Goal: Task Accomplishment & Management: Use online tool/utility

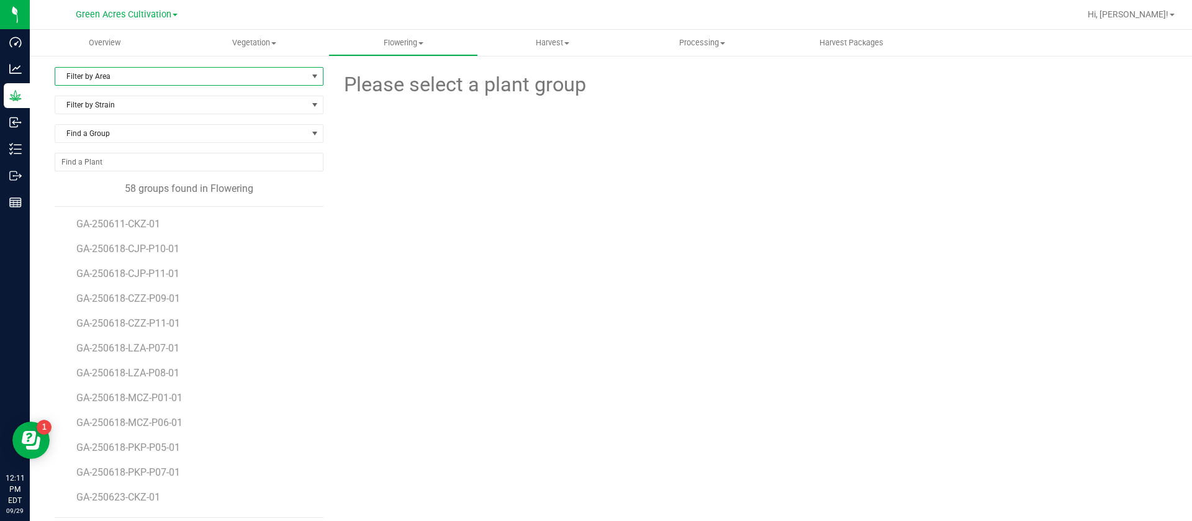
click at [119, 75] on span "Filter by Area" at bounding box center [181, 76] width 252 height 17
click at [104, 118] on li "01" at bounding box center [187, 116] width 264 height 19
click at [114, 326] on span "GA-250623-CKZ-01" at bounding box center [120, 326] width 88 height 12
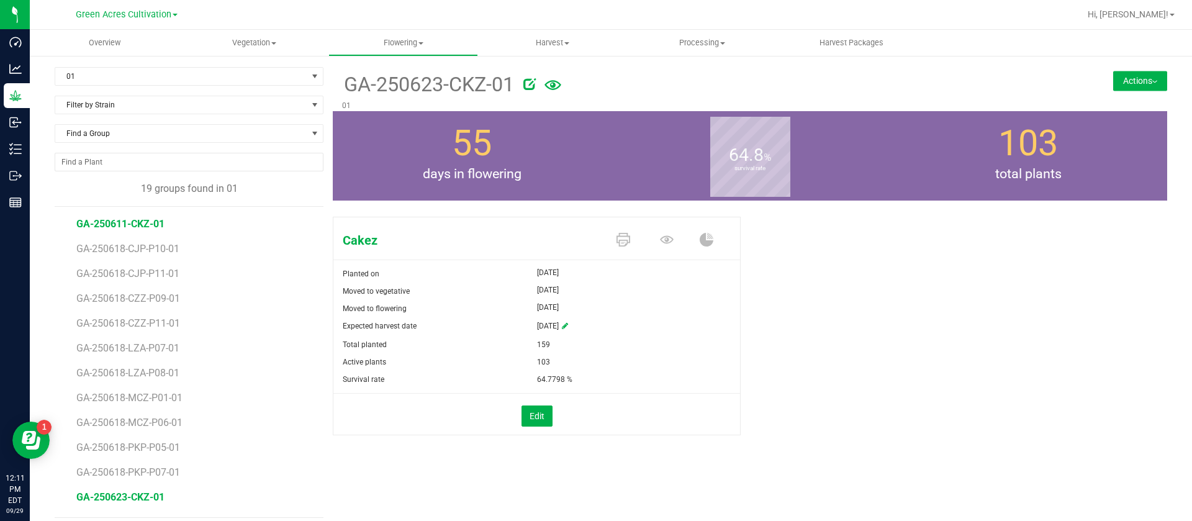
click at [124, 225] on span "GA-250611-CKZ-01" at bounding box center [120, 224] width 88 height 12
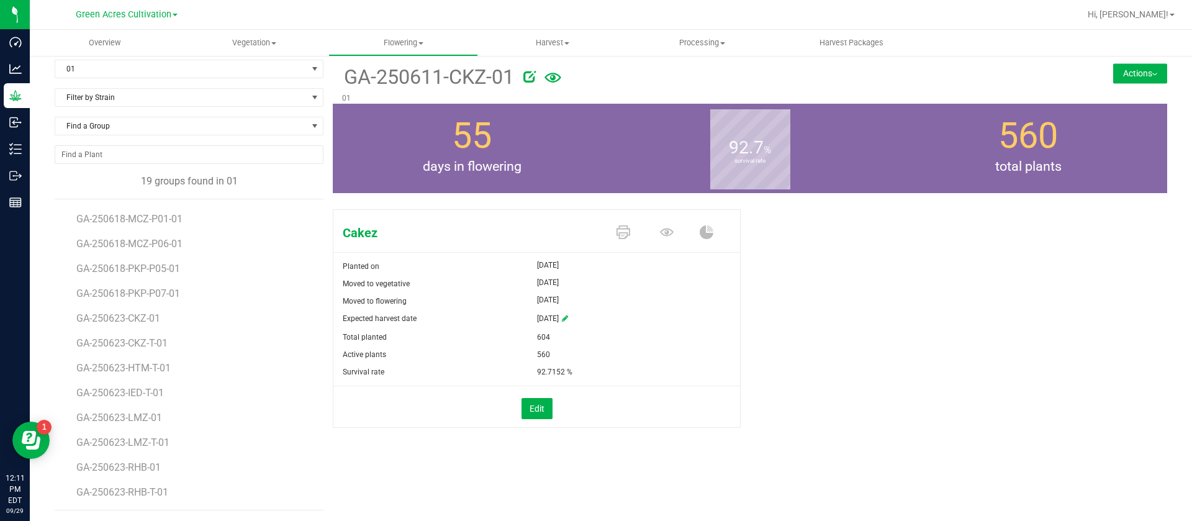
scroll to position [9, 0]
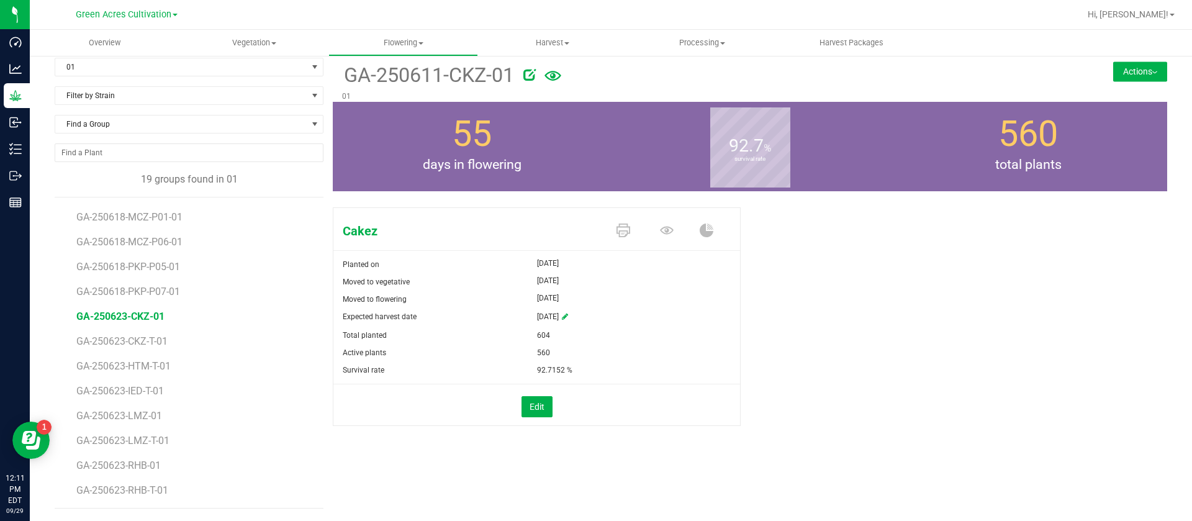
click at [133, 316] on span "GA-250623-CKZ-01" at bounding box center [120, 316] width 88 height 12
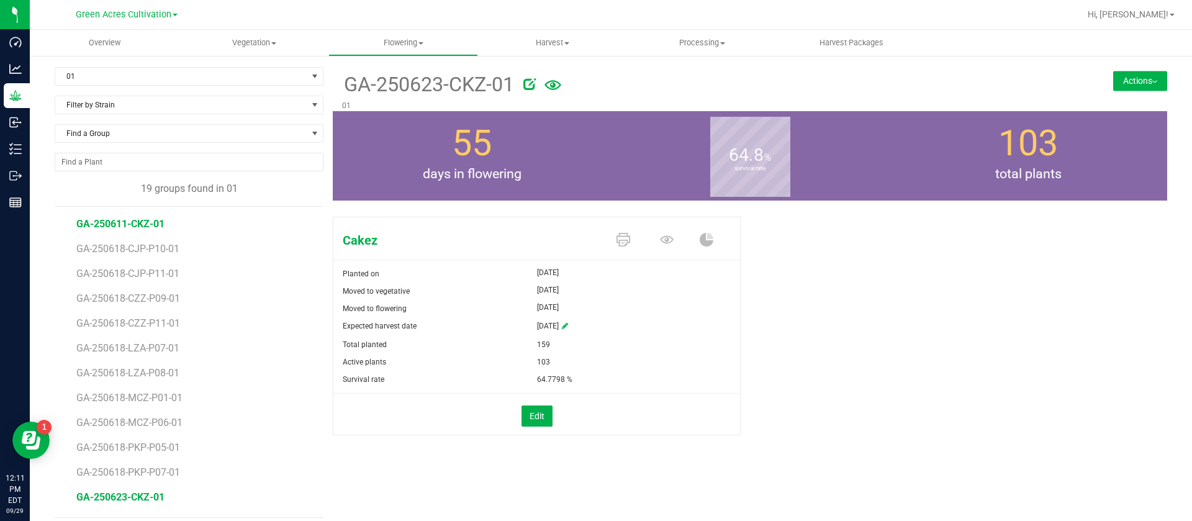
click at [116, 222] on span "GA-250611-CKZ-01" at bounding box center [120, 224] width 88 height 12
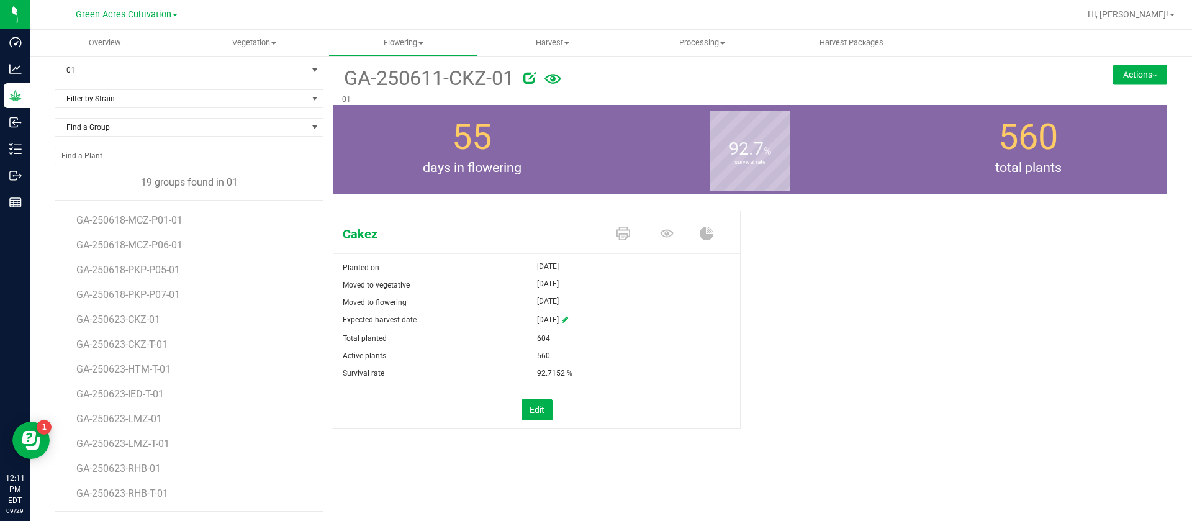
scroll to position [9, 0]
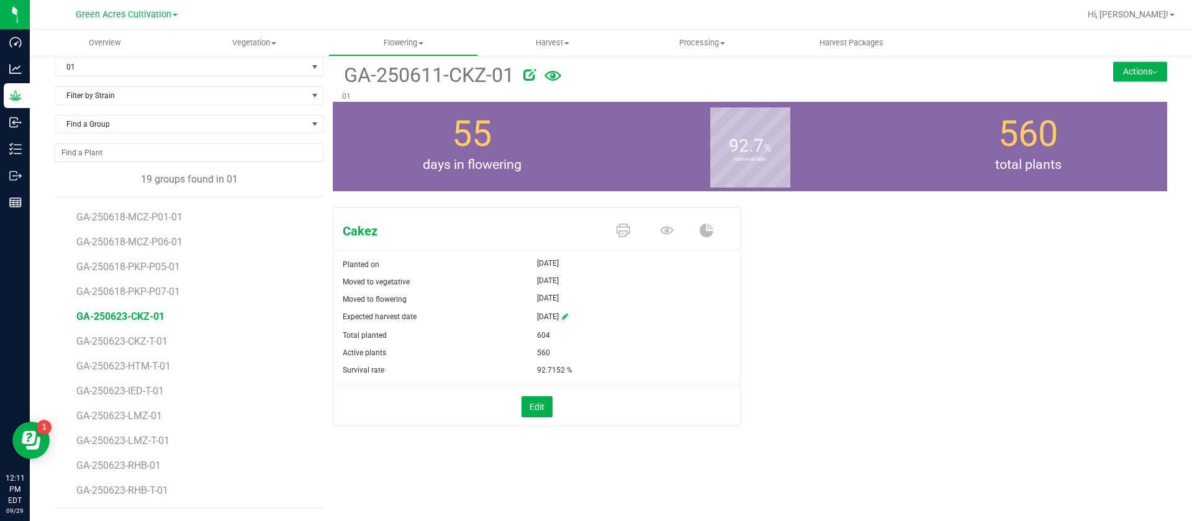
click at [135, 319] on span "GA-250623-CKZ-01" at bounding box center [120, 316] width 88 height 12
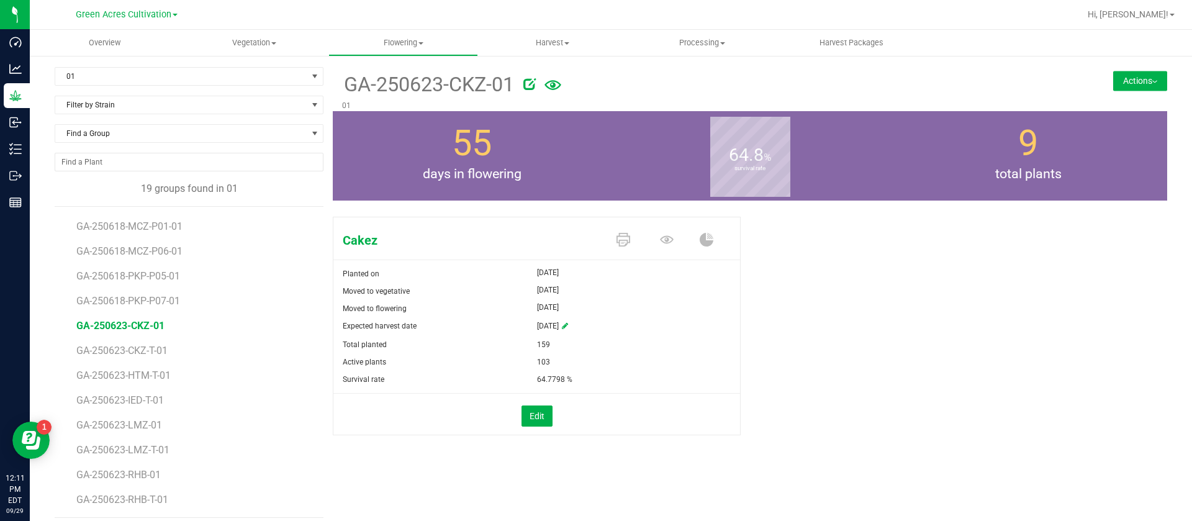
click at [1134, 79] on button "Actions" at bounding box center [1140, 81] width 54 height 20
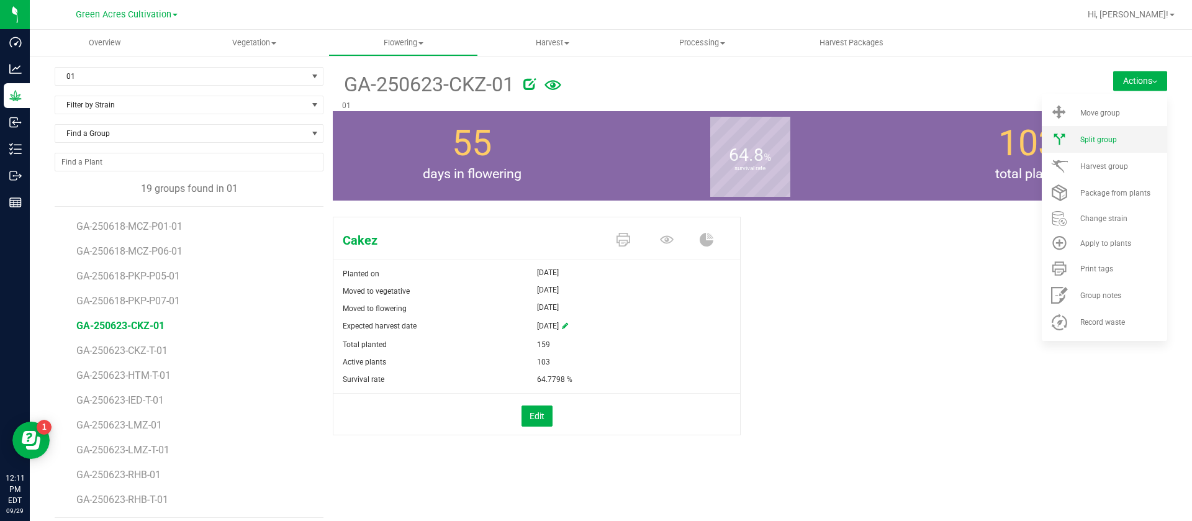
click at [1081, 143] on span "Split group" at bounding box center [1098, 139] width 37 height 9
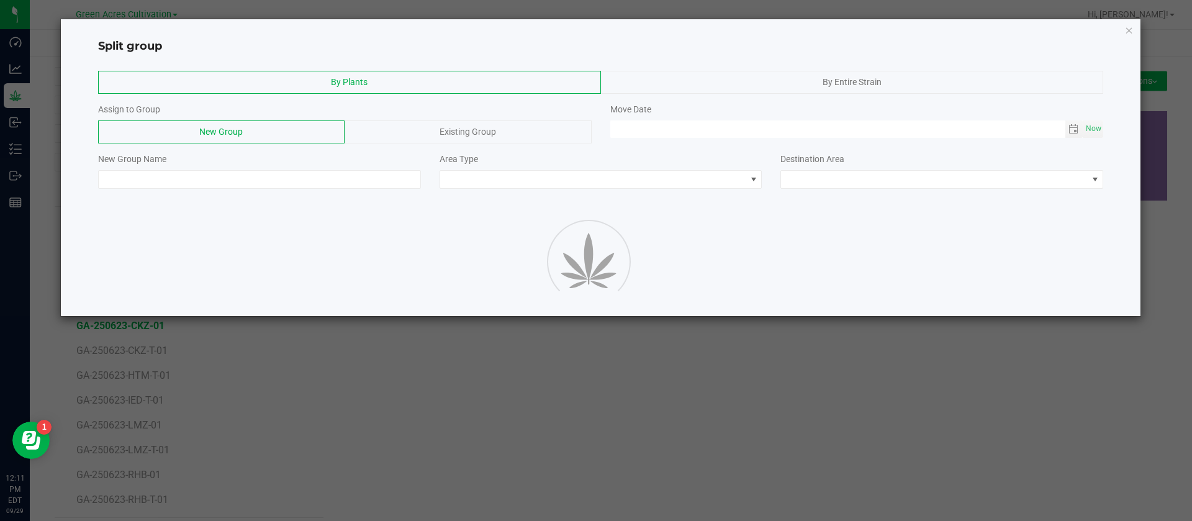
click at [443, 132] on span "Existing Group" at bounding box center [468, 132] width 56 height 10
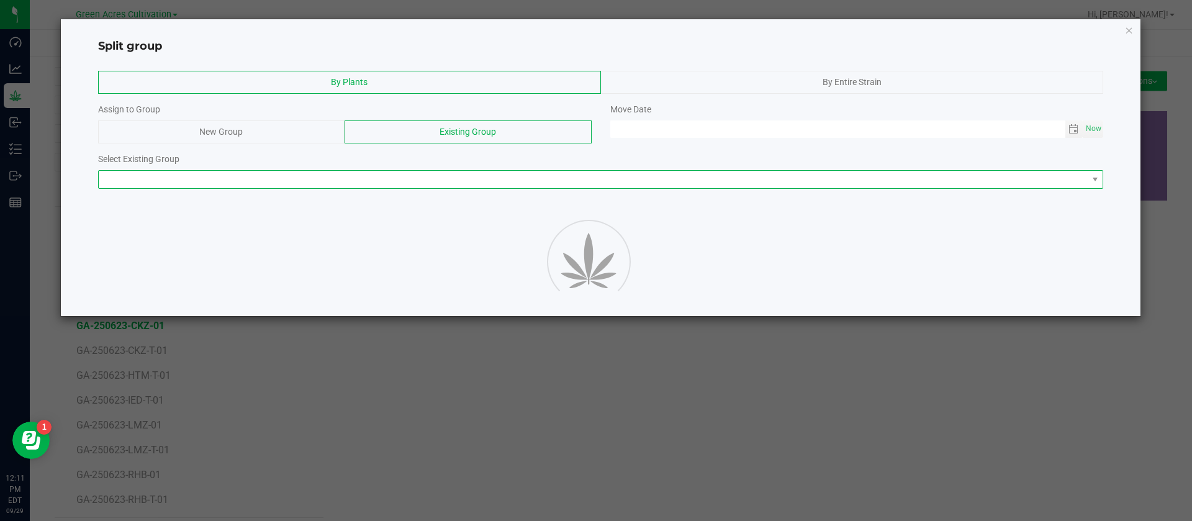
click at [259, 180] on span "NO DATA FOUND" at bounding box center [593, 179] width 989 height 17
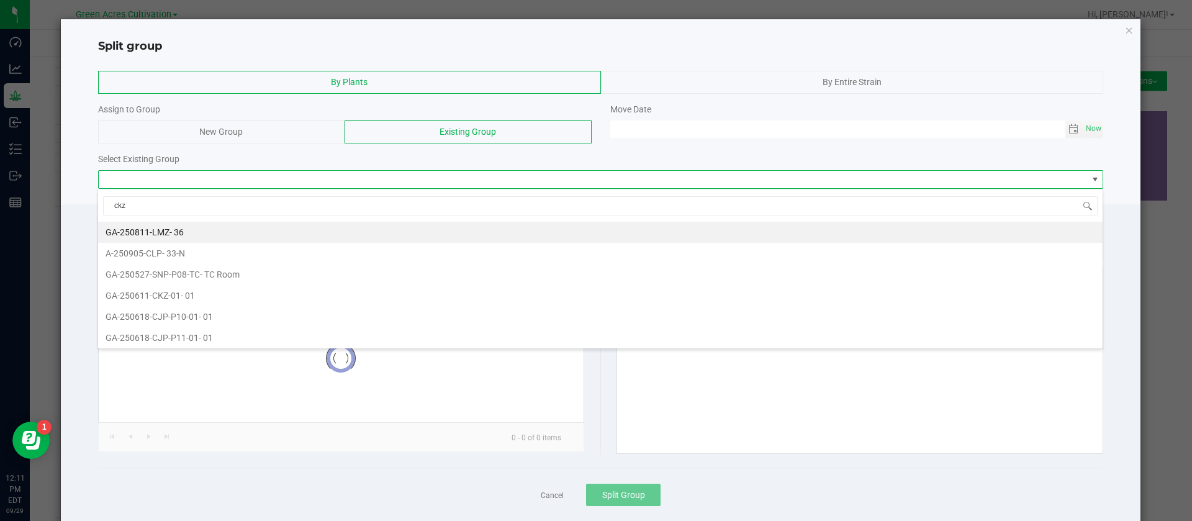
scroll to position [19, 993]
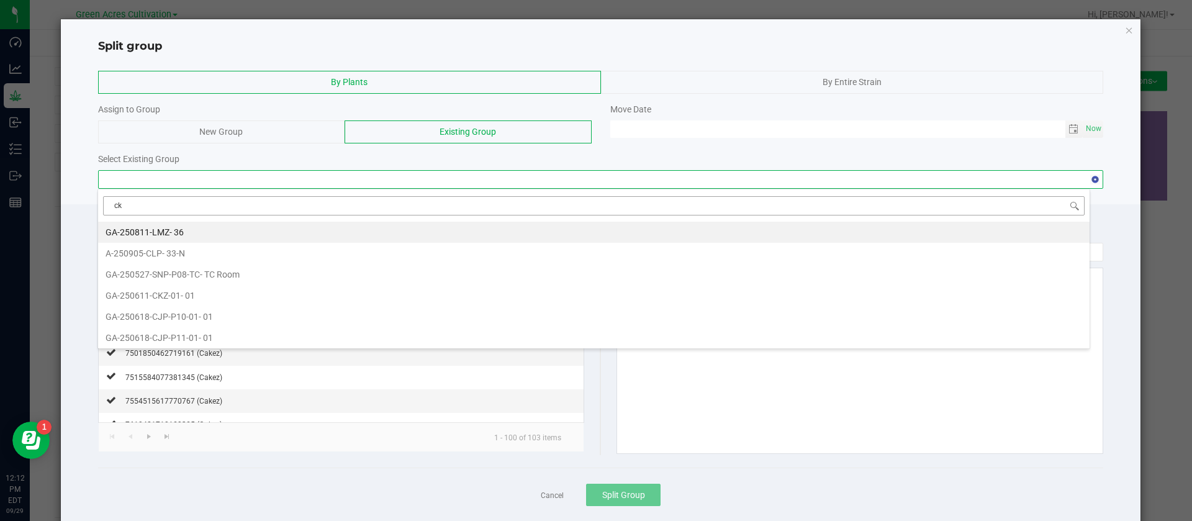
type input "c"
type input "ckz"
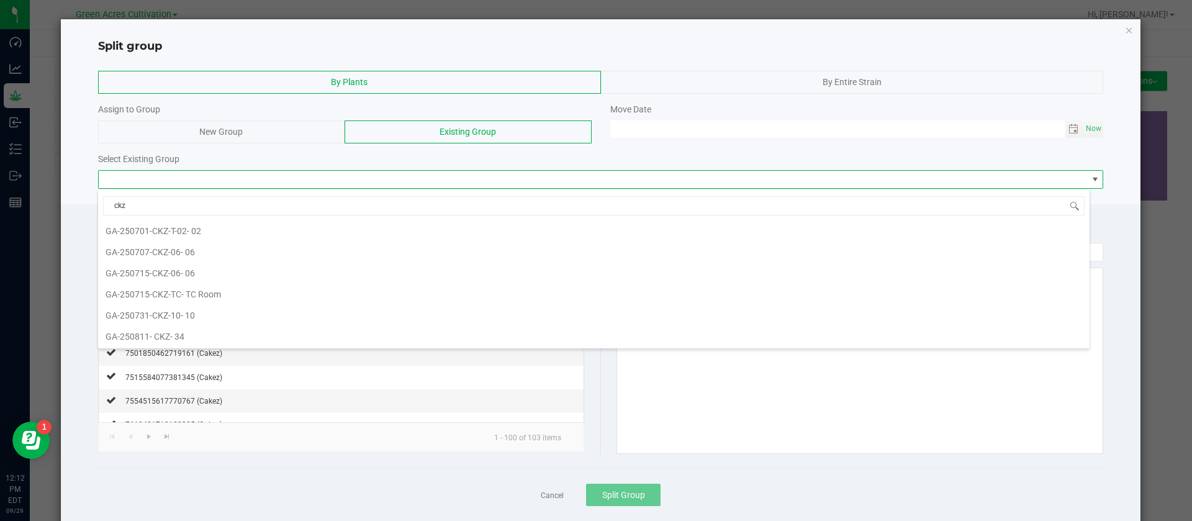
scroll to position [0, 0]
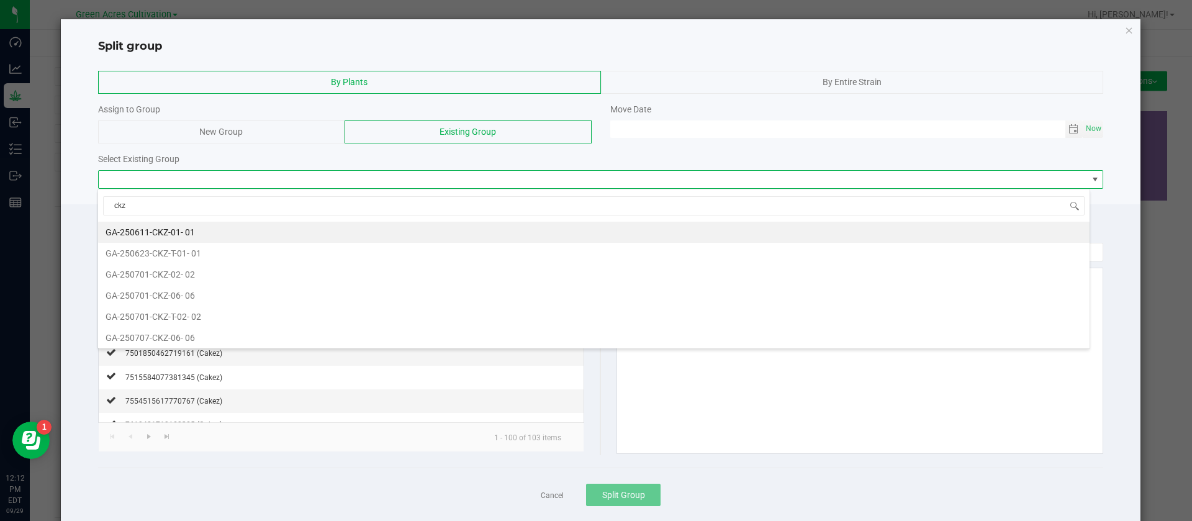
click at [219, 229] on li "GA-250611-CKZ-01 - 01" at bounding box center [593, 232] width 991 height 21
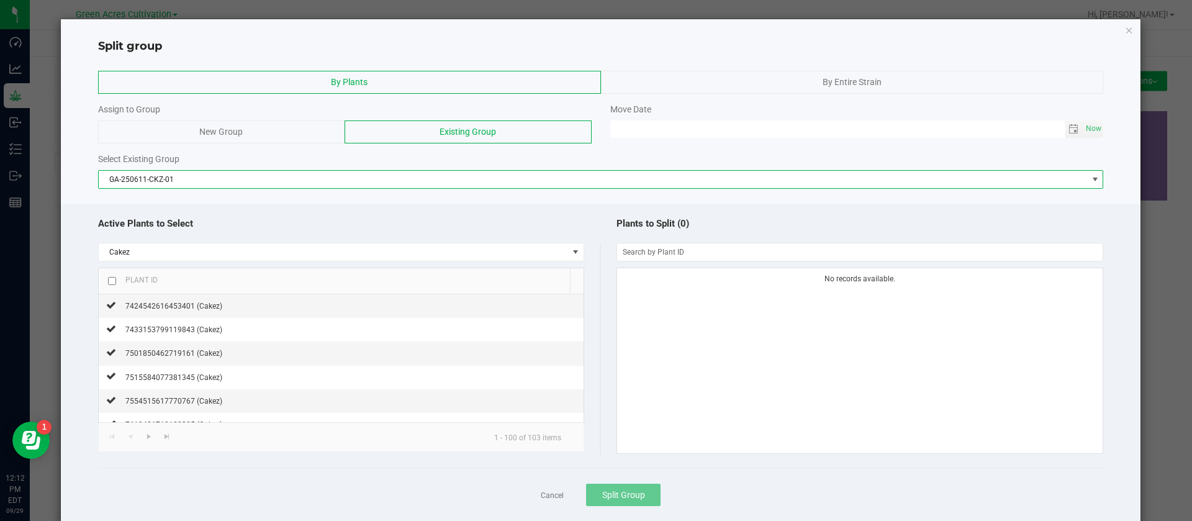
click at [446, 221] on div "Active Plants to Select" at bounding box center [349, 223] width 503 height 27
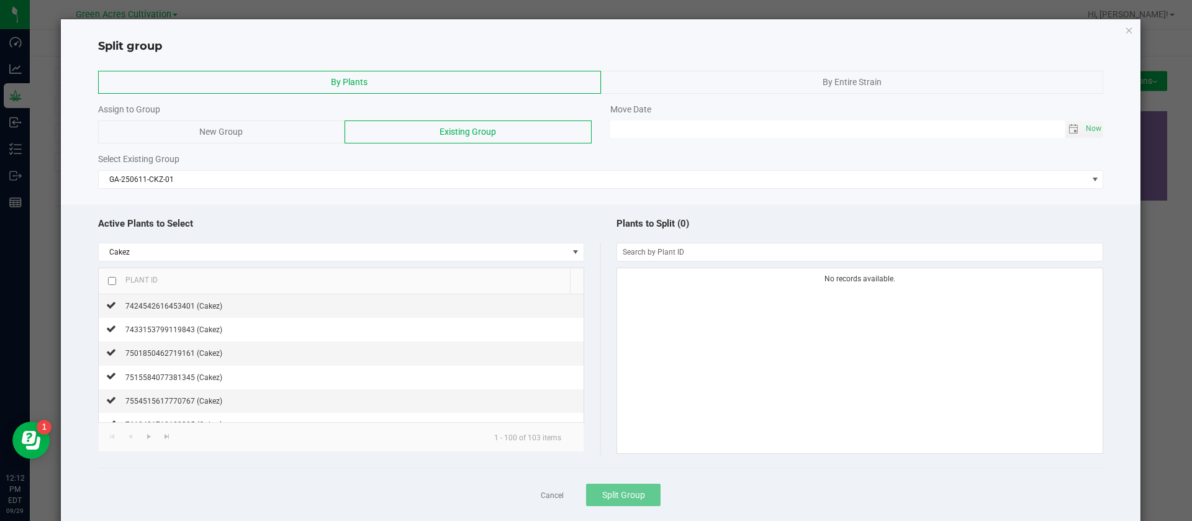
drag, startPoint x: 811, startPoint y: 81, endPoint x: 803, endPoint y: 89, distance: 11.0
click at [812, 81] on div "By Entire Strain" at bounding box center [852, 82] width 503 height 23
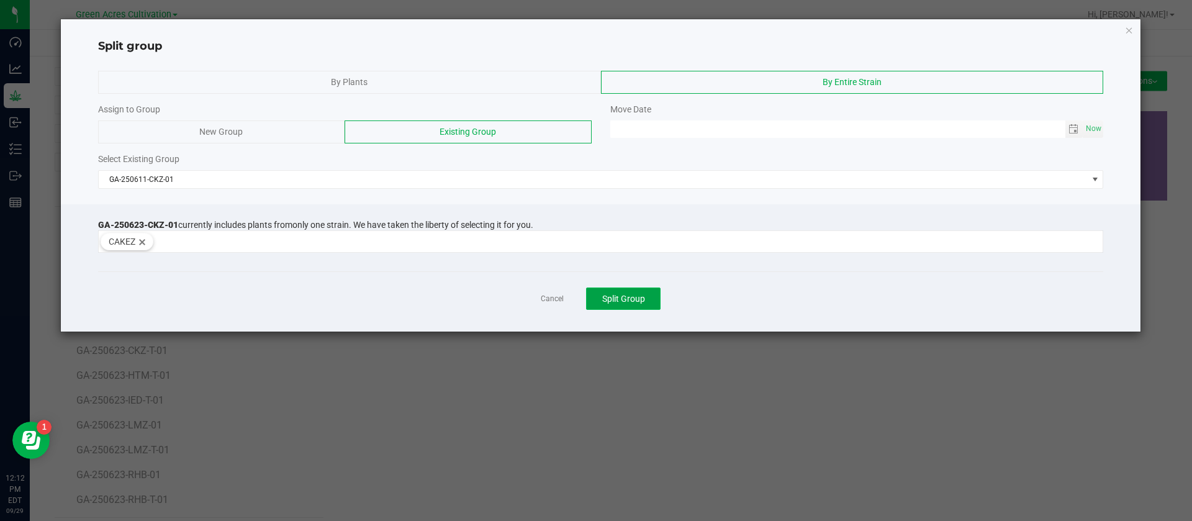
click at [620, 303] on span "Split Group" at bounding box center [623, 299] width 43 height 10
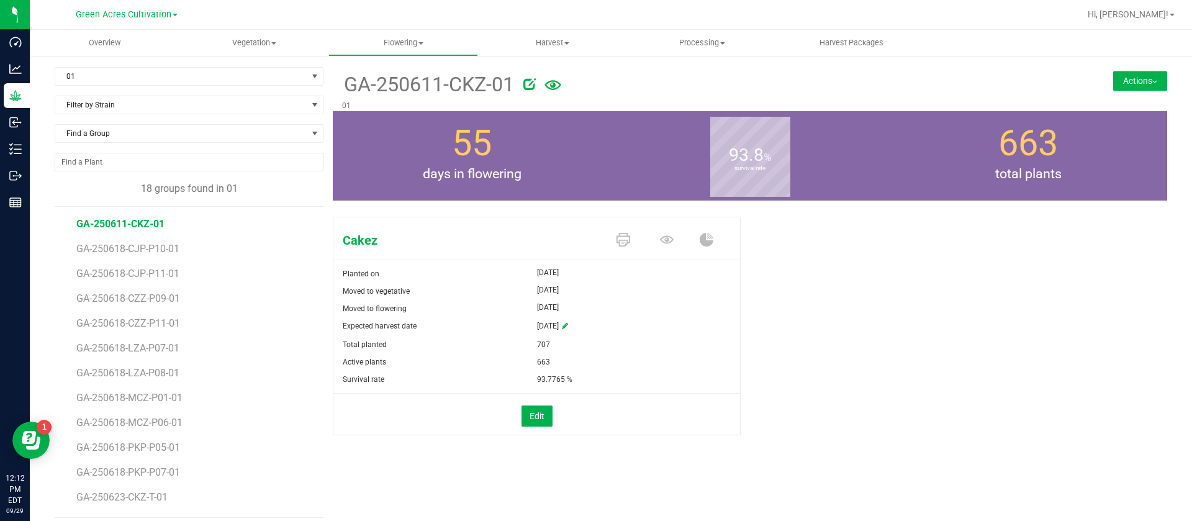
drag, startPoint x: 988, startPoint y: 285, endPoint x: 860, endPoint y: 320, distance: 133.3
click at [988, 285] on div "Cakez Planted on [DATE] Moved to vegetative [DATE] Moved to flowering [DATE] Ex…" at bounding box center [750, 339] width 834 height 255
click at [991, 334] on div "Cakez Planted on [DATE] Moved to vegetative [DATE] Moved to flowering [DATE] Ex…" at bounding box center [750, 339] width 834 height 255
click at [775, 360] on div "Cakez Planted on [DATE] Moved to vegetative [DATE] Moved to flowering [DATE] Ex…" at bounding box center [750, 339] width 834 height 255
click at [95, 136] on span "Find a Group" at bounding box center [181, 133] width 252 height 17
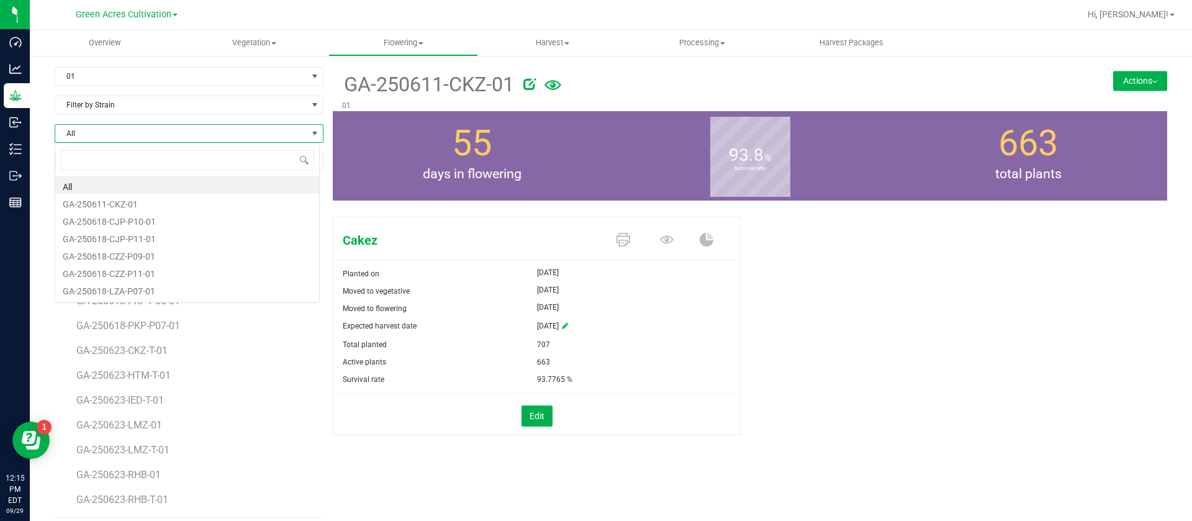
scroll to position [19, 266]
click at [253, 47] on span "Vegetation" at bounding box center [254, 42] width 148 height 11
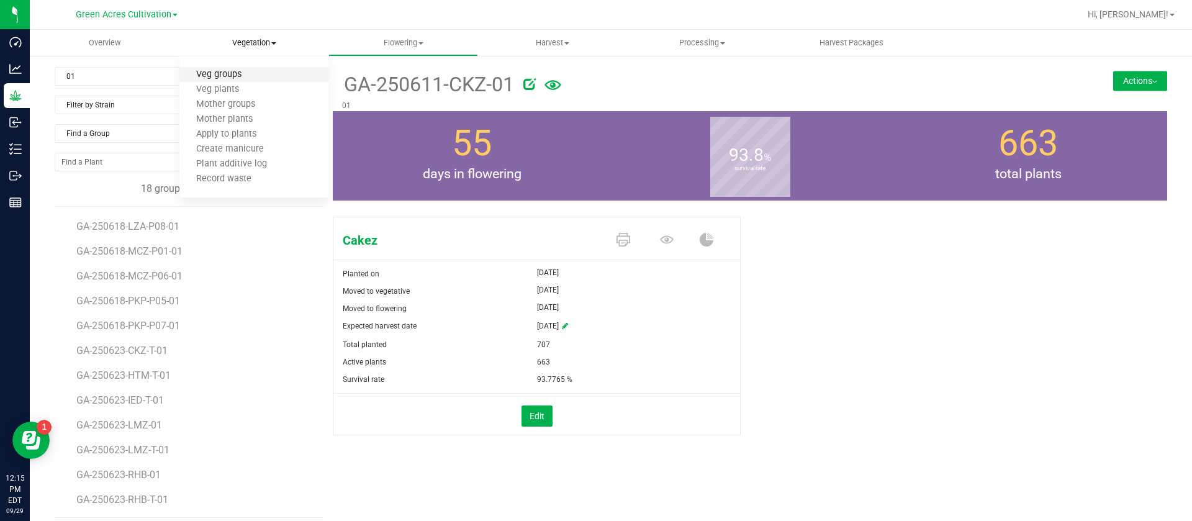
click at [222, 74] on span "Veg groups" at bounding box center [218, 75] width 79 height 11
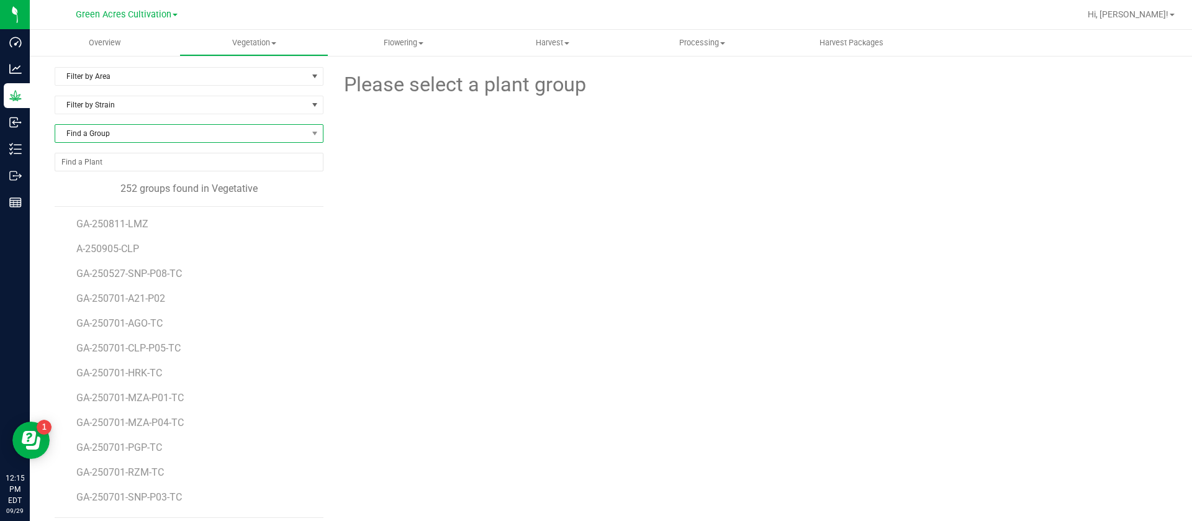
click at [140, 142] on span "Find a Group" at bounding box center [189, 133] width 269 height 19
type input "bwa"
click at [178, 202] on li "GA-250904-BWA" at bounding box center [187, 202] width 264 height 17
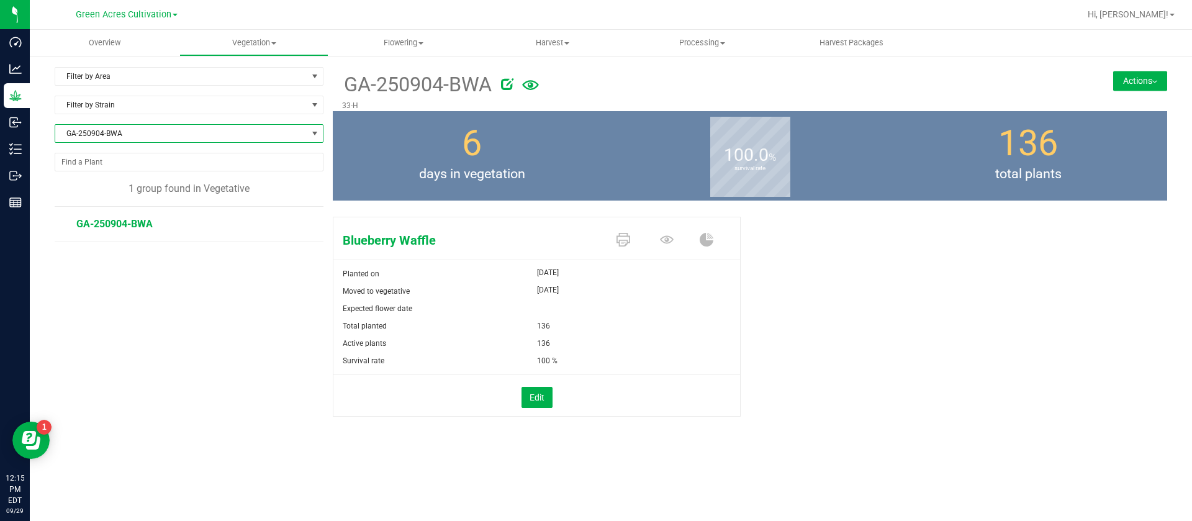
click at [113, 138] on span "GA-250904-BWA" at bounding box center [181, 133] width 252 height 17
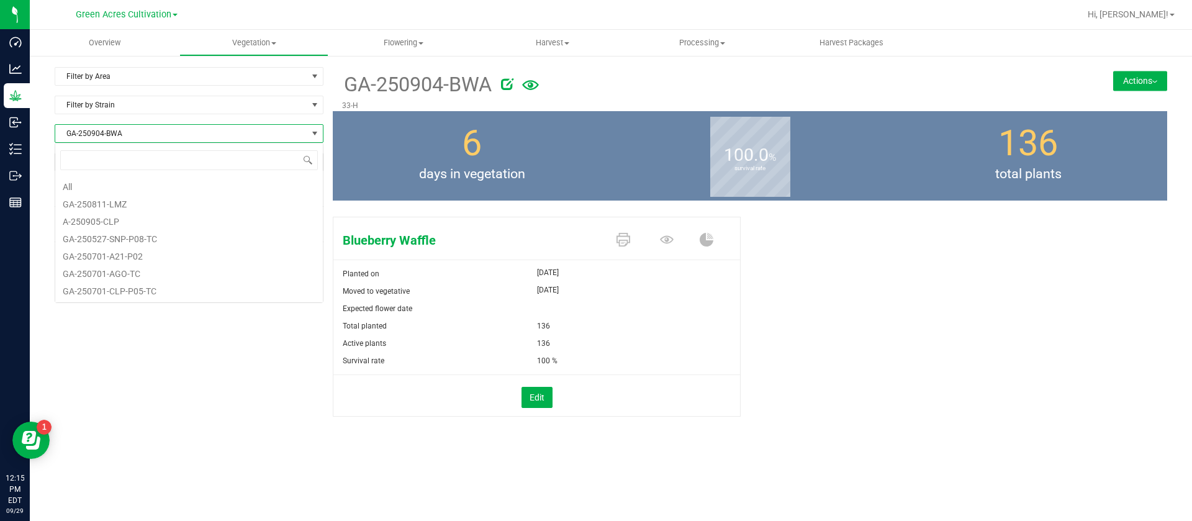
scroll to position [19, 269]
type input "bwa"
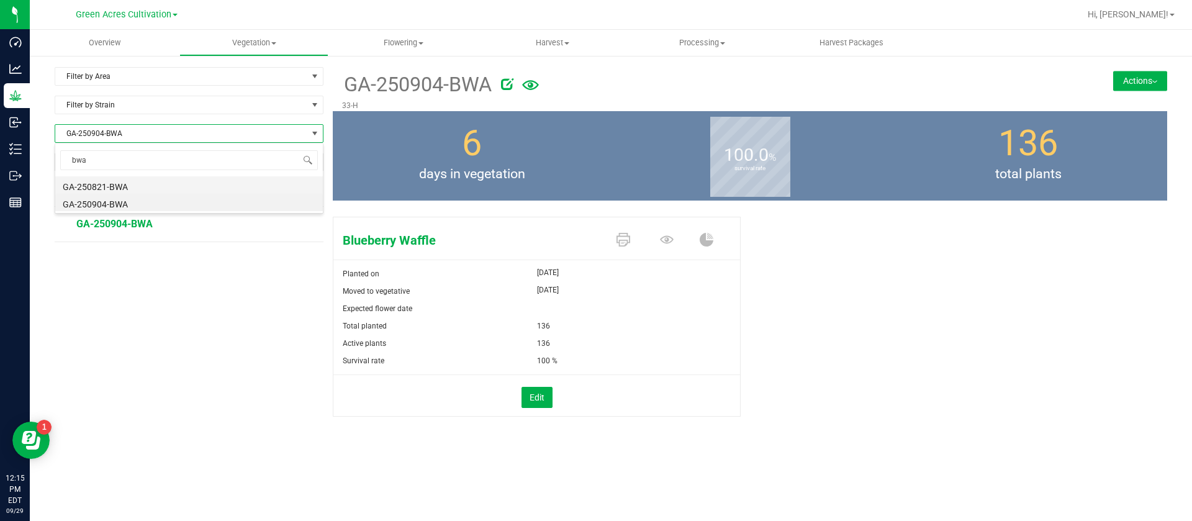
scroll to position [0, 0]
click at [142, 188] on li "GA-250821-BWA" at bounding box center [189, 184] width 268 height 17
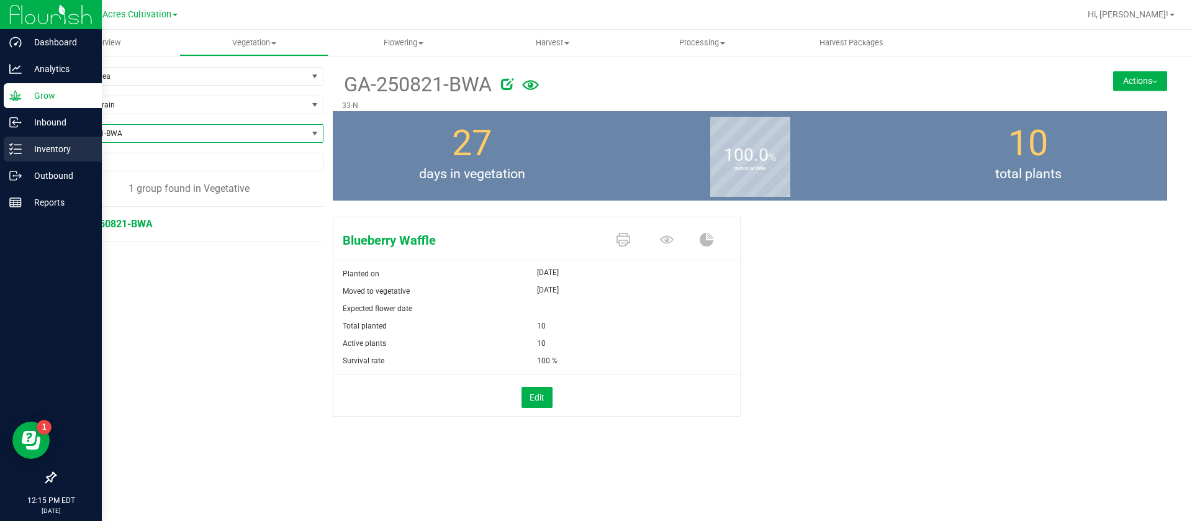
click at [20, 149] on line at bounding box center [17, 149] width 7 height 0
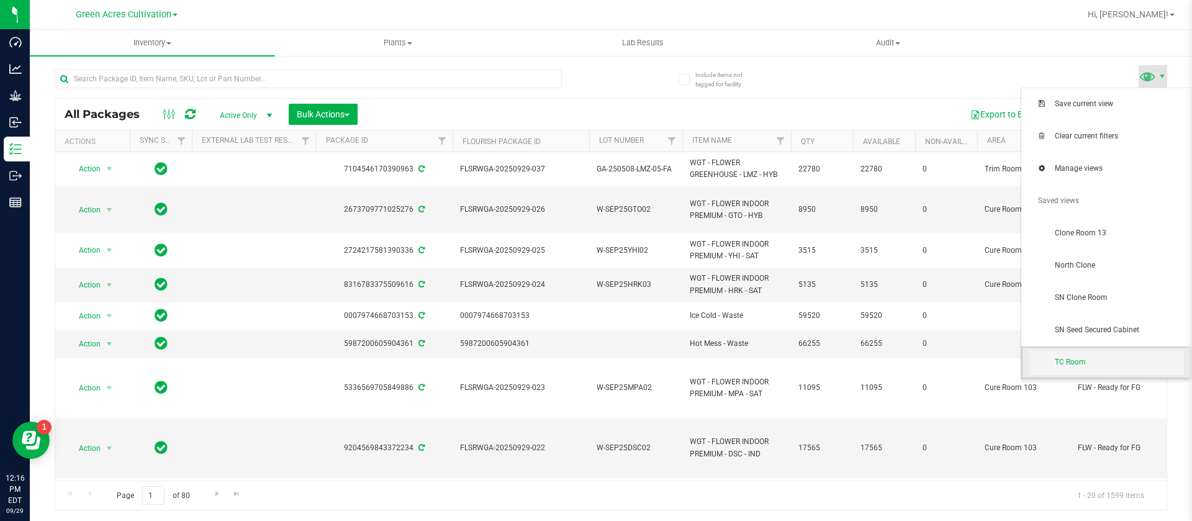
click at [1071, 360] on span "TC Room" at bounding box center [1119, 362] width 129 height 11
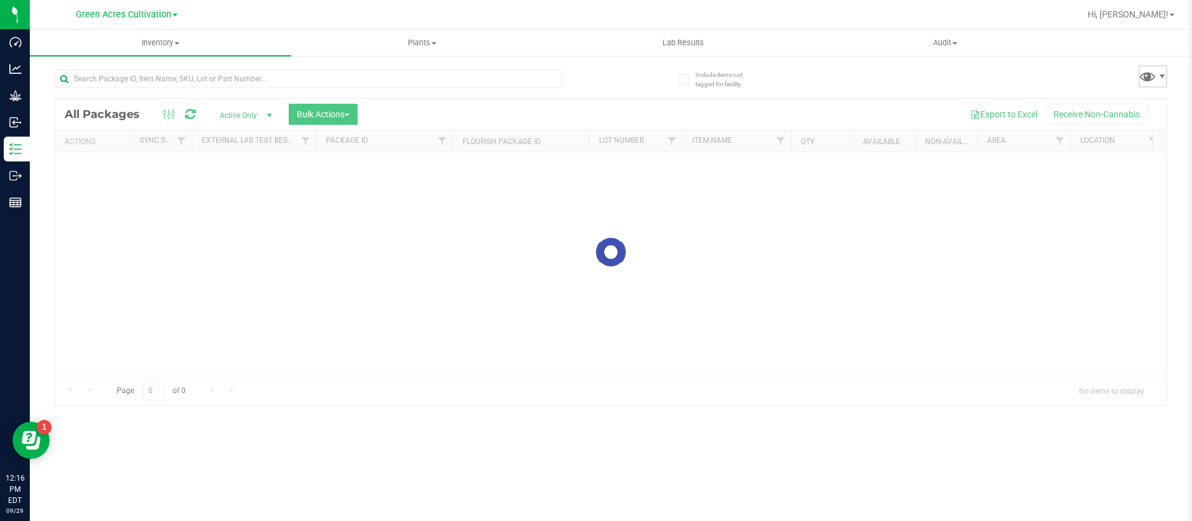
click at [1160, 69] on span at bounding box center [1153, 76] width 29 height 22
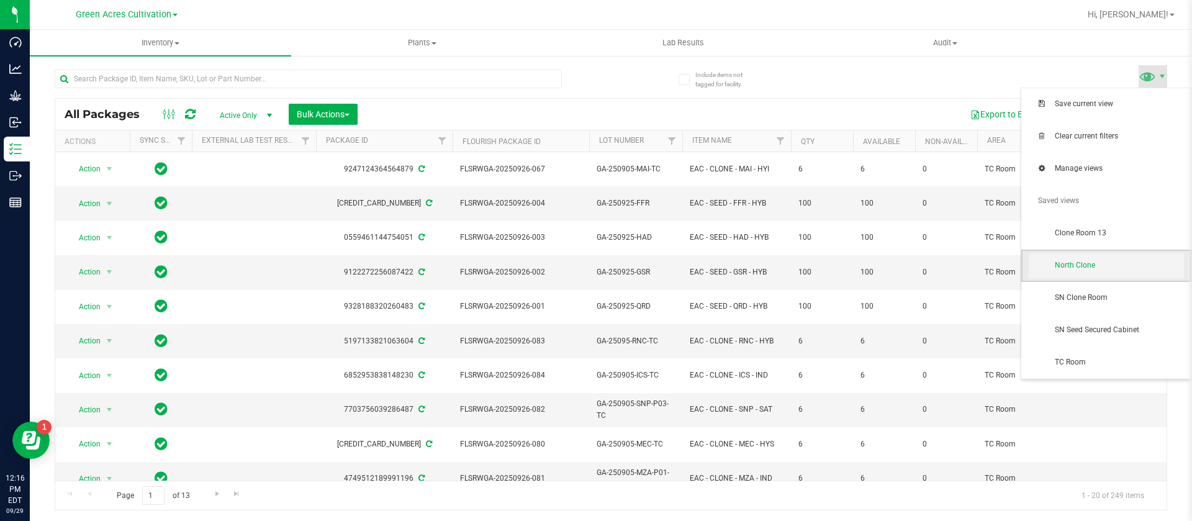
click at [1088, 271] on span "North Clone" at bounding box center [1106, 265] width 155 height 25
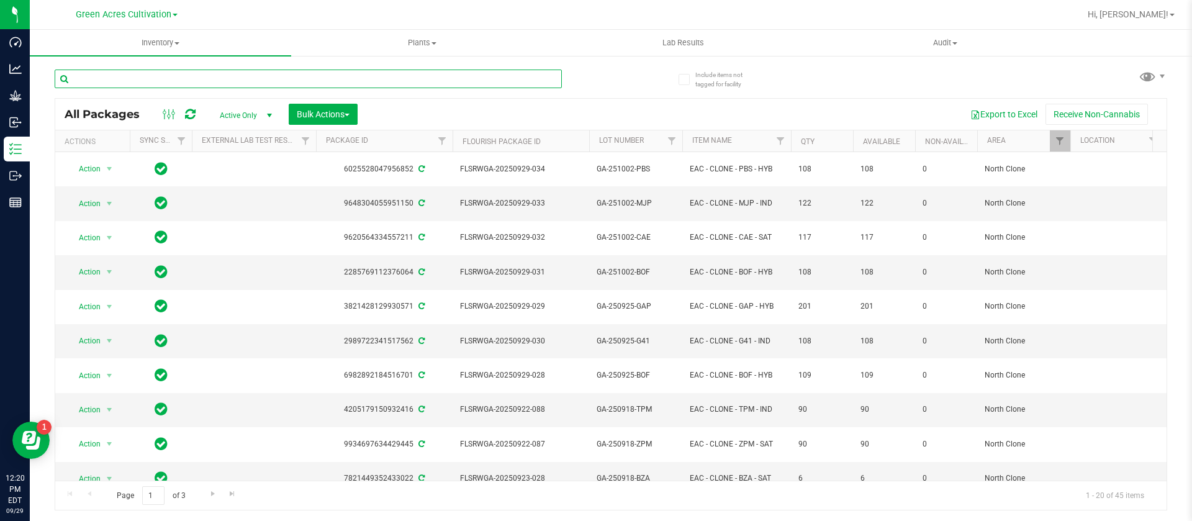
click at [197, 80] on input "text" at bounding box center [308, 79] width 507 height 19
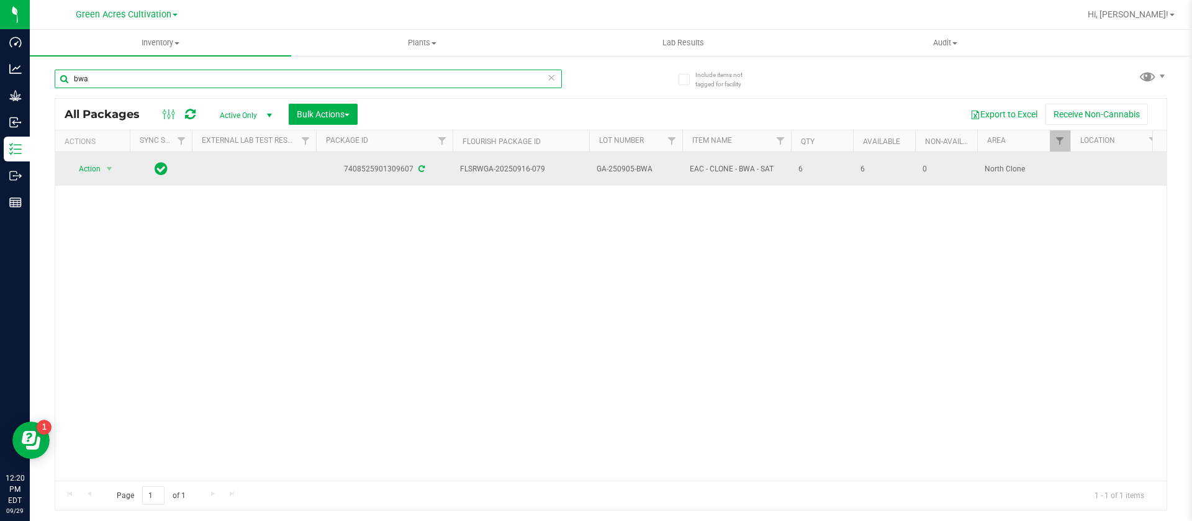
type input "bwa"
click at [90, 164] on span "Action" at bounding box center [85, 168] width 34 height 17
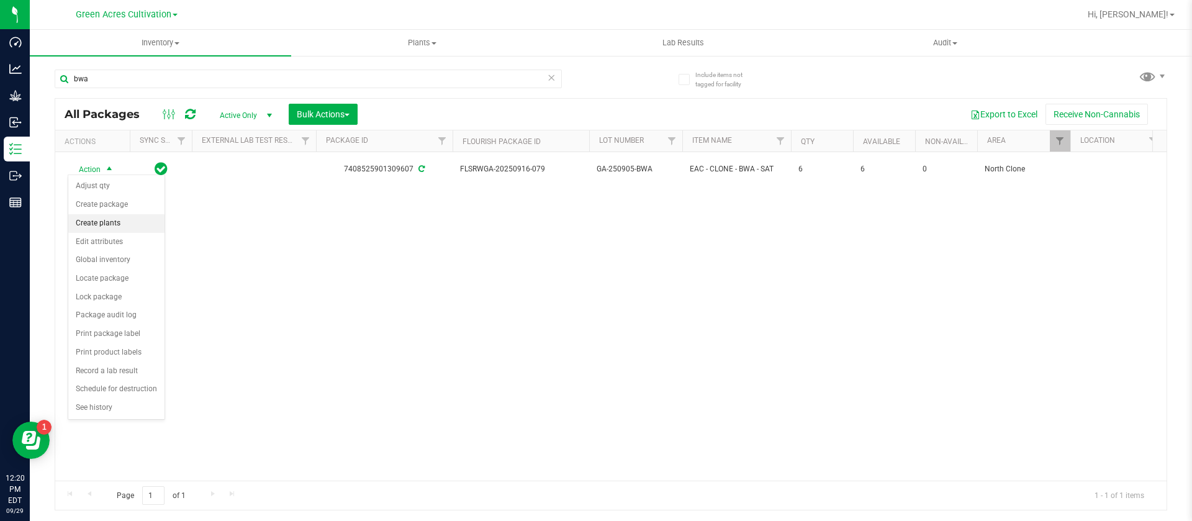
click at [105, 225] on li "Create plants" at bounding box center [116, 223] width 96 height 19
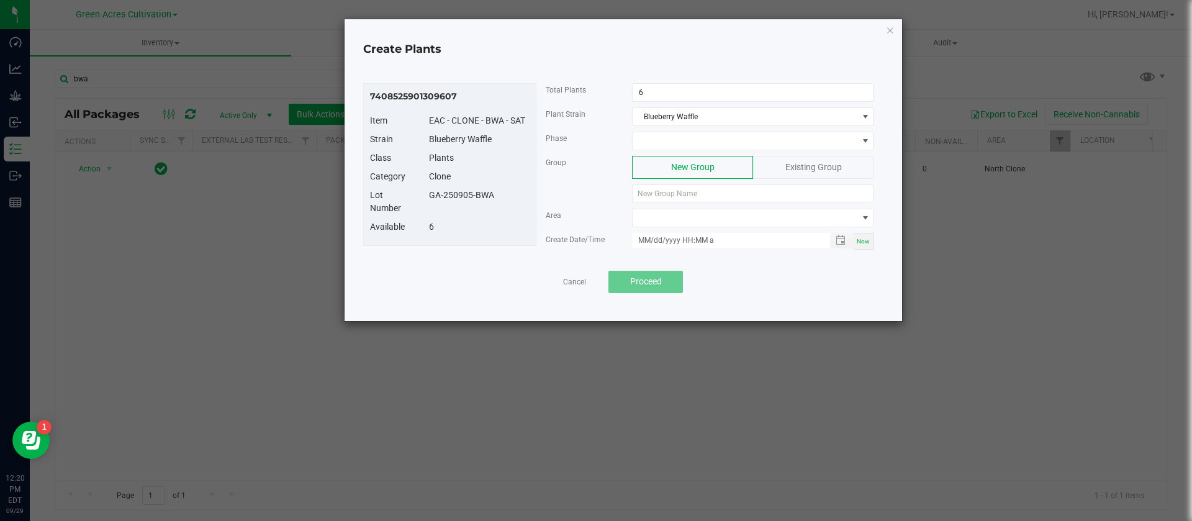
click at [654, 101] on span "6" at bounding box center [753, 92] width 242 height 19
click at [662, 94] on input "6" at bounding box center [753, 92] width 240 height 17
type input "3"
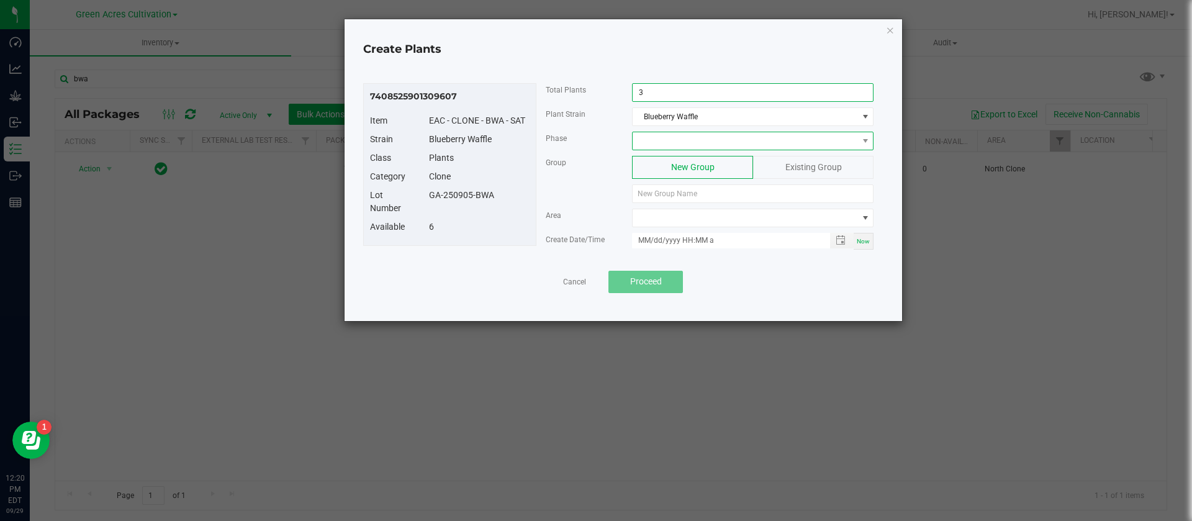
click at [670, 139] on span at bounding box center [745, 140] width 225 height 17
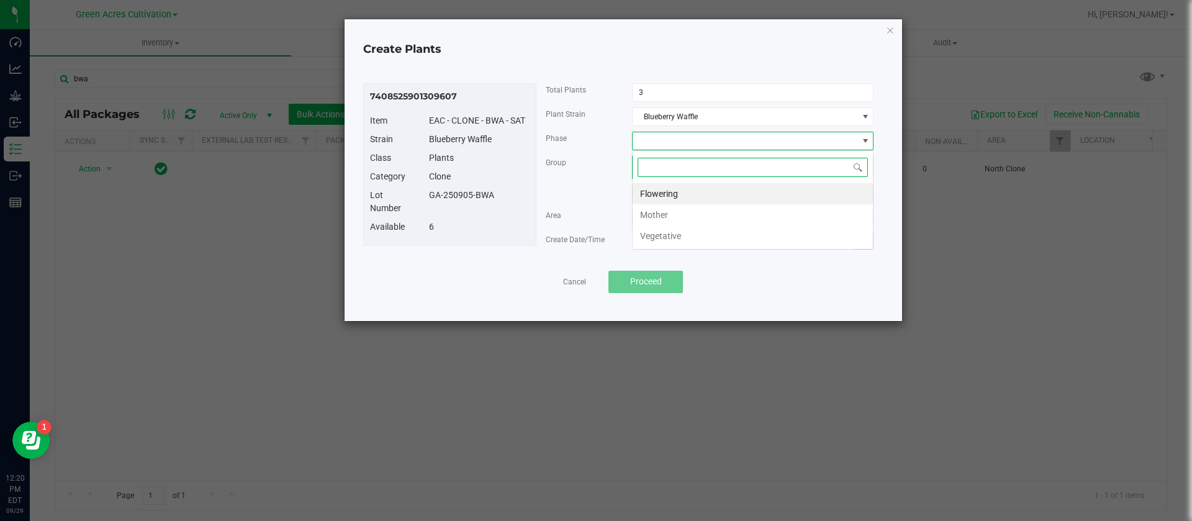
scroll to position [19, 242]
click at [663, 242] on li "Vegetative" at bounding box center [753, 235] width 240 height 21
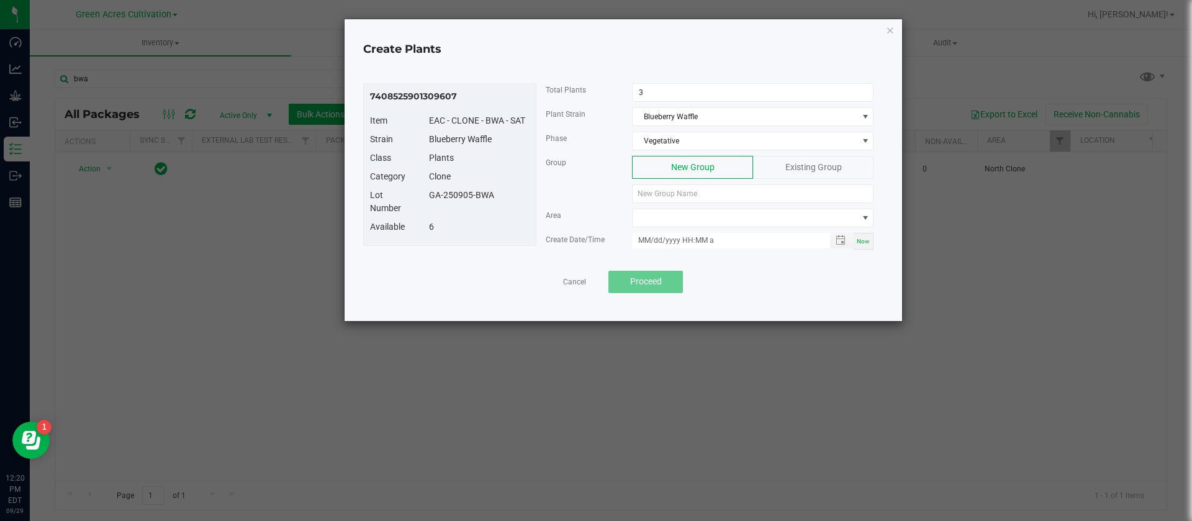
drag, startPoint x: 501, startPoint y: 194, endPoint x: 430, endPoint y: 201, distance: 71.8
click at [430, 201] on div "GA-250905-BWA" at bounding box center [479, 195] width 119 height 13
copy div "GA-250905-BWA"
paste input "GA-250905-BWA"
type input "GA-250905-BWA"
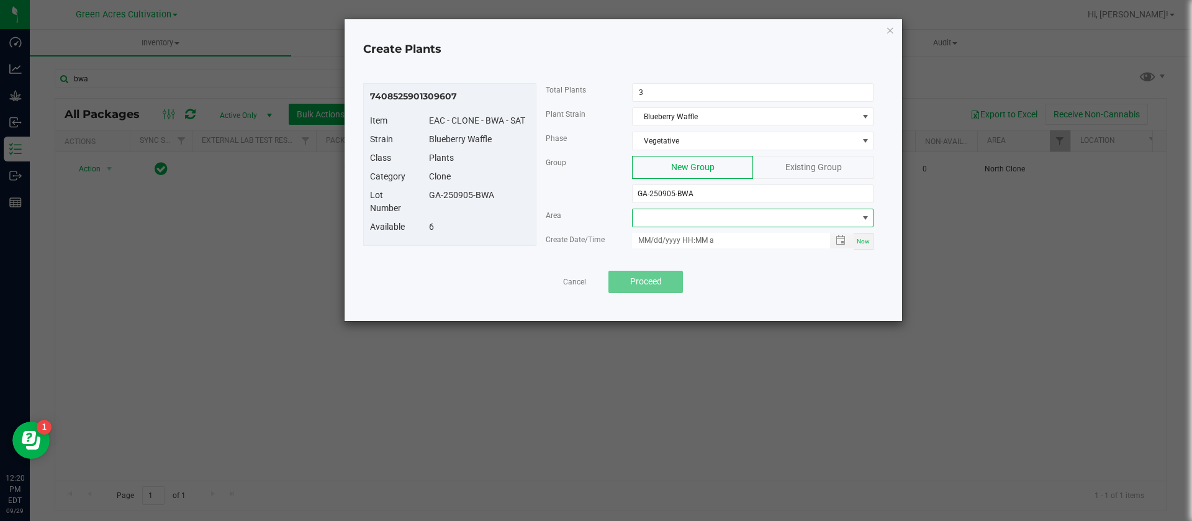
click at [662, 224] on span at bounding box center [745, 217] width 225 height 17
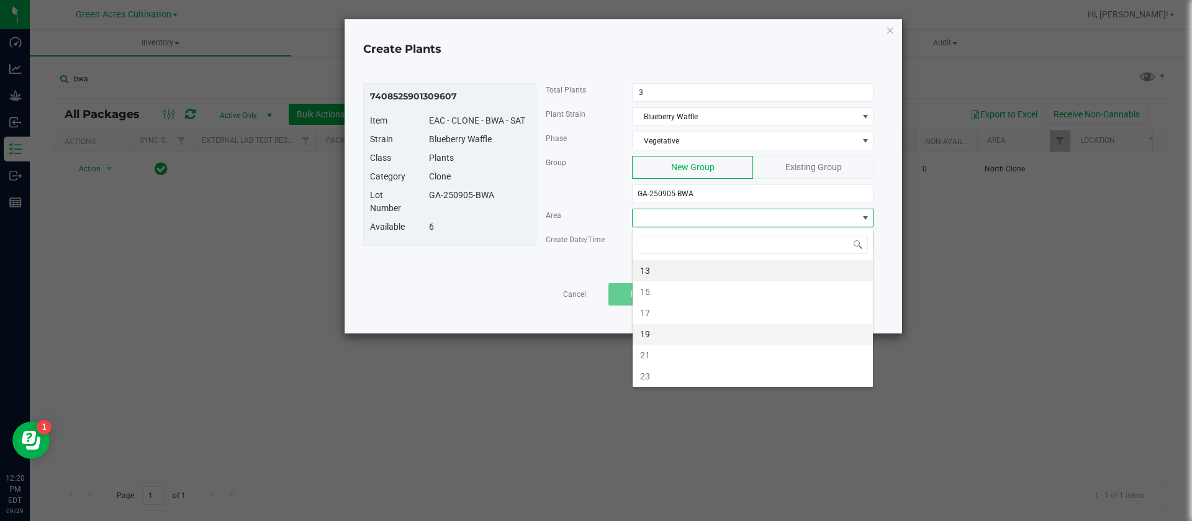
type input "n"
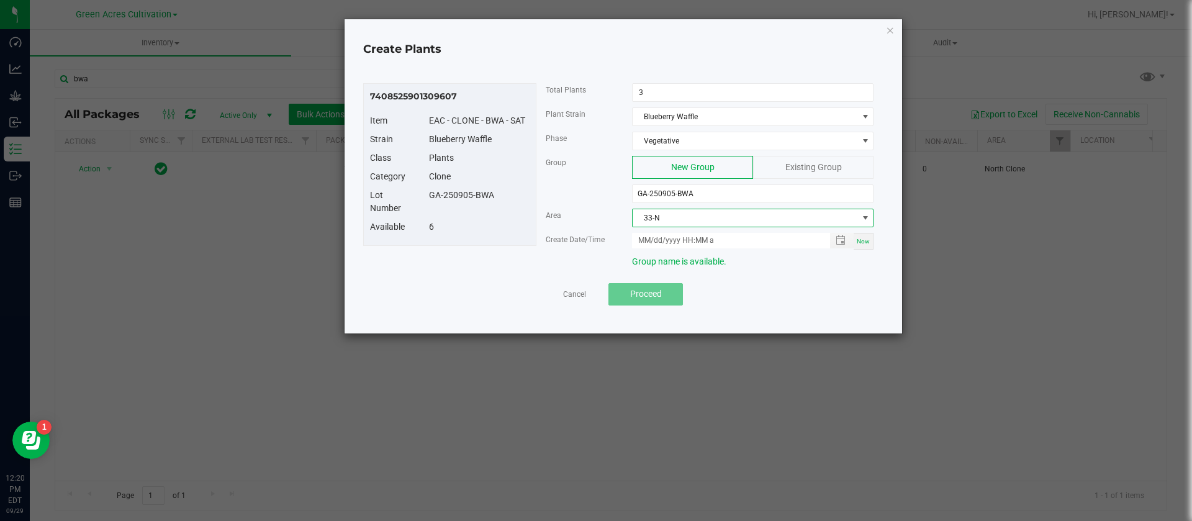
click at [860, 242] on span "Now" at bounding box center [863, 241] width 13 height 7
type input "[DATE] 12:20 PM"
click at [661, 290] on span "Proceed" at bounding box center [646, 294] width 32 height 10
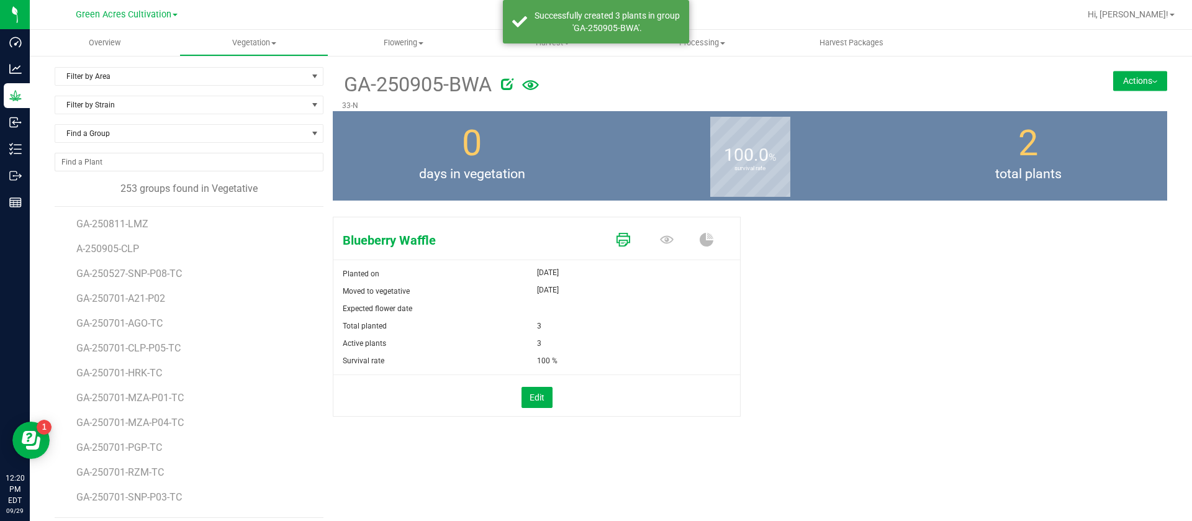
click at [622, 237] on icon at bounding box center [623, 240] width 14 height 14
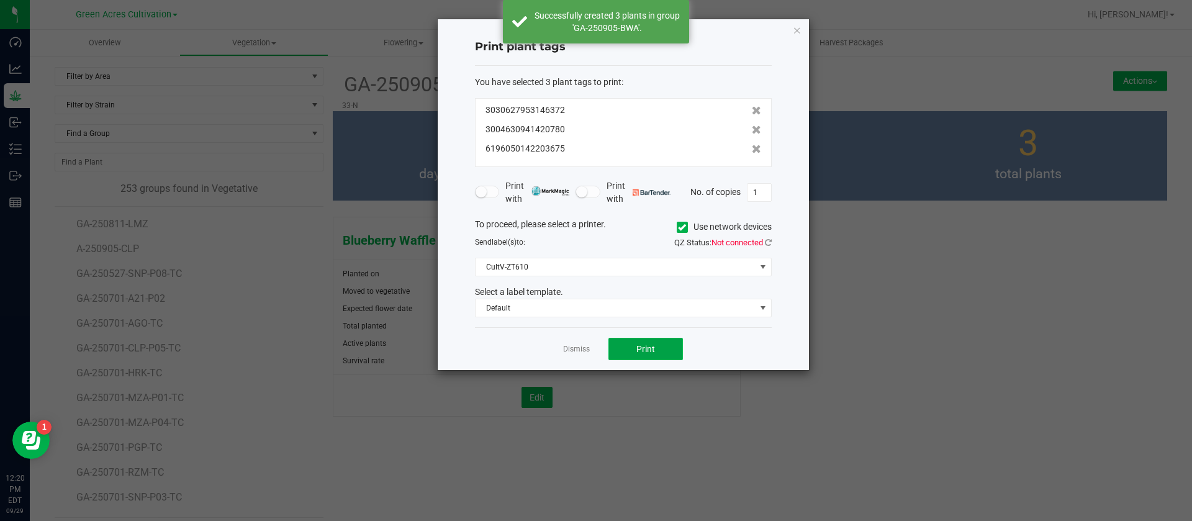
click at [647, 351] on span "Print" at bounding box center [645, 349] width 19 height 10
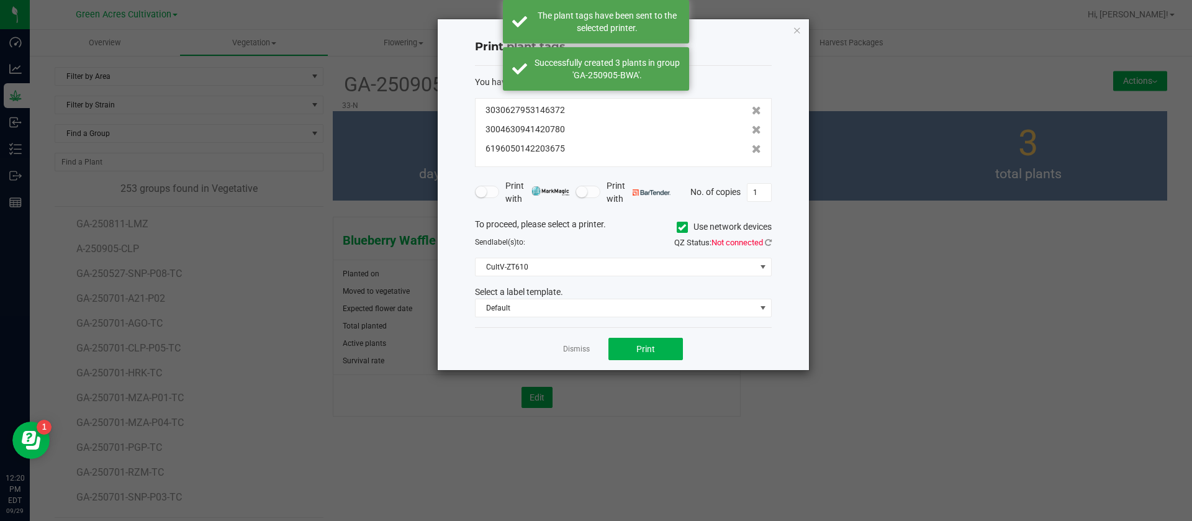
click at [573, 352] on link "Dismiss" at bounding box center [576, 349] width 27 height 11
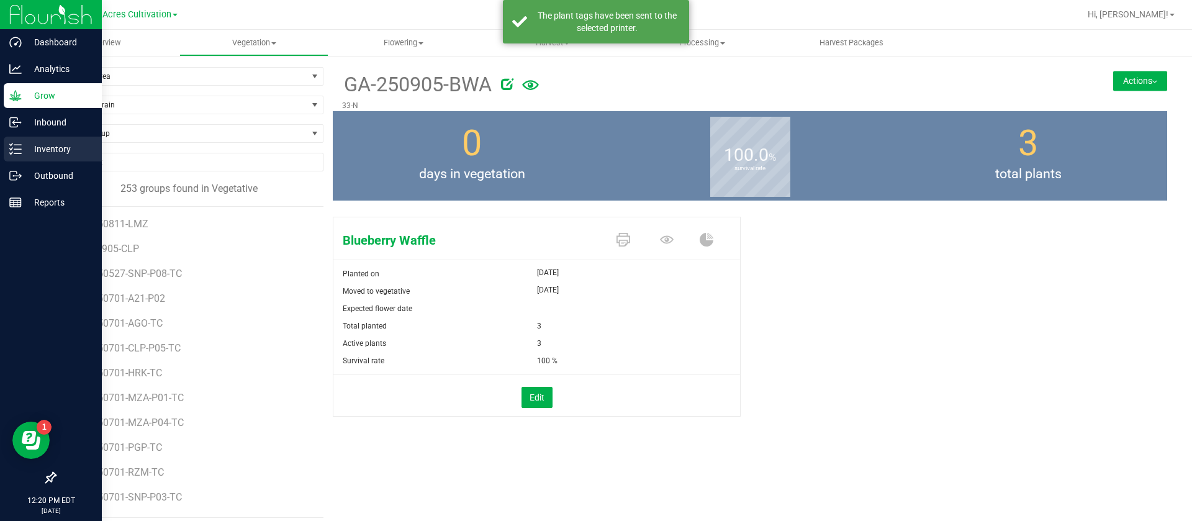
click at [17, 149] on line at bounding box center [17, 149] width 7 height 0
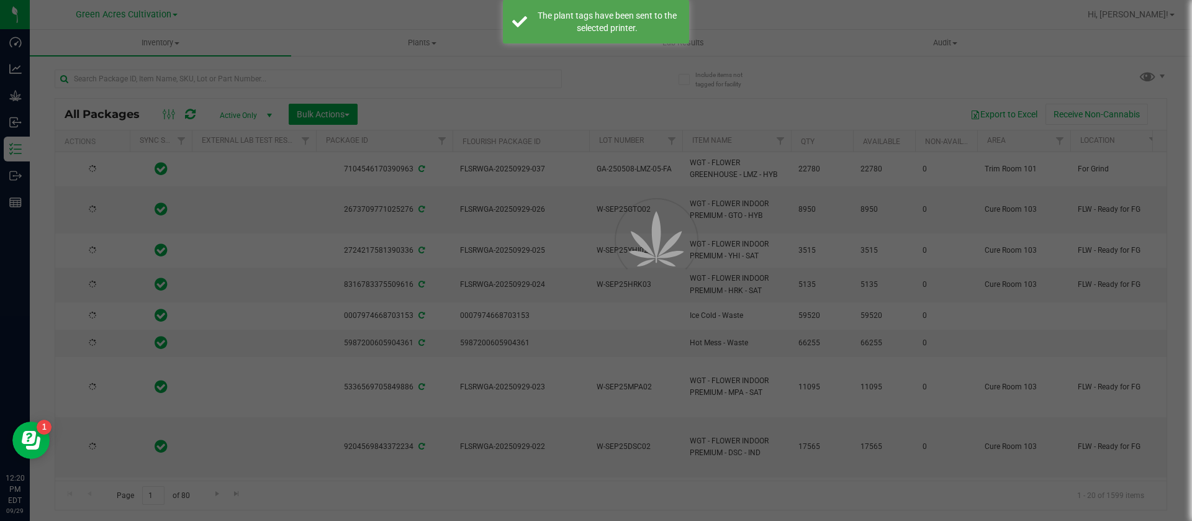
click at [144, 83] on div at bounding box center [596, 260] width 1192 height 521
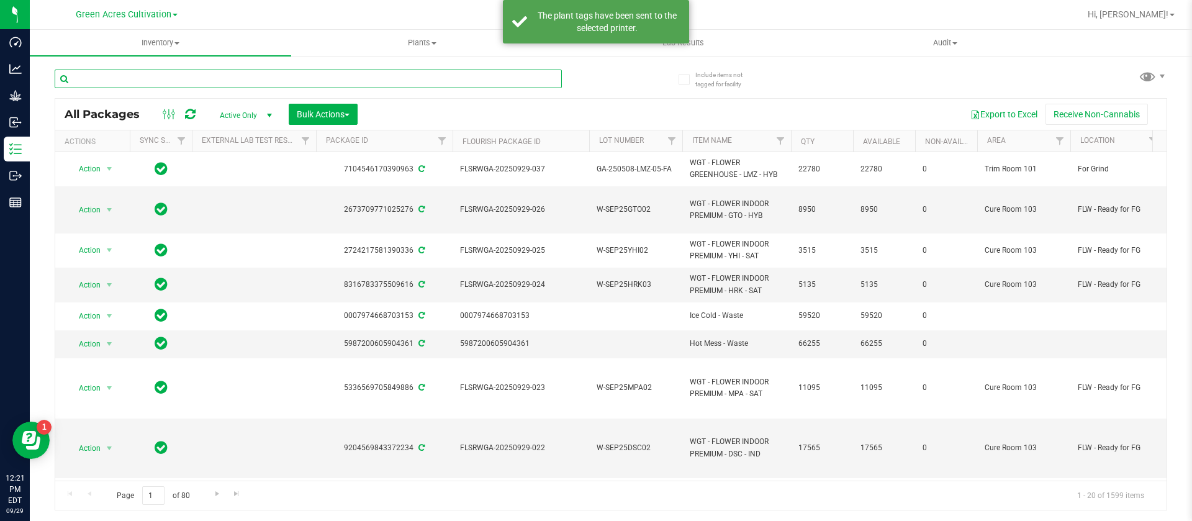
click at [155, 78] on input "text" at bounding box center [308, 79] width 507 height 19
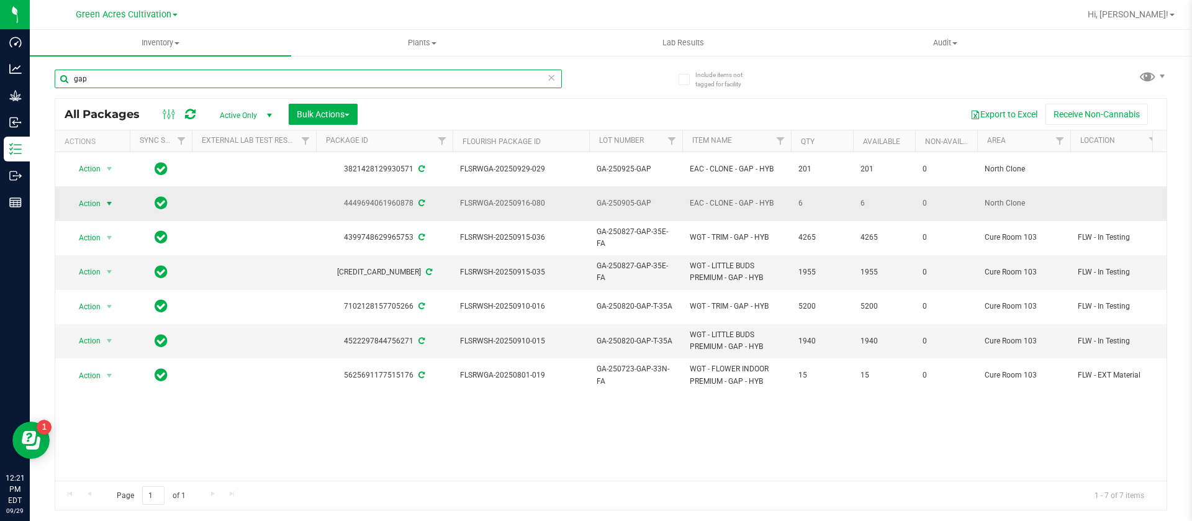
type input "gap"
click at [77, 195] on span "Action" at bounding box center [85, 203] width 34 height 17
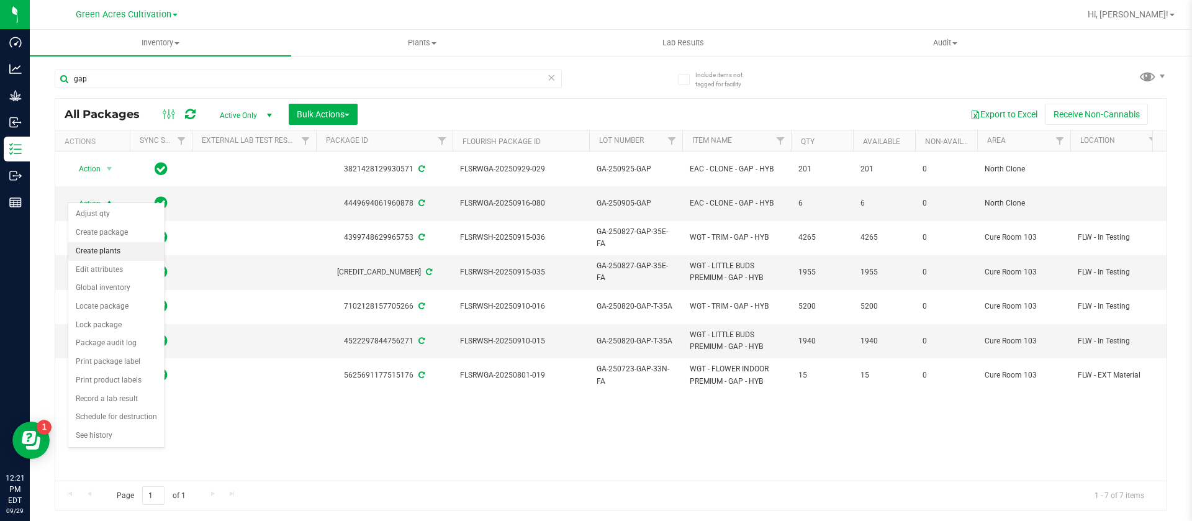
click at [102, 251] on li "Create plants" at bounding box center [116, 251] width 96 height 19
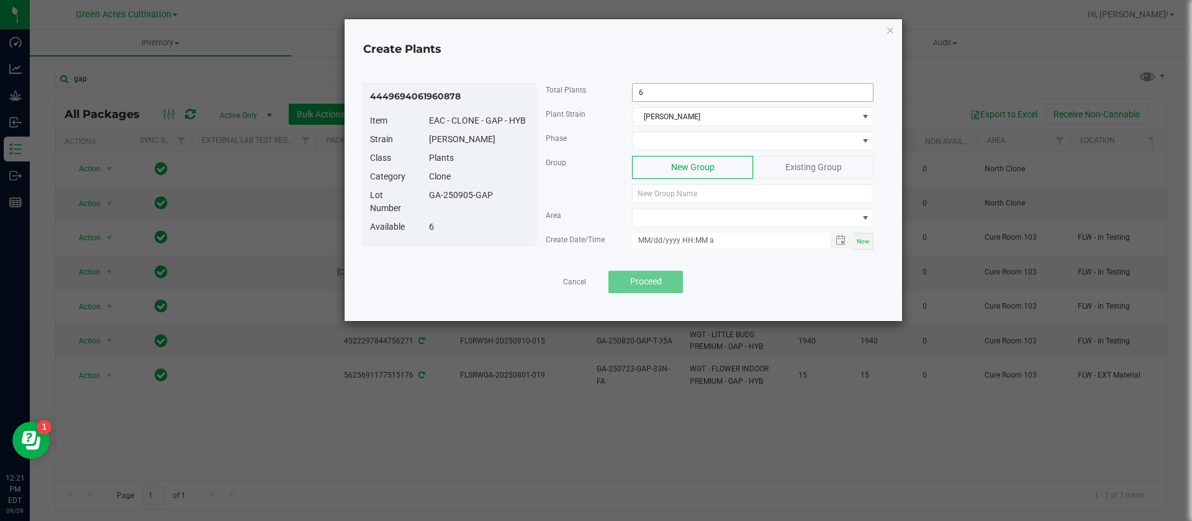
click at [660, 92] on input "6" at bounding box center [753, 92] width 240 height 17
type input "5"
drag, startPoint x: 494, startPoint y: 197, endPoint x: 427, endPoint y: 202, distance: 66.7
click at [427, 202] on div "Lot Number GA-250905-GAP" at bounding box center [450, 205] width 178 height 32
copy div "GA-250905-GAP"
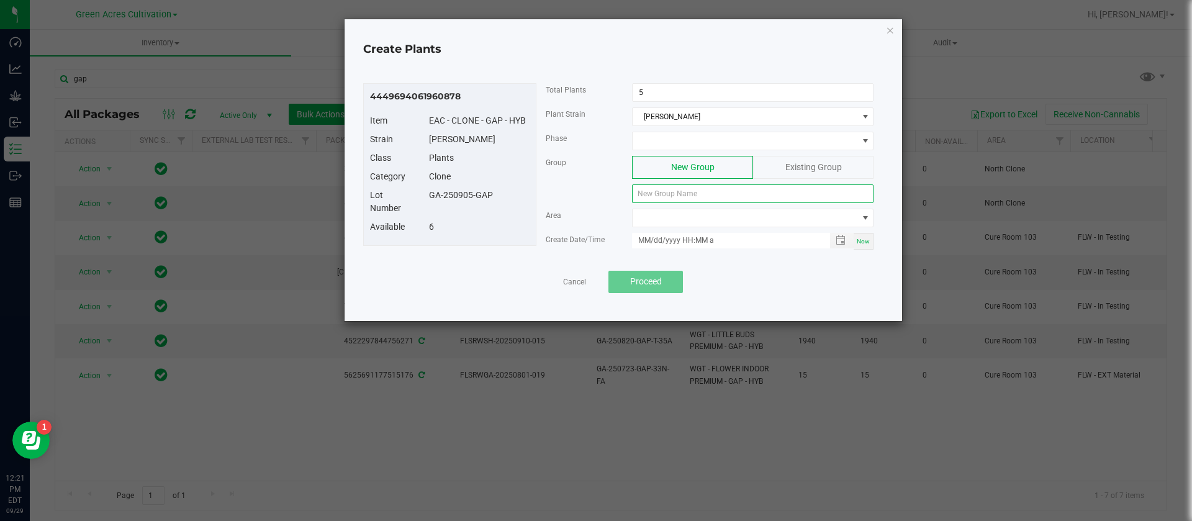
paste input "GA-250905-GAP"
type input "GA-250905-GAP"
click at [721, 214] on span "NO DATA FOUND" at bounding box center [745, 217] width 225 height 17
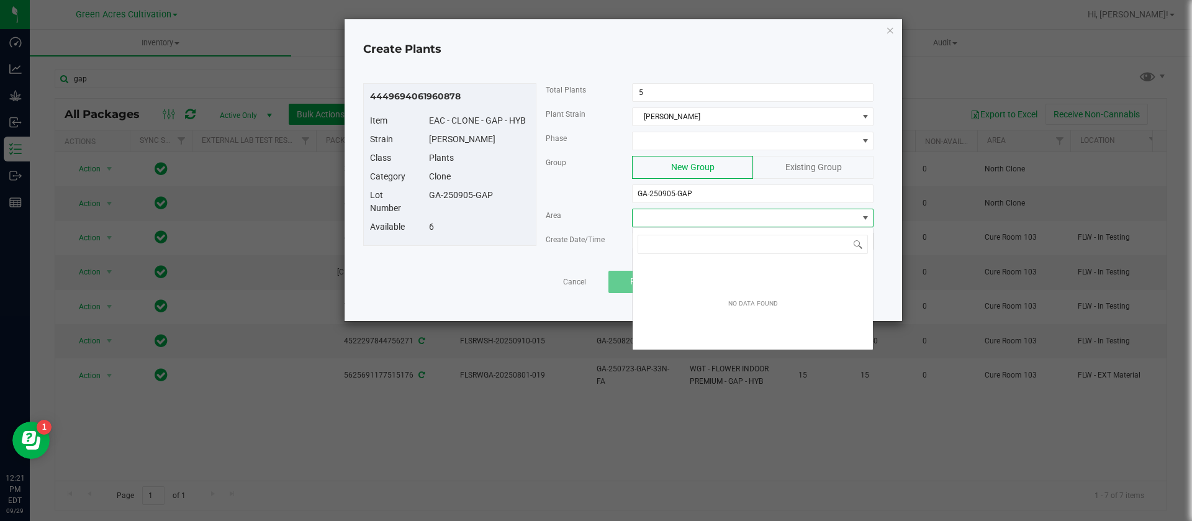
scroll to position [19, 242]
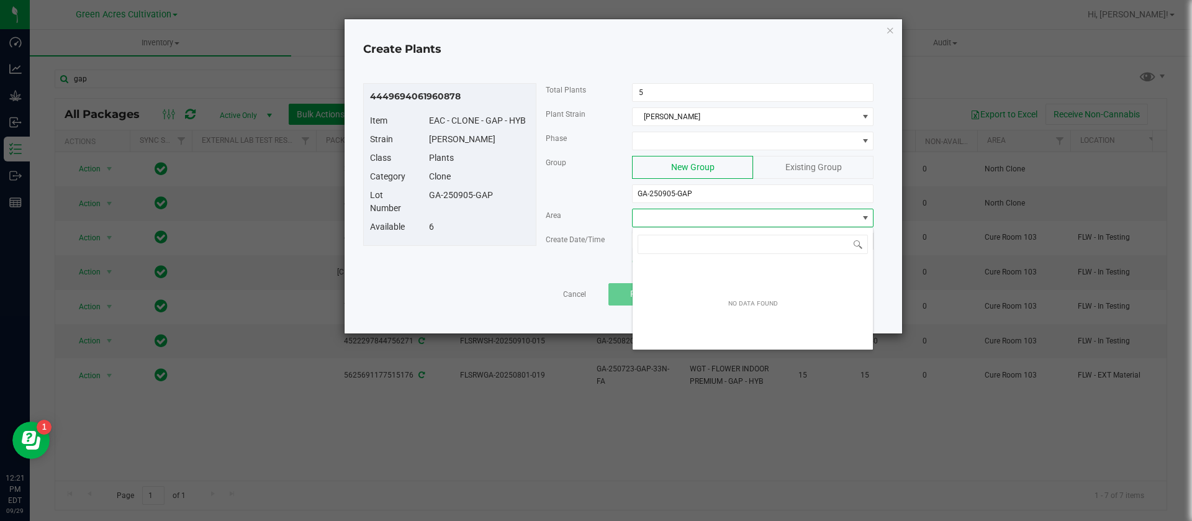
click at [682, 219] on span "NO DATA FOUND" at bounding box center [745, 217] width 225 height 17
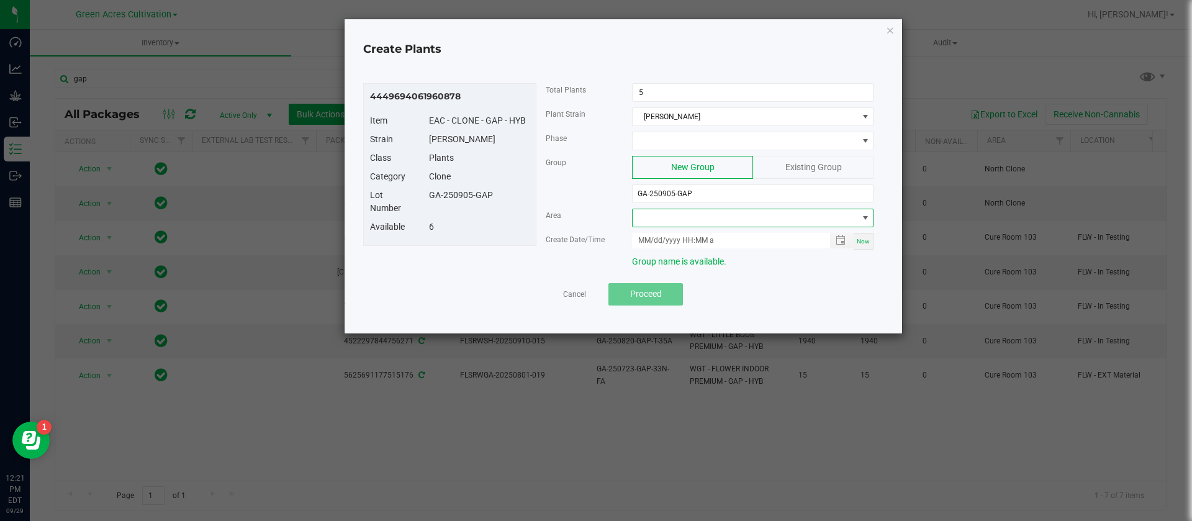
click at [682, 219] on span "NO DATA FOUND" at bounding box center [745, 217] width 225 height 17
click at [706, 135] on span at bounding box center [745, 140] width 225 height 17
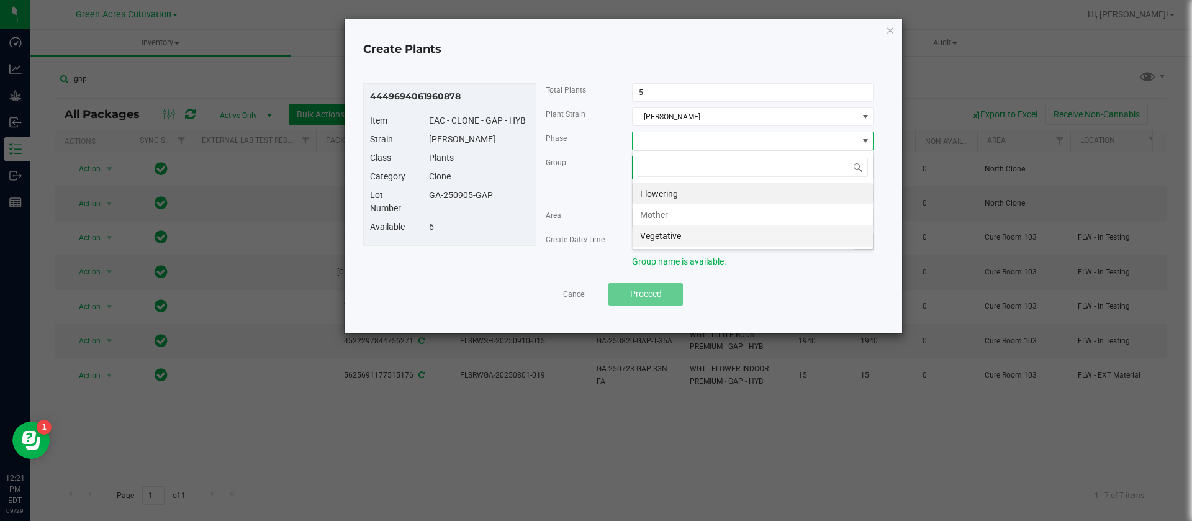
click at [691, 236] on li "Vegetative" at bounding box center [753, 235] width 240 height 21
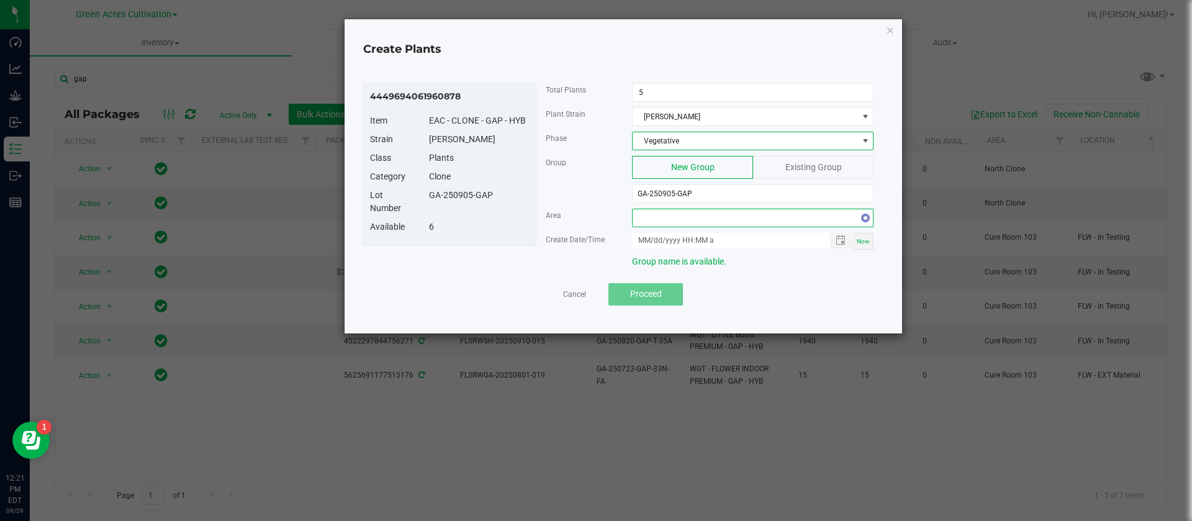
click at [657, 212] on span "NO DATA FOUND" at bounding box center [745, 217] width 225 height 17
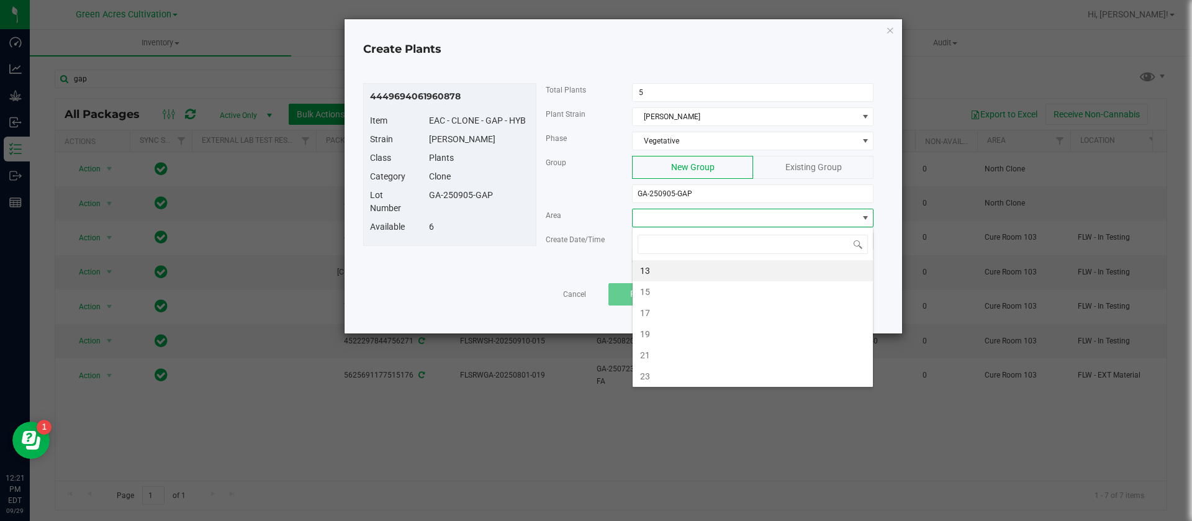
type input "n"
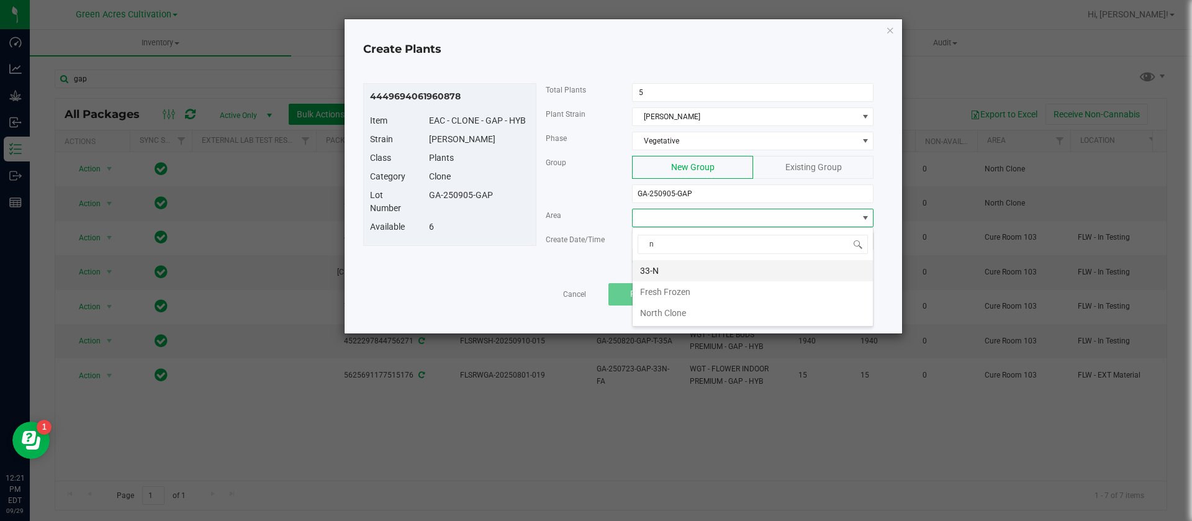
click at [658, 266] on li "33-N" at bounding box center [753, 270] width 240 height 21
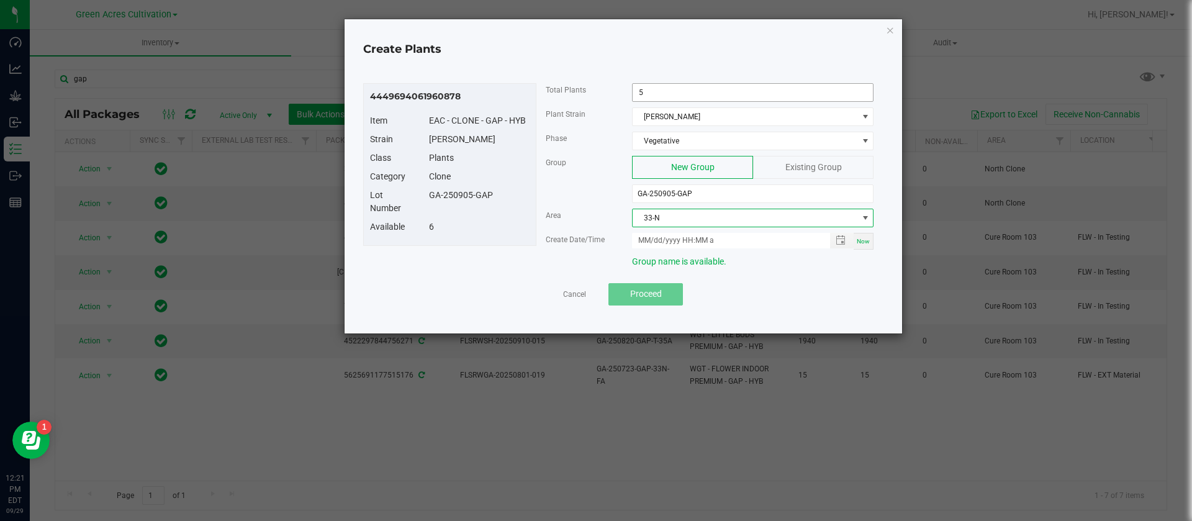
click at [658, 93] on input "5" at bounding box center [753, 92] width 240 height 17
type input "3"
click at [498, 167] on div "Class Plants" at bounding box center [450, 160] width 178 height 19
click at [869, 241] on span "Now" at bounding box center [863, 241] width 13 height 7
type input "[DATE] 12:21 PM"
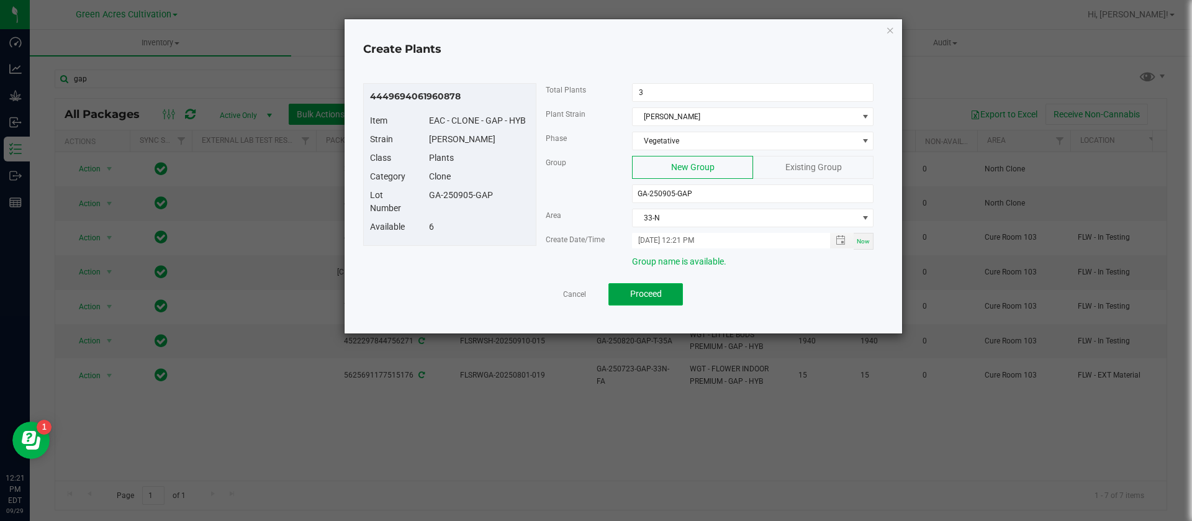
click at [656, 295] on span "Proceed" at bounding box center [646, 294] width 32 height 10
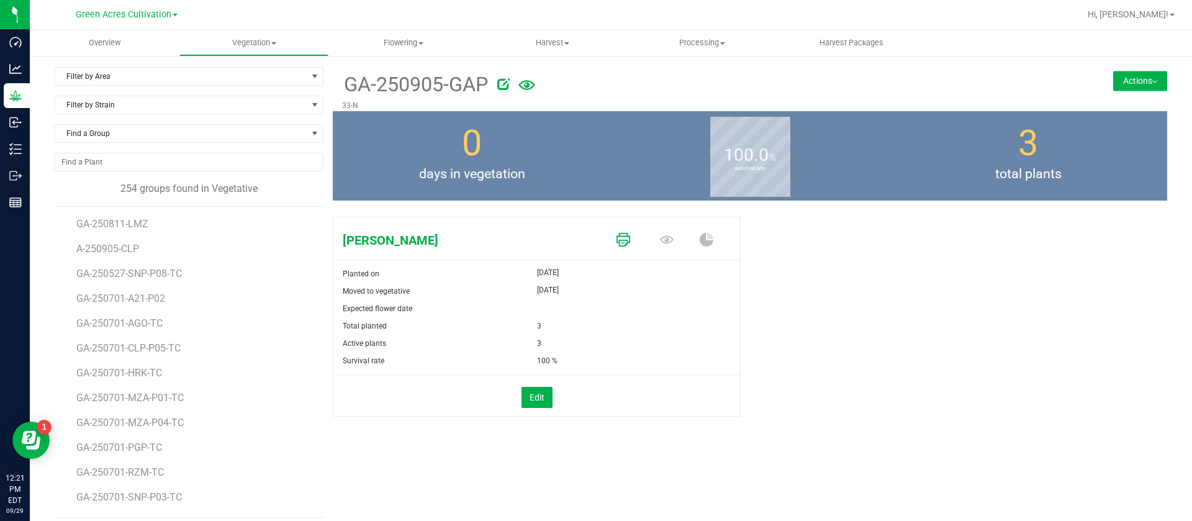
click at [616, 241] on icon at bounding box center [623, 240] width 14 height 14
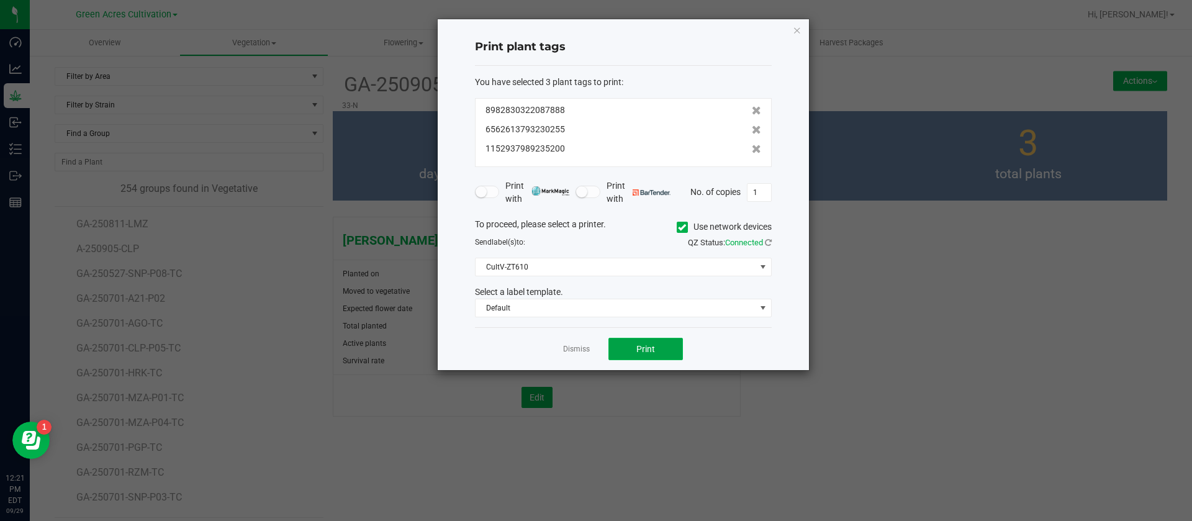
click at [645, 350] on span "Print" at bounding box center [645, 349] width 19 height 10
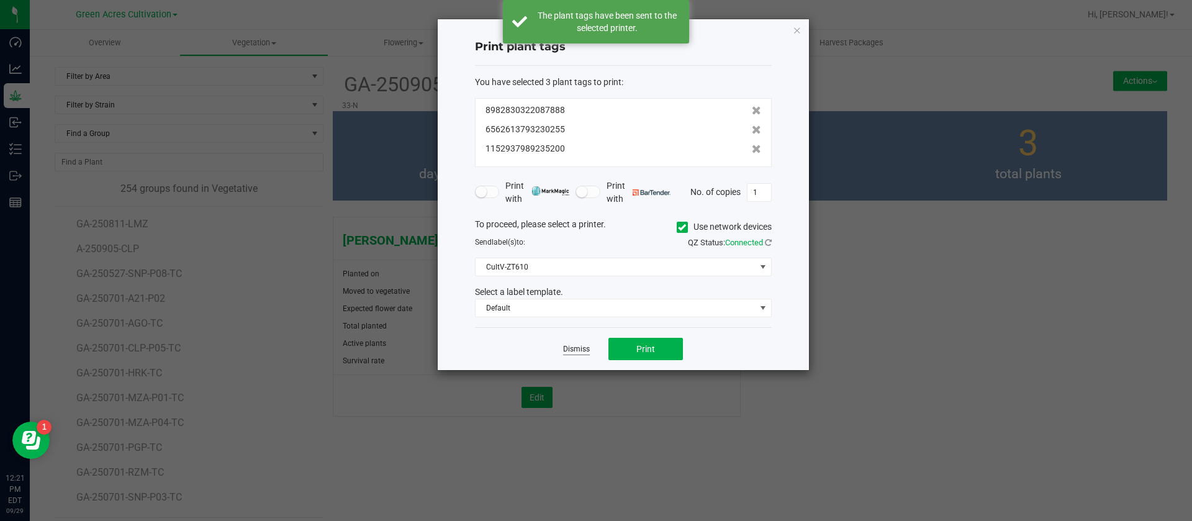
click at [562, 346] on div "Dismiss Print" at bounding box center [623, 348] width 297 height 43
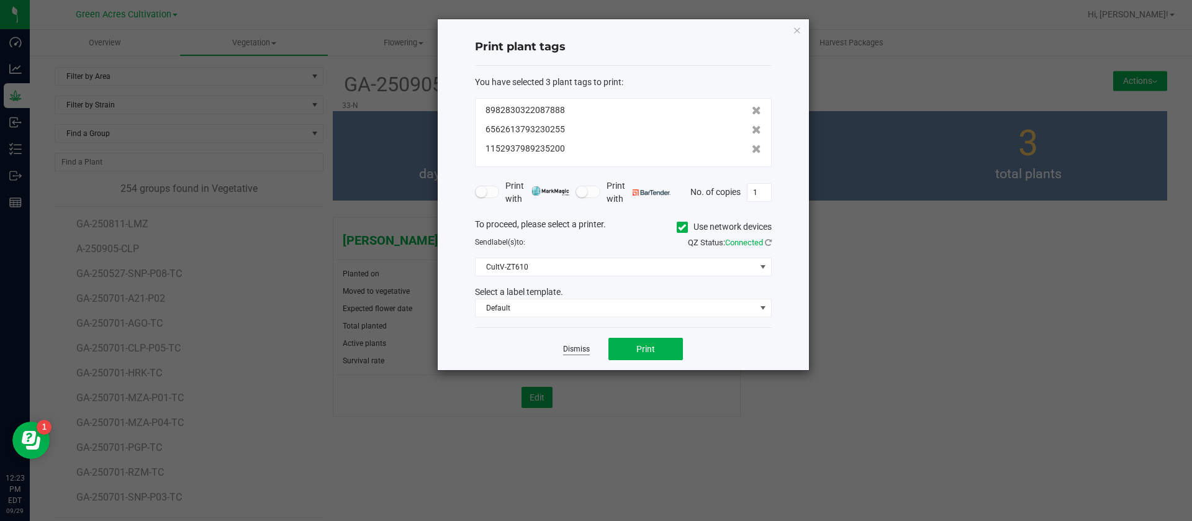
click at [568, 350] on link "Dismiss" at bounding box center [576, 349] width 27 height 11
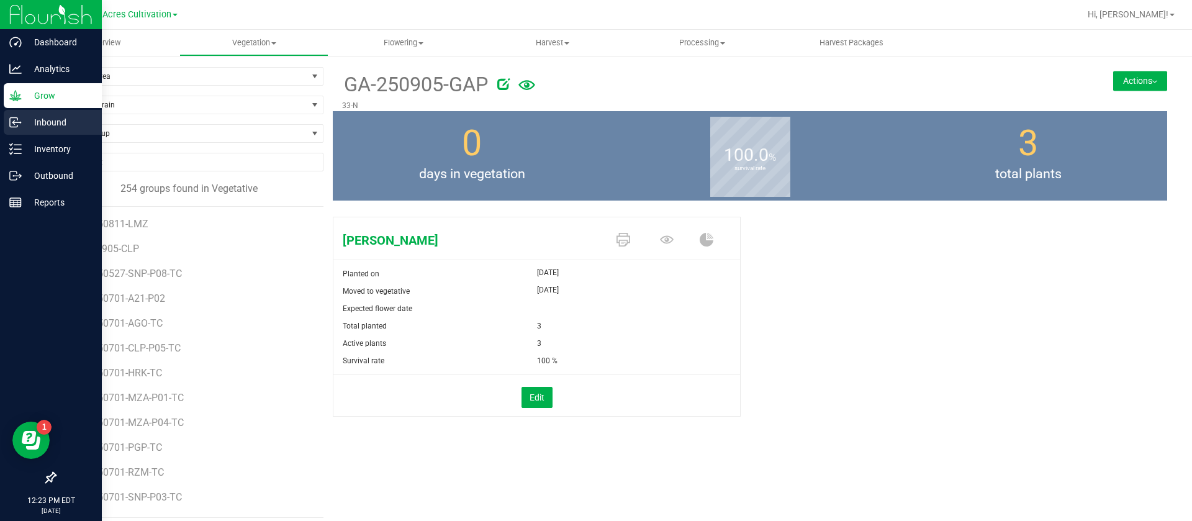
click at [3, 135] on link "Inbound" at bounding box center [51, 123] width 102 height 27
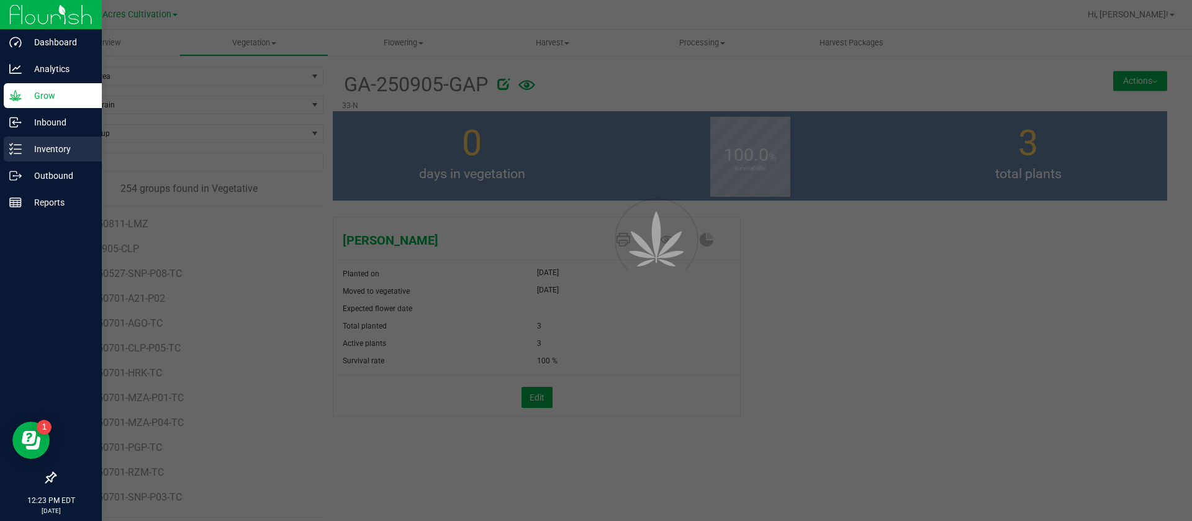
click at [9, 149] on div "Inventory" at bounding box center [53, 149] width 98 height 25
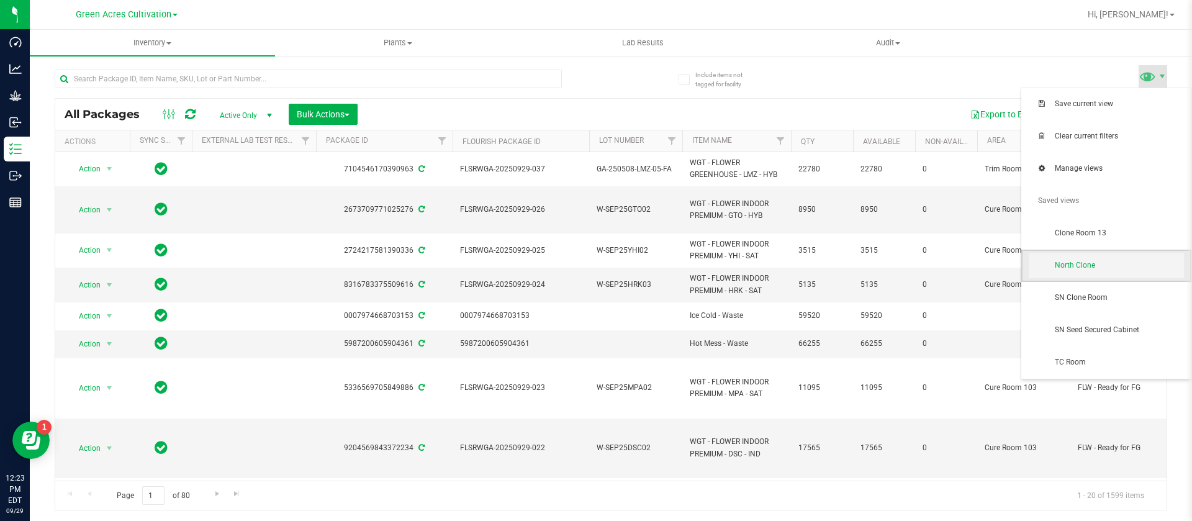
click at [1070, 270] on span "North Clone" at bounding box center [1119, 265] width 129 height 11
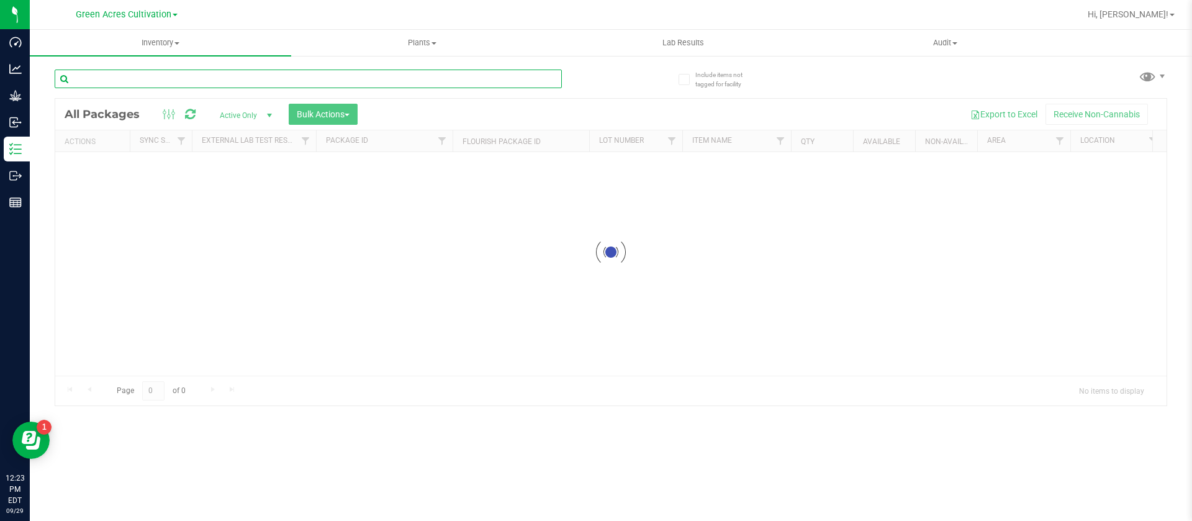
click at [215, 79] on input "text" at bounding box center [308, 79] width 507 height 19
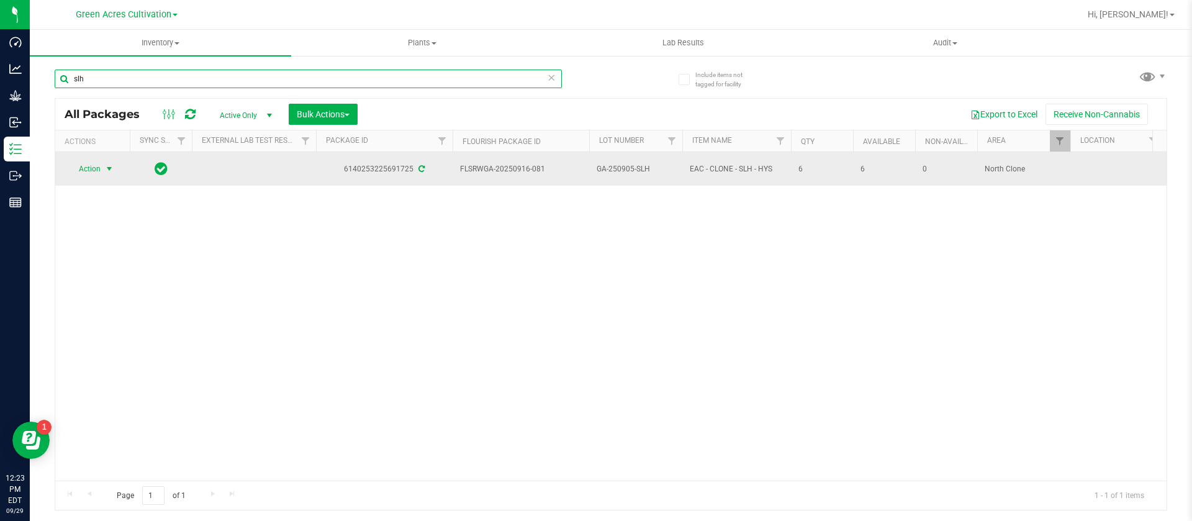
type input "slh"
click at [85, 167] on span "Action" at bounding box center [85, 168] width 34 height 17
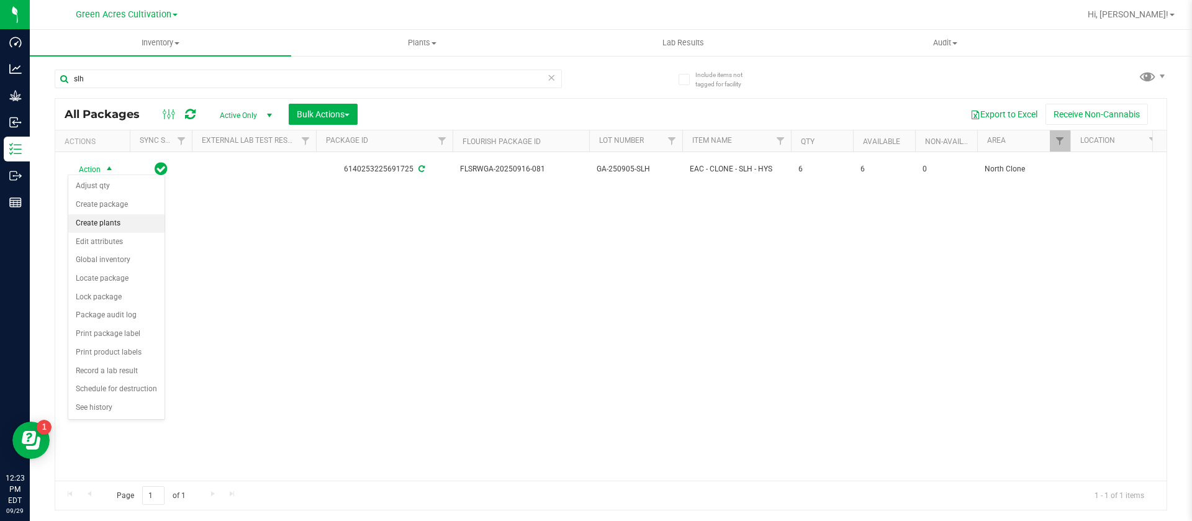
click at [115, 221] on li "Create plants" at bounding box center [116, 223] width 96 height 19
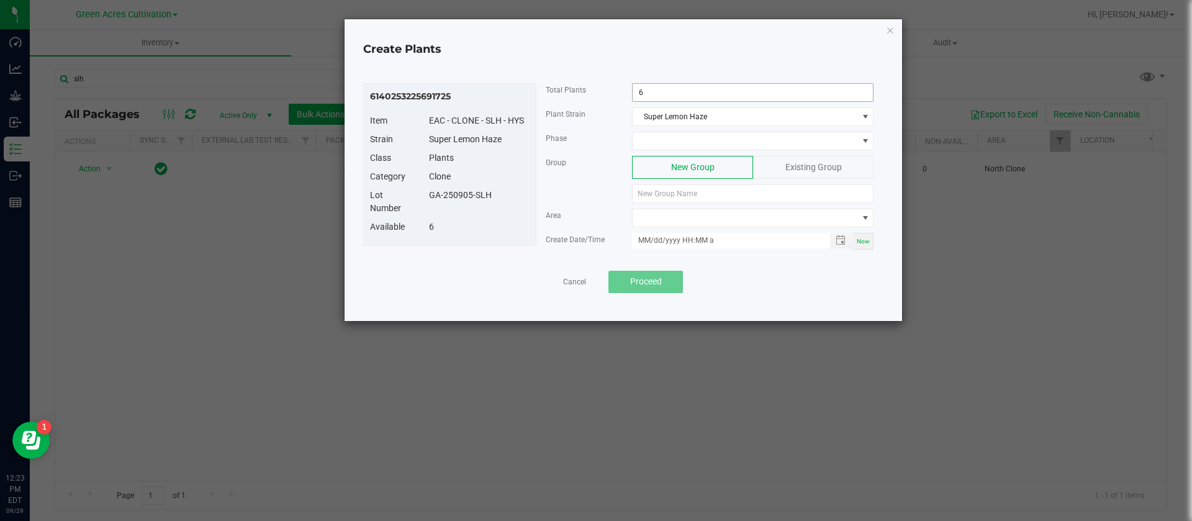
click at [682, 88] on input "6" at bounding box center [753, 92] width 240 height 17
type input "3"
click at [686, 135] on span at bounding box center [745, 140] width 225 height 17
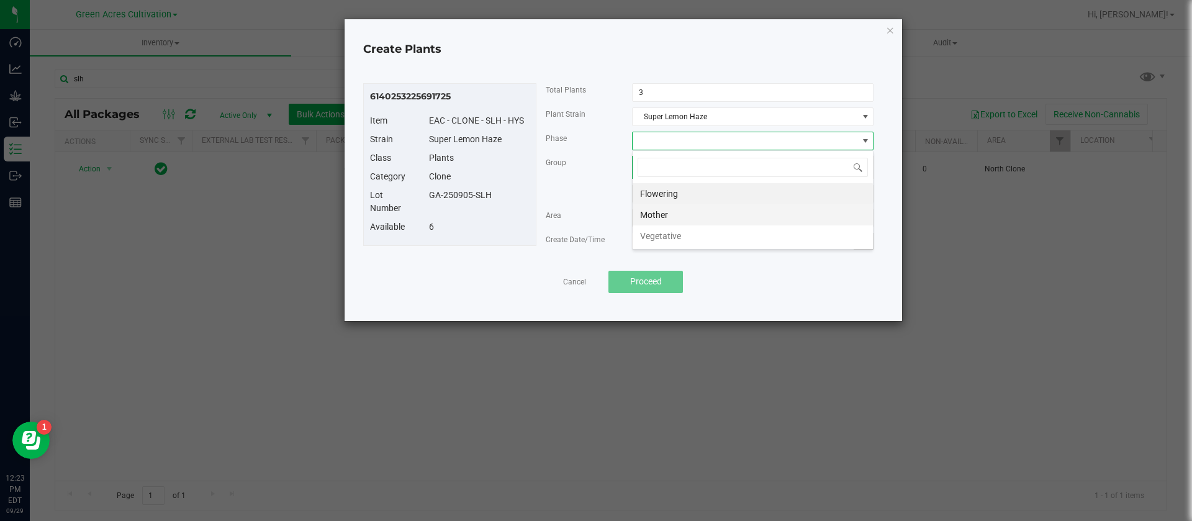
scroll to position [19, 242]
click at [664, 237] on li "Vegetative" at bounding box center [753, 235] width 240 height 21
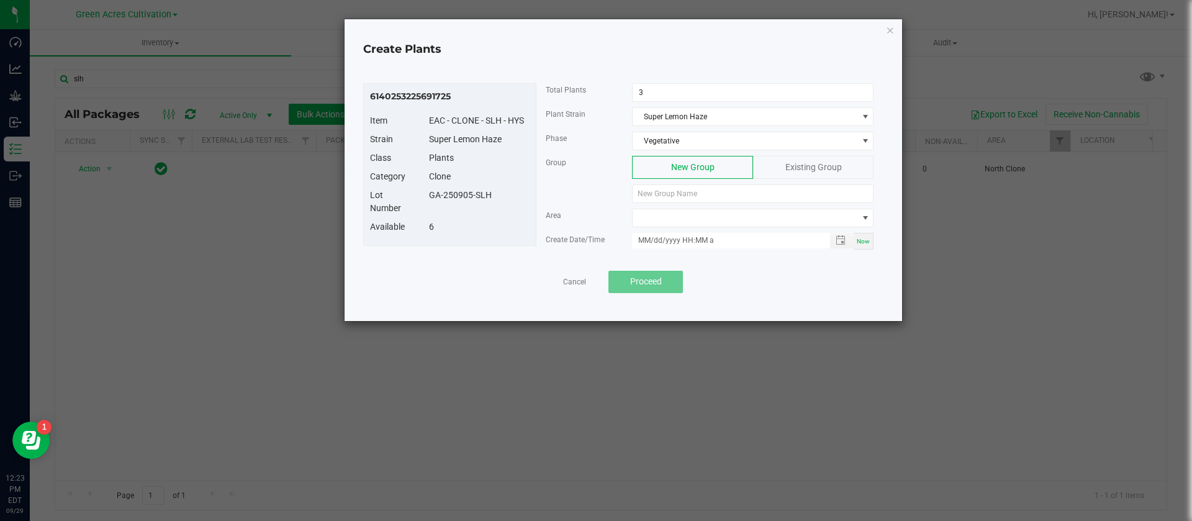
drag, startPoint x: 491, startPoint y: 191, endPoint x: 426, endPoint y: 198, distance: 65.5
click at [426, 198] on div "GA-250905-SLH" at bounding box center [479, 195] width 119 height 13
copy div "GA-250905-SLH"
paste input "GA-250905-SLH"
type input "GA-250905-SLH"
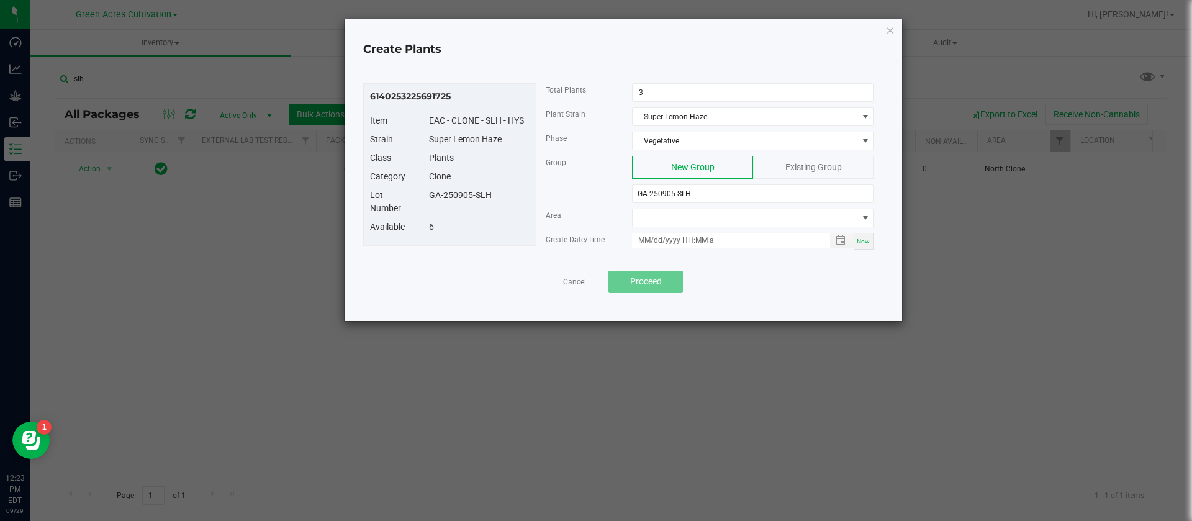
click at [691, 300] on div "6140253225691725 Item EAC - CLONE - SLH - HYS Strain Super Lemon Haze Class Pla…" at bounding box center [623, 188] width 533 height 241
click at [694, 221] on span at bounding box center [745, 217] width 225 height 17
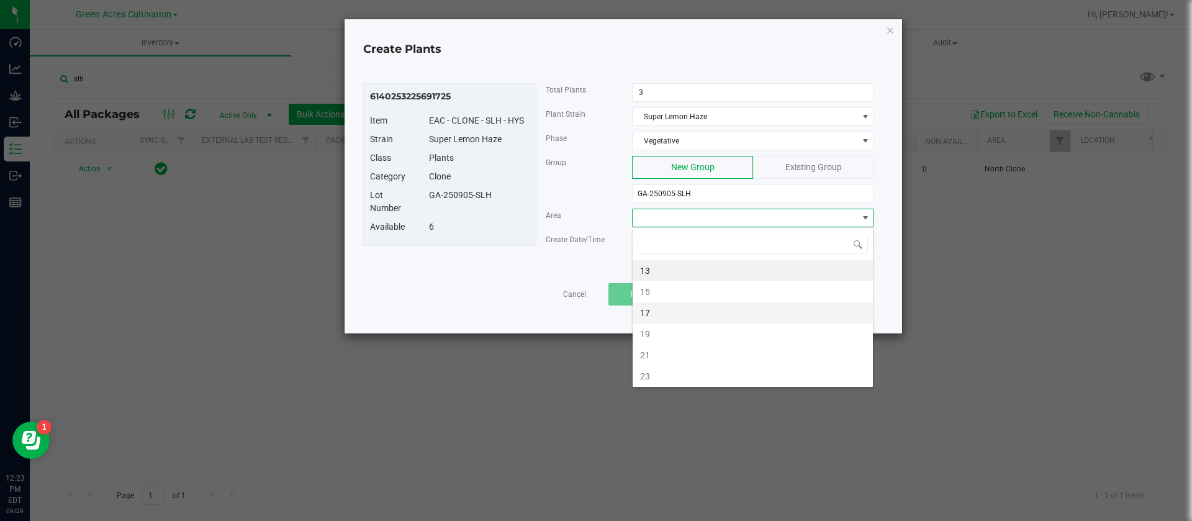
type input "n"
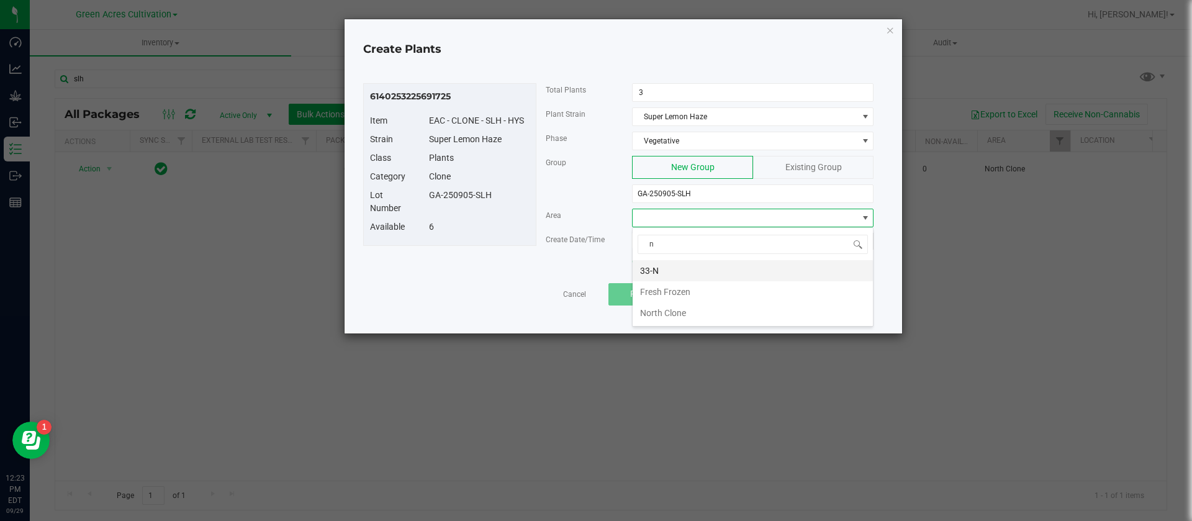
click at [675, 263] on li "33-N" at bounding box center [753, 270] width 240 height 21
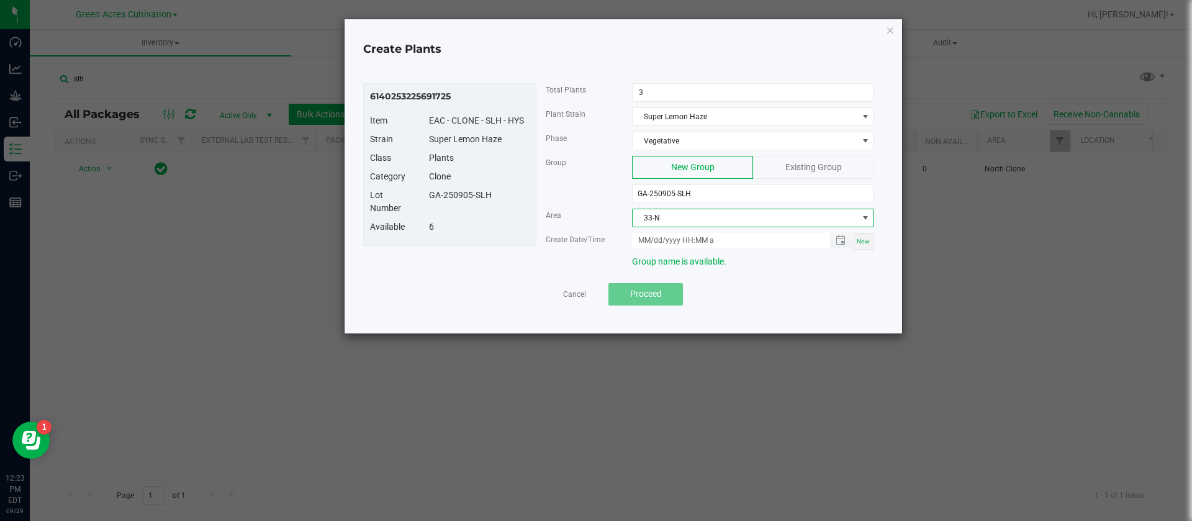
click at [852, 238] on span "Toggle popup" at bounding box center [842, 241] width 24 height 16
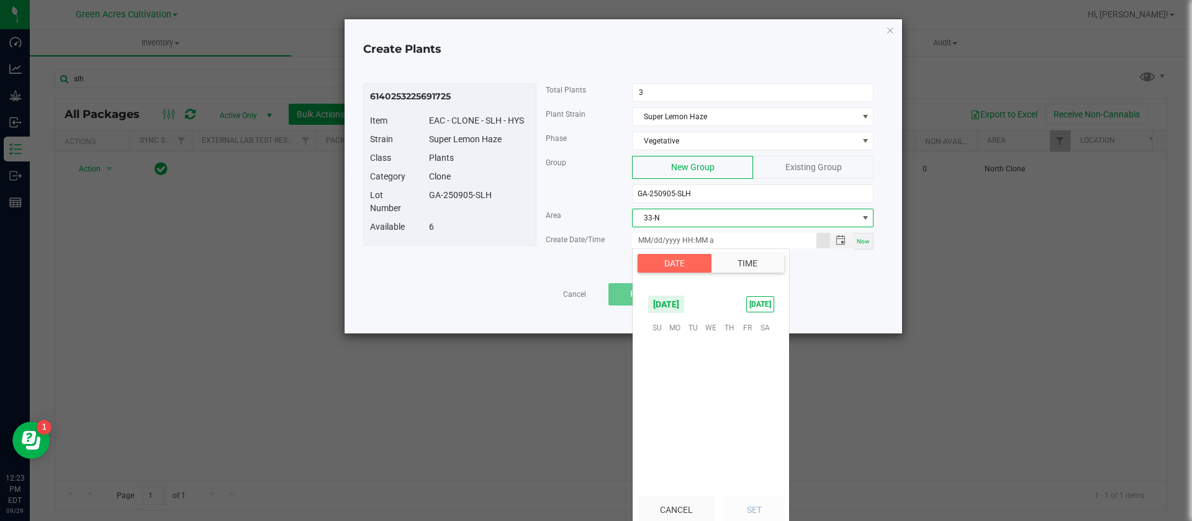
scroll to position [201342, 0]
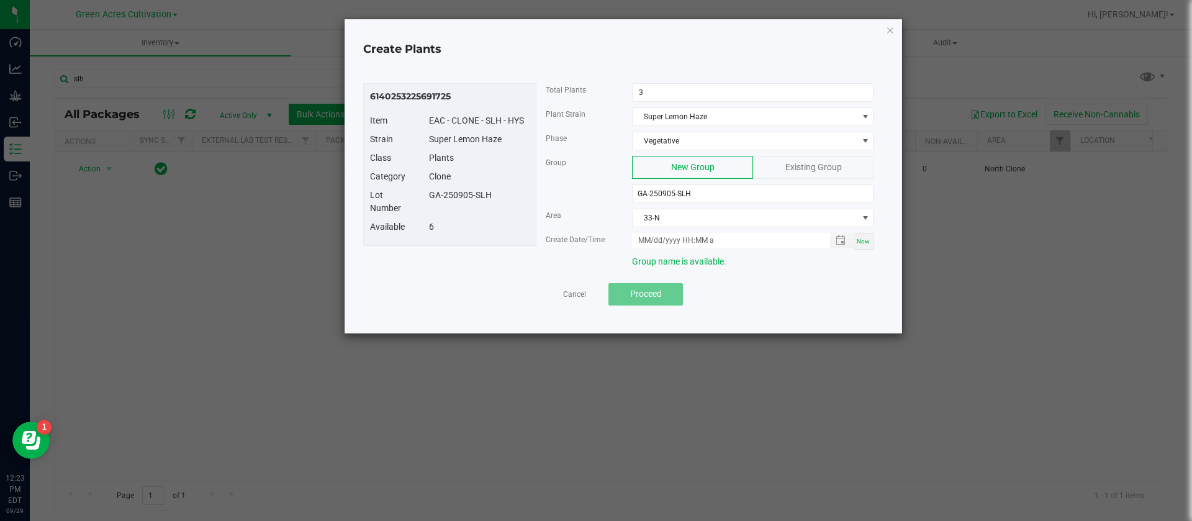
click at [857, 240] on span "Now" at bounding box center [863, 241] width 13 height 7
type input "[DATE] 12:23 PM"
click at [662, 287] on button "Proceed" at bounding box center [645, 294] width 74 height 22
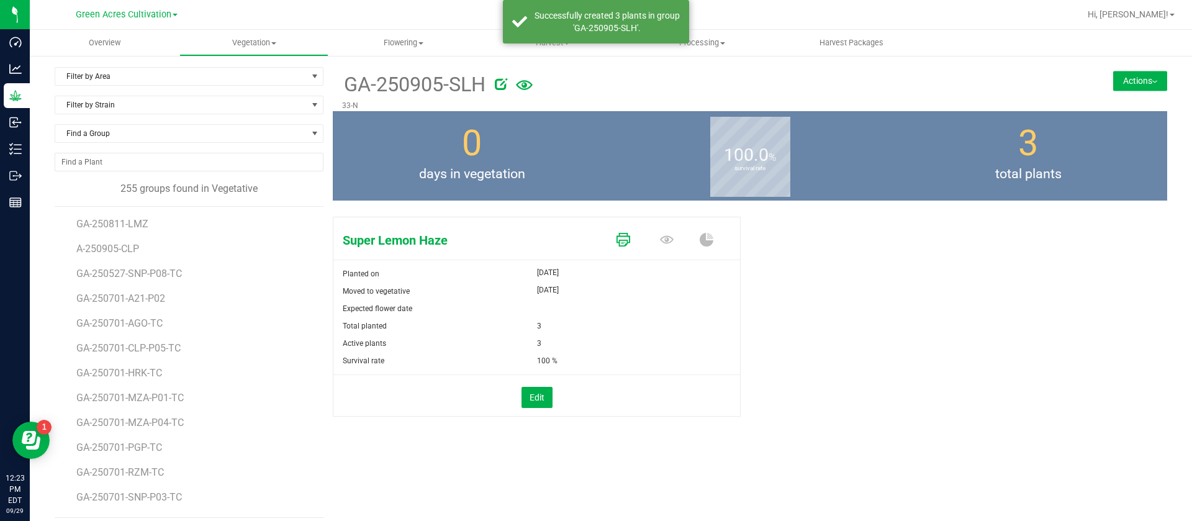
click at [616, 236] on icon at bounding box center [623, 240] width 14 height 14
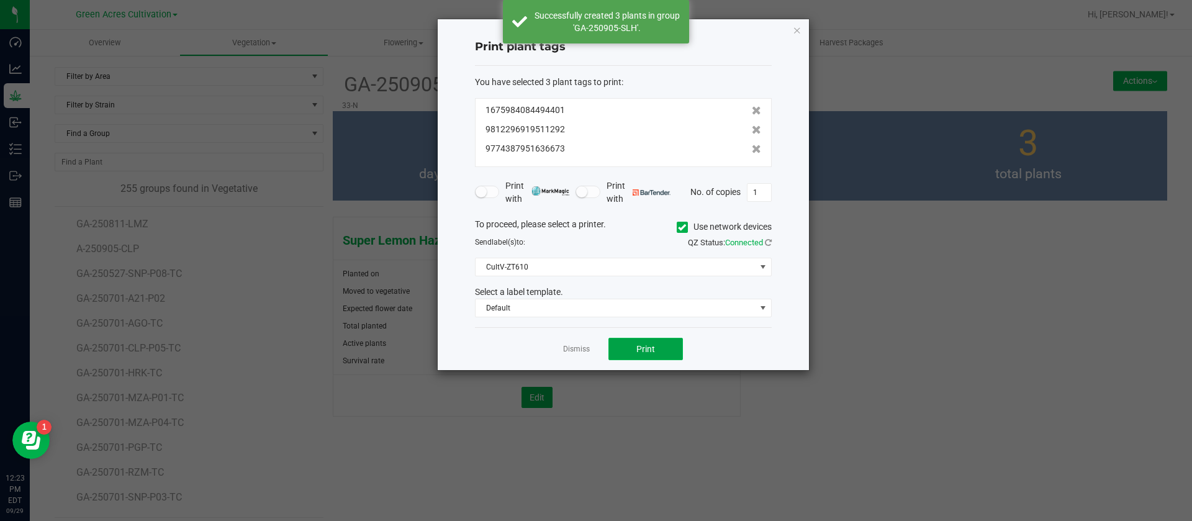
click at [641, 354] on button "Print" at bounding box center [645, 349] width 74 height 22
click at [571, 350] on link "Dismiss" at bounding box center [576, 349] width 27 height 11
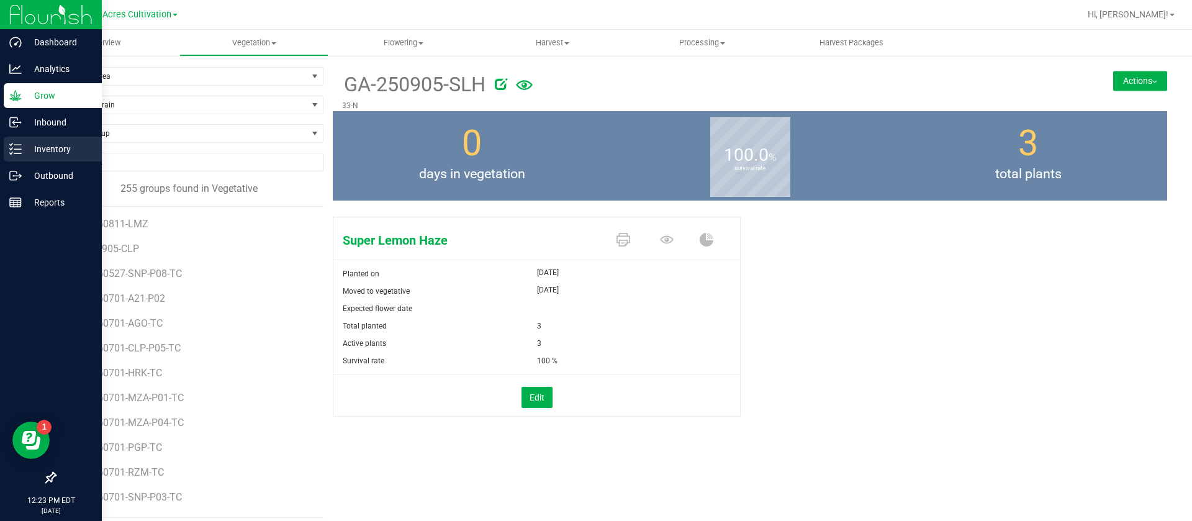
click at [27, 147] on p "Inventory" at bounding box center [59, 149] width 74 height 15
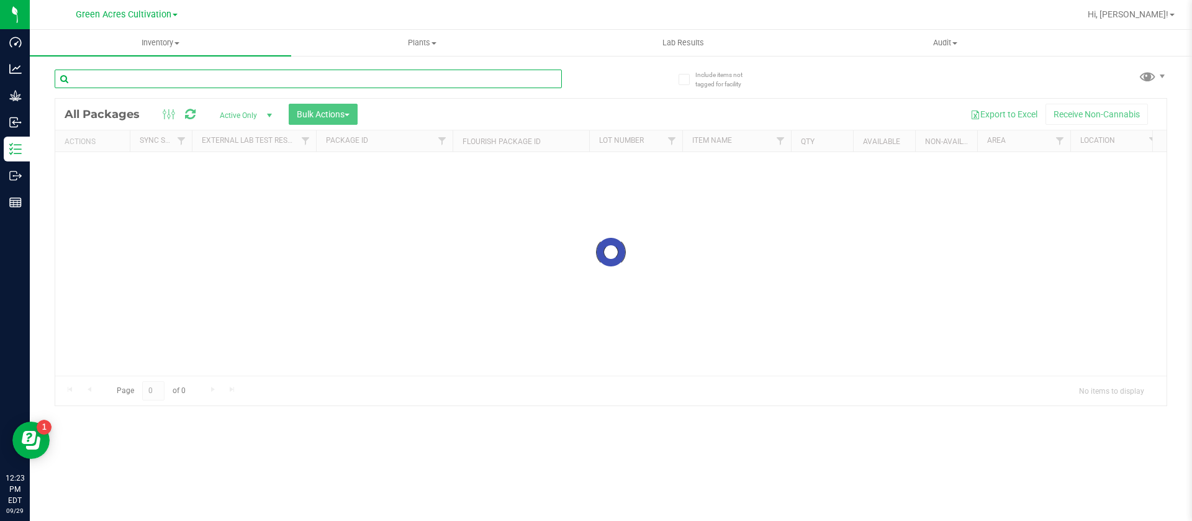
click at [183, 83] on input "text" at bounding box center [308, 79] width 507 height 19
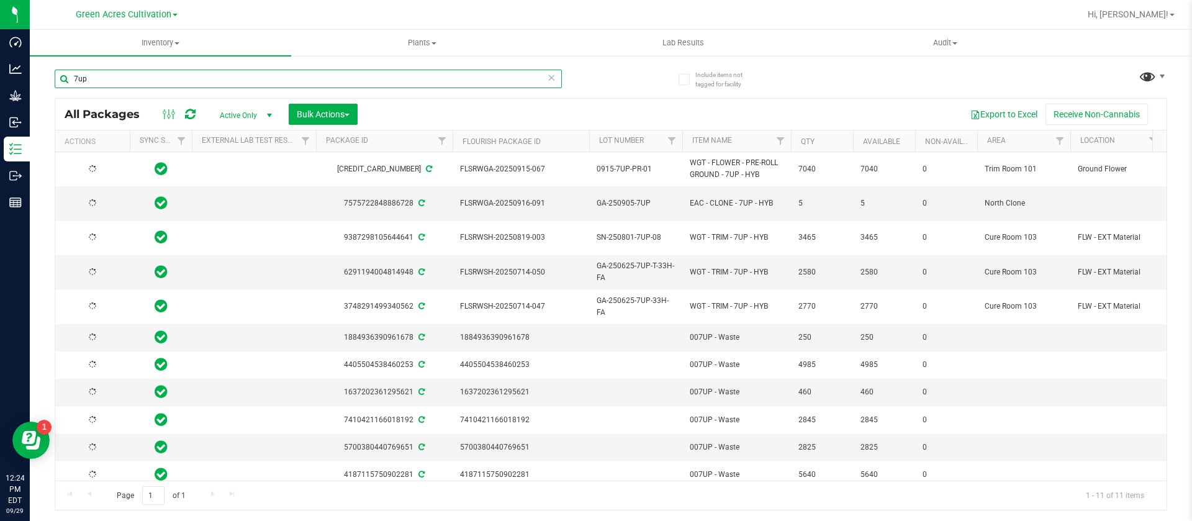
type input "7up"
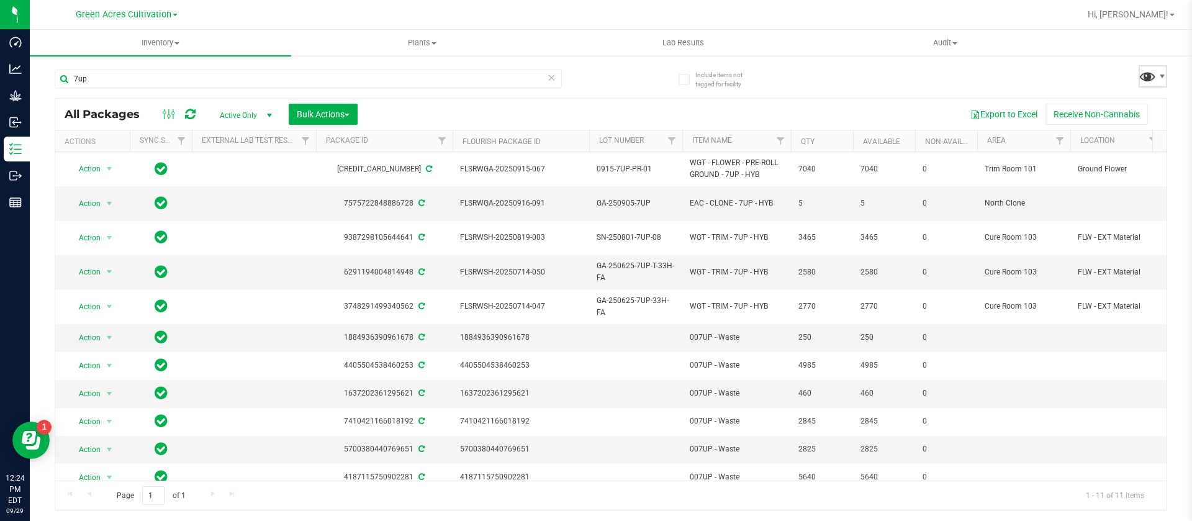
click at [1155, 78] on span at bounding box center [1148, 76] width 18 height 18
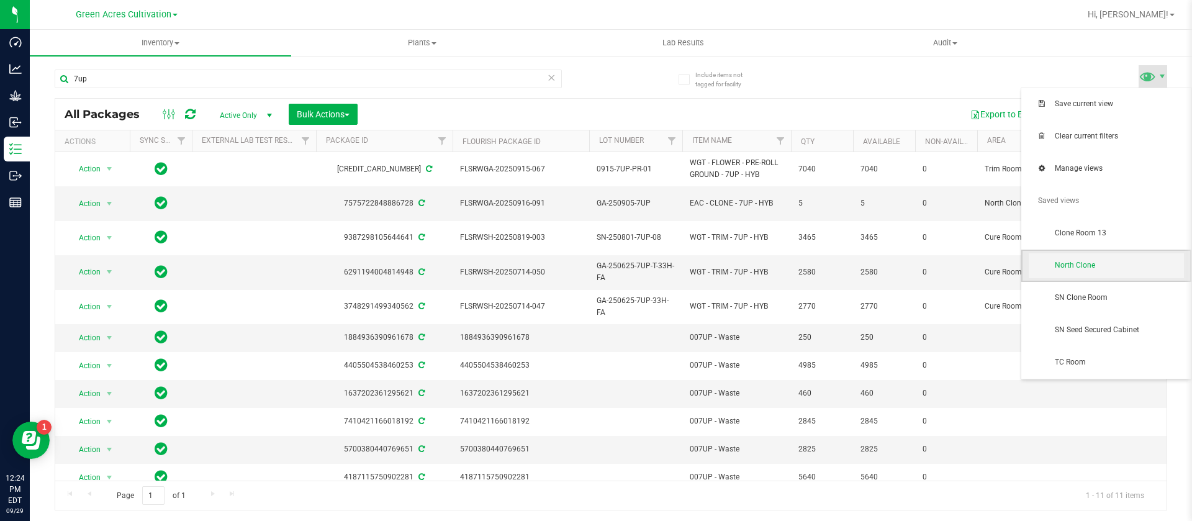
click at [1101, 258] on span "North Clone" at bounding box center [1106, 265] width 155 height 25
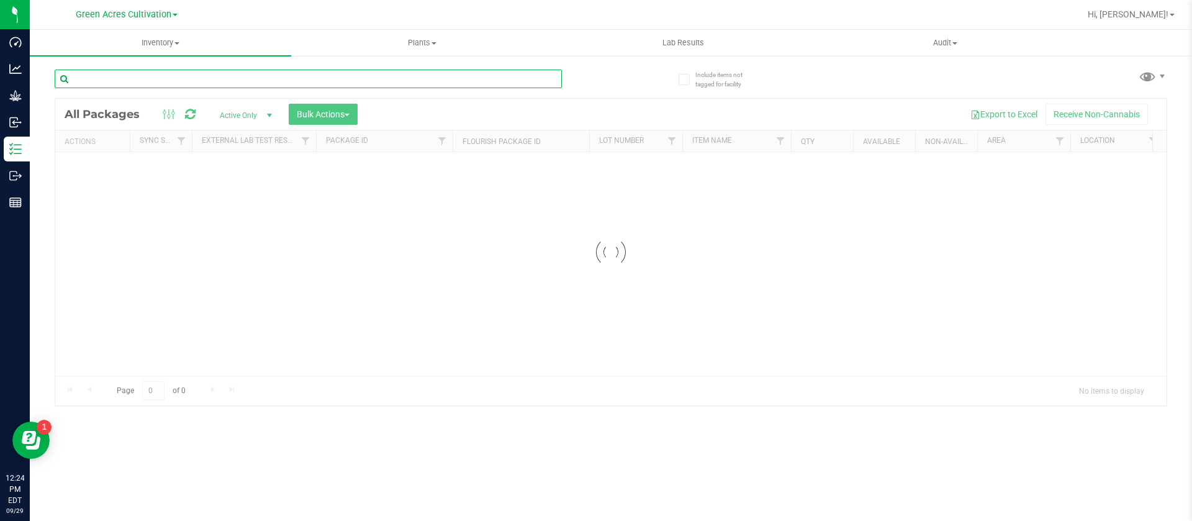
click at [192, 77] on div "Inventory All packages All inventory Waste log Create inventory Plants All plan…" at bounding box center [611, 275] width 1162 height 491
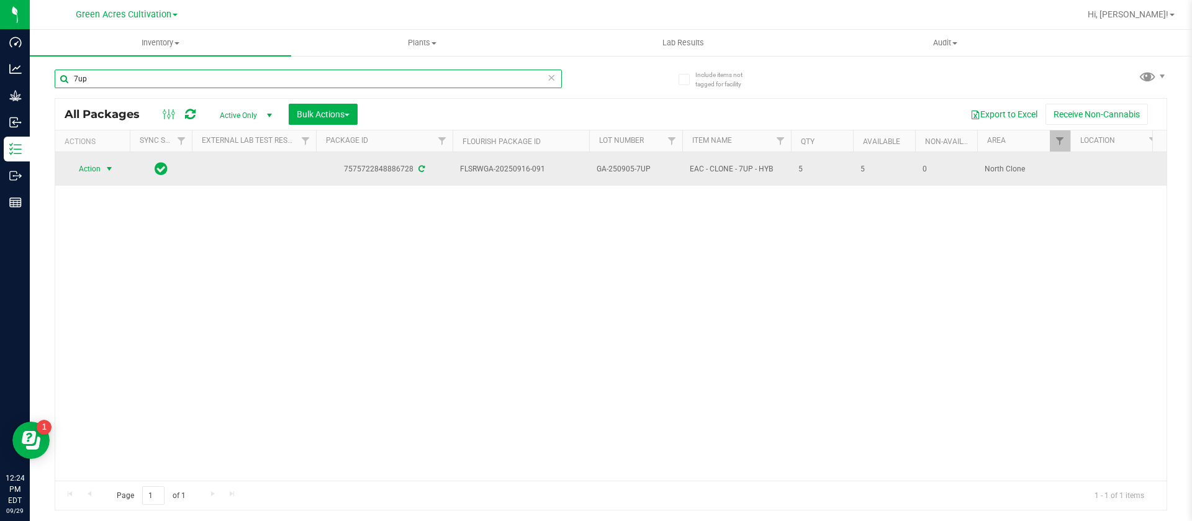
type input "7up"
click at [109, 166] on span "select" at bounding box center [109, 169] width 10 height 10
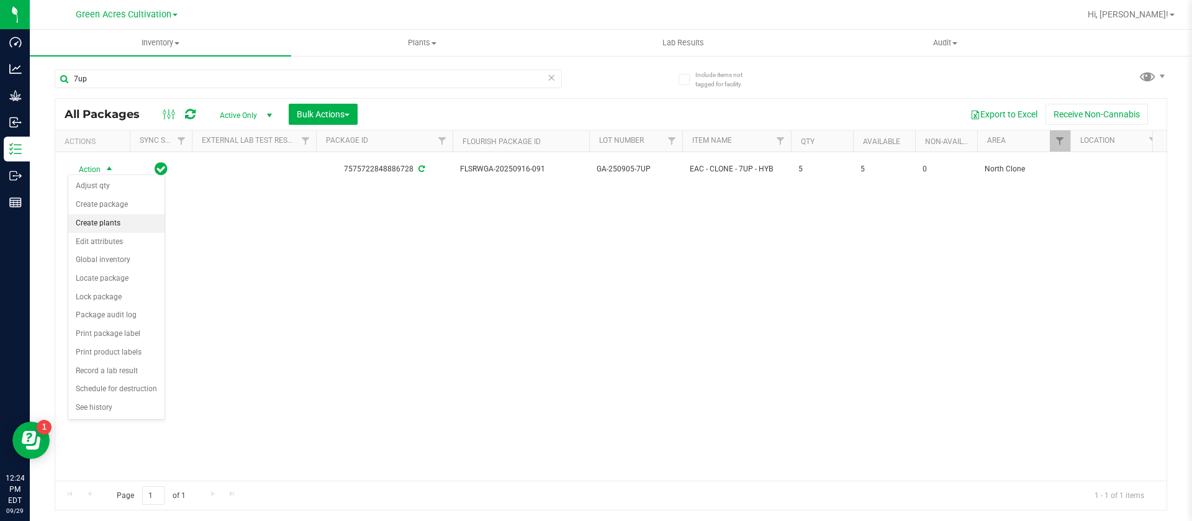
click at [96, 221] on li "Create plants" at bounding box center [116, 223] width 96 height 19
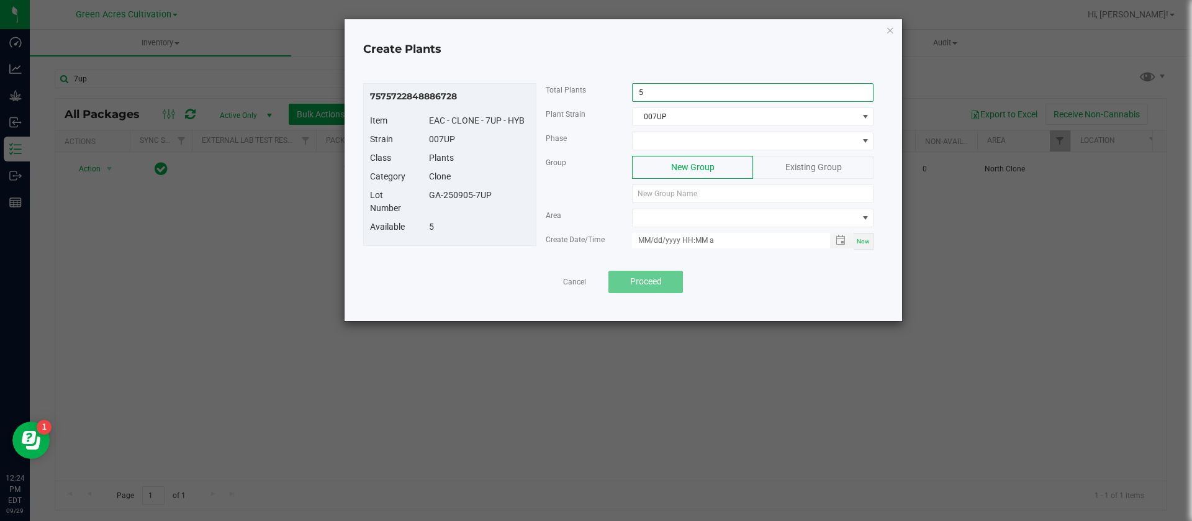
click at [647, 91] on input "5" at bounding box center [753, 92] width 240 height 17
type input "3"
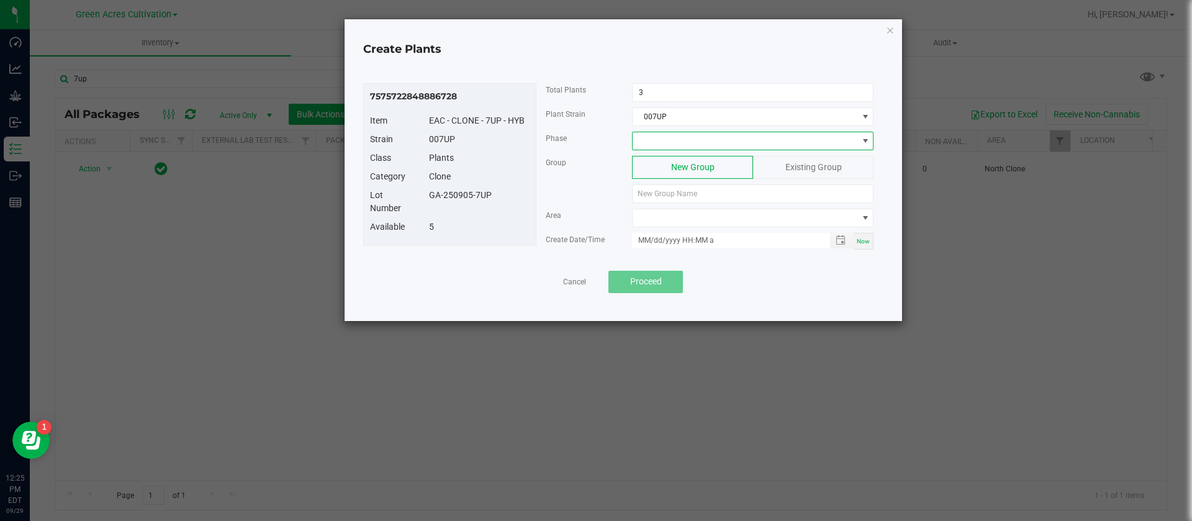
click at [685, 132] on span at bounding box center [745, 140] width 225 height 17
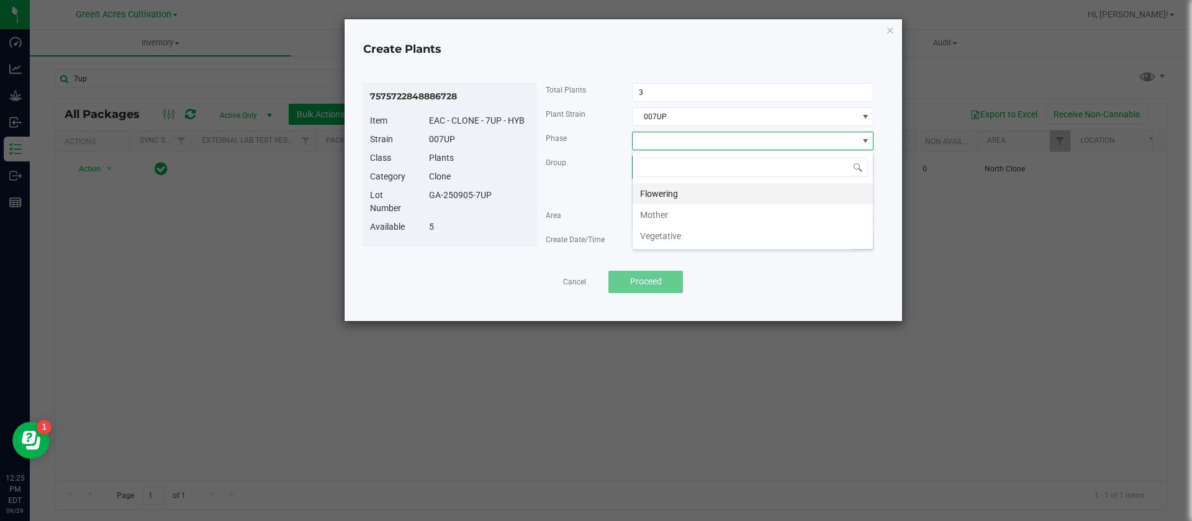
scroll to position [19, 242]
click at [659, 240] on li "Vegetative" at bounding box center [753, 235] width 240 height 21
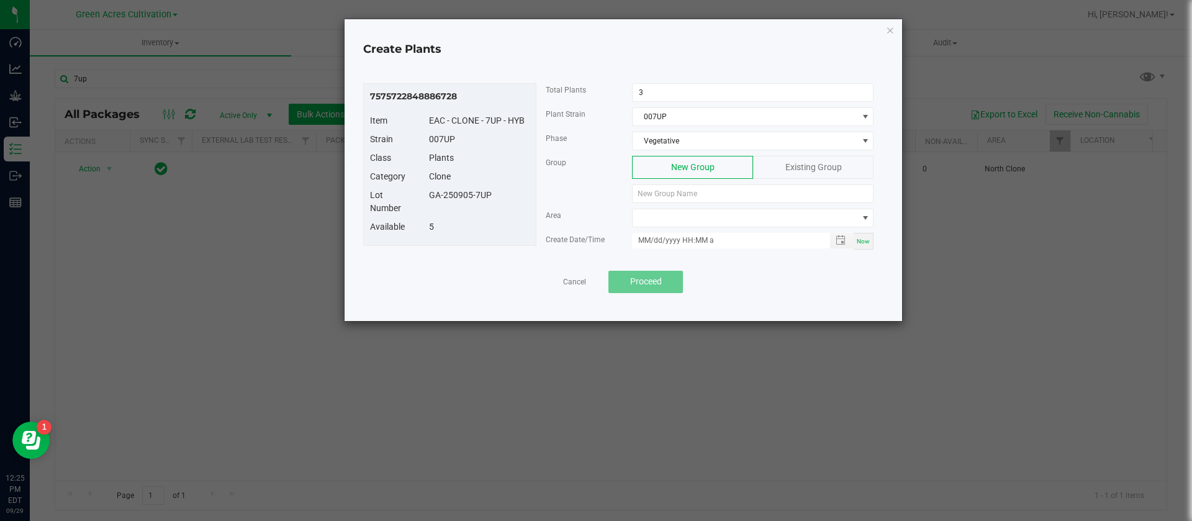
drag, startPoint x: 499, startPoint y: 196, endPoint x: 410, endPoint y: 201, distance: 88.3
click at [410, 201] on div "Lot Number GA-250905-7UP" at bounding box center [450, 205] width 178 height 32
click at [428, 199] on div "GA-250905-7UP" at bounding box center [479, 195] width 119 height 13
drag, startPoint x: 428, startPoint y: 199, endPoint x: 505, endPoint y: 194, distance: 77.8
click at [505, 194] on div "GA-250905-7UP" at bounding box center [479, 195] width 119 height 13
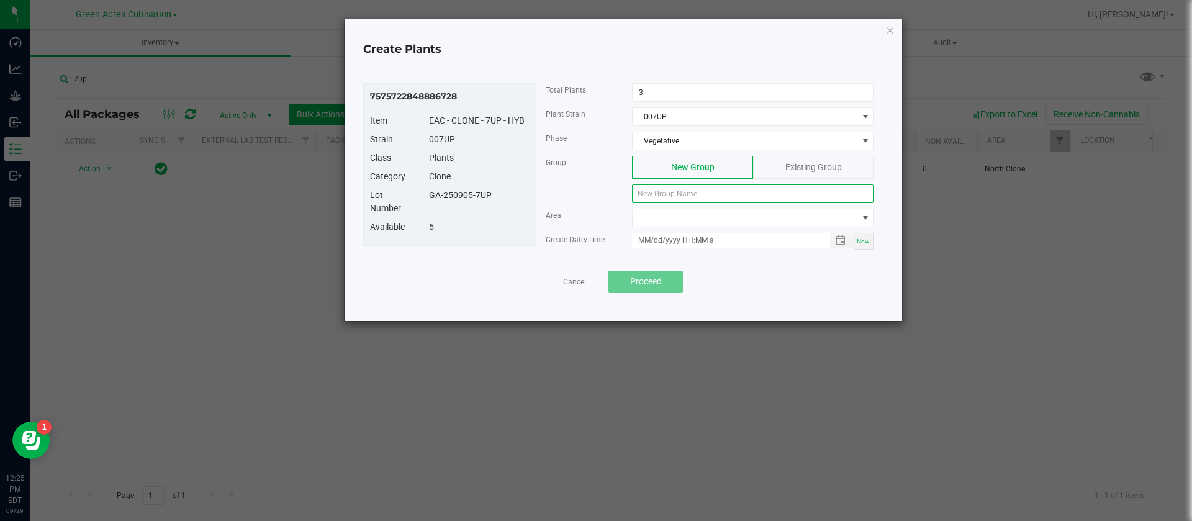
paste input "GA-250905-7UP"
type input "GA-250905-7UP"
click at [695, 215] on span at bounding box center [745, 217] width 225 height 17
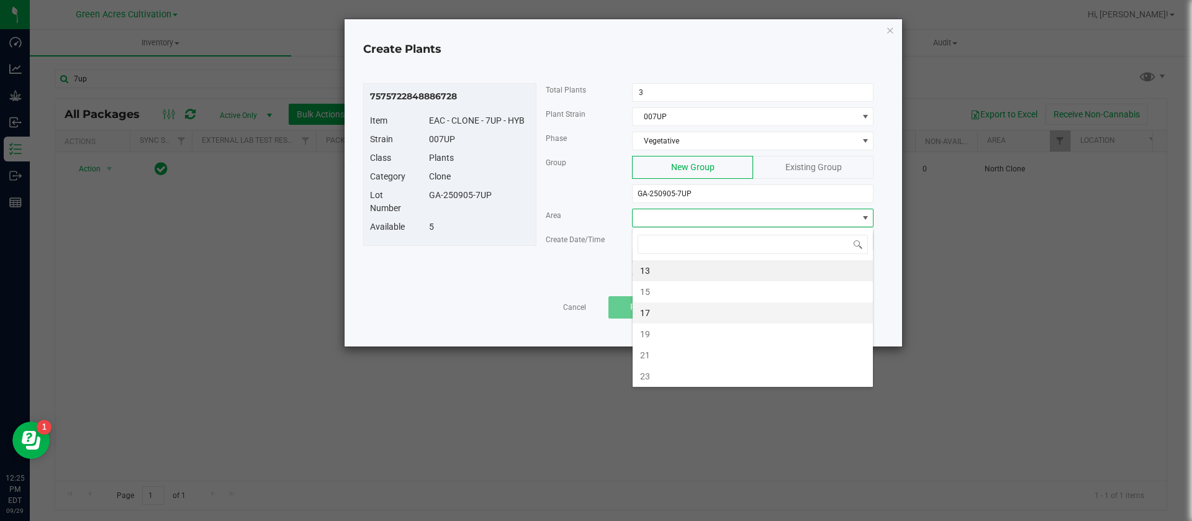
type input "m"
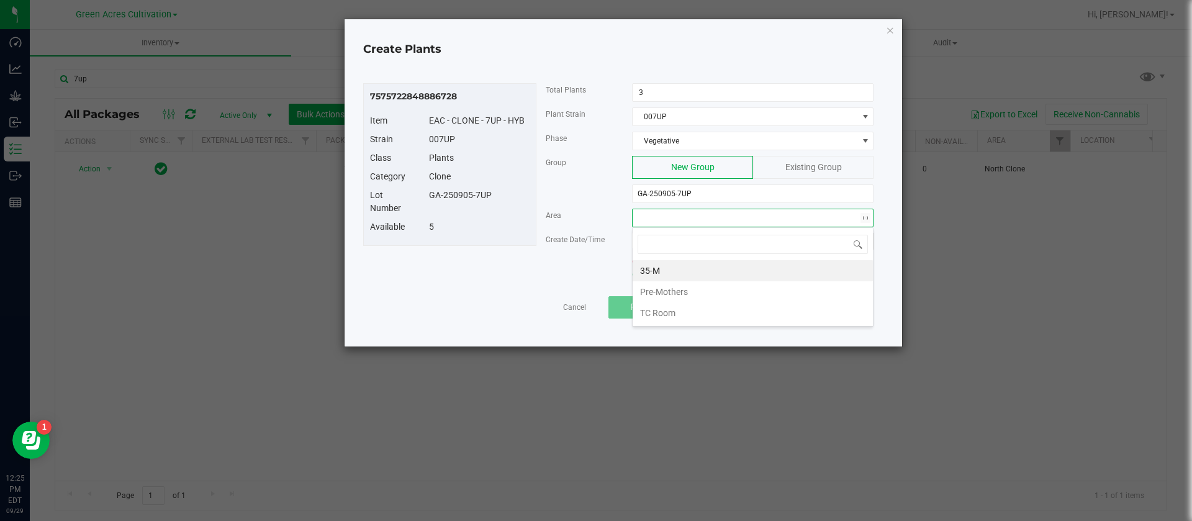
type input "b"
type input "n"
click at [696, 269] on li "33-N" at bounding box center [753, 270] width 240 height 21
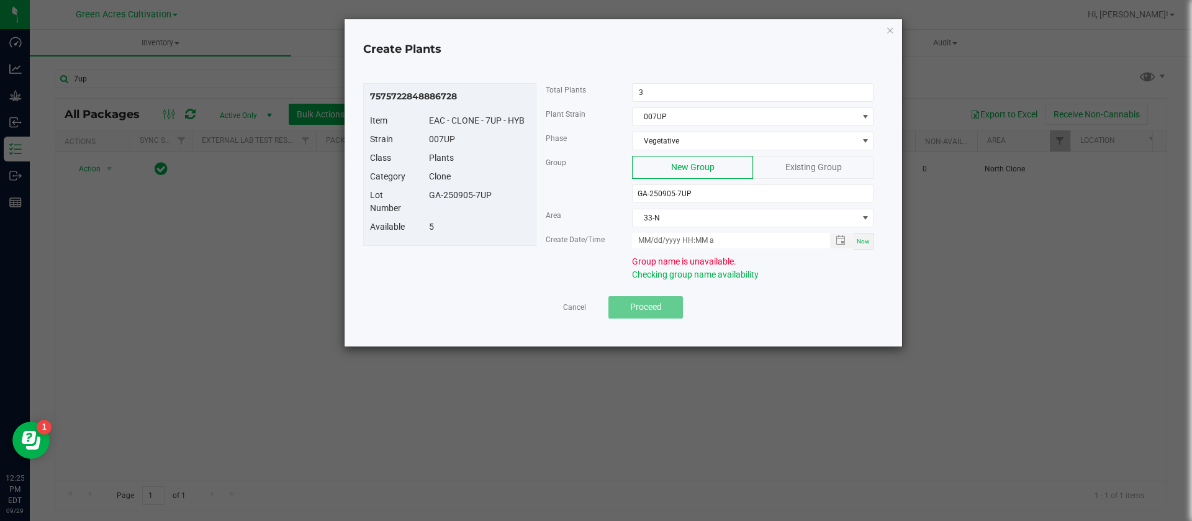
click at [867, 244] on span "Now" at bounding box center [863, 241] width 13 height 7
type input "[DATE] 12:25 PM"
click at [677, 194] on input "GA-250905-7UP" at bounding box center [753, 193] width 242 height 19
click at [356, 249] on div "Create Plants 7575722848886728 Item EAC - CLONE - 7UP - HYB Strain 007UP Class …" at bounding box center [624, 182] width 558 height 327
click at [803, 168] on span "Existing Group" at bounding box center [813, 167] width 56 height 10
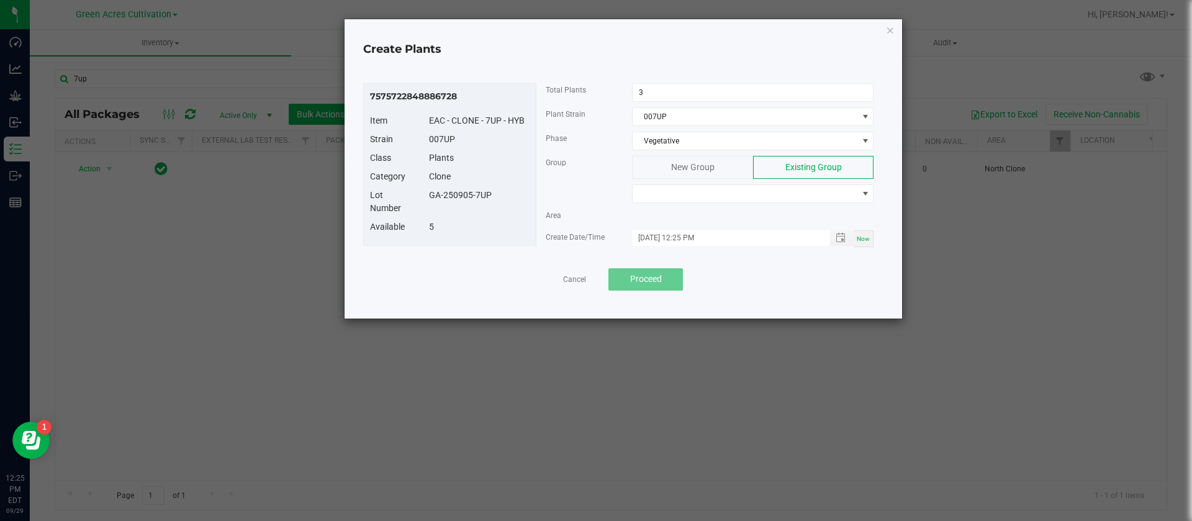
click at [650, 204] on div "Group New Group Existing Group" at bounding box center [709, 182] width 347 height 53
click at [666, 200] on span at bounding box center [745, 193] width 225 height 17
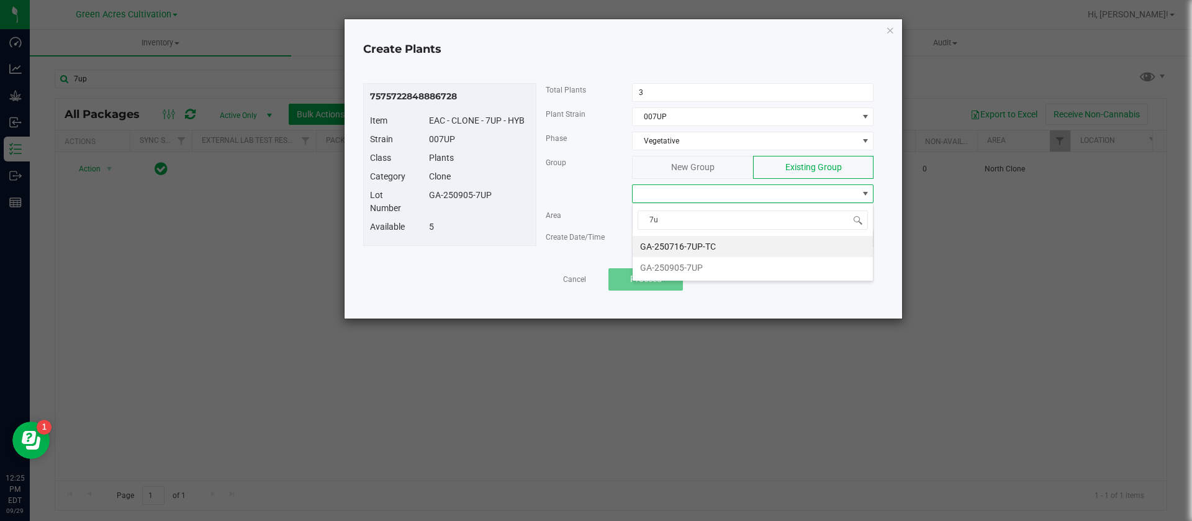
type input "7up"
click at [707, 266] on li "GA-250905-7UP" at bounding box center [753, 267] width 240 height 21
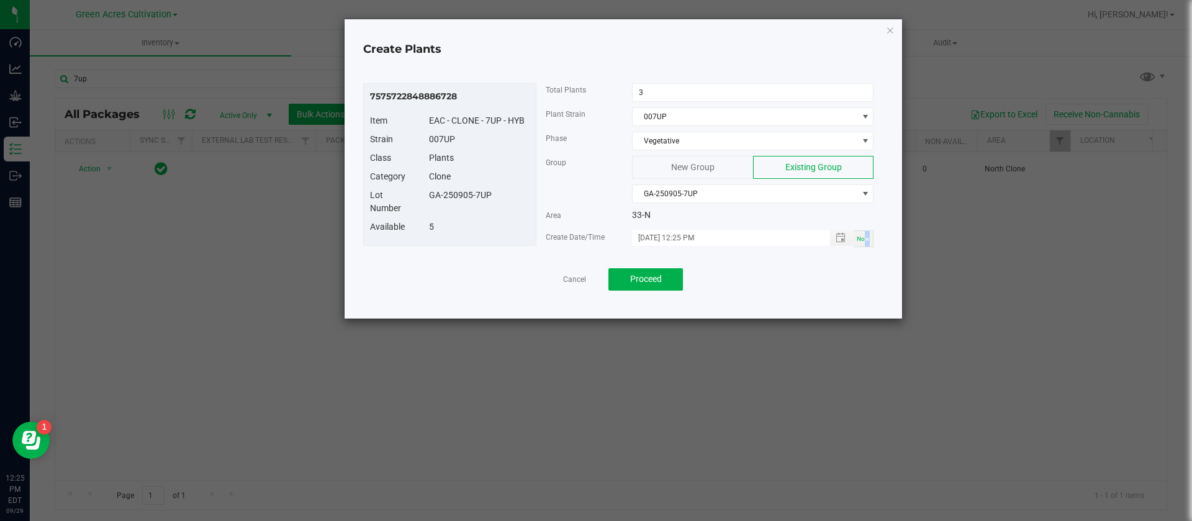
drag, startPoint x: 867, startPoint y: 243, endPoint x: 829, endPoint y: 254, distance: 39.5
click at [869, 243] on div "Now" at bounding box center [864, 238] width 20 height 17
click at [657, 274] on span "Proceed" at bounding box center [646, 279] width 32 height 10
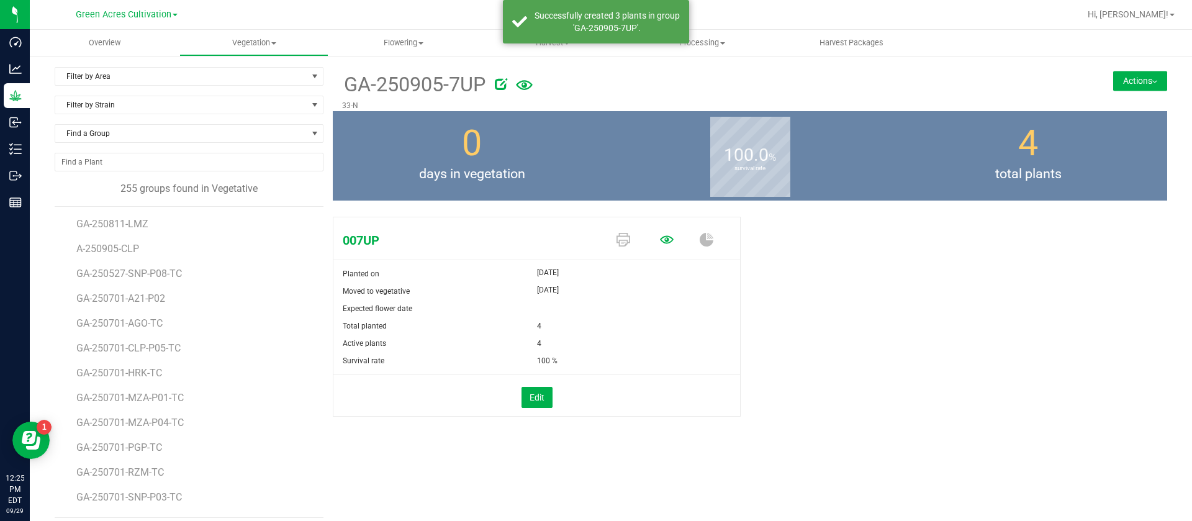
click at [660, 237] on icon at bounding box center [667, 240] width 14 height 14
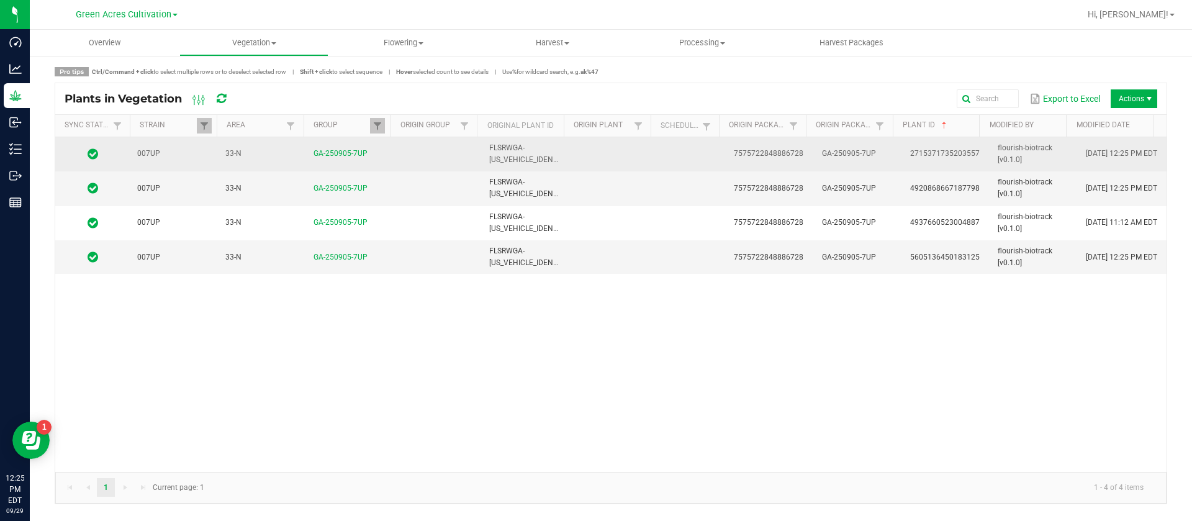
click at [1113, 149] on span "[DATE] 12:25 PM EDT" at bounding box center [1121, 153] width 71 height 9
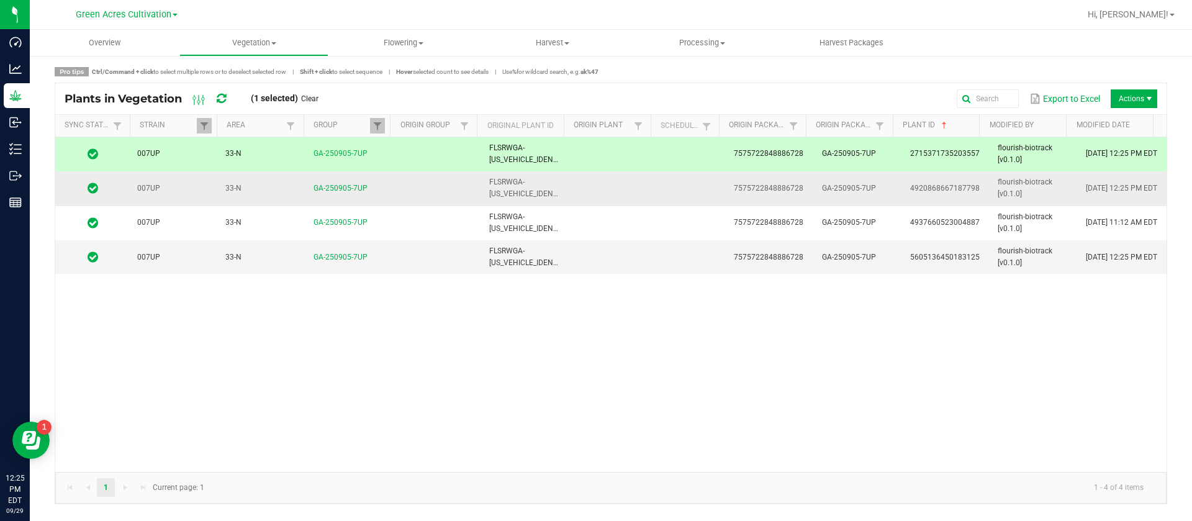
click at [1129, 187] on td "[DATE] 12:25 PM EDT" at bounding box center [1122, 188] width 88 height 34
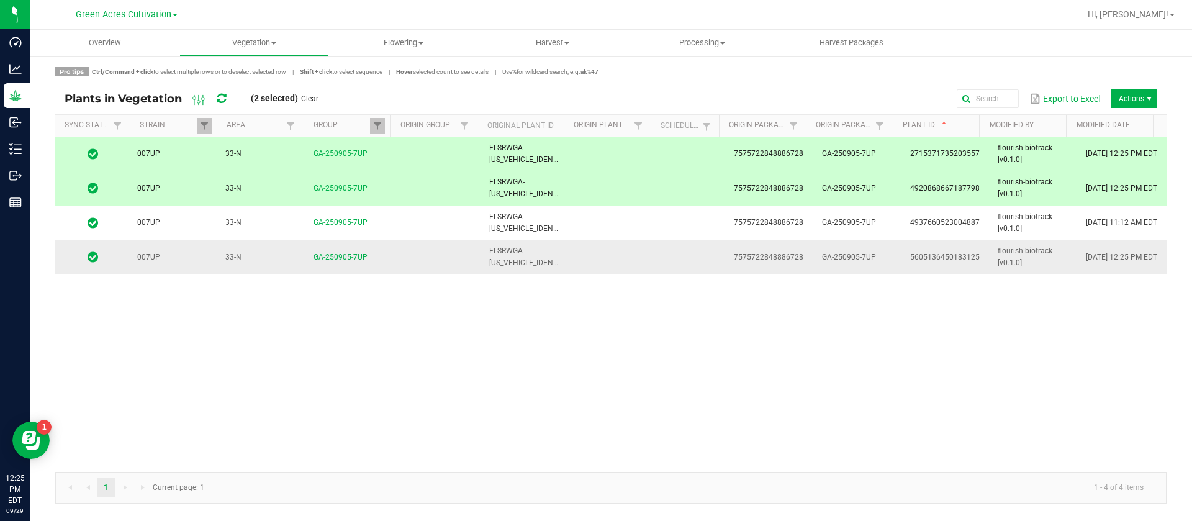
click at [1129, 253] on span "[DATE] 12:25 PM EDT" at bounding box center [1121, 257] width 71 height 9
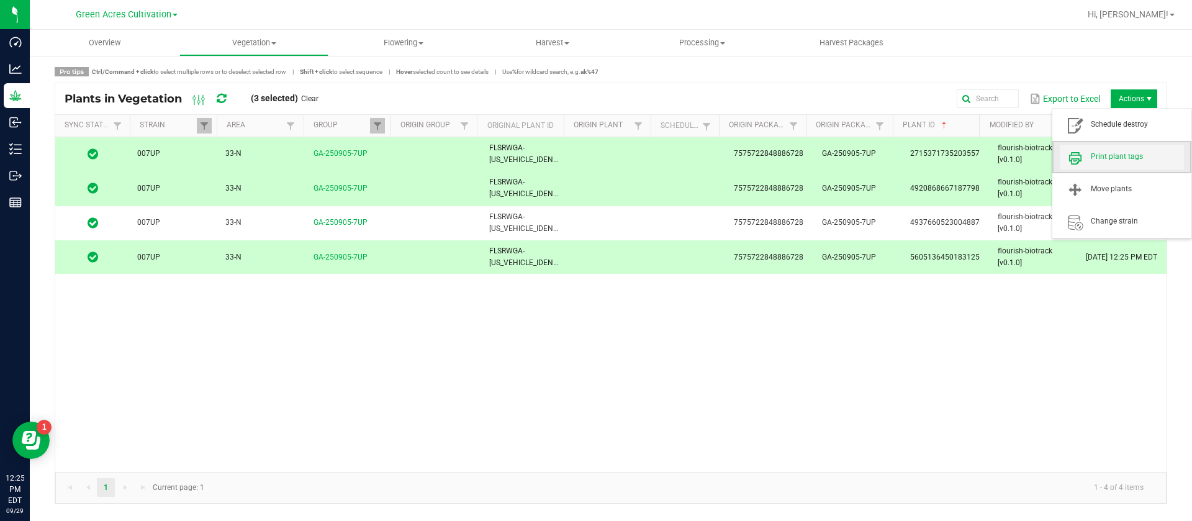
click at [1122, 161] on span "Print plant tags" at bounding box center [1137, 156] width 93 height 11
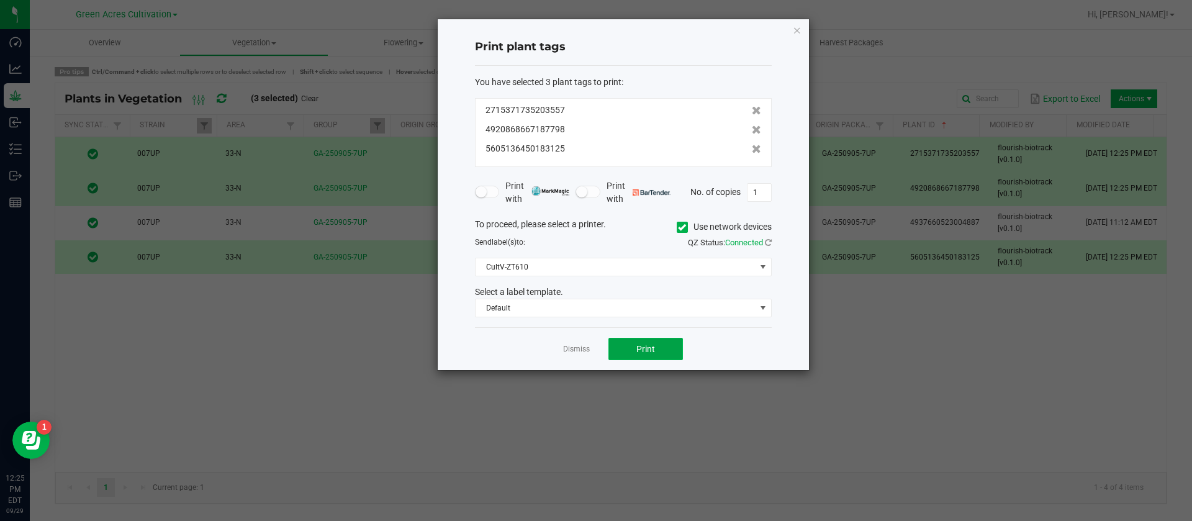
click at [649, 345] on span "Print" at bounding box center [645, 349] width 19 height 10
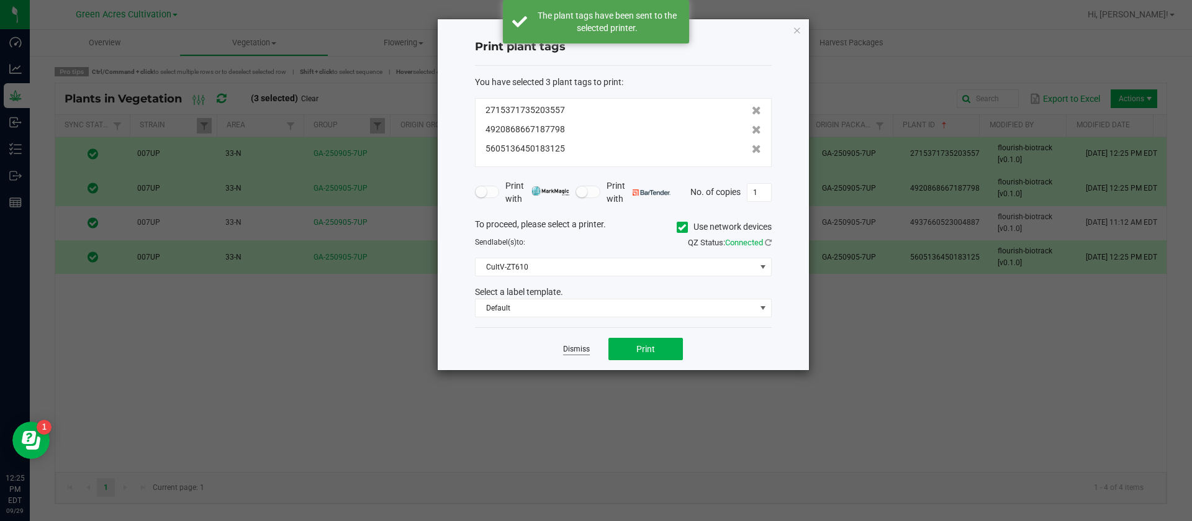
click at [569, 354] on link "Dismiss" at bounding box center [576, 349] width 27 height 11
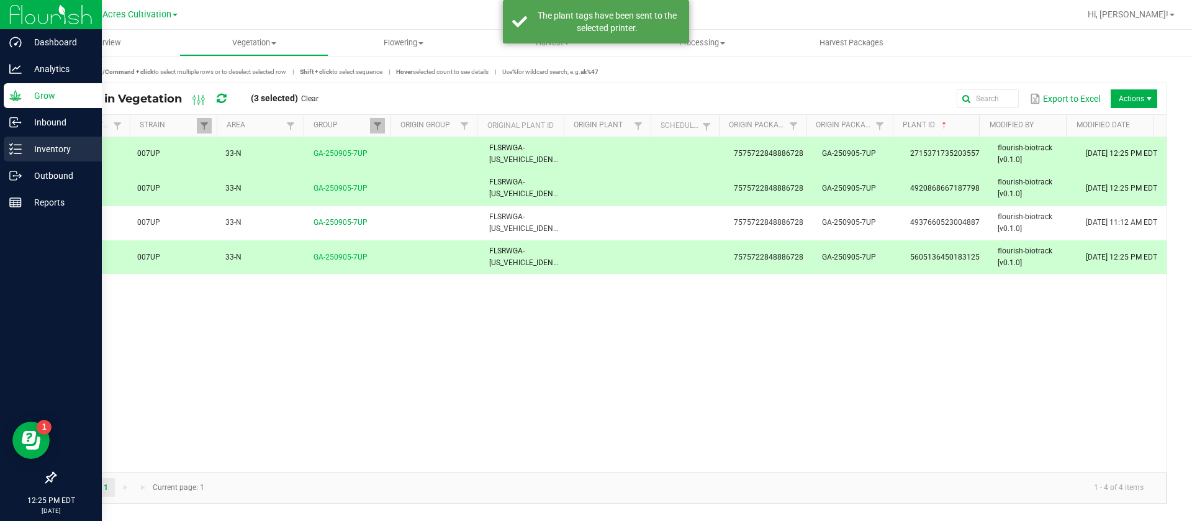
click at [16, 145] on icon at bounding box center [15, 149] width 12 height 12
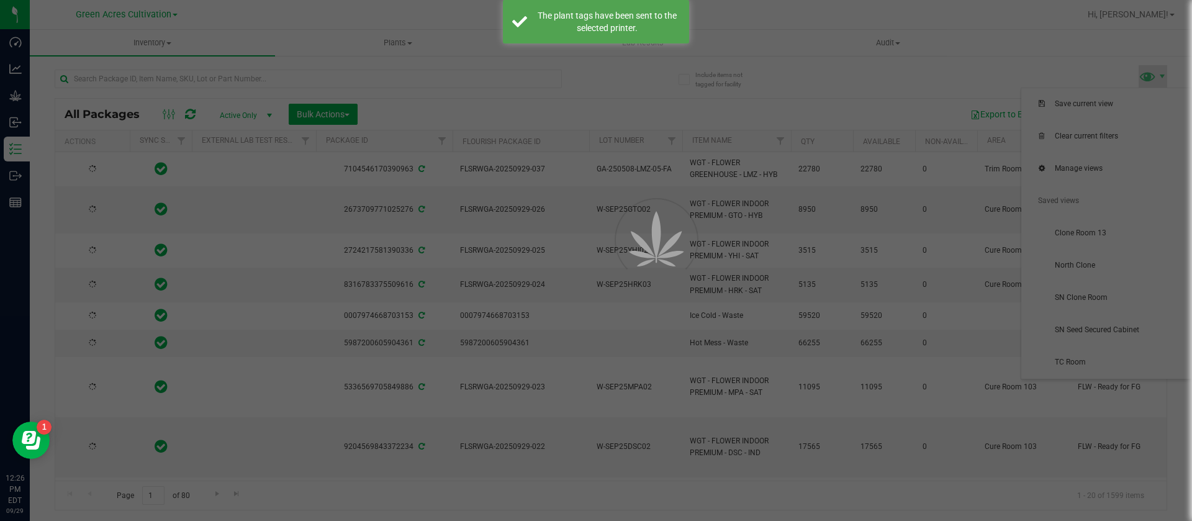
drag, startPoint x: 1121, startPoint y: 138, endPoint x: 1085, endPoint y: 264, distance: 130.5
click at [1085, 264] on div at bounding box center [596, 260] width 1192 height 521
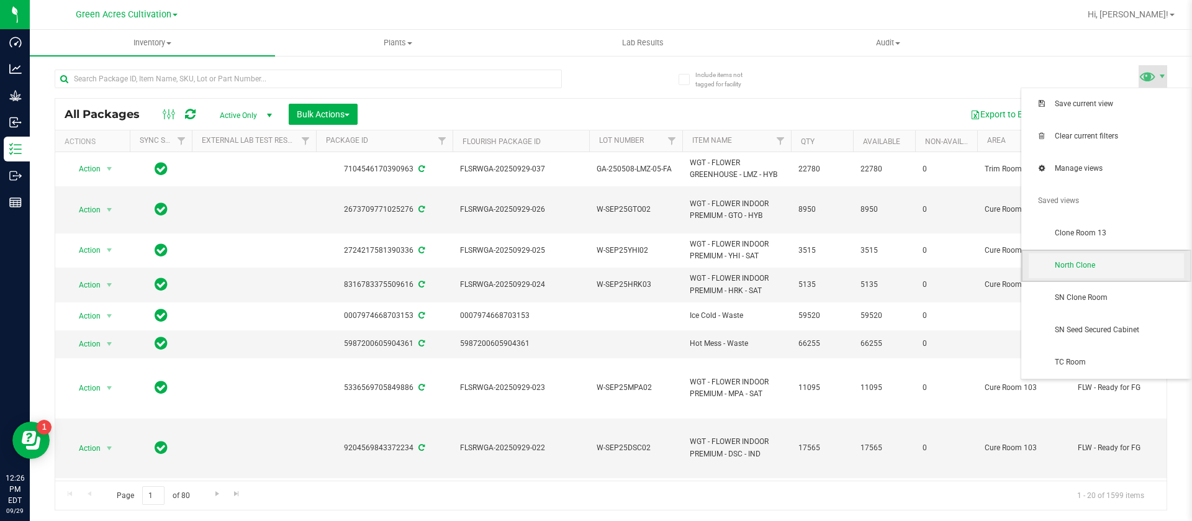
click at [1081, 261] on span "North Clone" at bounding box center [1119, 265] width 129 height 11
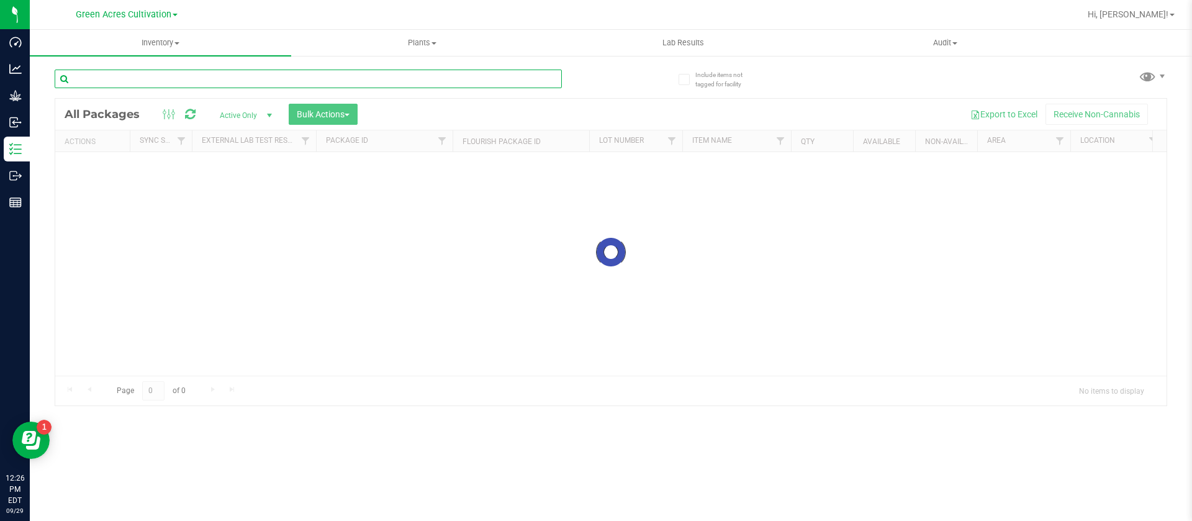
click at [165, 82] on input "text" at bounding box center [308, 79] width 507 height 19
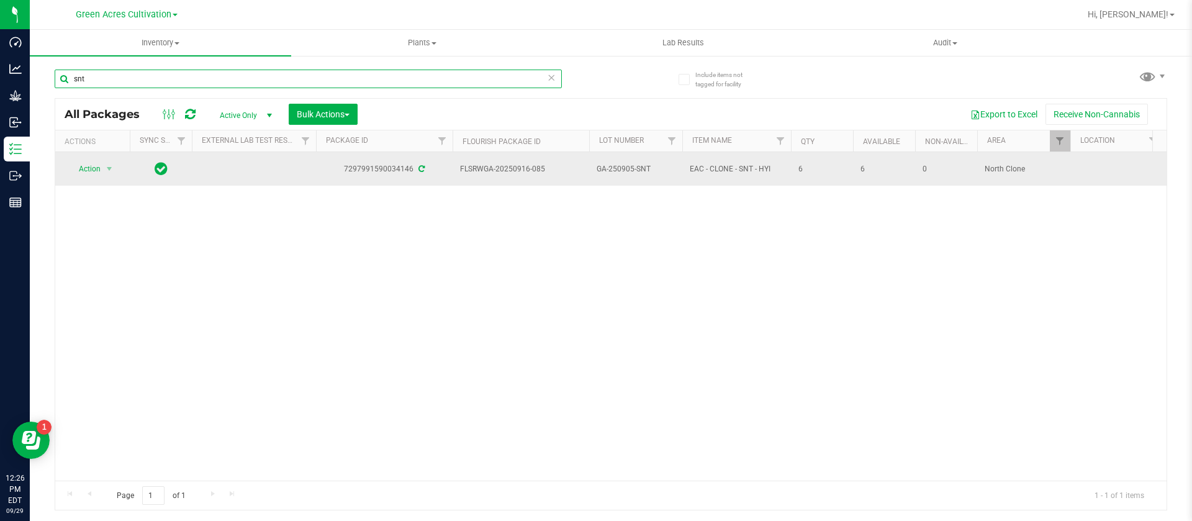
type input "snt"
click at [93, 160] on span "Action" at bounding box center [85, 168] width 34 height 17
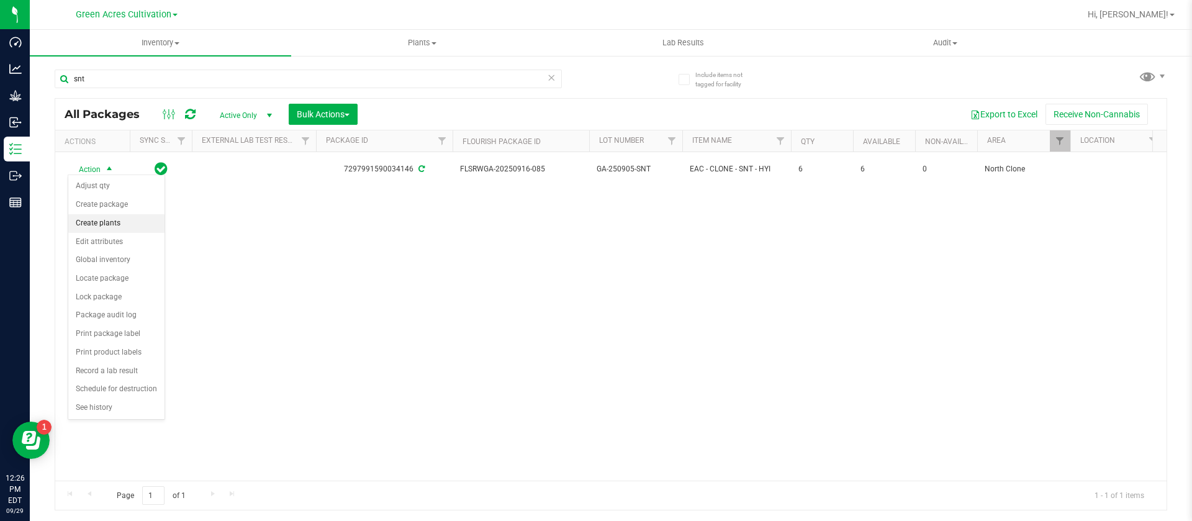
click at [110, 227] on li "Create plants" at bounding box center [116, 223] width 96 height 19
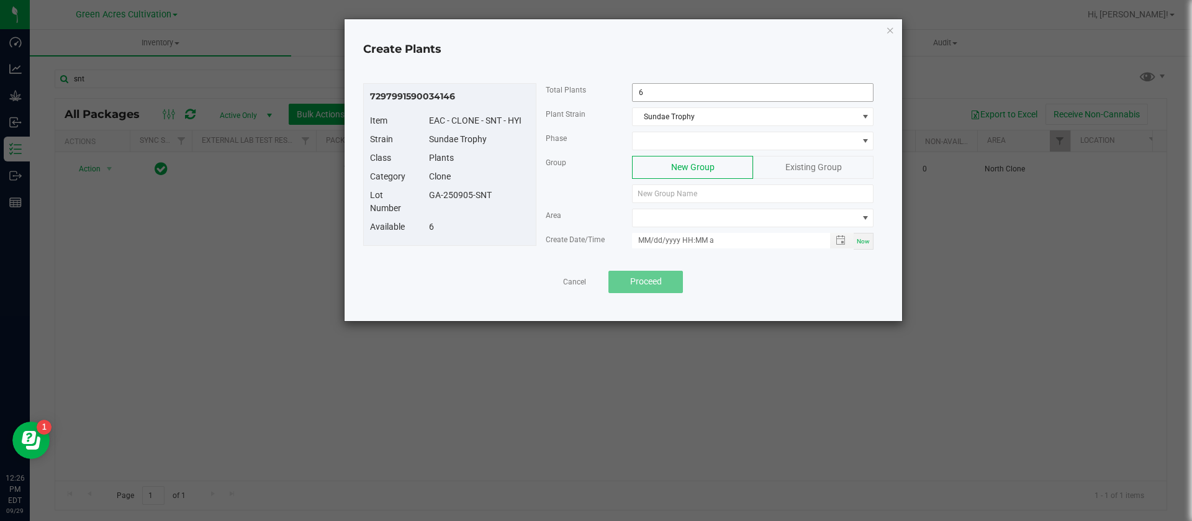
click at [711, 92] on input "6" at bounding box center [753, 92] width 240 height 17
type input "3"
click at [687, 139] on span at bounding box center [745, 140] width 225 height 17
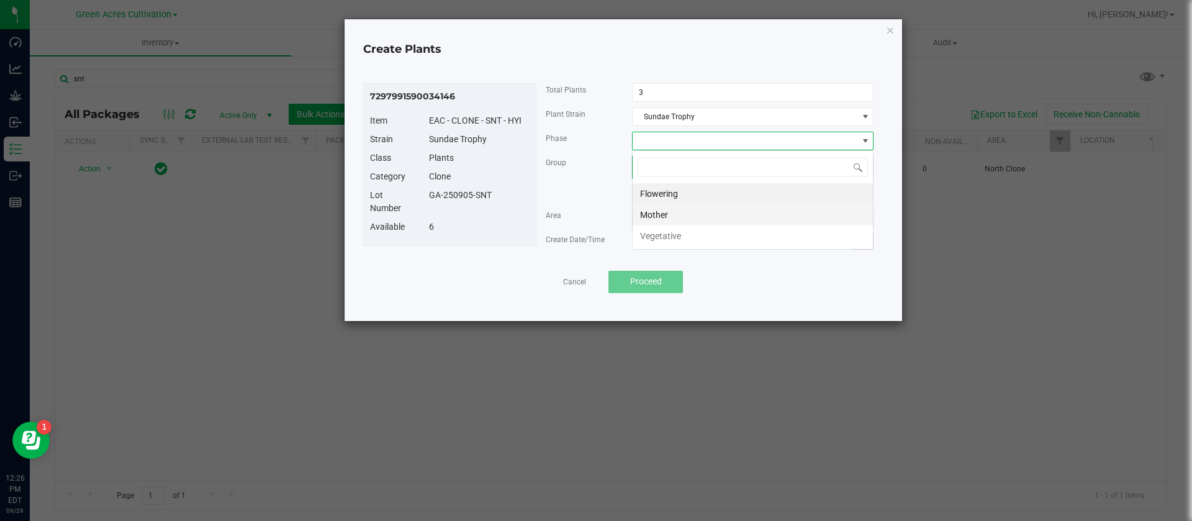
scroll to position [19, 242]
click at [666, 239] on li "Vegetative" at bounding box center [753, 235] width 240 height 21
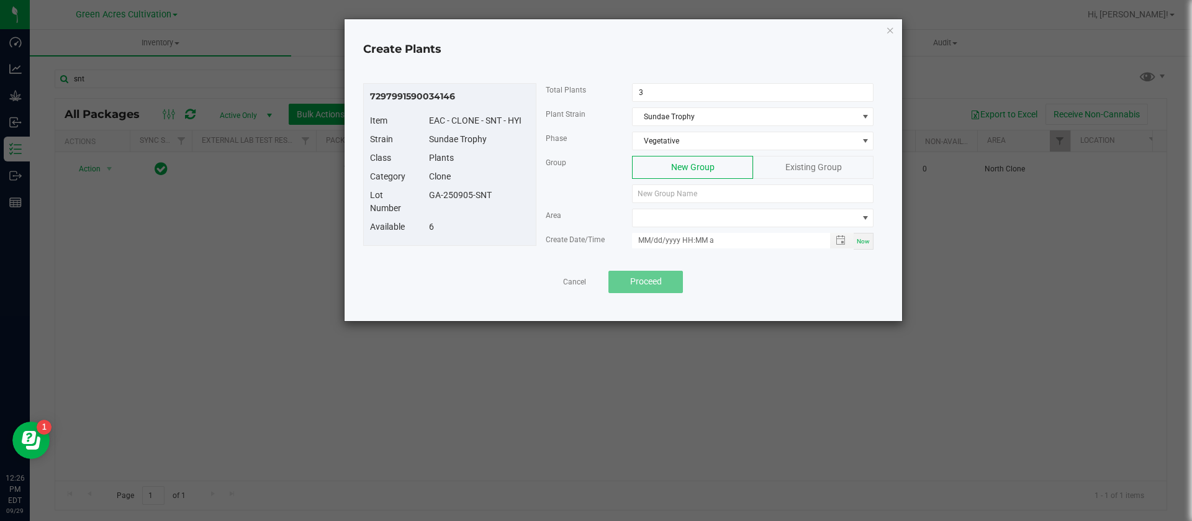
drag, startPoint x: 510, startPoint y: 204, endPoint x: 426, endPoint y: 205, distance: 83.8
click at [426, 205] on div "Lot Number GA-250905-SNT" at bounding box center [450, 205] width 178 height 32
copy div "GA-250905-SNT"
paste input "GA-250905-SNT"
type input "GA-250905-SNT"
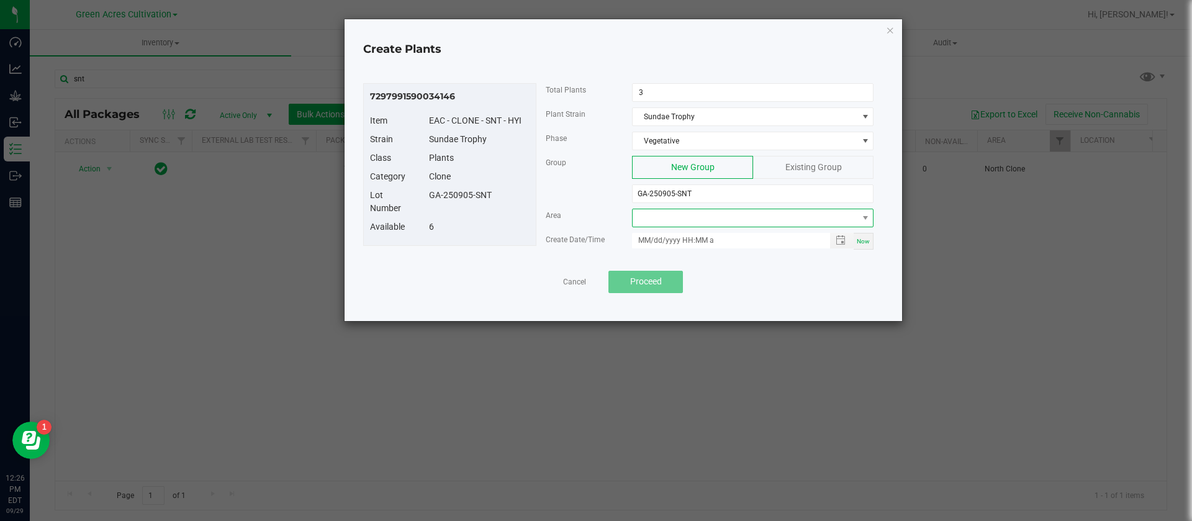
click at [673, 225] on span at bounding box center [745, 217] width 225 height 17
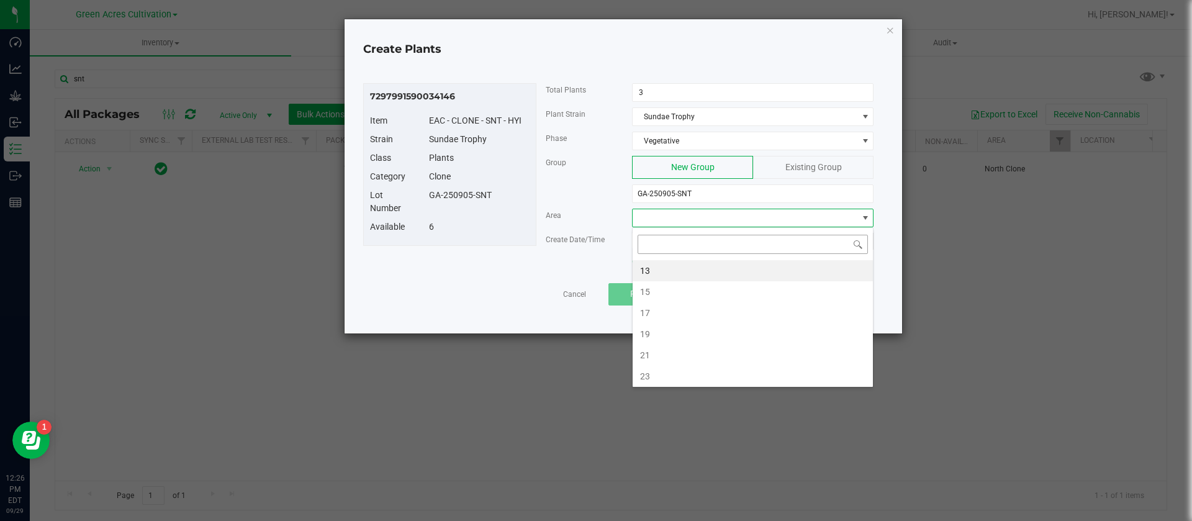
type input "n"
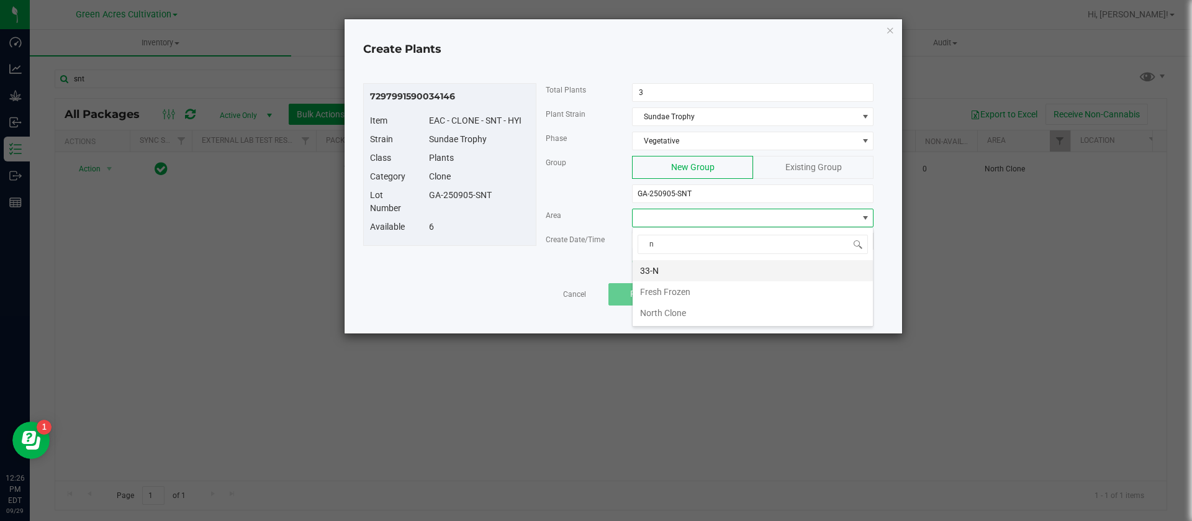
click at [688, 269] on li "33-N" at bounding box center [753, 270] width 240 height 21
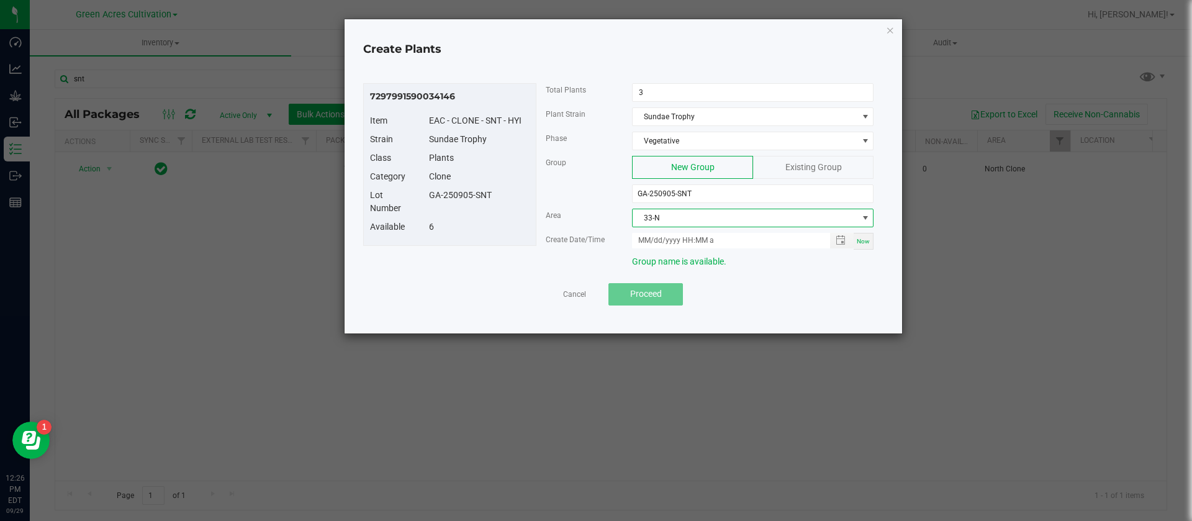
click at [859, 243] on span "Now" at bounding box center [863, 241] width 13 height 7
type input "[DATE] 12:26 PM"
click at [533, 244] on div "7297991590034146 Item EAC - CLONE - SNT - HYI Strain Sundae Trophy Class Plants…" at bounding box center [449, 164] width 173 height 163
click at [635, 296] on span "Proceed" at bounding box center [646, 294] width 32 height 10
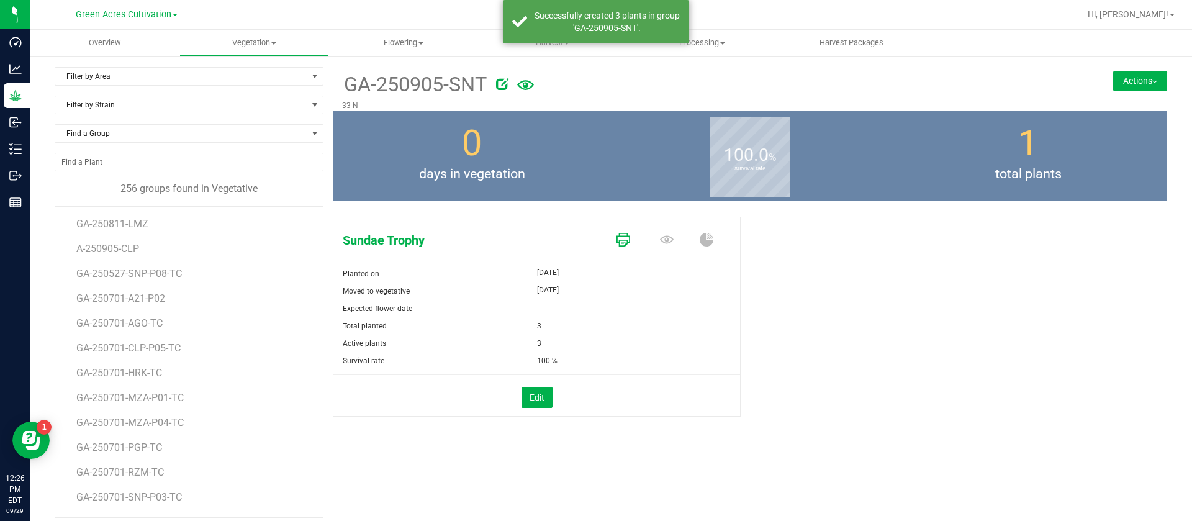
click at [616, 243] on icon at bounding box center [623, 240] width 14 height 14
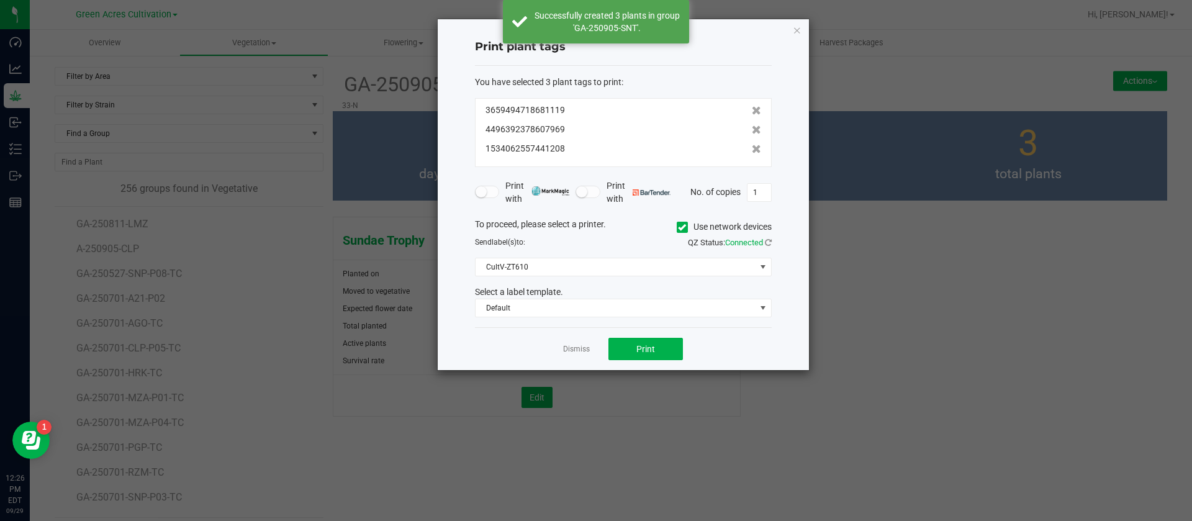
click at [620, 332] on div "Dismiss Print" at bounding box center [623, 348] width 297 height 43
click at [625, 345] on button "Print" at bounding box center [645, 349] width 74 height 22
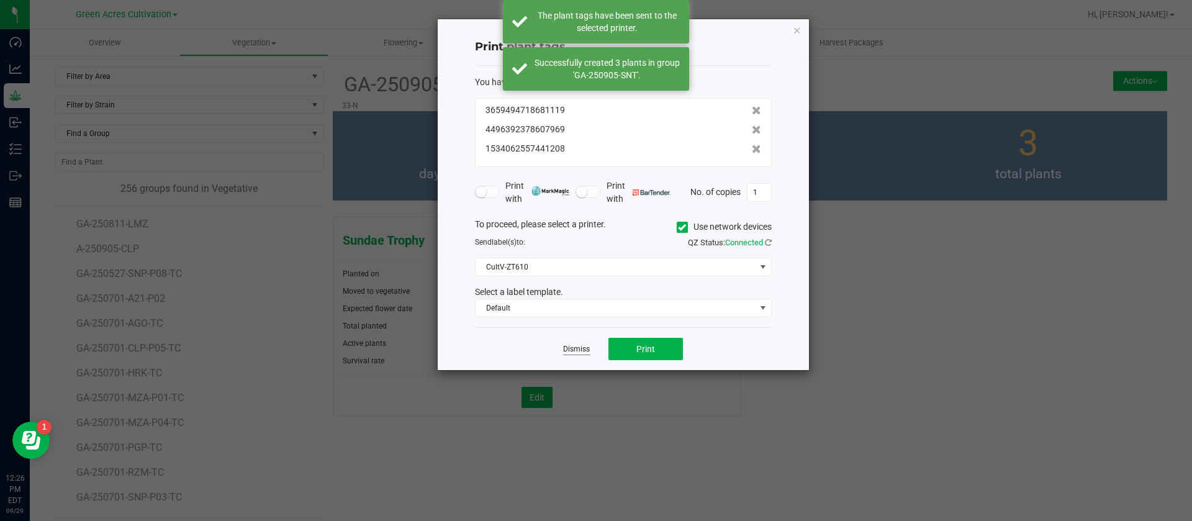
click at [576, 352] on link "Dismiss" at bounding box center [576, 349] width 27 height 11
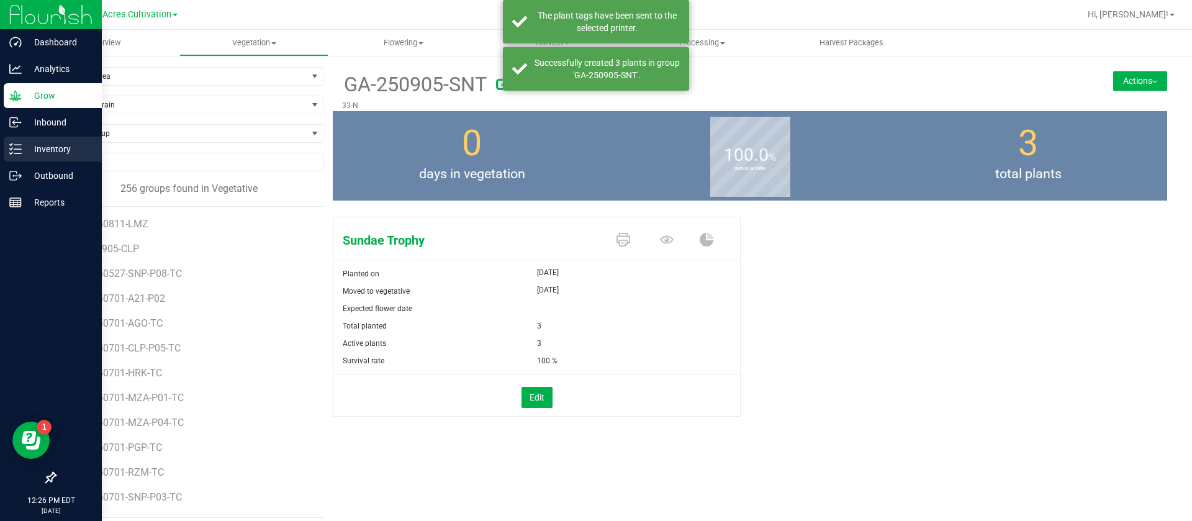
click at [10, 148] on icon at bounding box center [11, 149] width 2 height 2
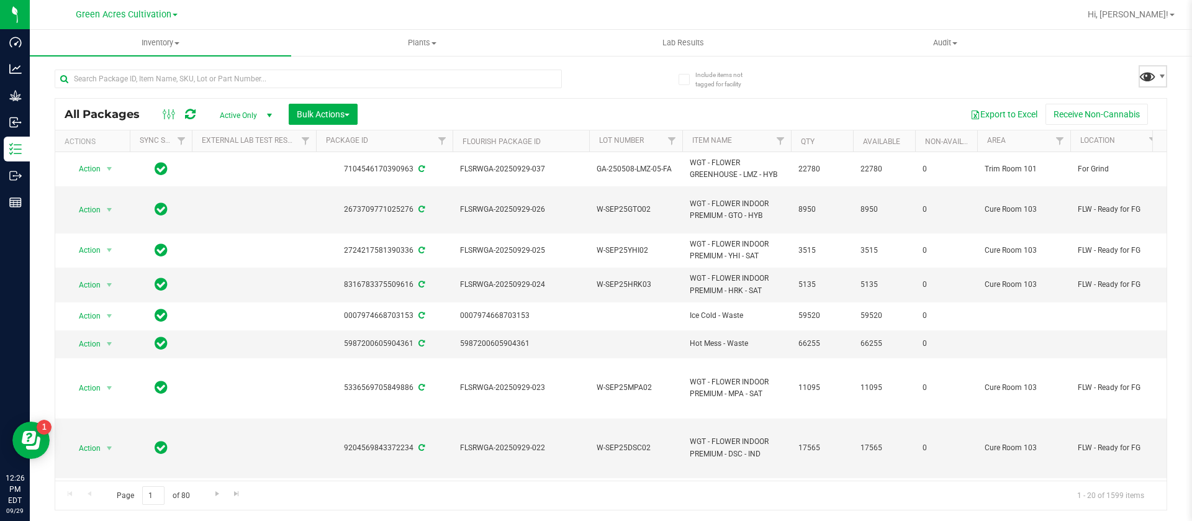
click at [1147, 74] on span at bounding box center [1148, 76] width 18 height 18
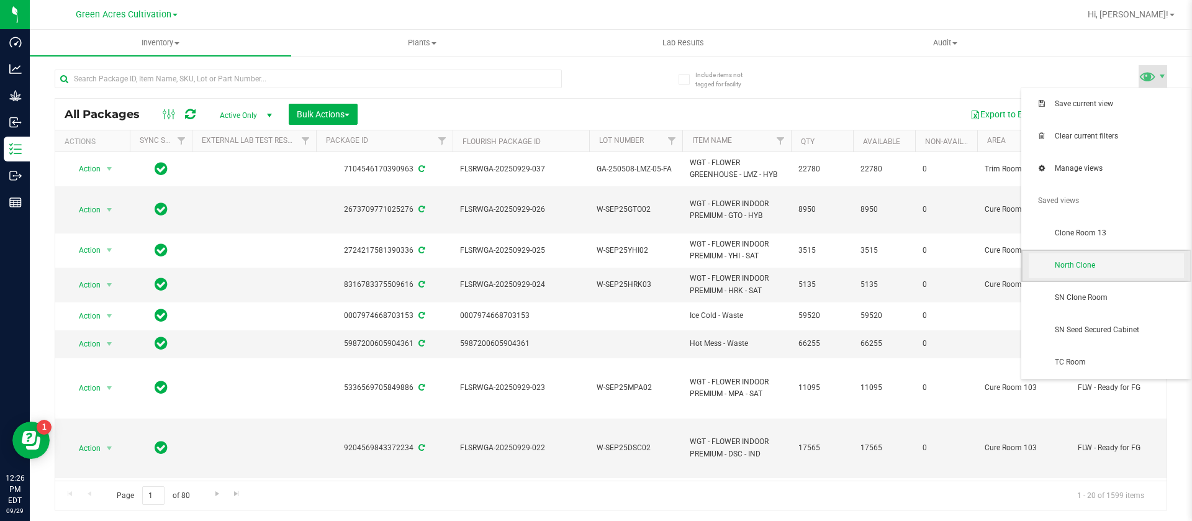
click at [1109, 273] on span "North Clone" at bounding box center [1106, 265] width 155 height 25
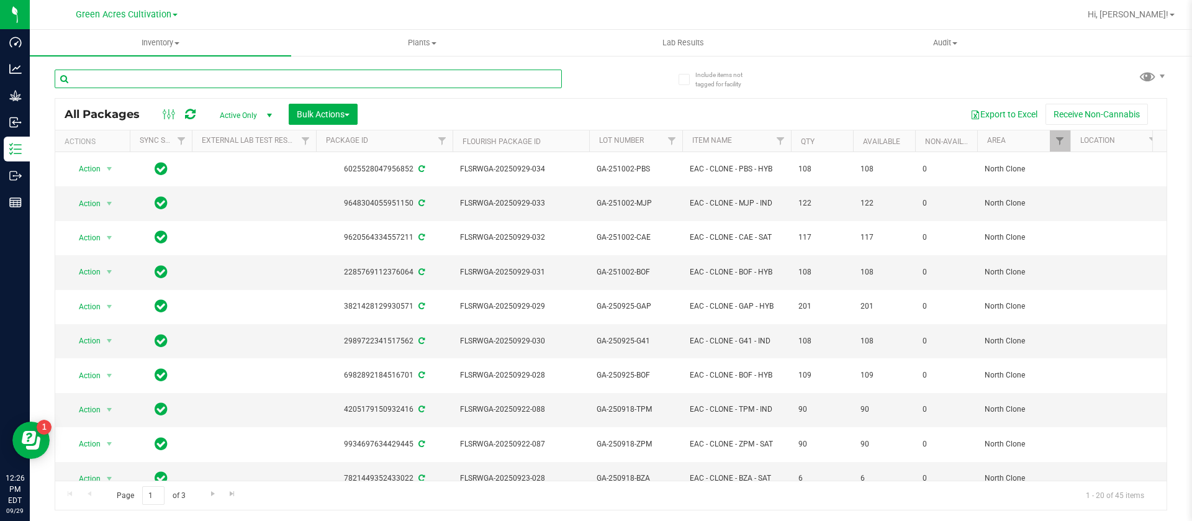
click at [264, 83] on input "text" at bounding box center [308, 79] width 507 height 19
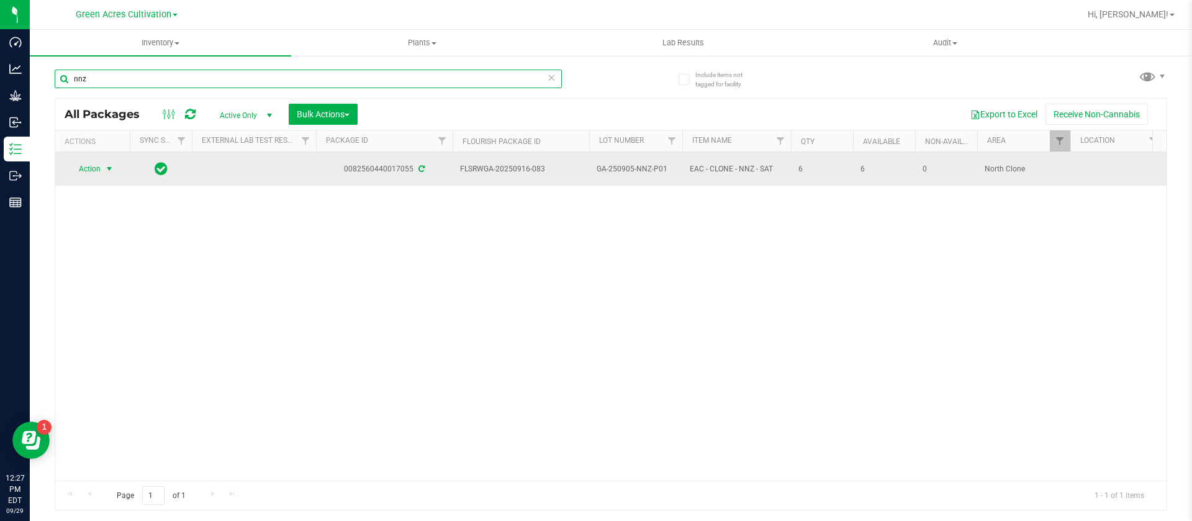
type input "nnz"
click at [90, 166] on span "Action" at bounding box center [85, 168] width 34 height 17
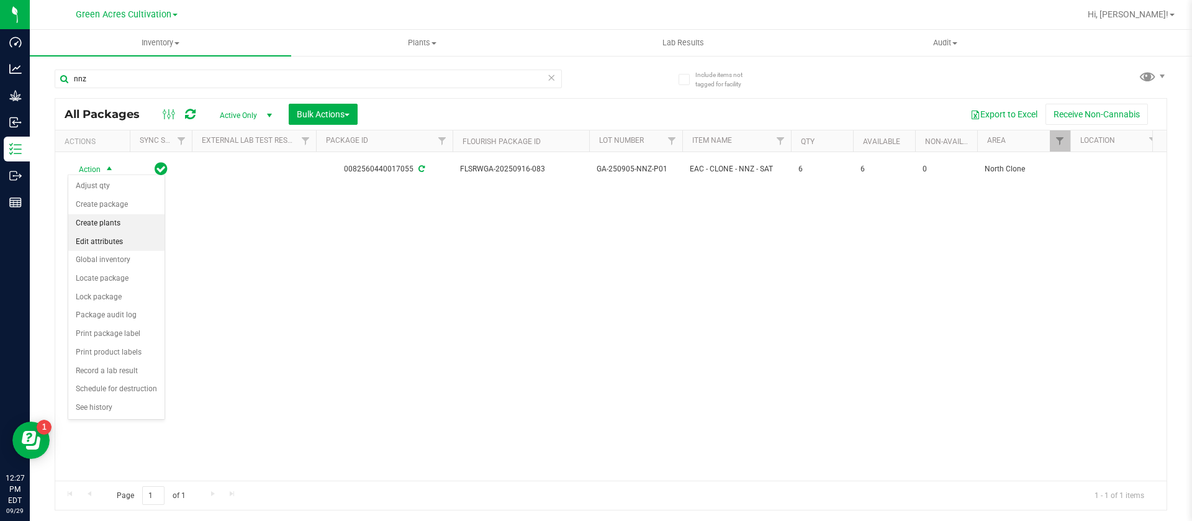
click at [112, 227] on li "Create plants" at bounding box center [116, 223] width 96 height 19
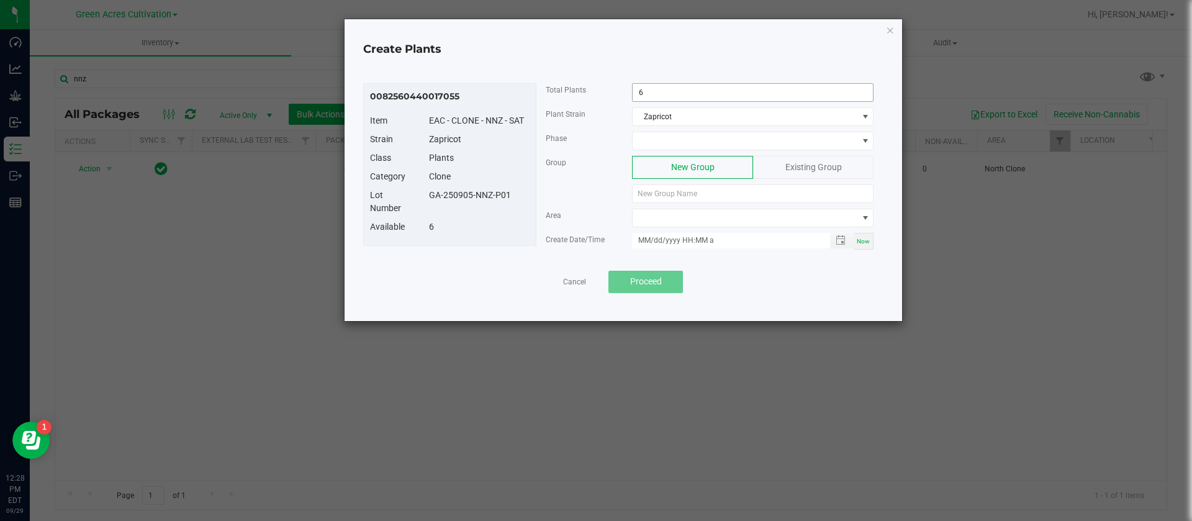
click at [689, 88] on input "6" at bounding box center [753, 92] width 240 height 17
type input "3"
click at [690, 141] on span at bounding box center [745, 140] width 225 height 17
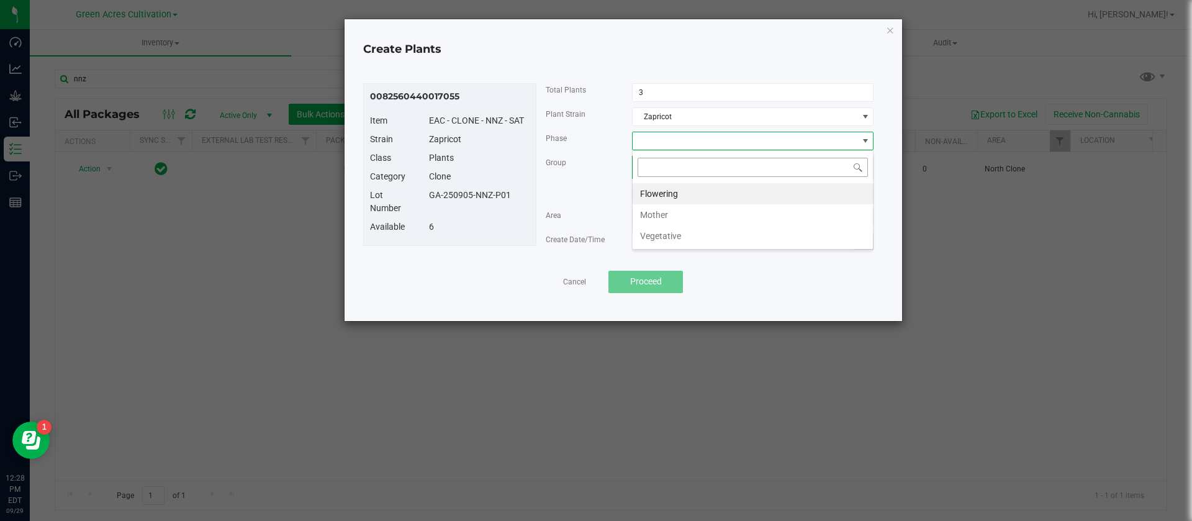
scroll to position [19, 242]
click at [680, 238] on li "Vegetative" at bounding box center [753, 235] width 240 height 21
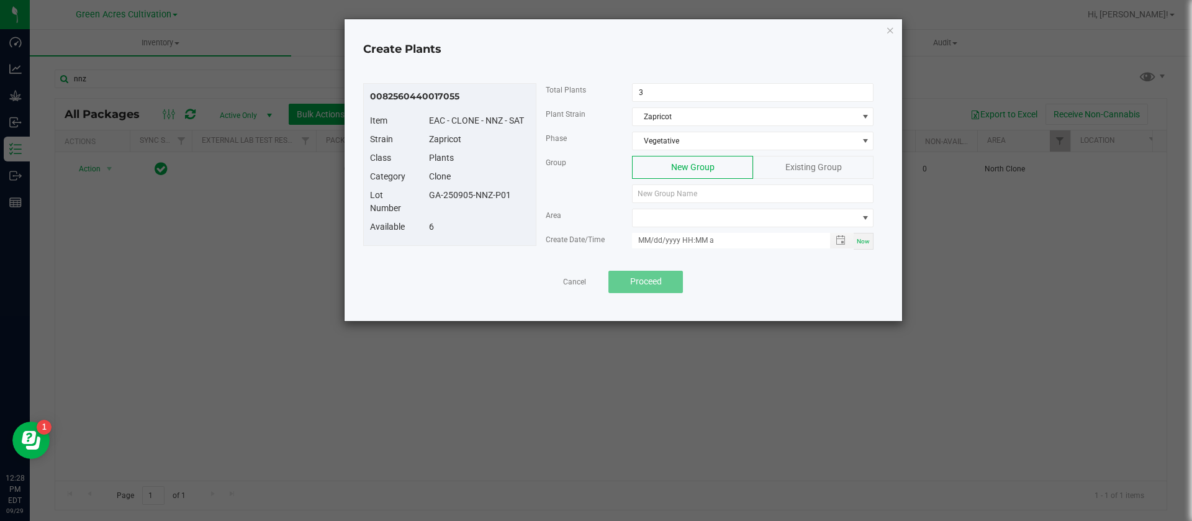
drag, startPoint x: 518, startPoint y: 194, endPoint x: 430, endPoint y: 201, distance: 88.4
click at [430, 201] on div "GA-250905-NNZ-P01" at bounding box center [479, 195] width 119 height 13
copy div "GA-250905-NNZ-P01"
paste input "GA-250905-NNZ-P01"
type input "GA-250905-NNZ-P01"
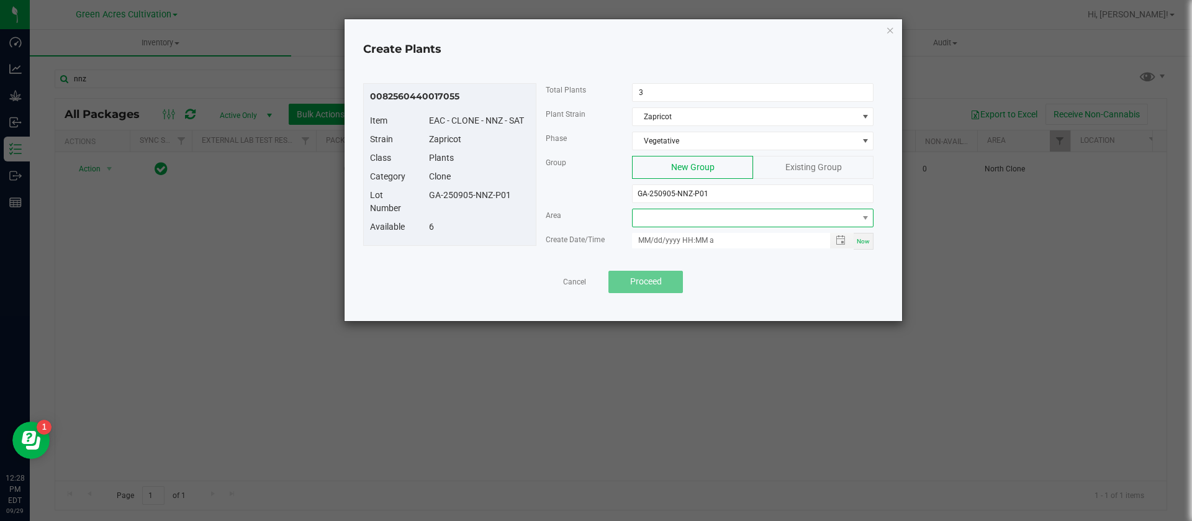
click at [652, 215] on span at bounding box center [745, 217] width 225 height 17
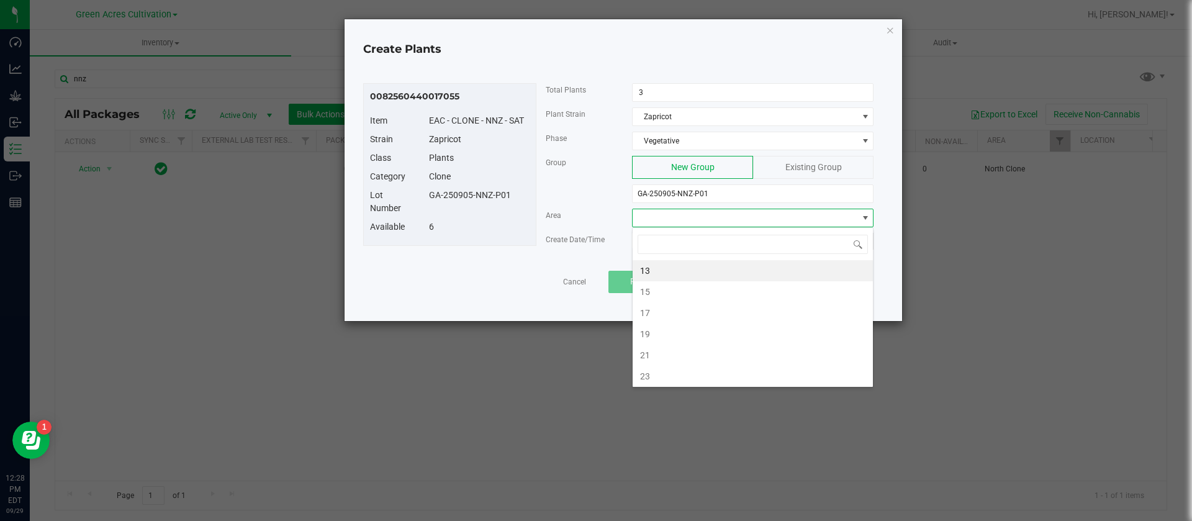
type input "n"
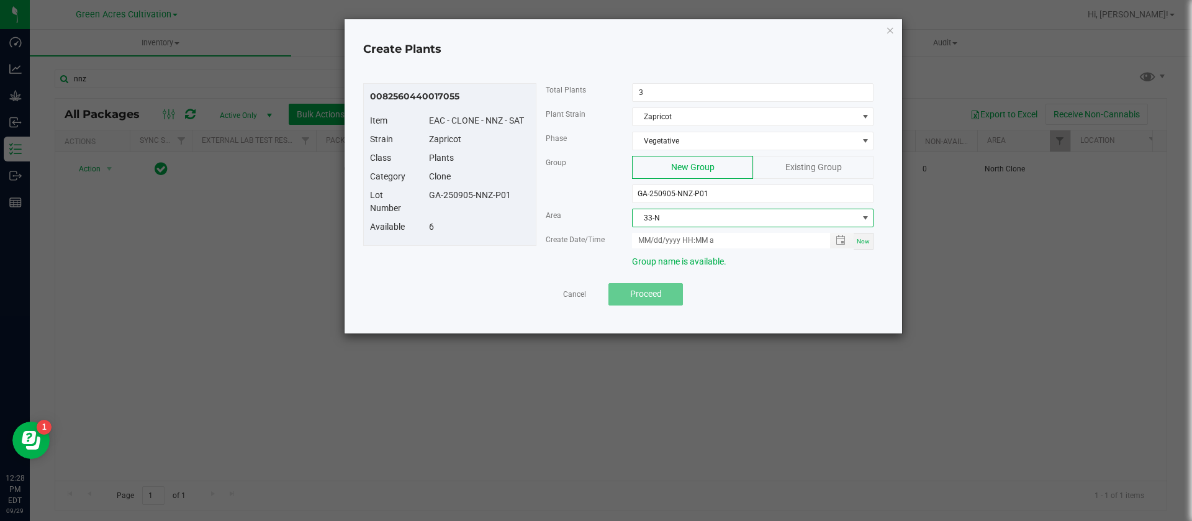
click at [863, 242] on span "Now" at bounding box center [863, 241] width 13 height 7
type input "[DATE] 12:28 PM"
click at [641, 292] on span "Proceed" at bounding box center [646, 294] width 32 height 10
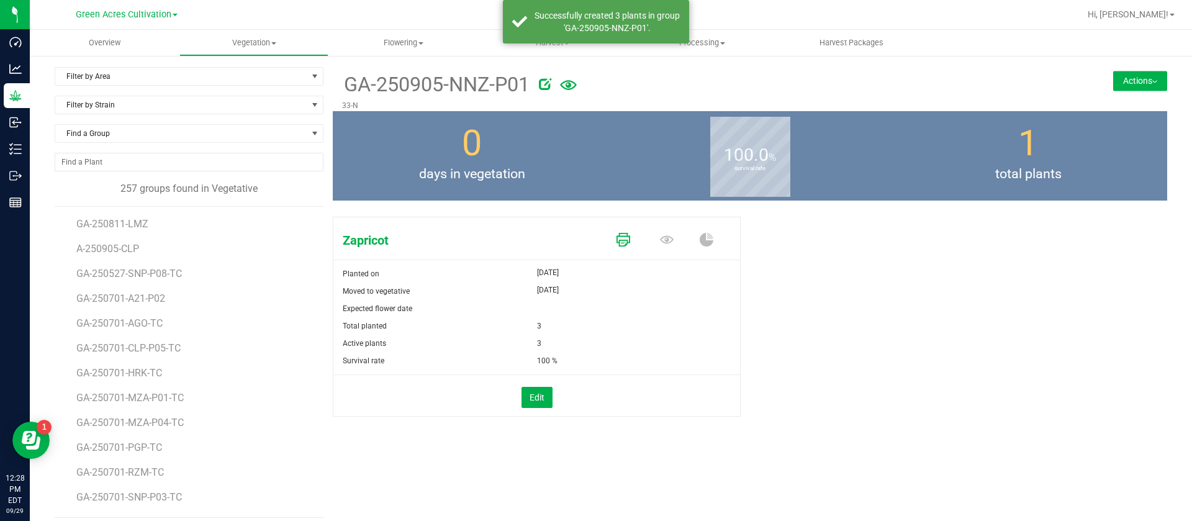
click at [616, 238] on icon at bounding box center [623, 240] width 14 height 14
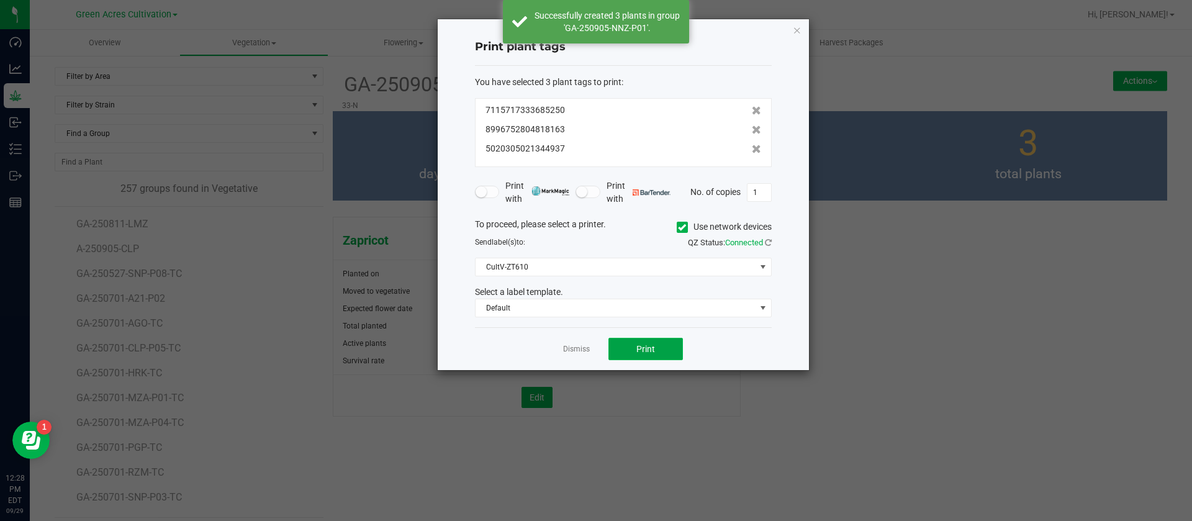
click at [643, 347] on span "Print" at bounding box center [645, 349] width 19 height 10
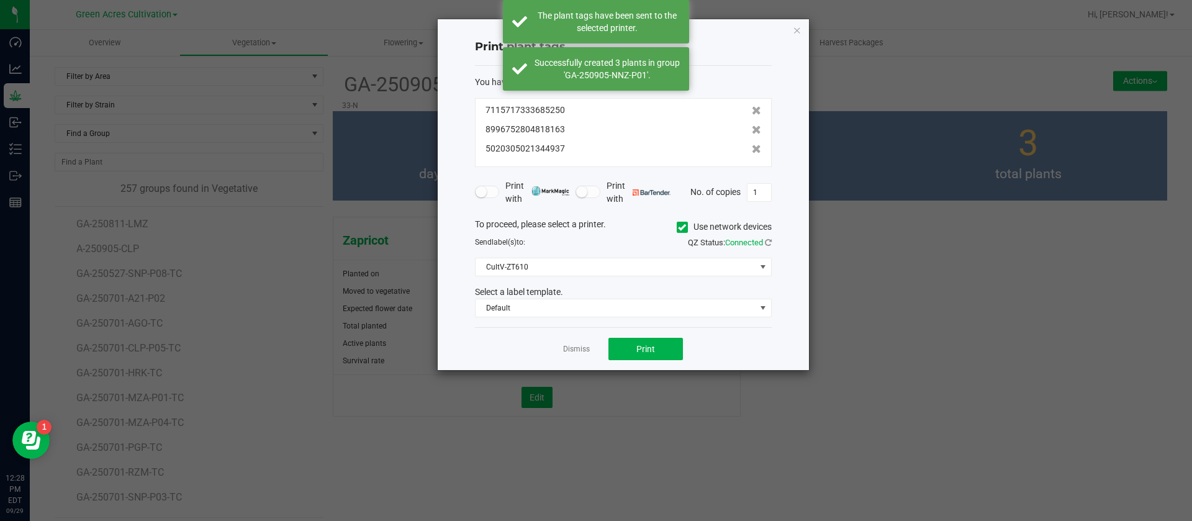
click at [577, 349] on link "Dismiss" at bounding box center [576, 349] width 27 height 11
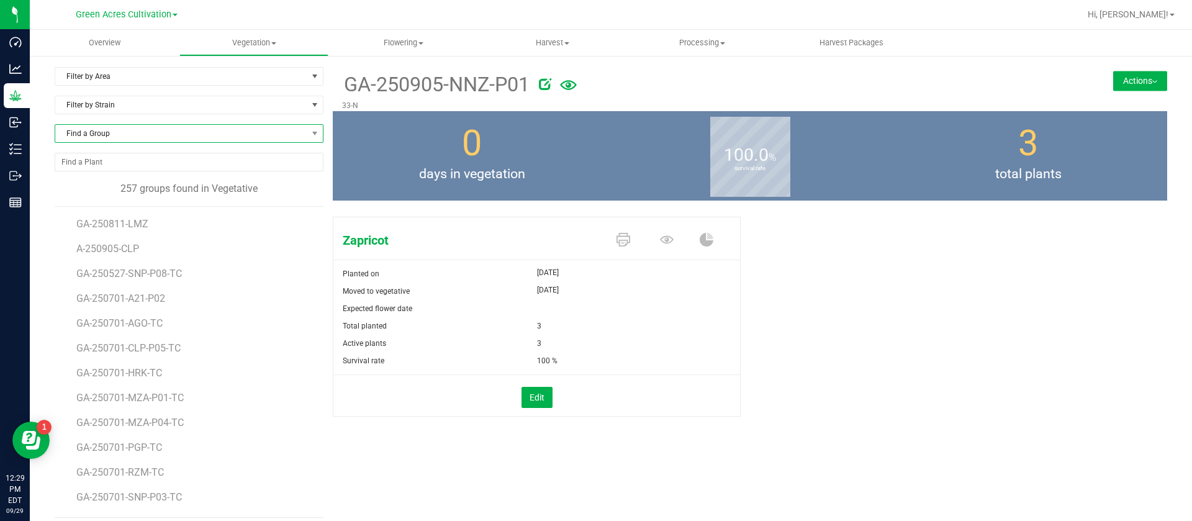
click at [143, 127] on span "Find a Group" at bounding box center [181, 133] width 252 height 17
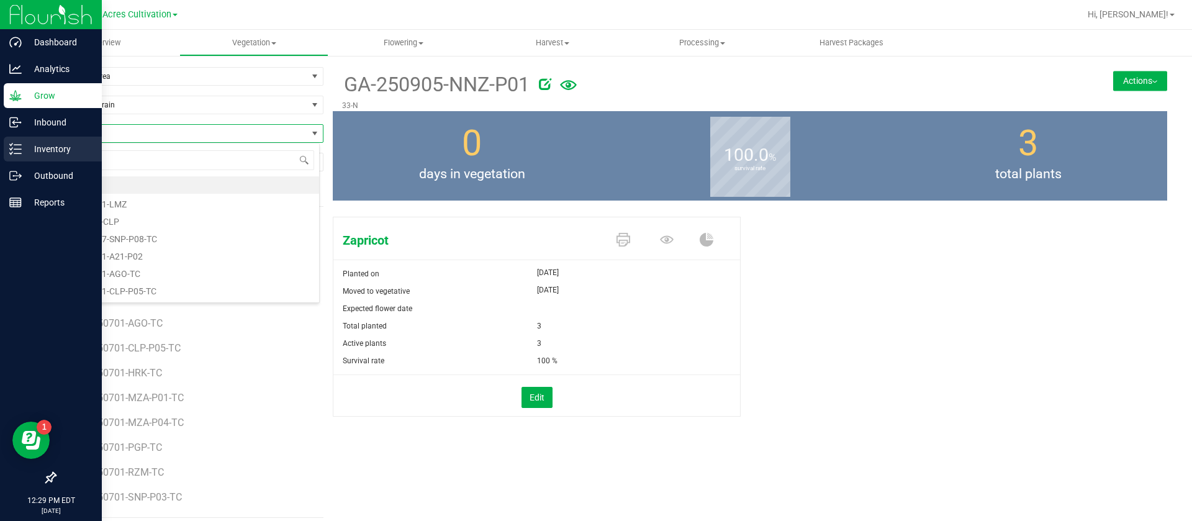
click at [0, 156] on link "Inventory" at bounding box center [51, 150] width 102 height 27
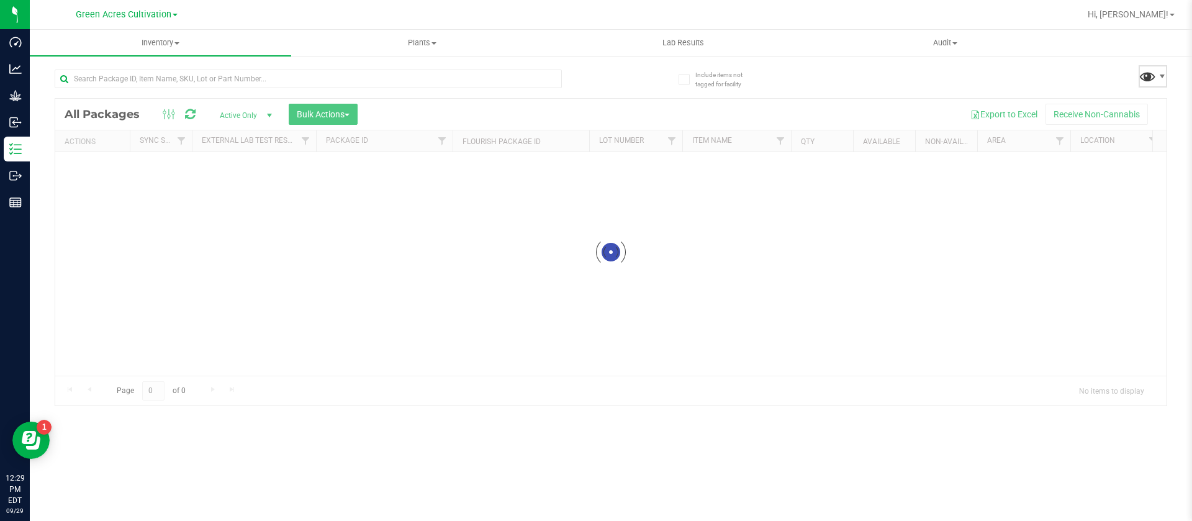
click at [1145, 75] on span at bounding box center [1148, 76] width 18 height 18
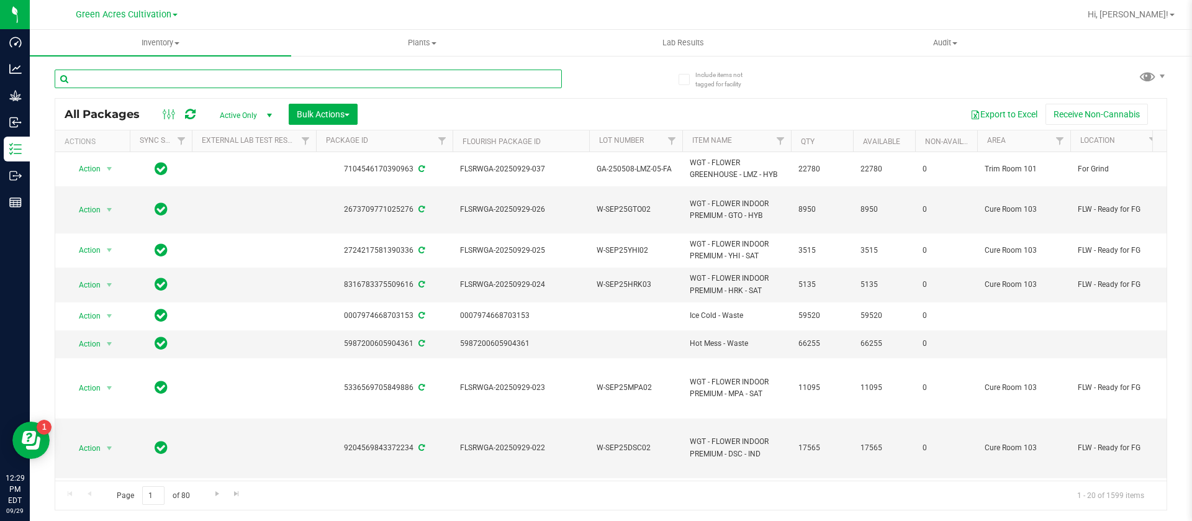
click at [338, 75] on input "text" at bounding box center [308, 79] width 507 height 19
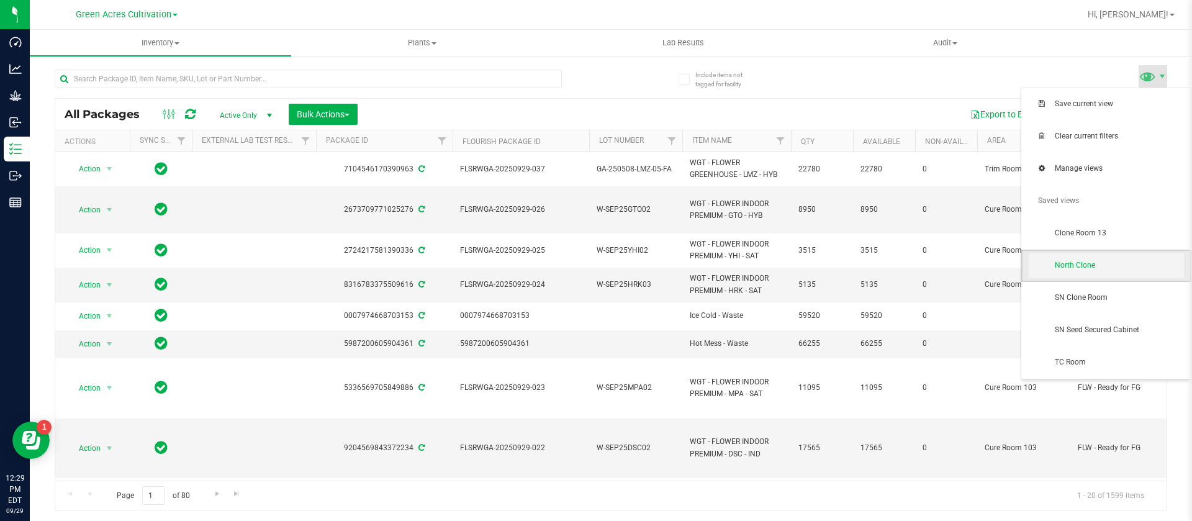
click at [1068, 268] on span "North Clone" at bounding box center [1119, 265] width 129 height 11
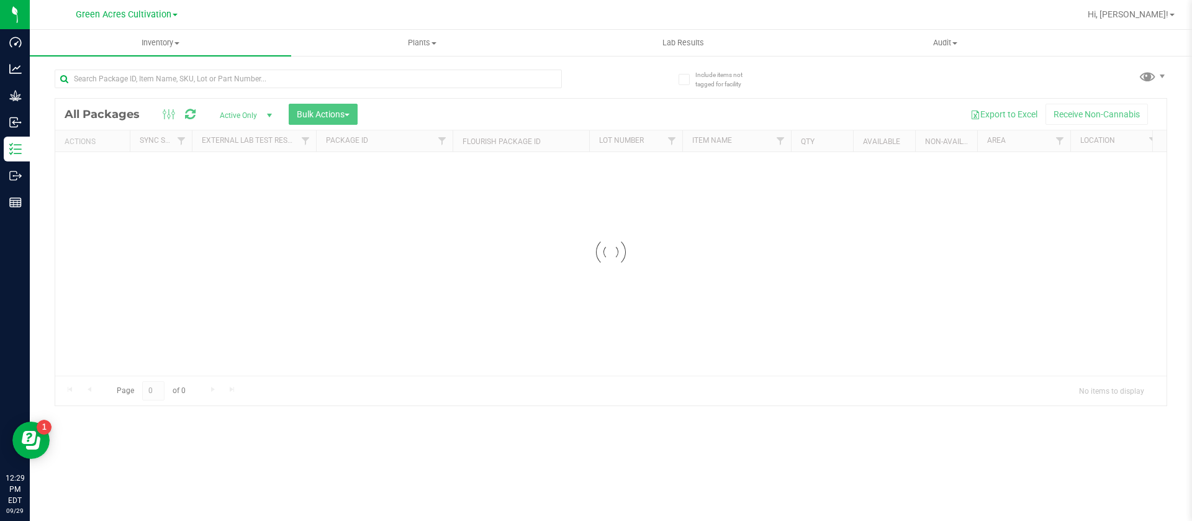
click at [184, 71] on input "text" at bounding box center [308, 79] width 507 height 19
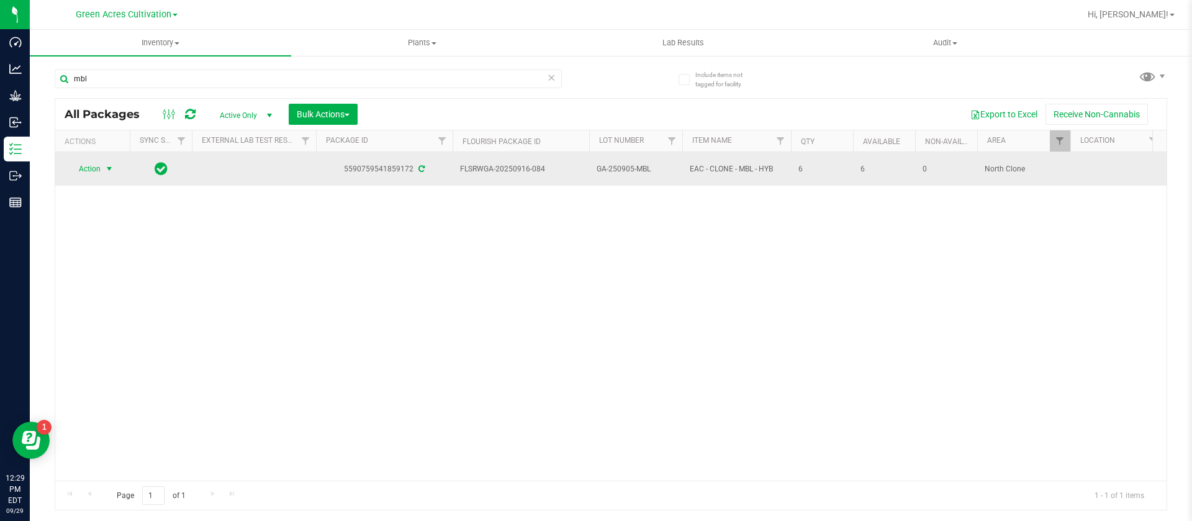
type input "mbl"
click at [109, 165] on span "select" at bounding box center [109, 169] width 10 height 10
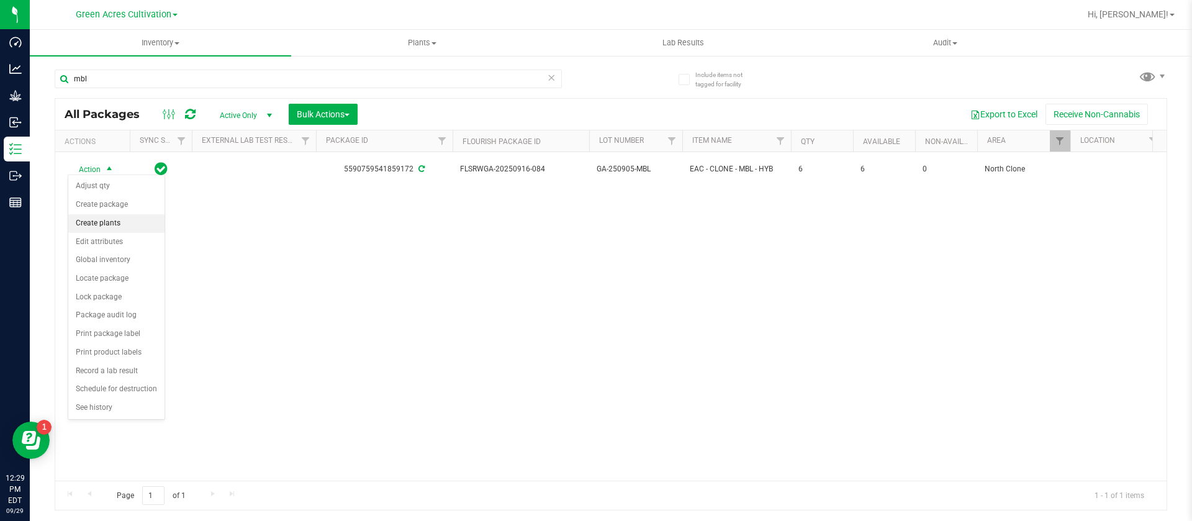
click at [108, 223] on li "Create plants" at bounding box center [116, 223] width 96 height 19
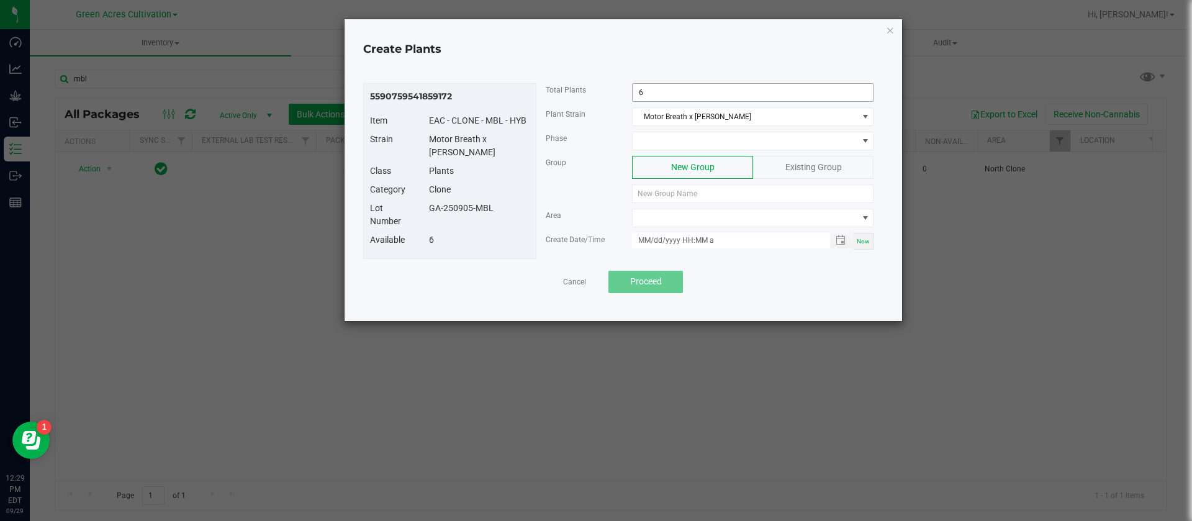
click at [680, 96] on input "6" at bounding box center [753, 92] width 240 height 17
type input "2"
type input "3"
click at [682, 136] on span at bounding box center [745, 140] width 225 height 17
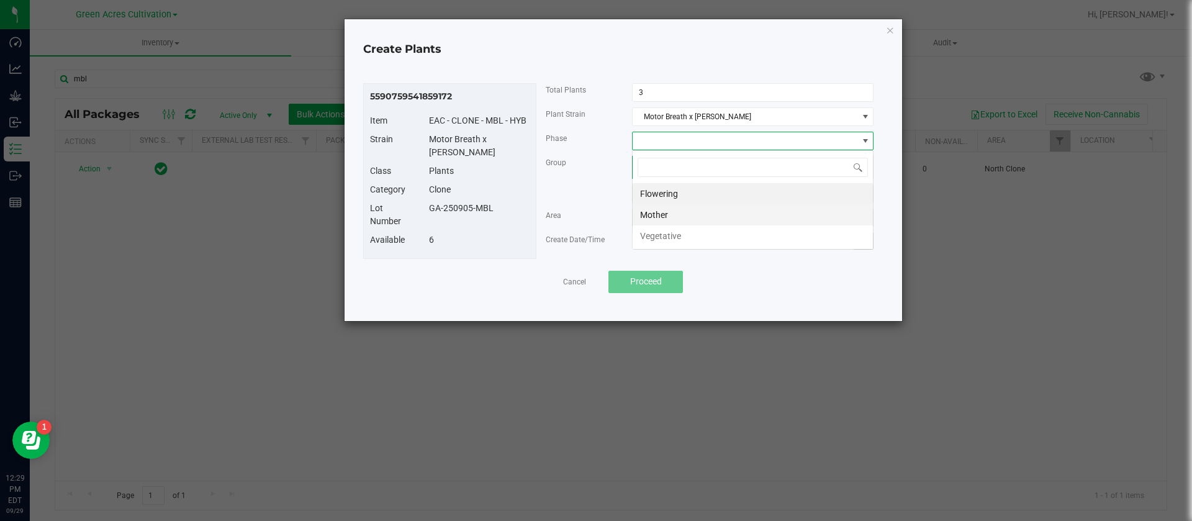
scroll to position [19, 242]
click at [656, 238] on li "Vegetative" at bounding box center [753, 235] width 240 height 21
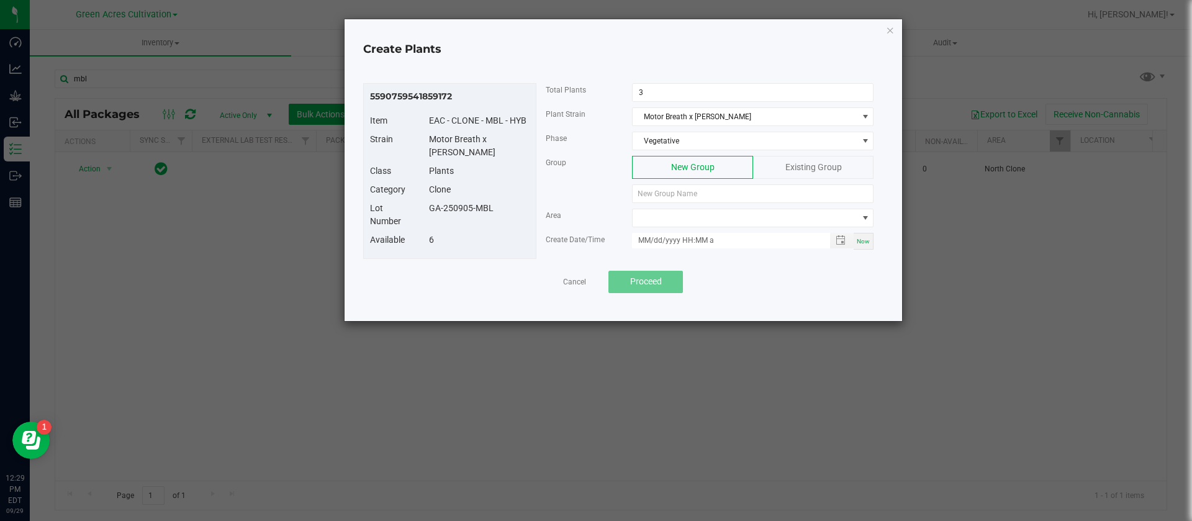
drag, startPoint x: 505, startPoint y: 201, endPoint x: 428, endPoint y: 194, distance: 77.2
click at [428, 202] on div "GA-250905-MBL" at bounding box center [479, 208] width 119 height 13
copy div "GA-250905-MBL"
paste input "GA-250905-MBL"
type input "GA-250905-MBL"
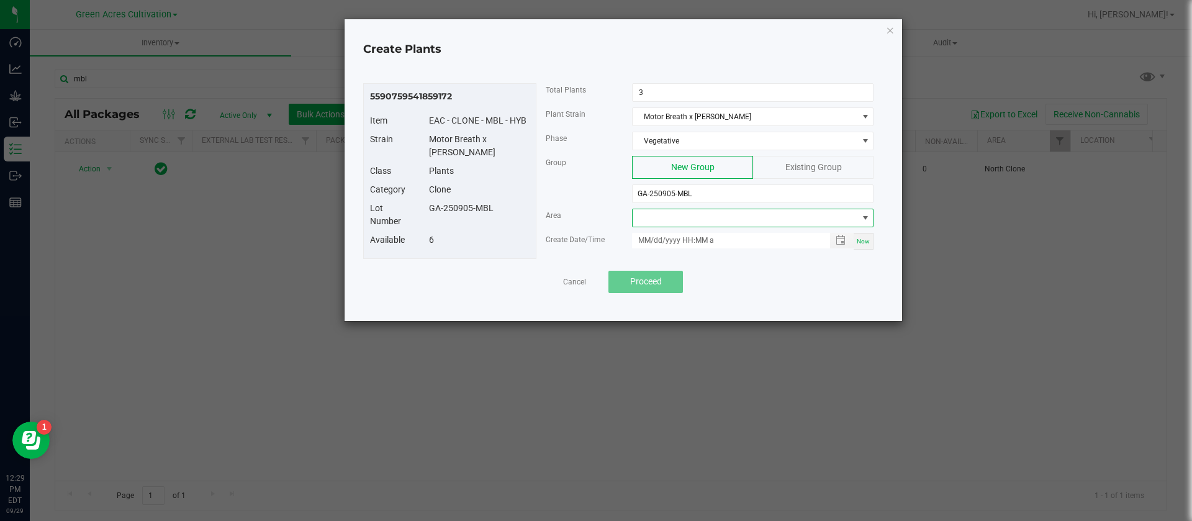
click at [664, 226] on span at bounding box center [745, 217] width 225 height 17
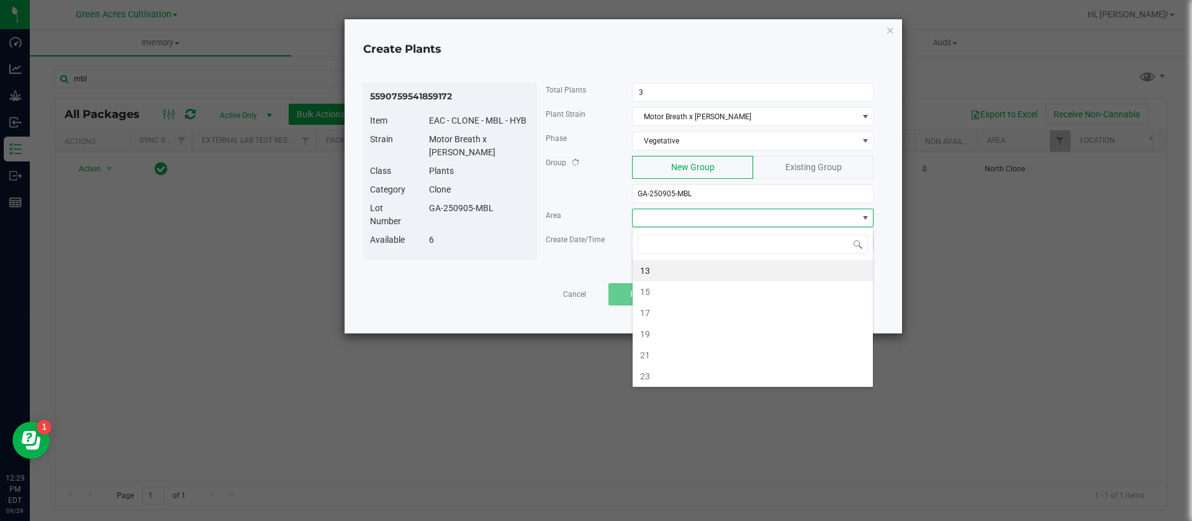
type input "n"
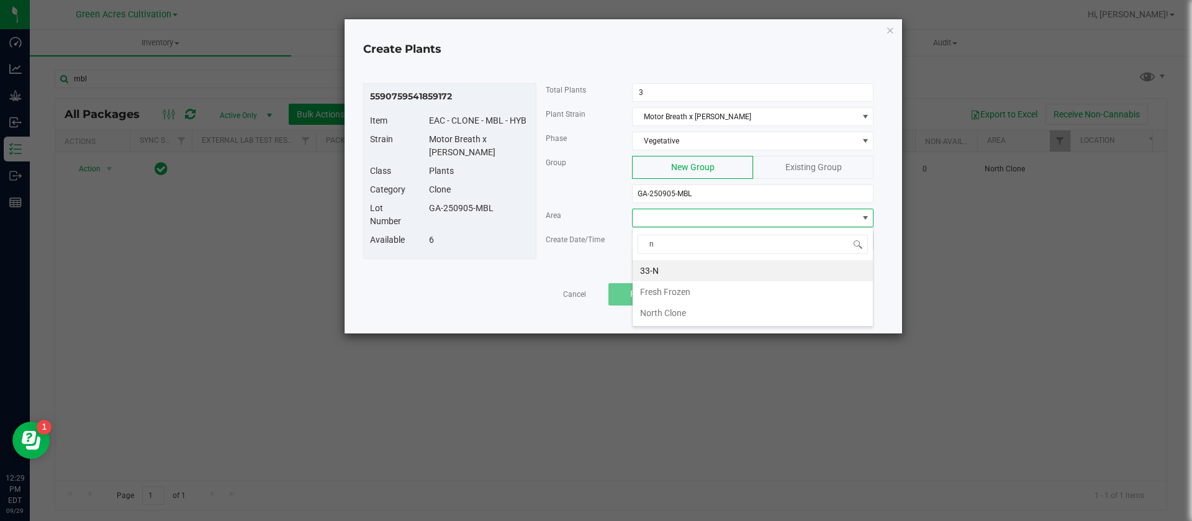
click at [673, 266] on li "33-N" at bounding box center [753, 270] width 240 height 21
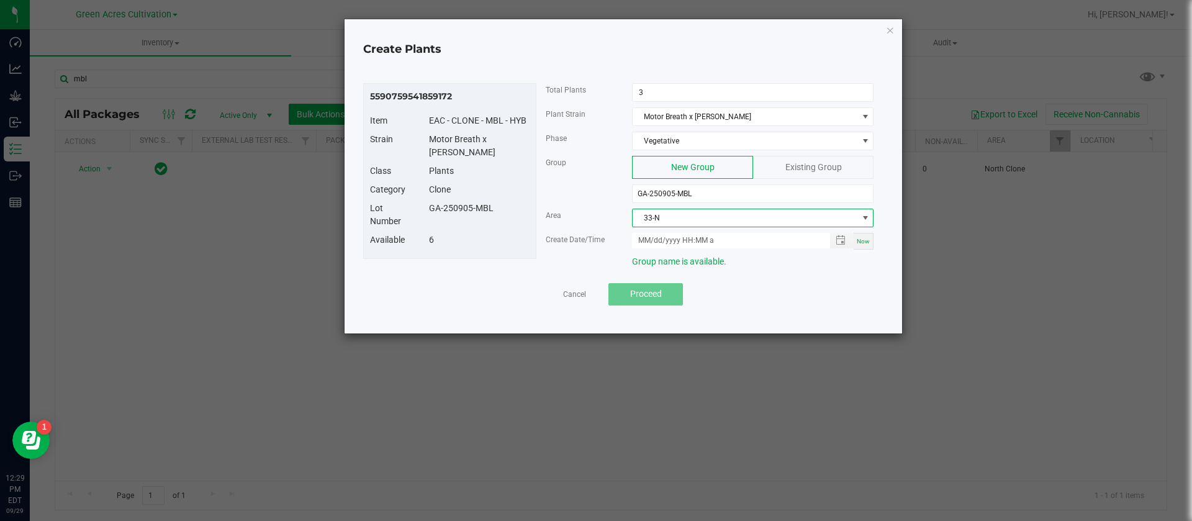
click at [867, 240] on span "Now" at bounding box center [863, 241] width 13 height 7
type input "[DATE] 12:29 PM"
click at [657, 294] on span "Proceed" at bounding box center [646, 294] width 32 height 10
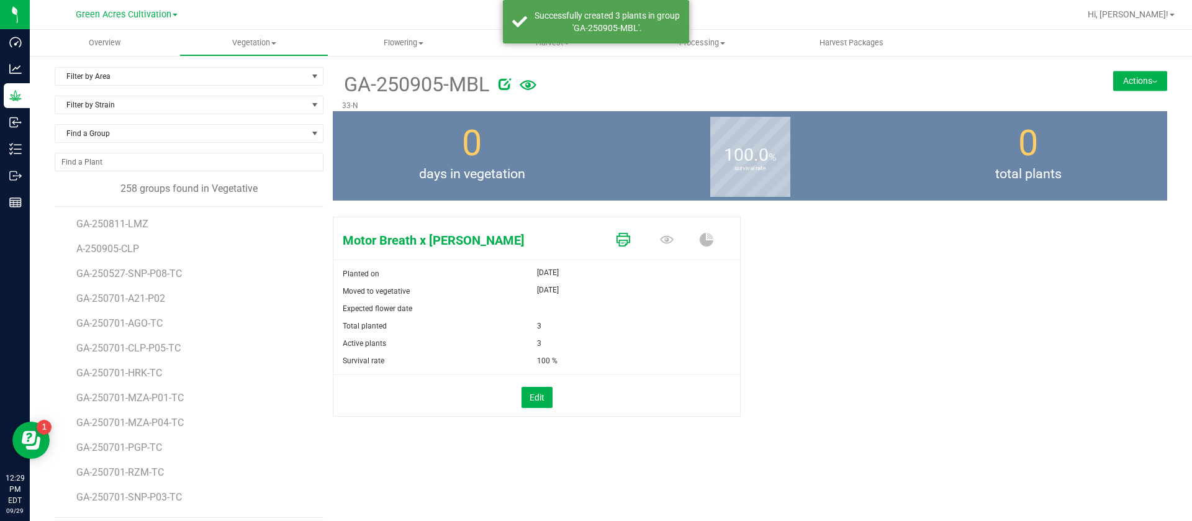
click at [616, 233] on icon at bounding box center [623, 240] width 14 height 14
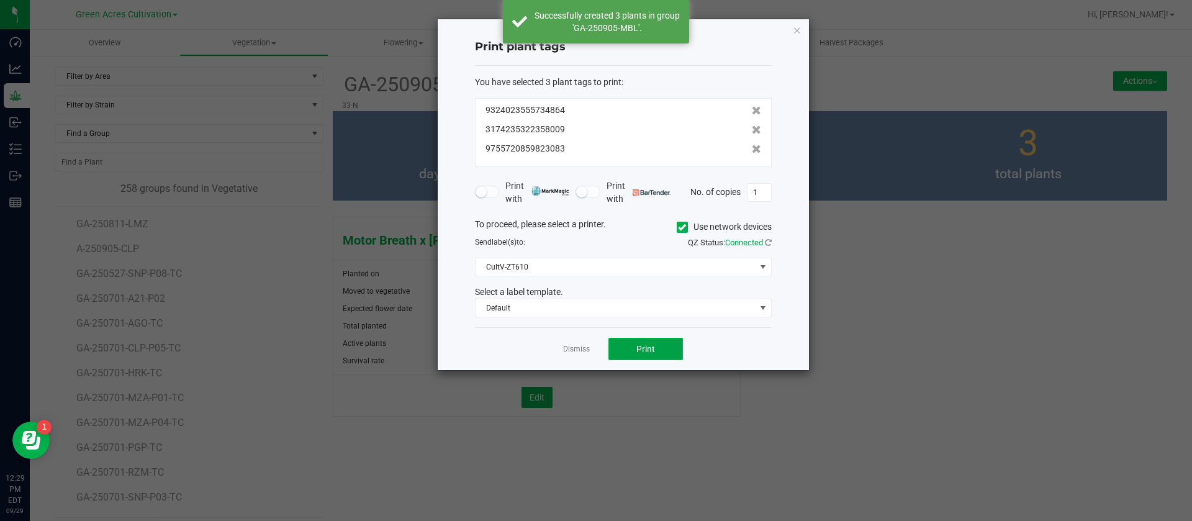
click at [649, 351] on span "Print" at bounding box center [645, 349] width 19 height 10
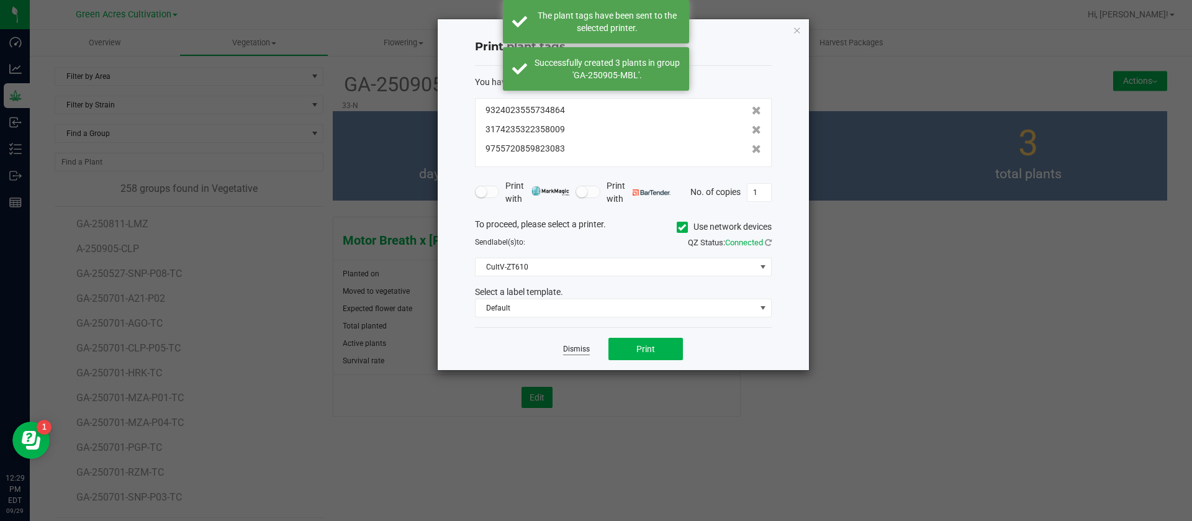
click at [578, 351] on link "Dismiss" at bounding box center [576, 349] width 27 height 11
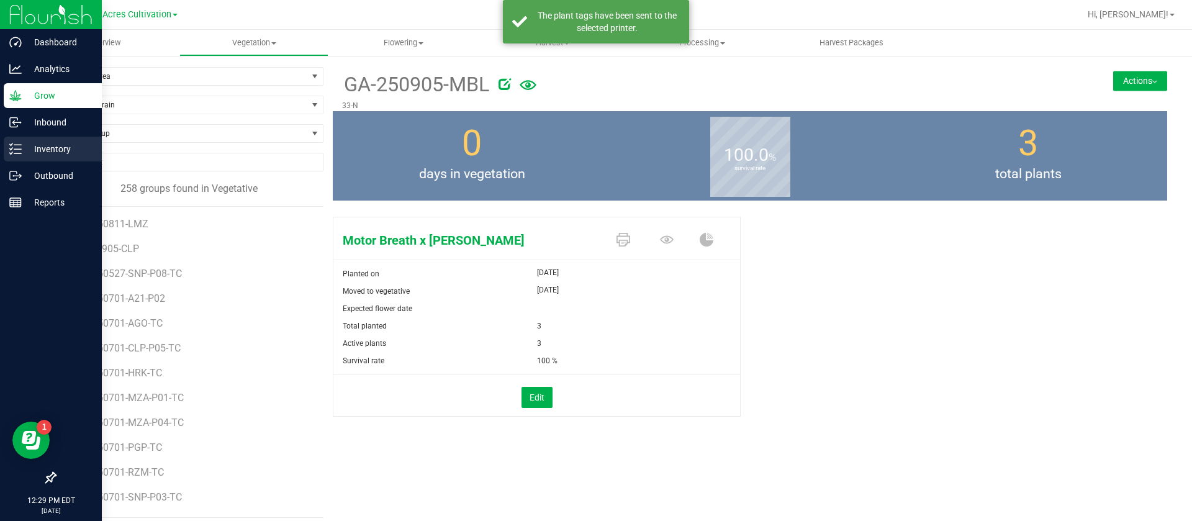
click at [23, 153] on p "Inventory" at bounding box center [59, 149] width 74 height 15
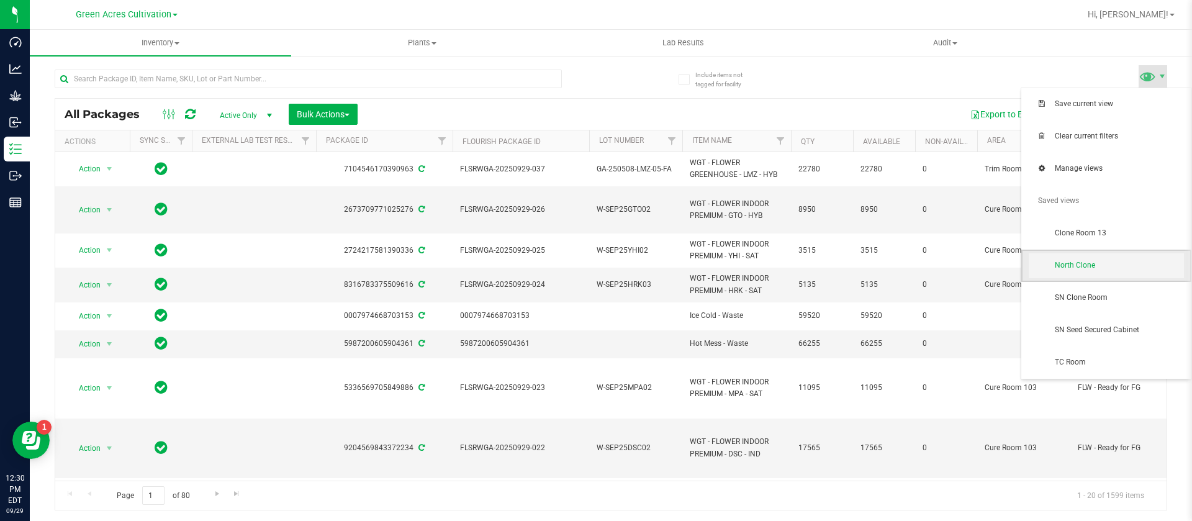
click at [1096, 276] on span "North Clone" at bounding box center [1106, 265] width 155 height 25
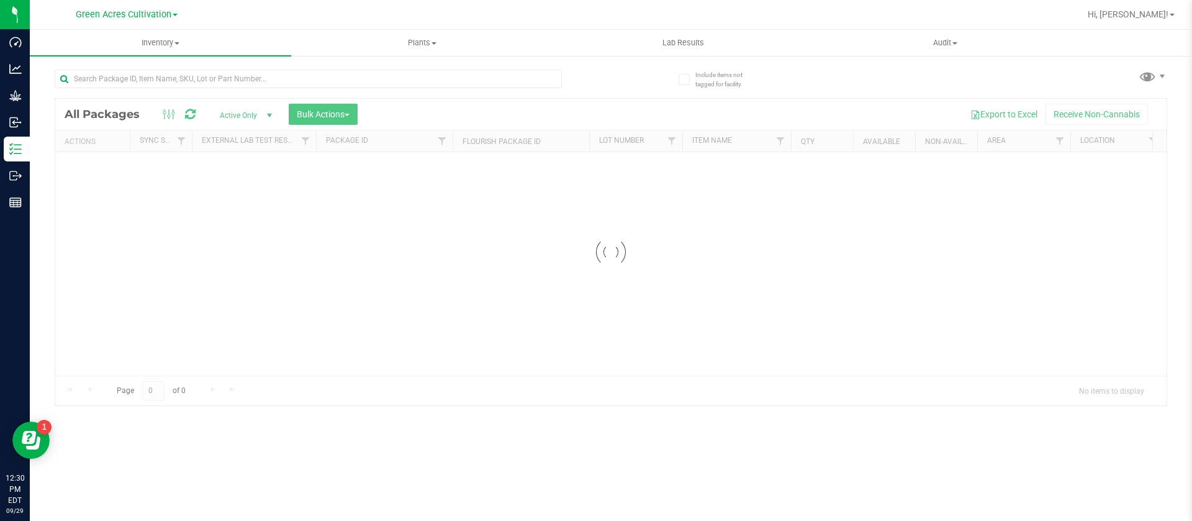
click at [119, 78] on input "text" at bounding box center [308, 79] width 507 height 19
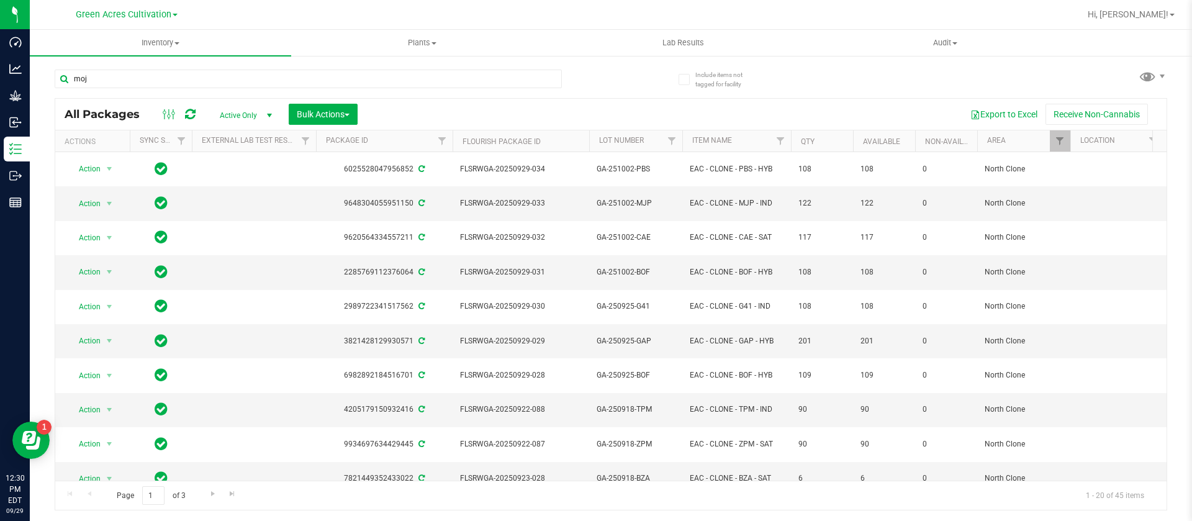
type input "moj"
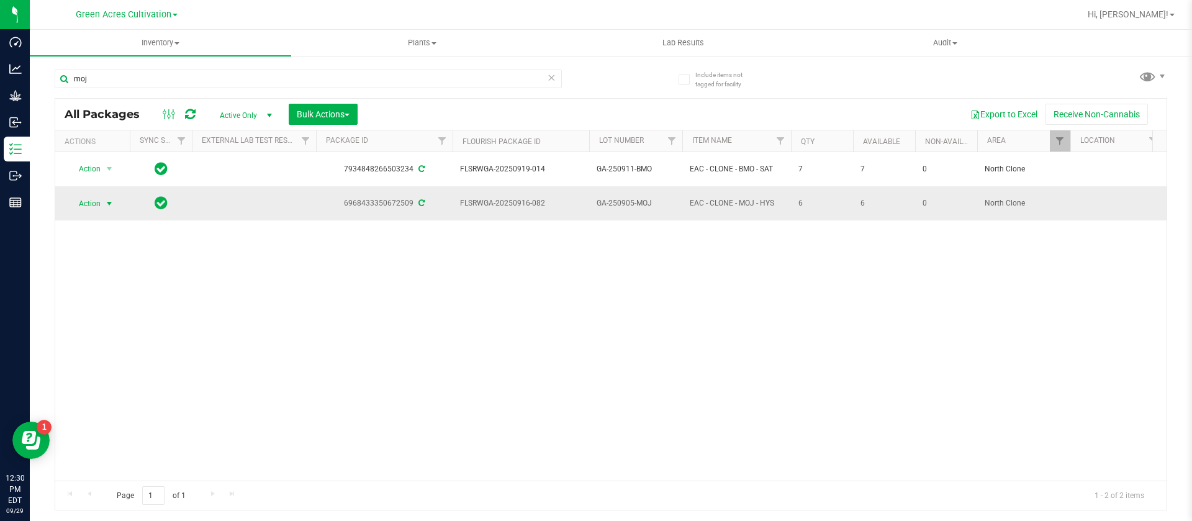
click at [99, 197] on span "Action" at bounding box center [85, 203] width 34 height 17
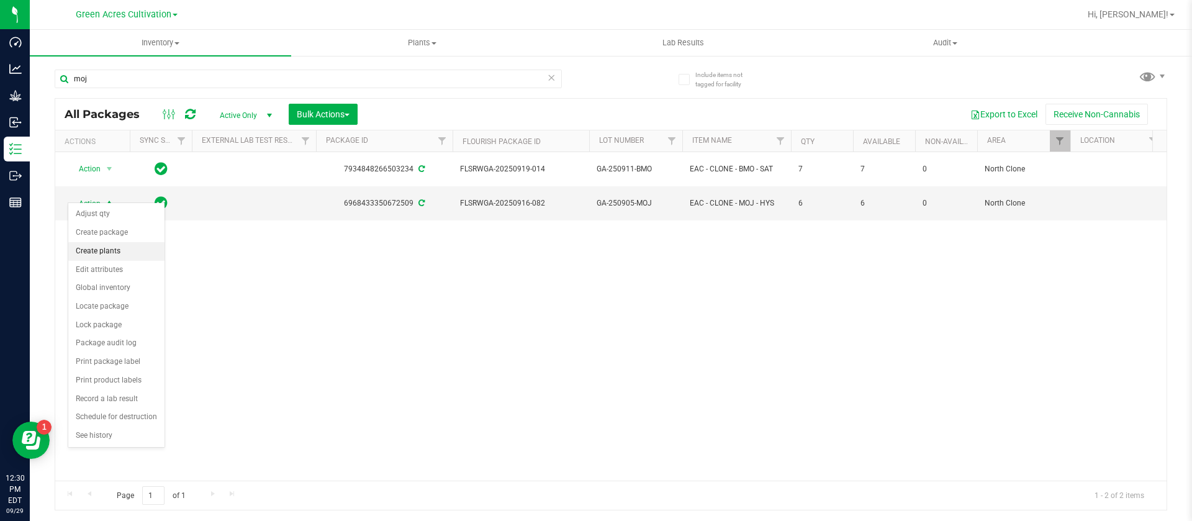
click at [117, 253] on li "Create plants" at bounding box center [116, 251] width 96 height 19
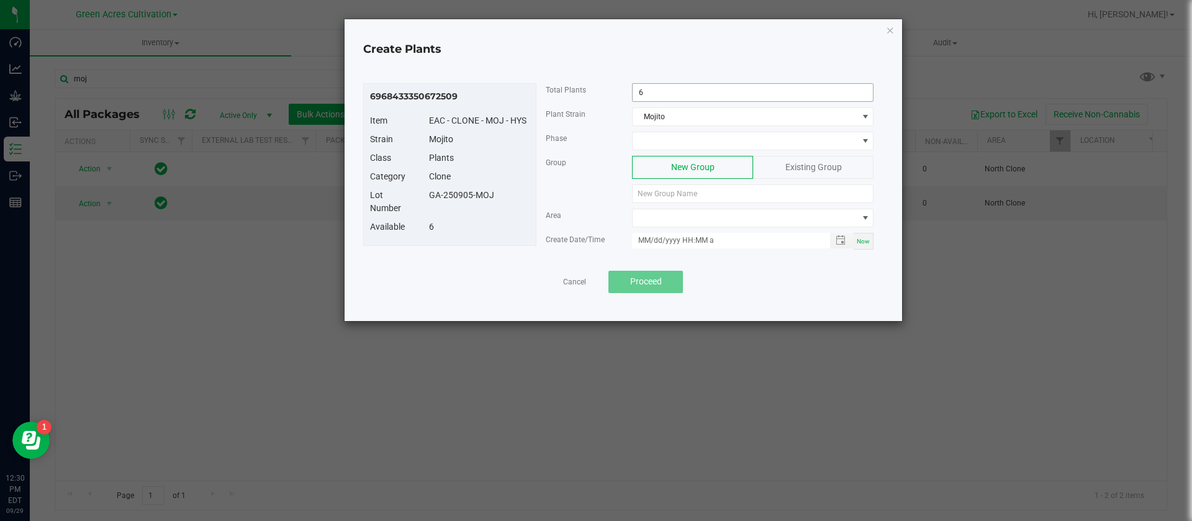
click at [677, 101] on input "6" at bounding box center [753, 92] width 240 height 17
type input "3"
click at [670, 138] on span at bounding box center [745, 140] width 225 height 17
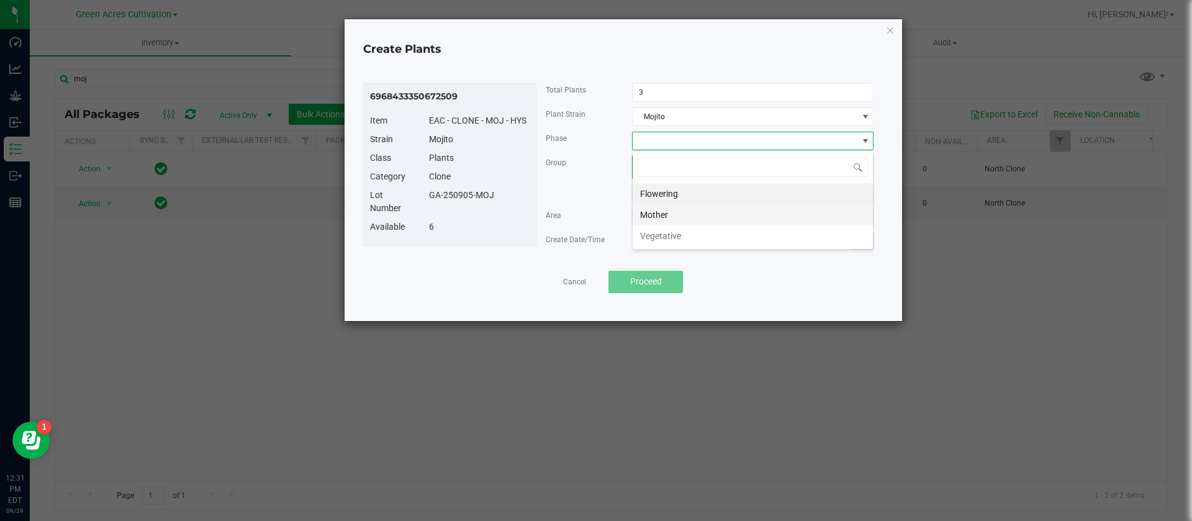
scroll to position [19, 242]
click at [670, 234] on li "Vegetative" at bounding box center [753, 235] width 240 height 21
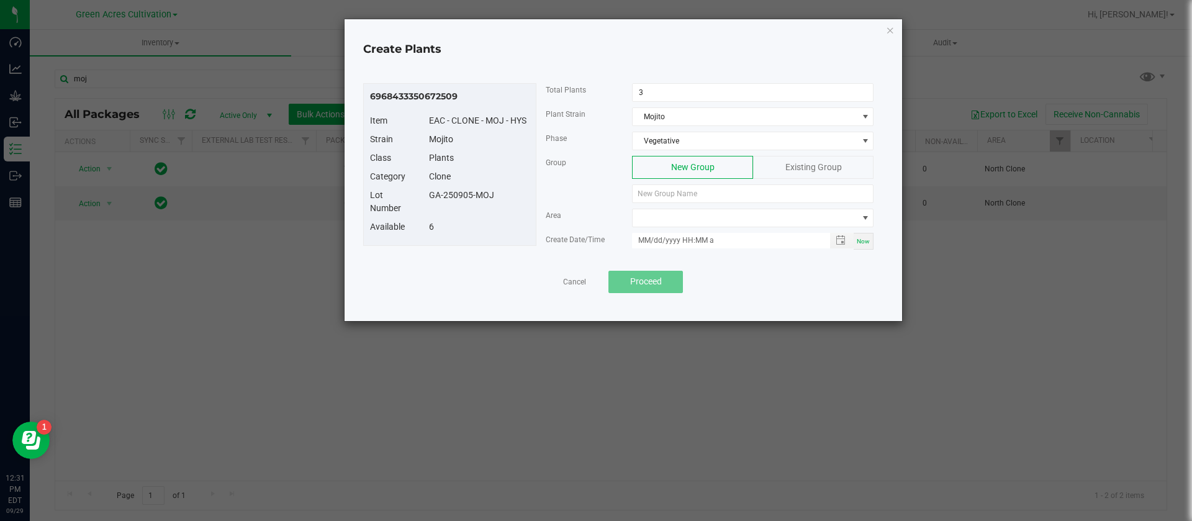
drag, startPoint x: 510, startPoint y: 199, endPoint x: 431, endPoint y: 204, distance: 79.0
click at [431, 204] on div "Lot Number GA-250905-MOJ" at bounding box center [450, 205] width 178 height 32
drag, startPoint x: 451, startPoint y: 187, endPoint x: 429, endPoint y: 205, distance: 27.8
click at [429, 205] on div "Lot Number GA-250905-MOJ" at bounding box center [450, 205] width 178 height 32
drag, startPoint x: 429, startPoint y: 195, endPoint x: 495, endPoint y: 195, distance: 66.4
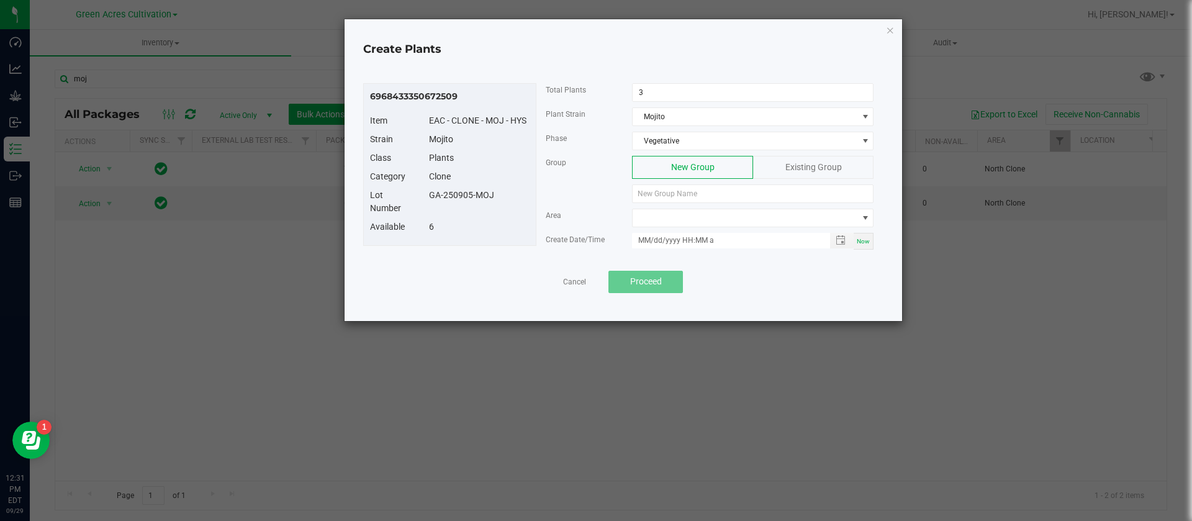
click at [495, 195] on div "GA-250905-MOJ" at bounding box center [479, 195] width 119 height 13
copy div "GA-250905-MOJ"
paste input "GA-250905-MOJ"
type input "GA-250905-MOJ"
click at [671, 217] on span at bounding box center [745, 217] width 225 height 17
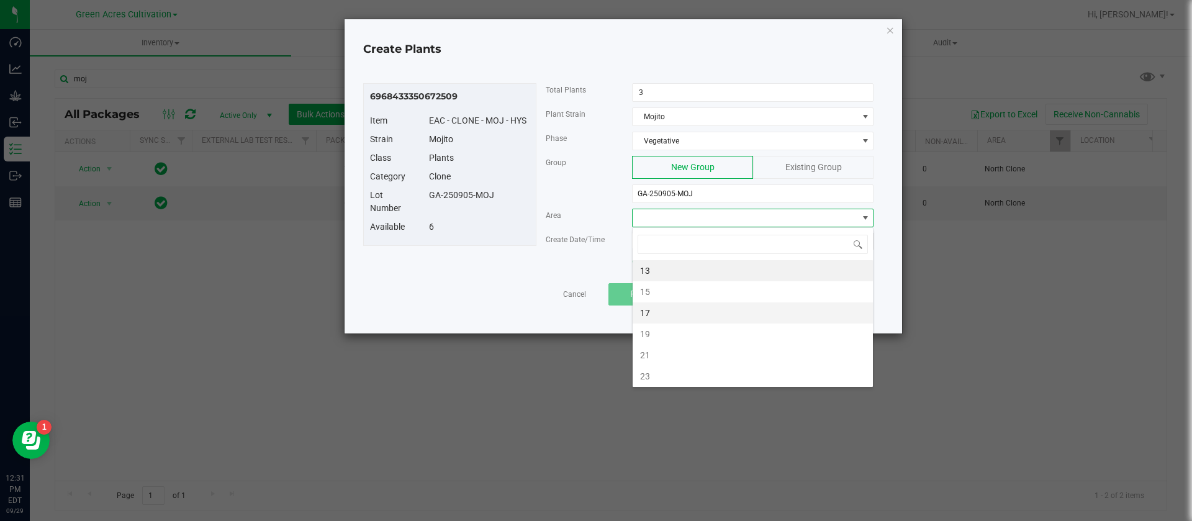
type input "n"
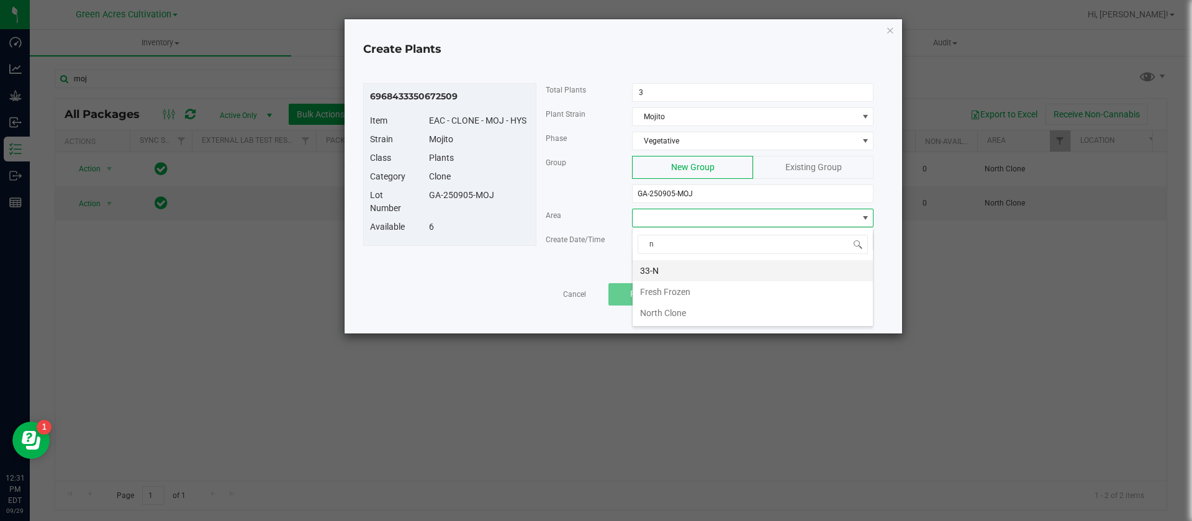
click at [658, 266] on li "33-N" at bounding box center [753, 270] width 240 height 21
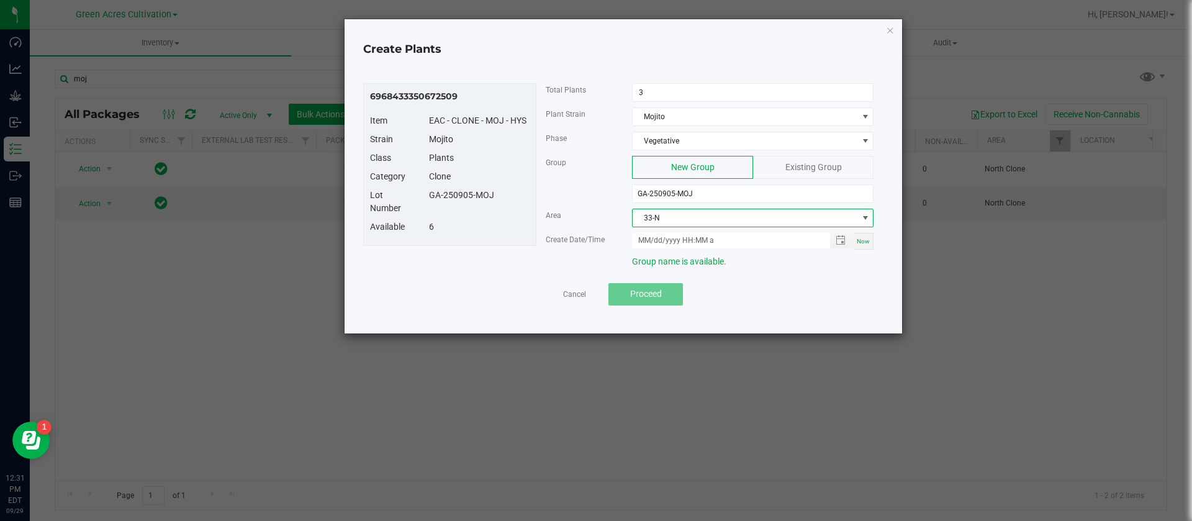
click at [865, 245] on div "Now" at bounding box center [864, 241] width 20 height 17
type input "[DATE] 12:31 PM"
click at [653, 235] on input "[DATE] 12:31 PM" at bounding box center [724, 241] width 184 height 16
click at [661, 283] on button "Proceed" at bounding box center [645, 294] width 74 height 22
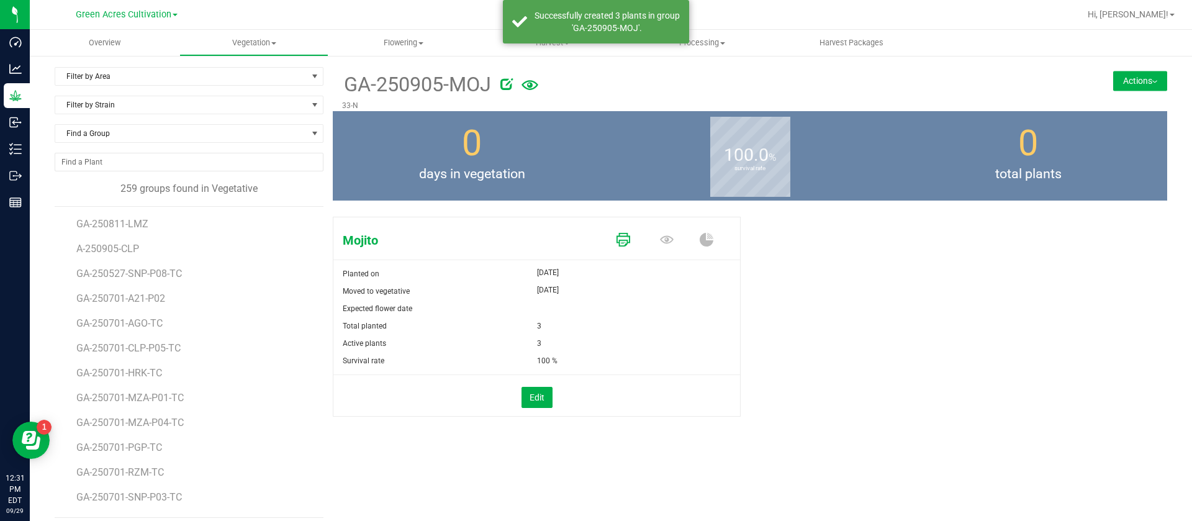
click at [619, 233] on icon at bounding box center [623, 240] width 14 height 14
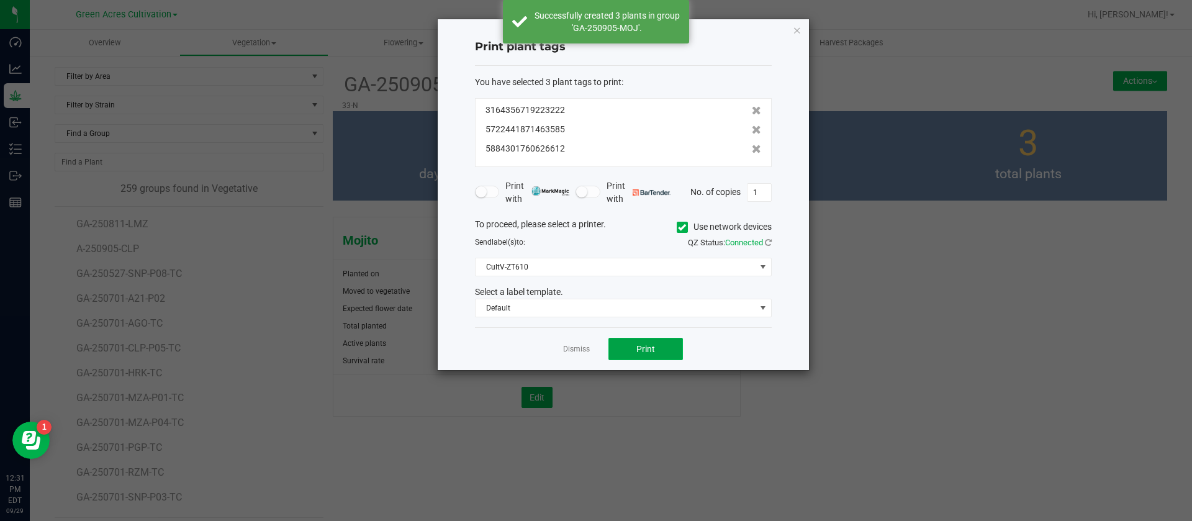
click at [643, 350] on span "Print" at bounding box center [645, 349] width 19 height 10
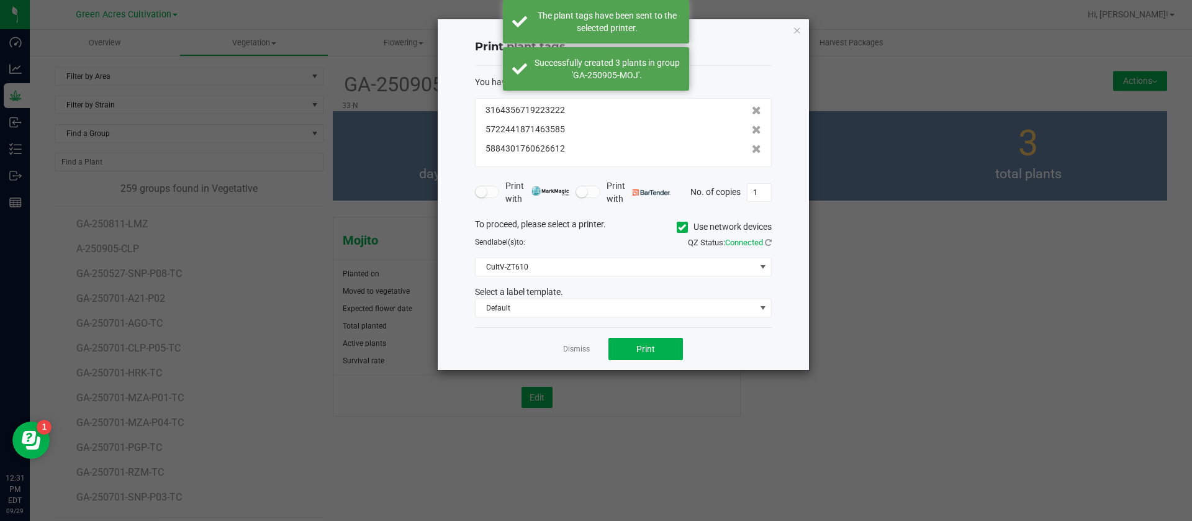
click at [580, 346] on link "Dismiss" at bounding box center [576, 349] width 27 height 11
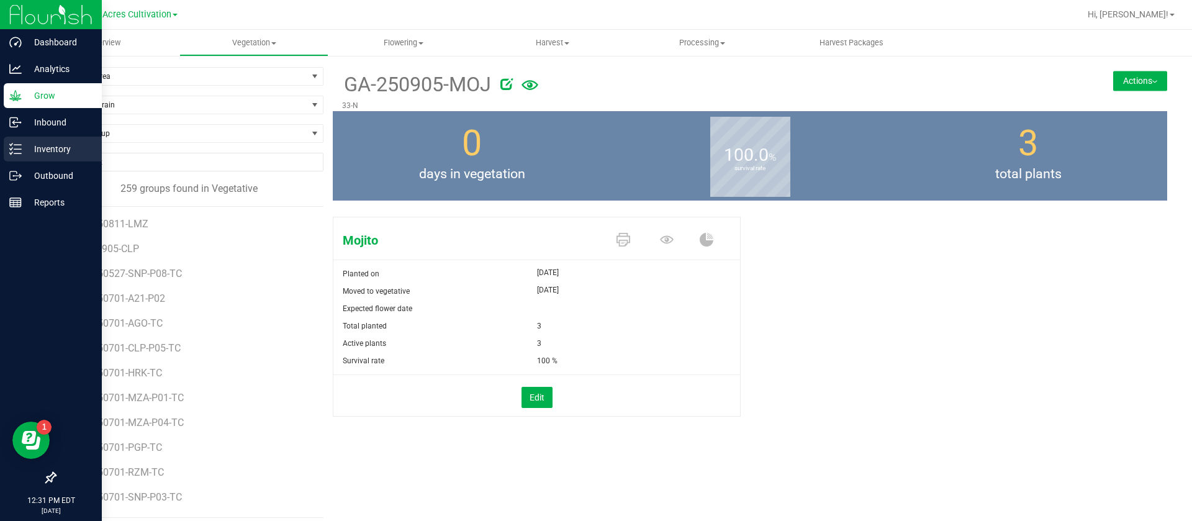
click at [15, 150] on icon at bounding box center [15, 149] width 12 height 12
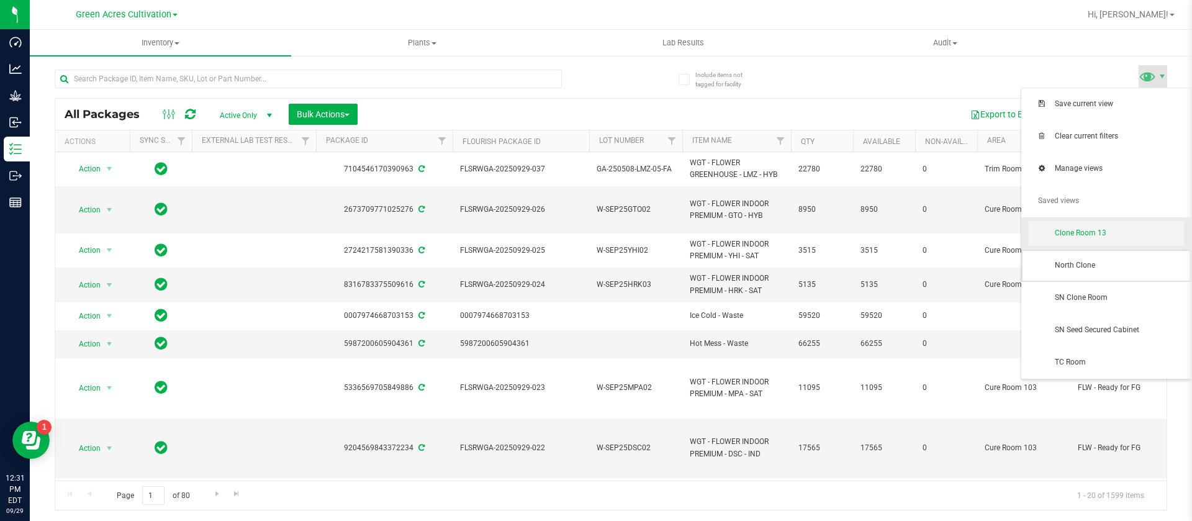
click at [1078, 269] on span "North Clone" at bounding box center [1119, 265] width 129 height 11
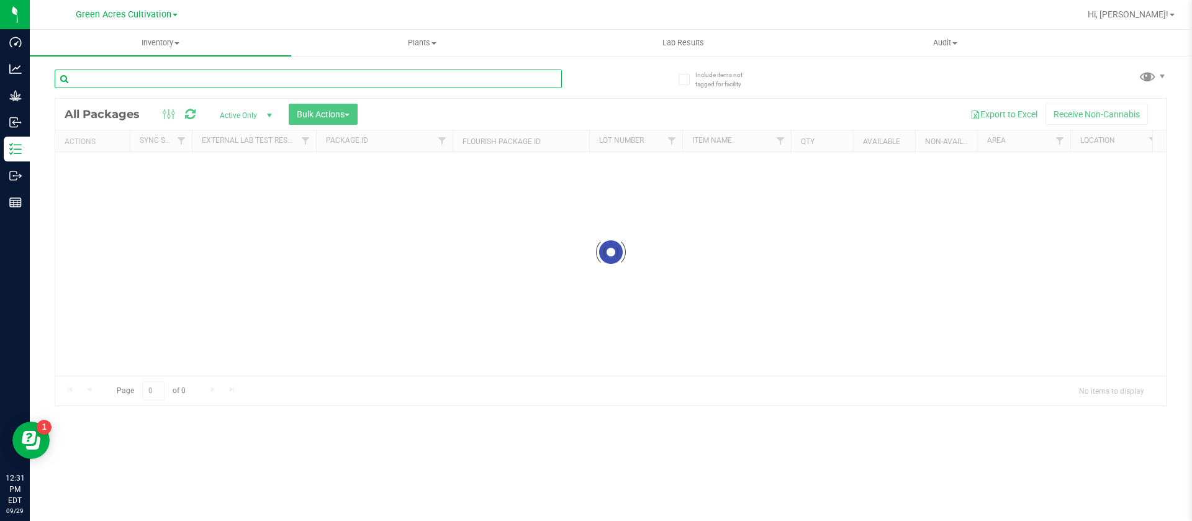
click at [161, 84] on input "text" at bounding box center [308, 79] width 507 height 19
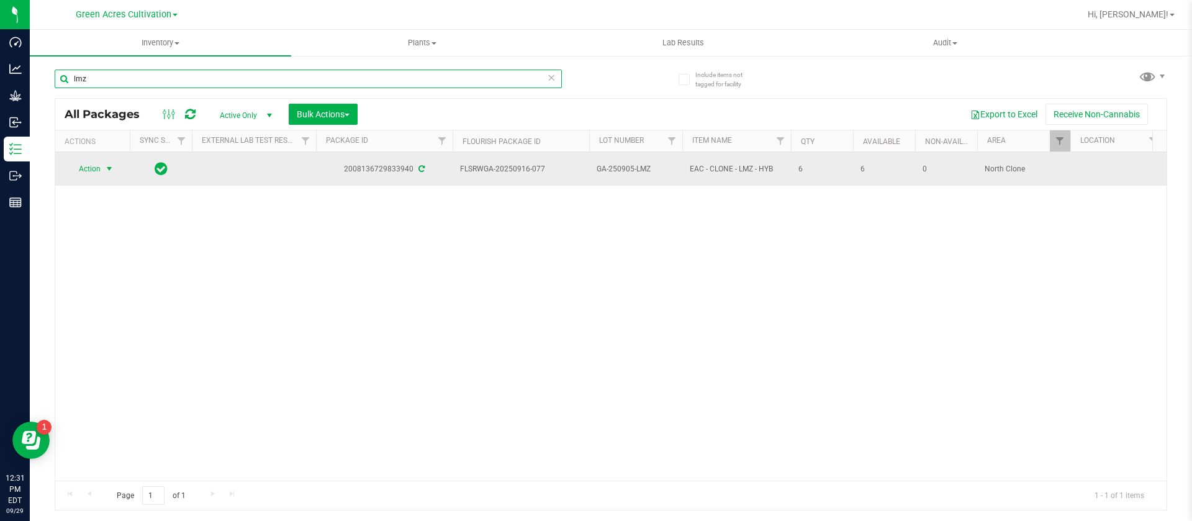
type input "lmz"
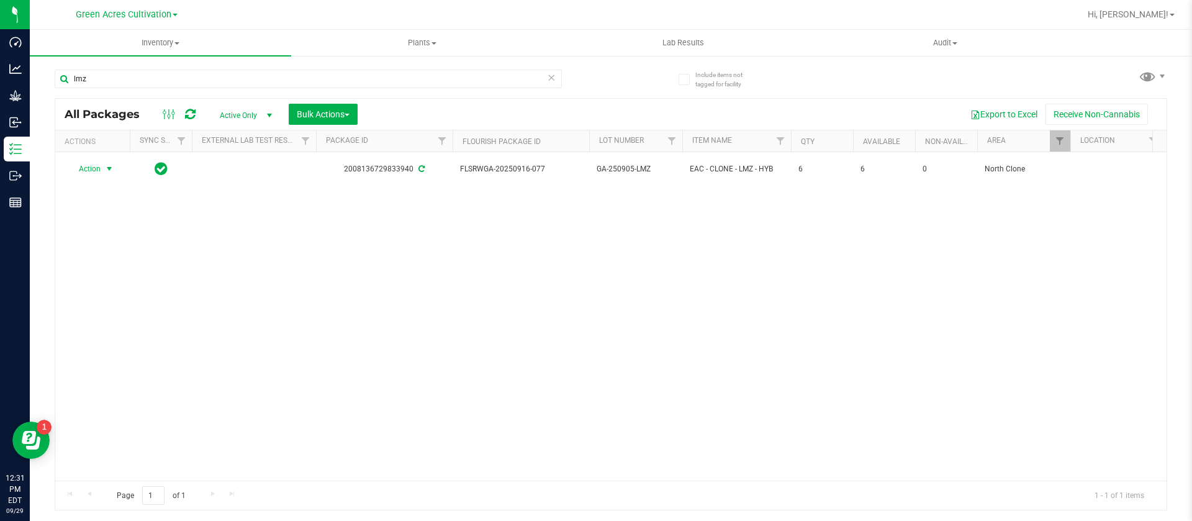
drag, startPoint x: 87, startPoint y: 165, endPoint x: 90, endPoint y: 177, distance: 12.8
click at [88, 165] on span "Action" at bounding box center [85, 168] width 34 height 17
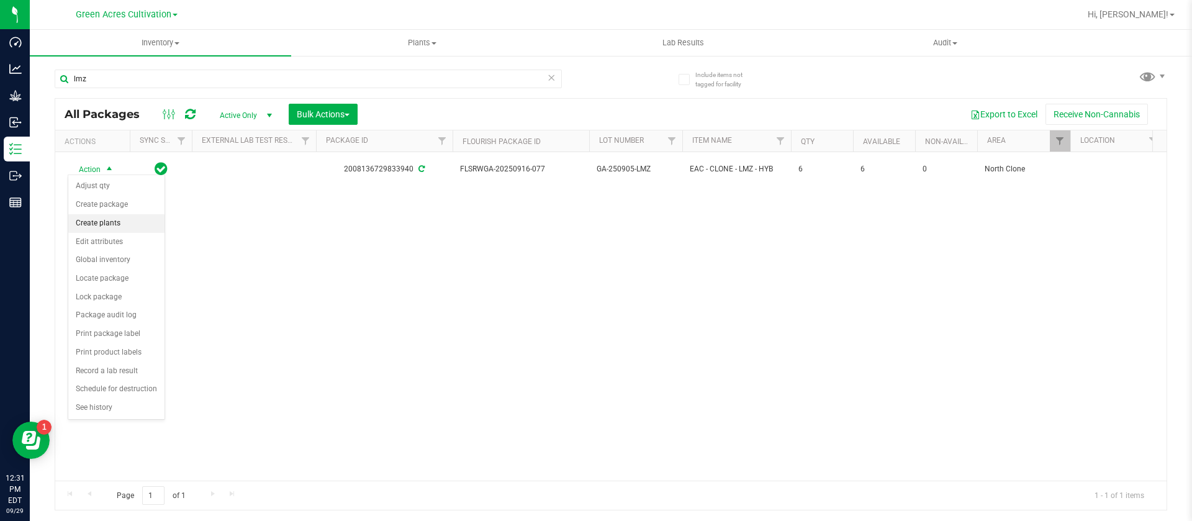
click at [112, 227] on li "Create plants" at bounding box center [116, 223] width 96 height 19
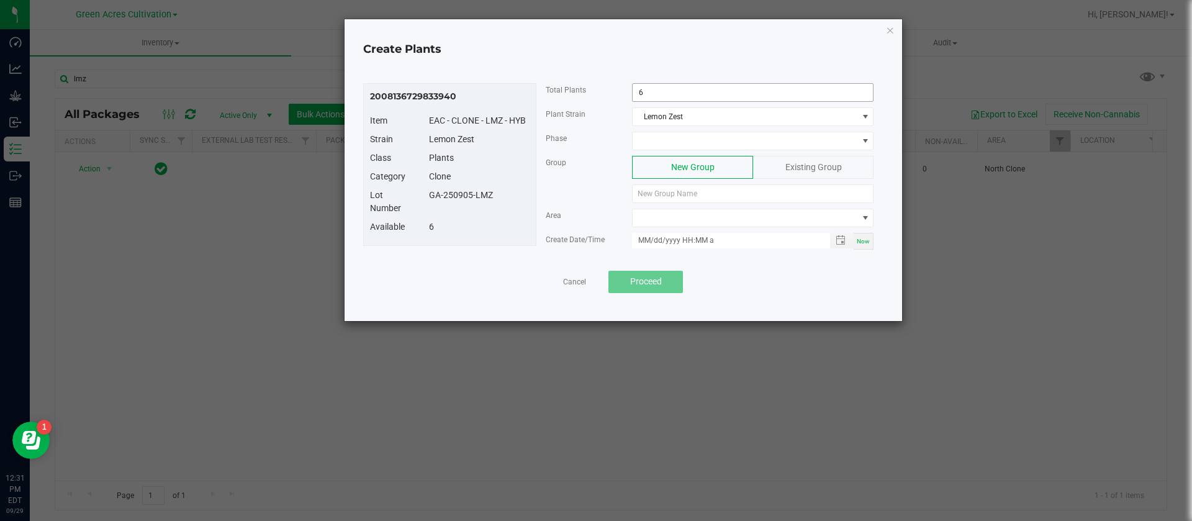
click at [700, 92] on input "6" at bounding box center [753, 92] width 240 height 17
type input "4"
type input "3"
click at [678, 147] on span at bounding box center [745, 140] width 225 height 17
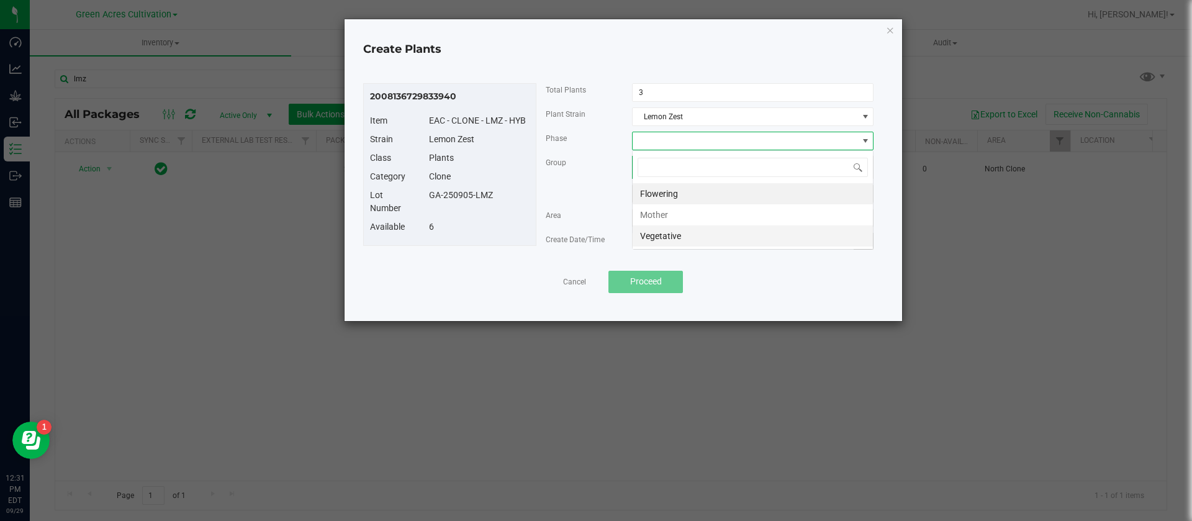
scroll to position [19, 242]
click at [668, 242] on li "Vegetative" at bounding box center [753, 235] width 240 height 21
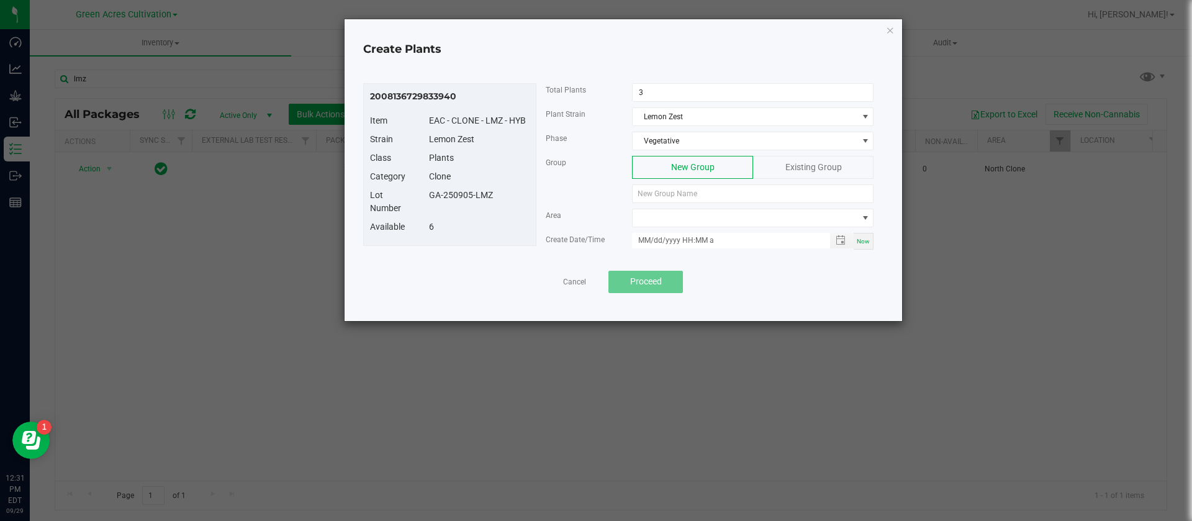
drag, startPoint x: 504, startPoint y: 200, endPoint x: 428, endPoint y: 206, distance: 76.6
click at [428, 206] on div "Lot Number GA-250905-LMZ" at bounding box center [450, 205] width 178 height 32
copy div "GA-250905-LMZ"
paste input "GA-250905-LMZ"
type input "GA-250905-LMZ"
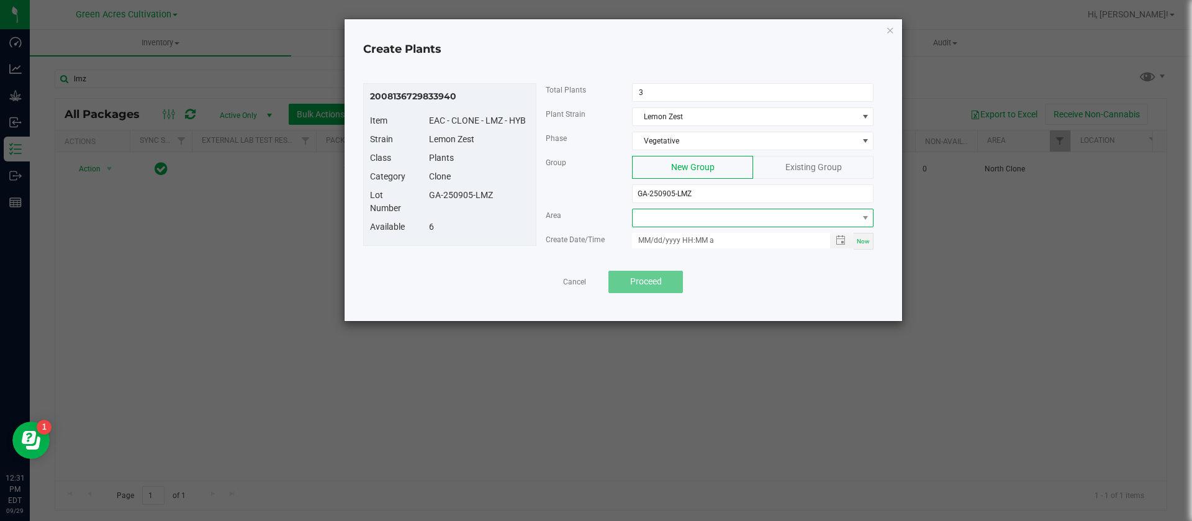
click at [676, 217] on span at bounding box center [745, 217] width 225 height 17
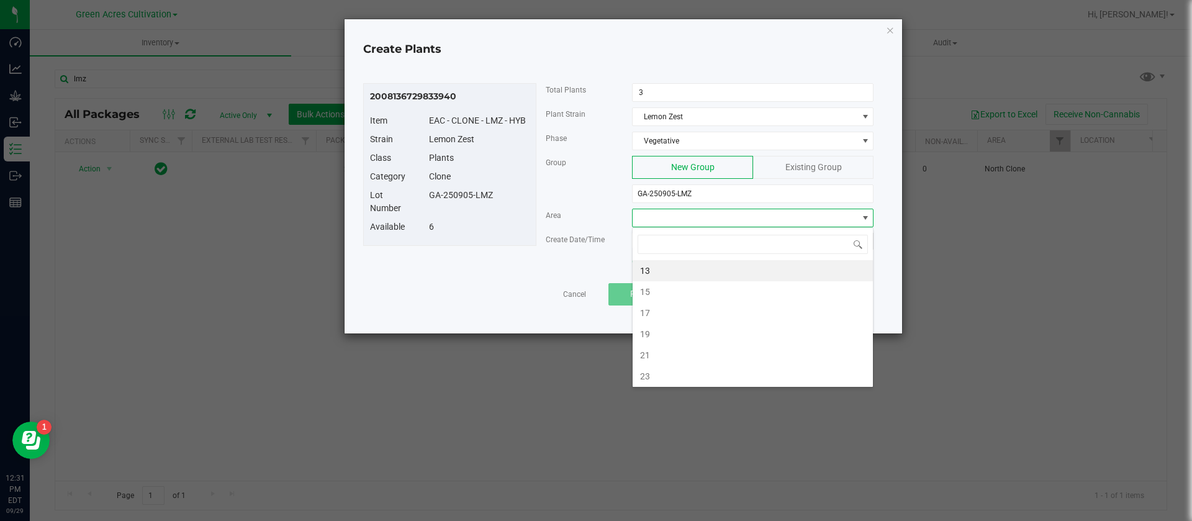
type input "n"
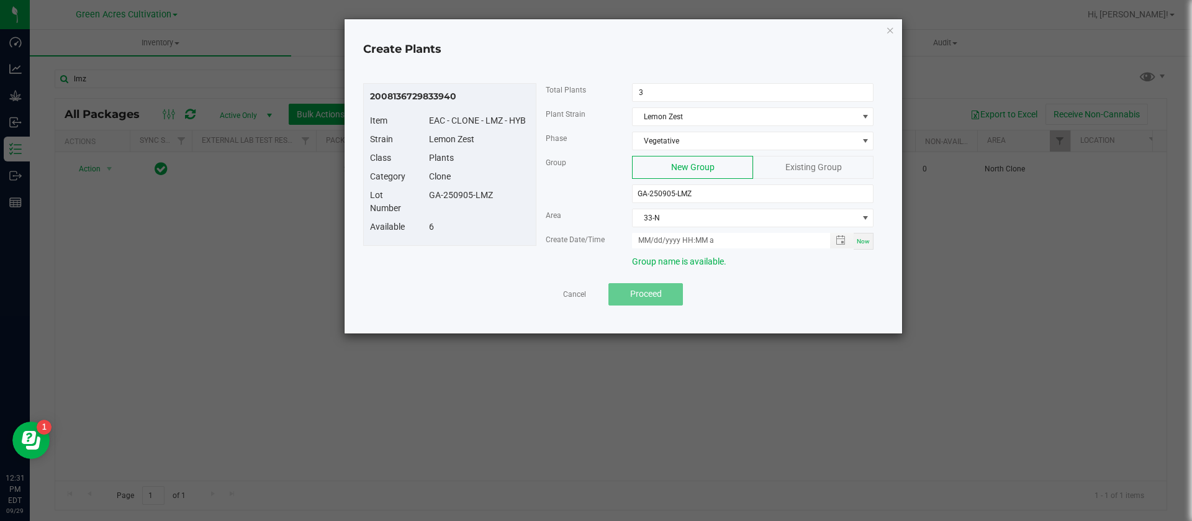
click at [879, 246] on div "Now" at bounding box center [753, 241] width 260 height 17
click at [867, 240] on span "Now" at bounding box center [863, 241] width 13 height 7
type input "[DATE] 12:31 PM"
click at [664, 288] on button "Proceed" at bounding box center [645, 294] width 74 height 22
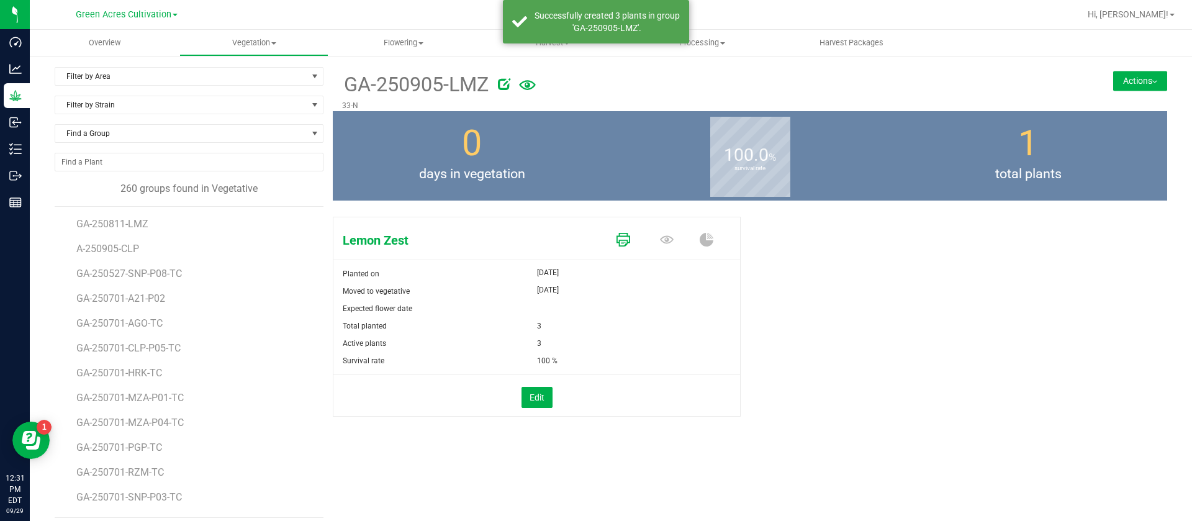
click at [618, 235] on icon at bounding box center [623, 240] width 14 height 14
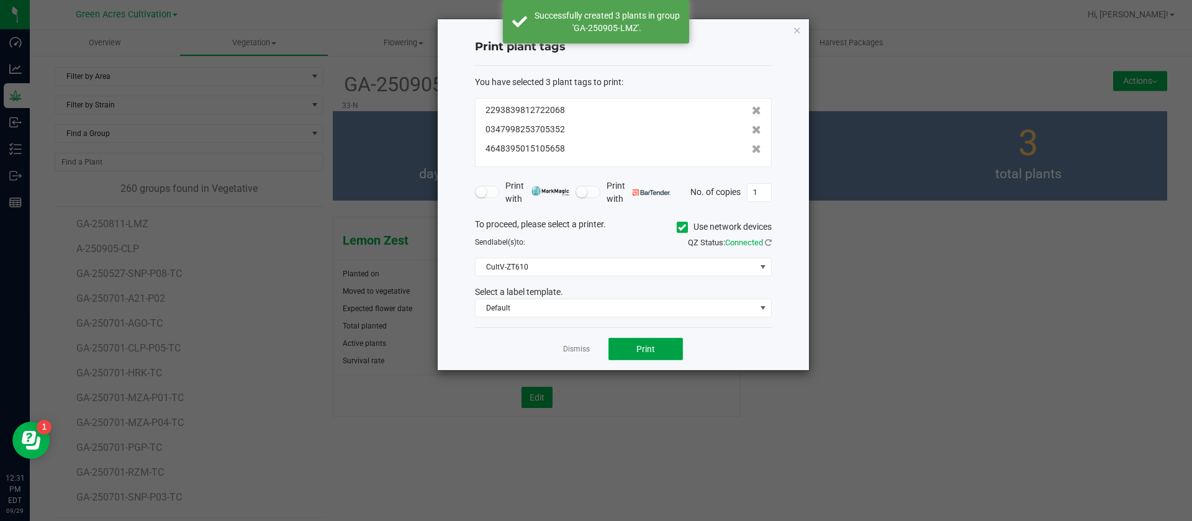
click at [642, 351] on span "Print" at bounding box center [645, 349] width 19 height 10
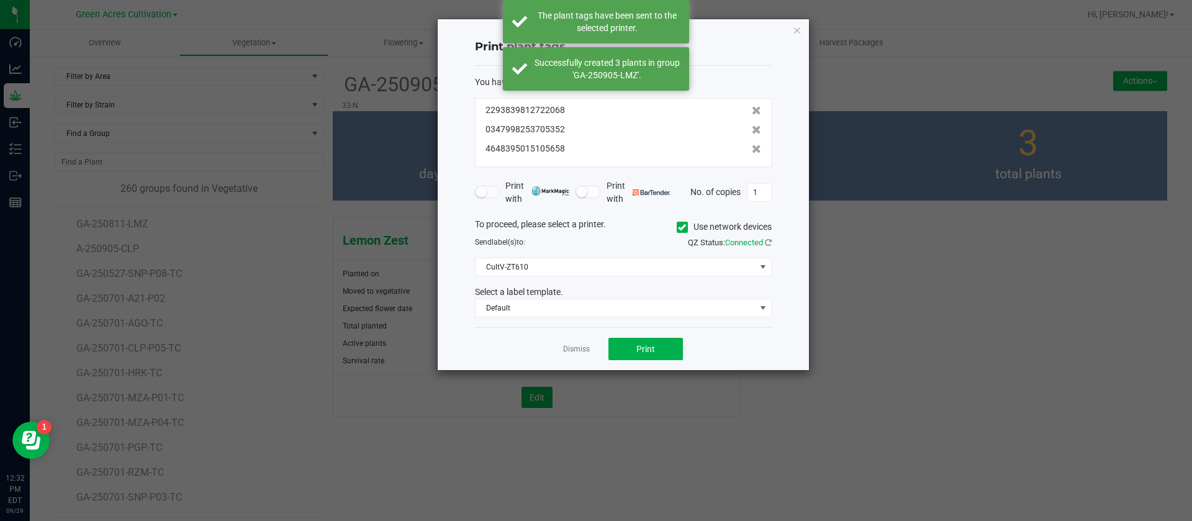
click at [579, 349] on link "Dismiss" at bounding box center [576, 349] width 27 height 11
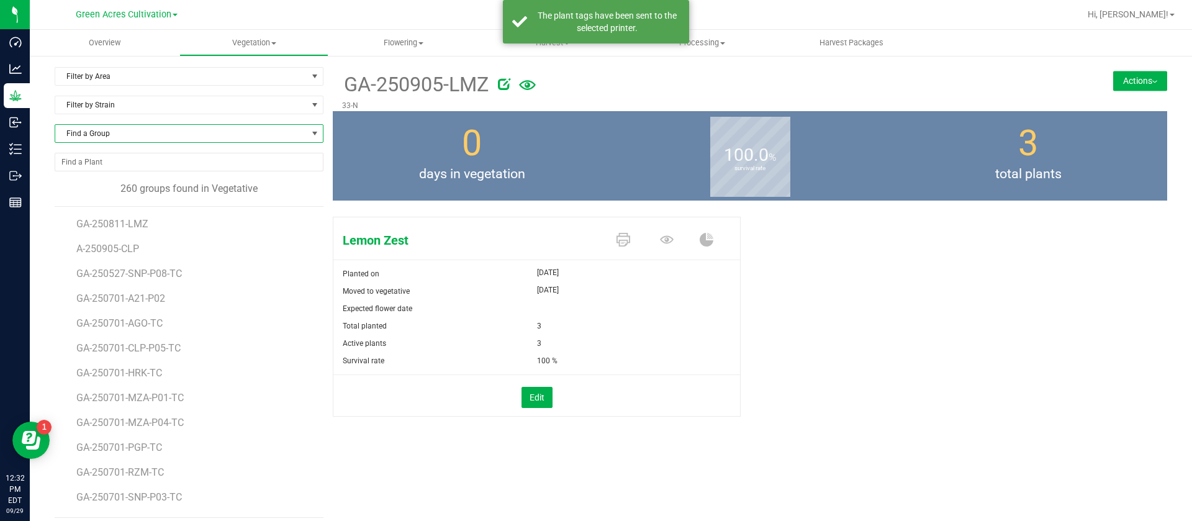
click at [145, 134] on span "Find a Group" at bounding box center [181, 133] width 252 height 17
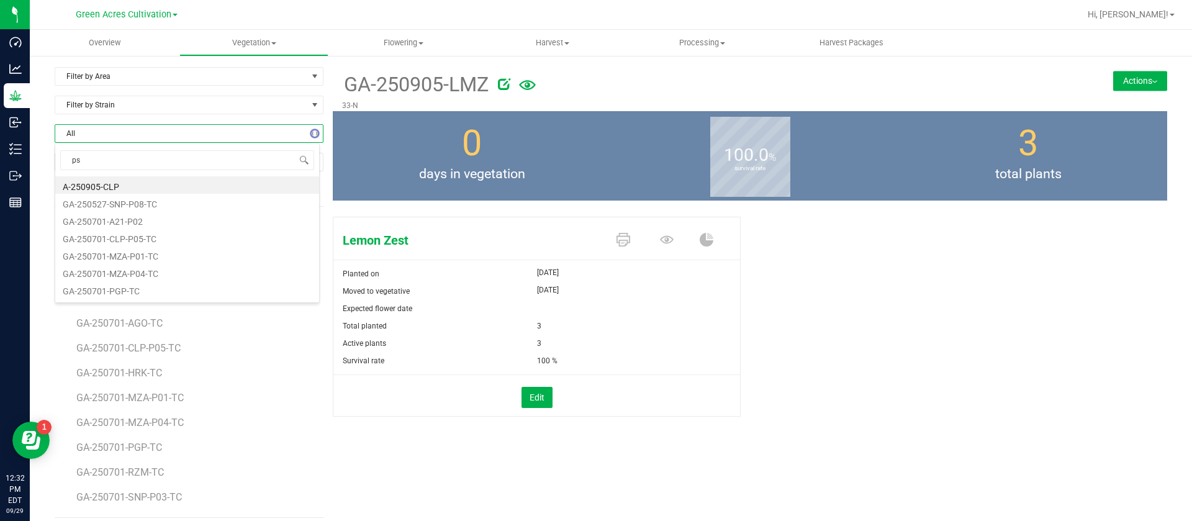
type input "pst"
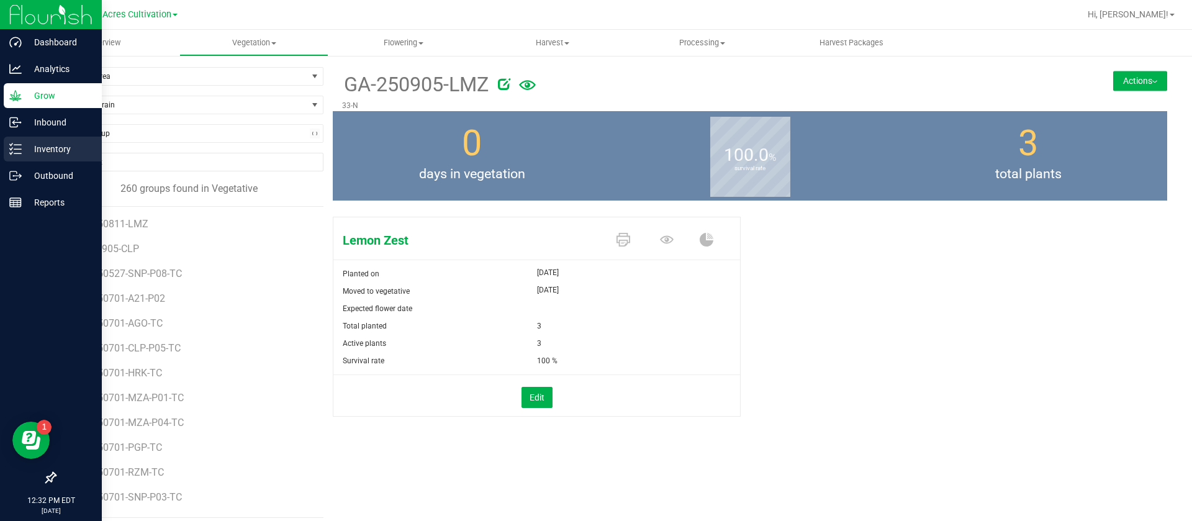
click at [24, 150] on p "Inventory" at bounding box center [59, 149] width 74 height 15
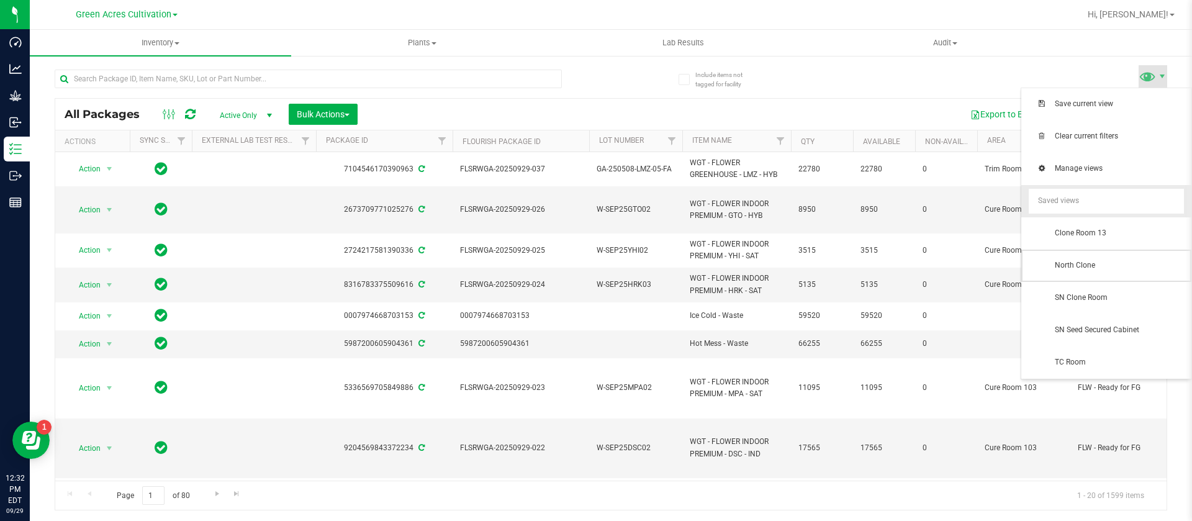
click at [1085, 268] on span "North Clone" at bounding box center [1119, 265] width 129 height 11
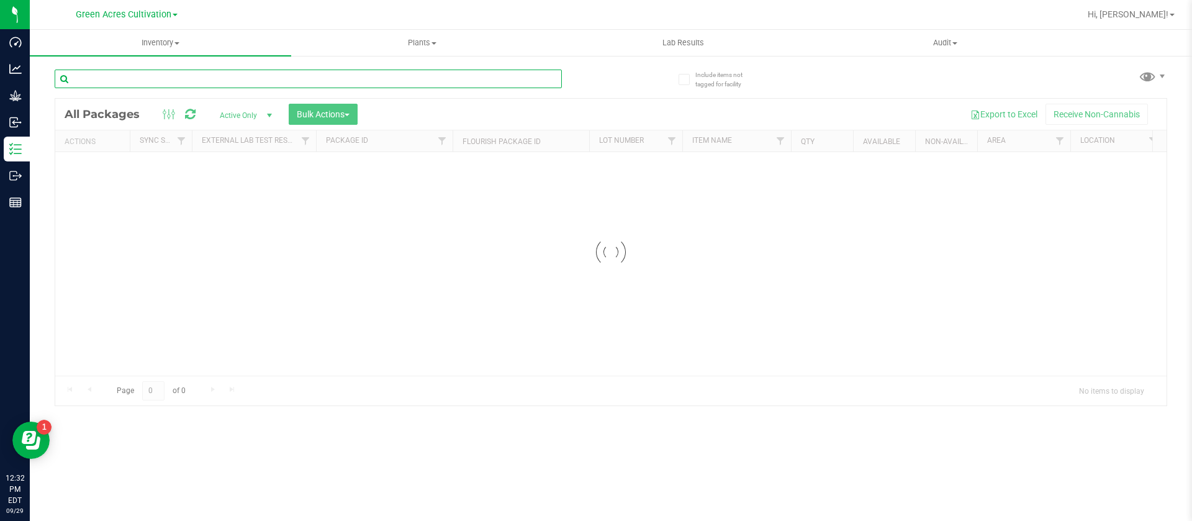
click at [263, 74] on input "text" at bounding box center [308, 79] width 507 height 19
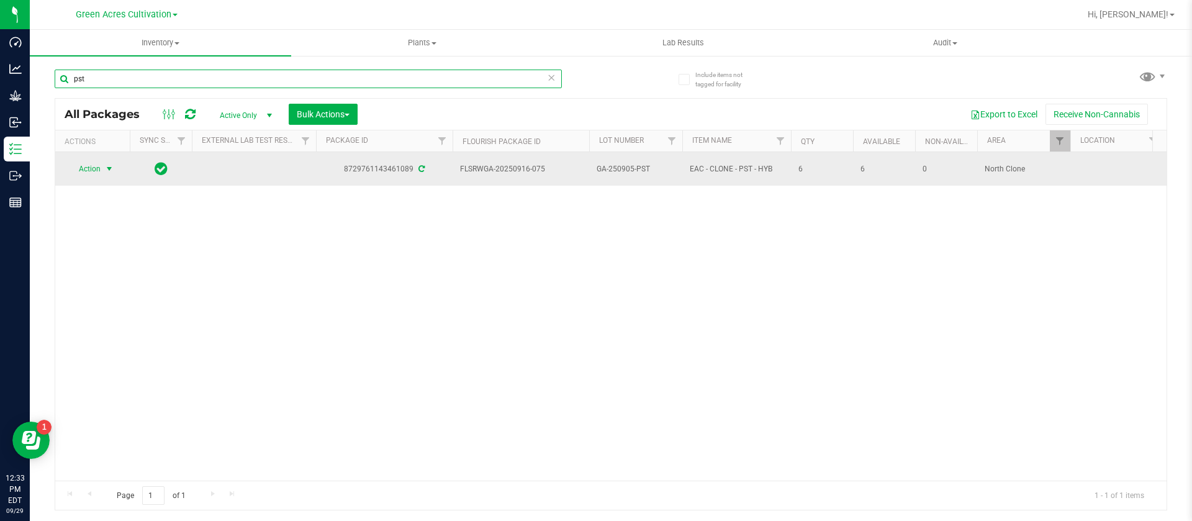
type input "pst"
click at [93, 172] on span "Action" at bounding box center [85, 168] width 34 height 17
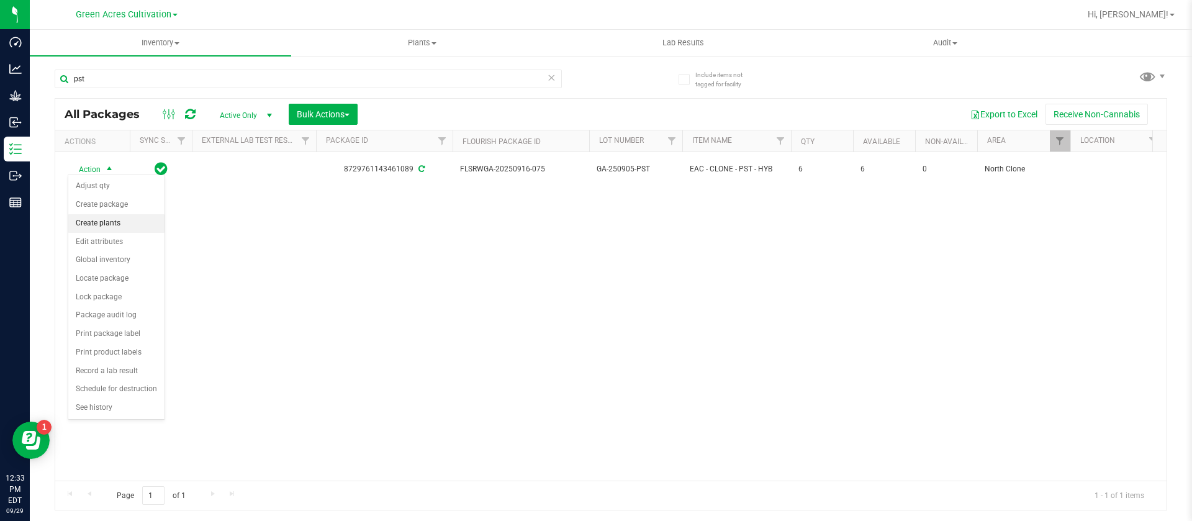
click at [105, 225] on li "Create plants" at bounding box center [116, 223] width 96 height 19
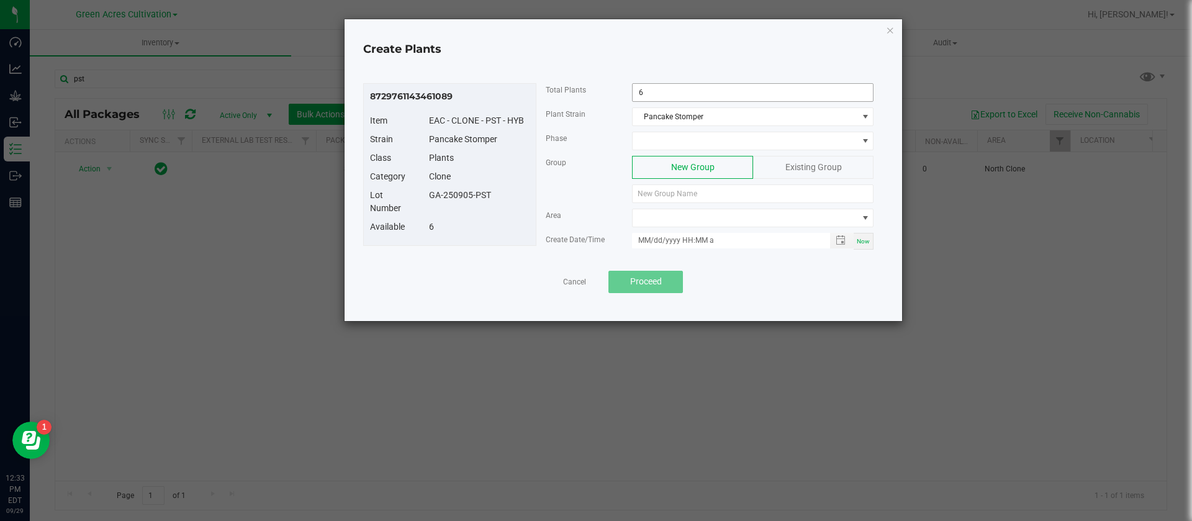
click at [655, 98] on input "6" at bounding box center [753, 92] width 240 height 17
type input "3"
click at [684, 147] on span at bounding box center [745, 140] width 225 height 17
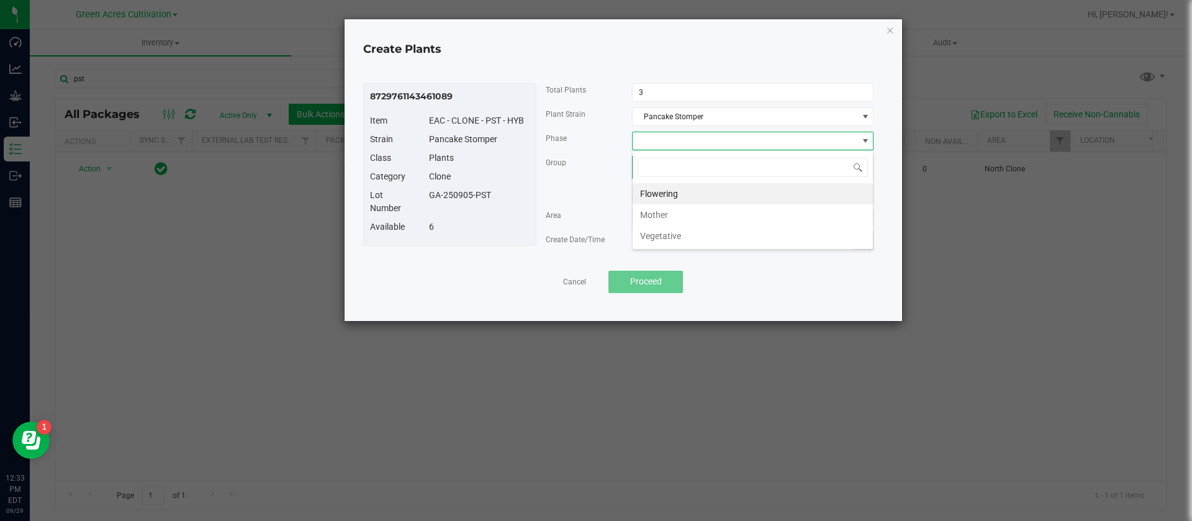
scroll to position [19, 242]
drag, startPoint x: 687, startPoint y: 238, endPoint x: 508, endPoint y: 219, distance: 179.2
click at [685, 238] on li "Vegetative" at bounding box center [753, 235] width 240 height 21
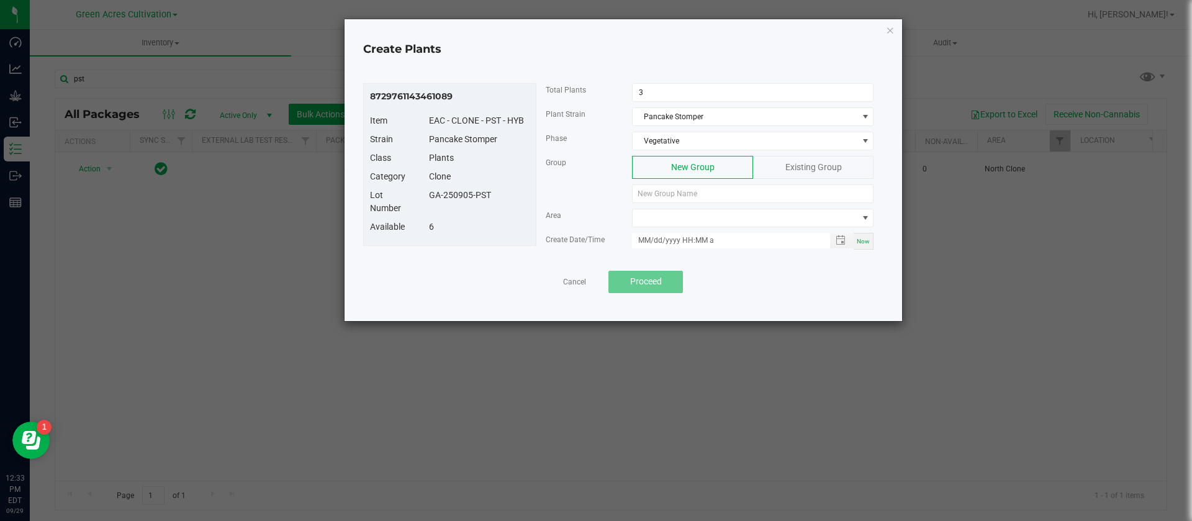
drag, startPoint x: 472, startPoint y: 197, endPoint x: 427, endPoint y: 196, distance: 45.4
click at [427, 196] on div "GA-250905-PST" at bounding box center [479, 195] width 119 height 13
copy div "GA-250905-PST"
paste input "GA-250905-PST"
type input "GA-250905-PST"
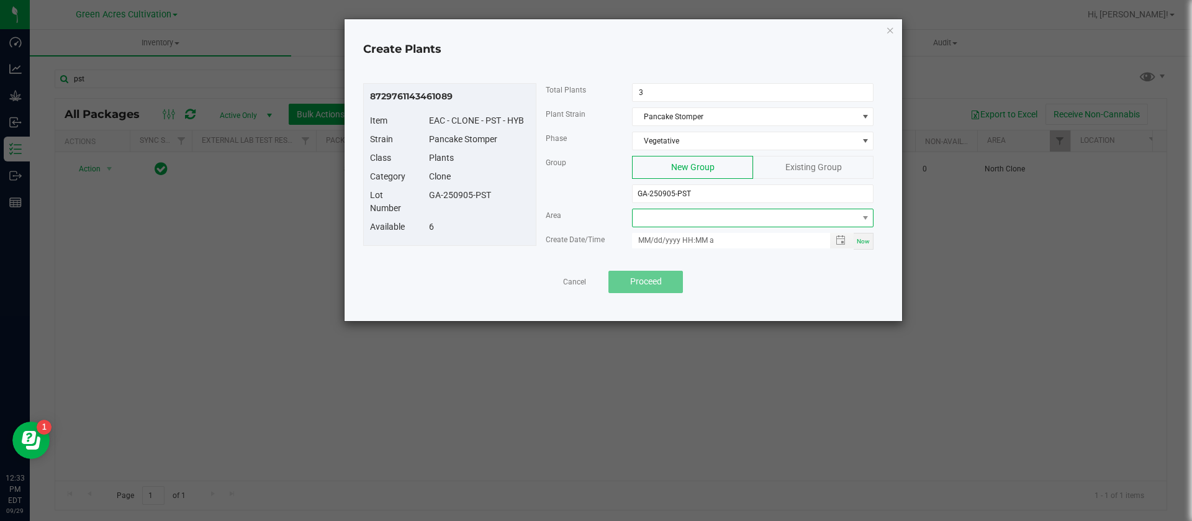
click at [661, 220] on span at bounding box center [745, 217] width 225 height 17
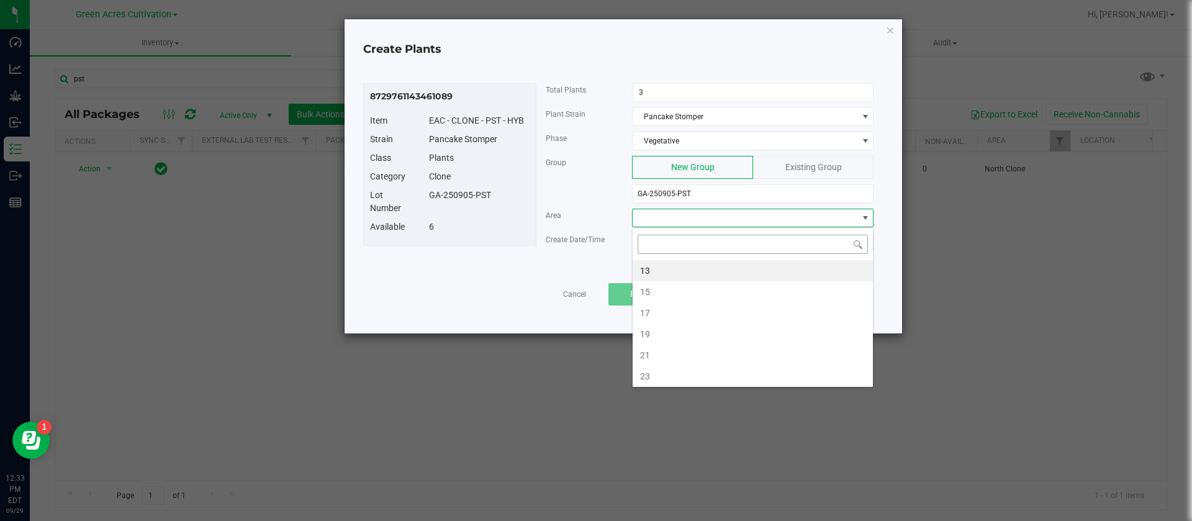
type input "n"
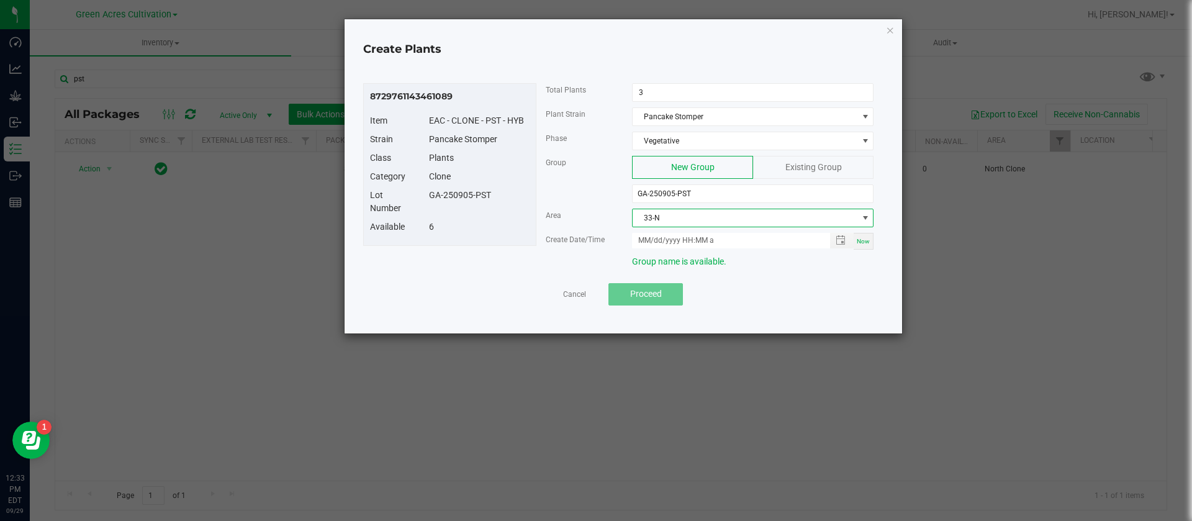
drag, startPoint x: 860, startPoint y: 238, endPoint x: 856, endPoint y: 247, distance: 9.5
click at [860, 238] on span "Now" at bounding box center [863, 241] width 13 height 7
type input "[DATE] 12:33 PM"
click at [666, 291] on button "Proceed" at bounding box center [645, 294] width 74 height 22
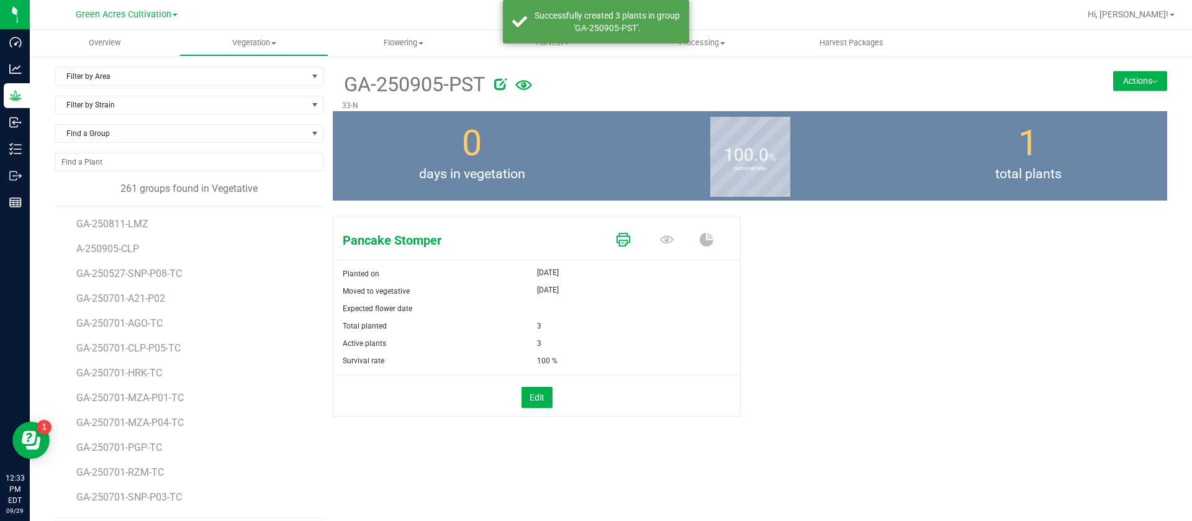
click at [616, 243] on icon at bounding box center [623, 240] width 14 height 14
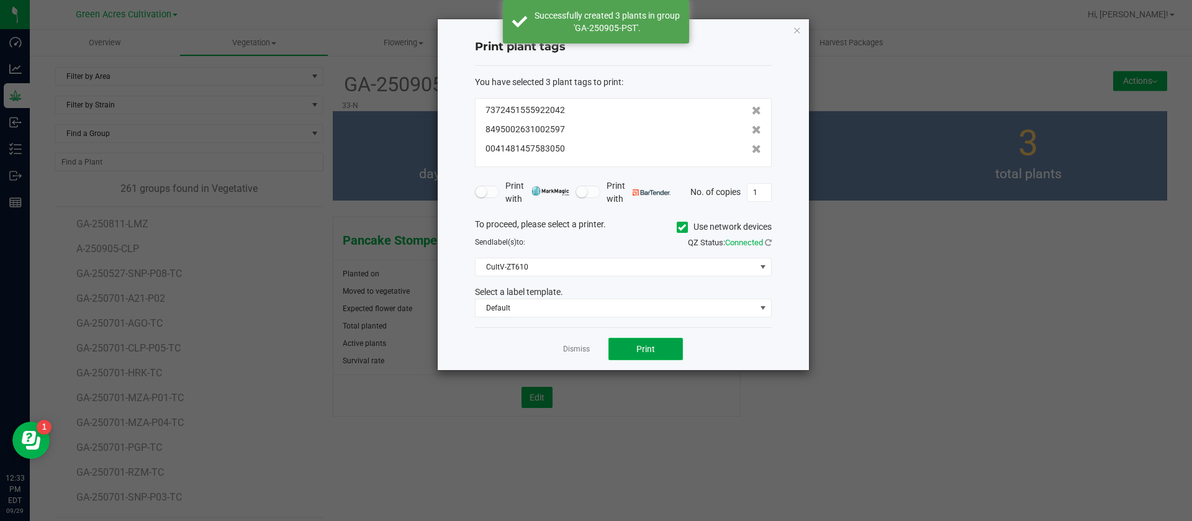
click at [641, 344] on span "Print" at bounding box center [645, 349] width 19 height 10
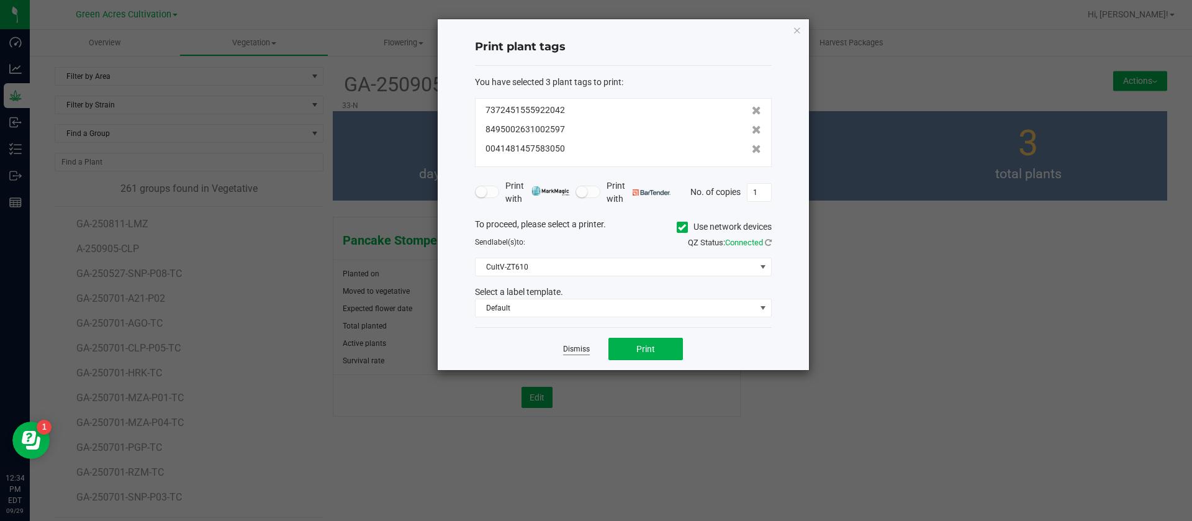
click at [573, 351] on link "Dismiss" at bounding box center [576, 349] width 27 height 11
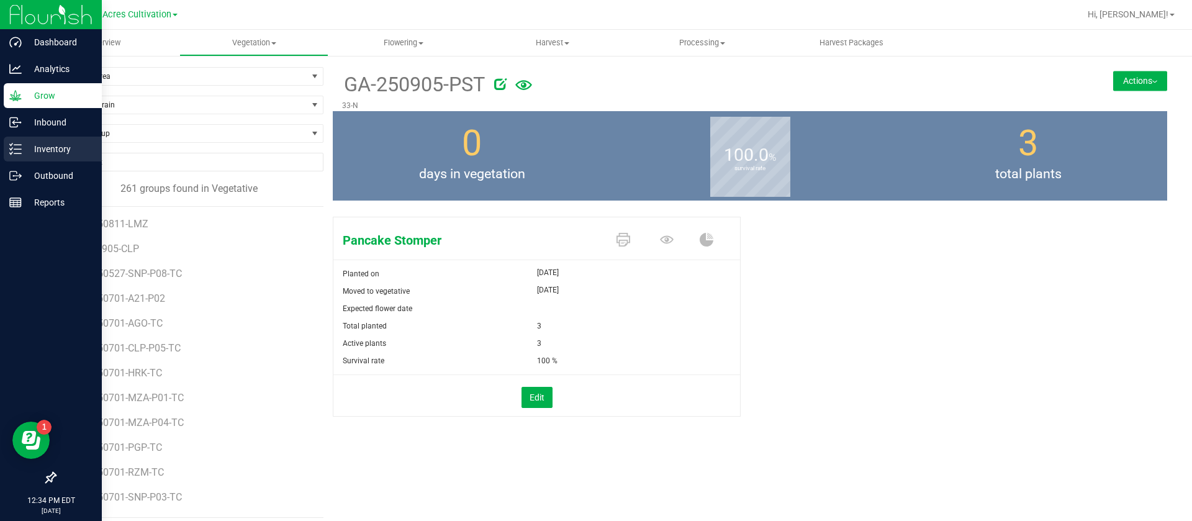
click at [4, 149] on link "Inventory" at bounding box center [51, 150] width 102 height 27
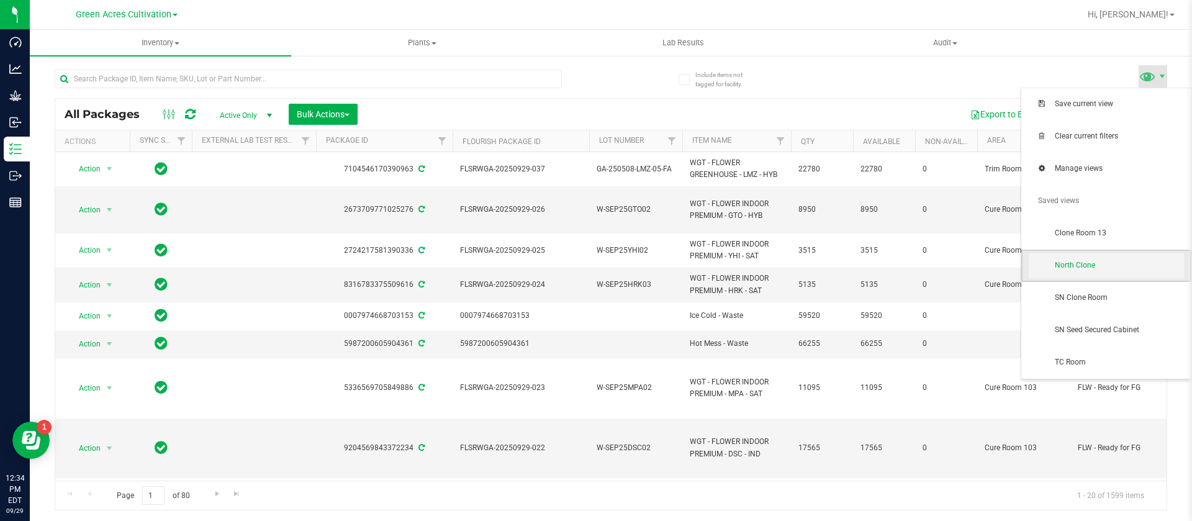
click at [1085, 261] on span "North Clone" at bounding box center [1119, 265] width 129 height 11
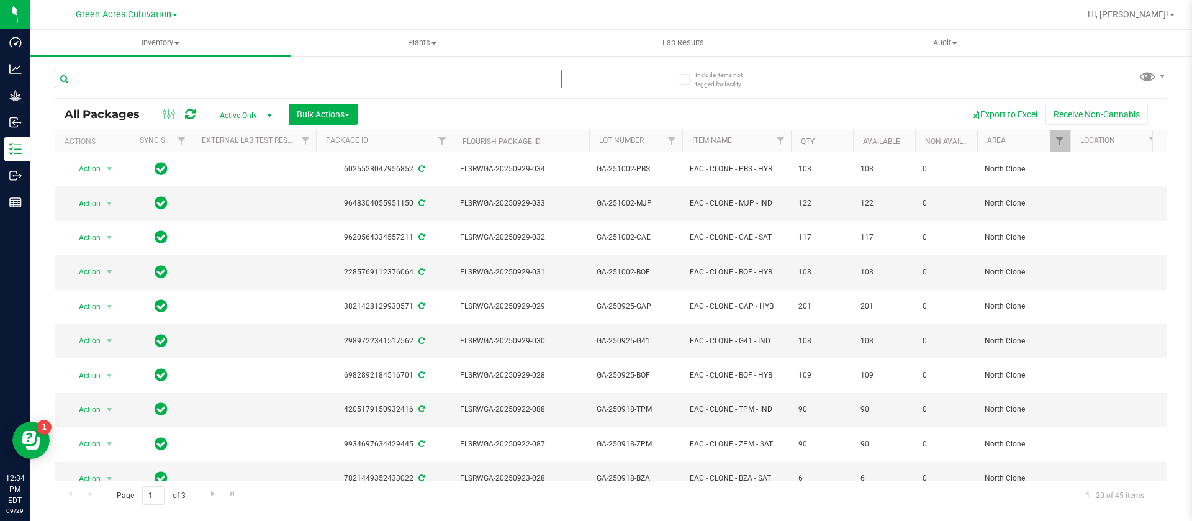
click at [197, 84] on input "text" at bounding box center [308, 79] width 507 height 19
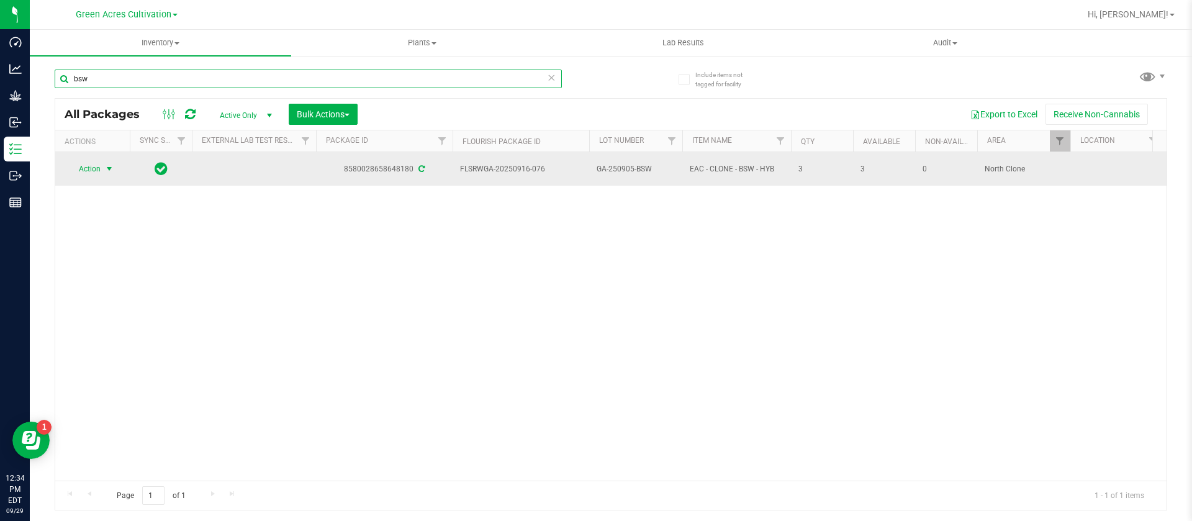
type input "bsw"
click at [89, 161] on span "Action" at bounding box center [85, 168] width 34 height 17
click at [83, 169] on span "Action" at bounding box center [85, 168] width 34 height 17
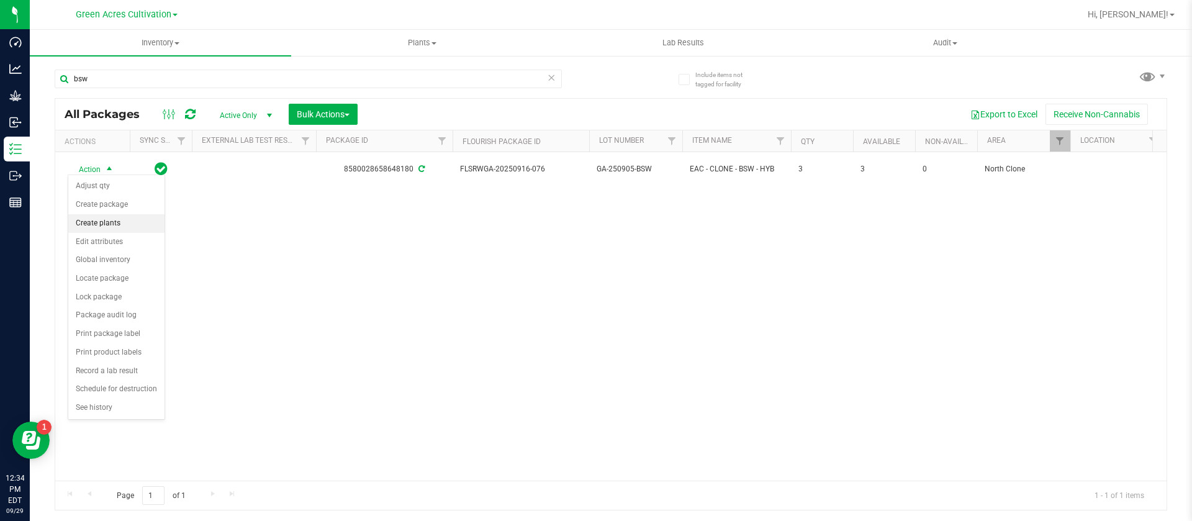
click at [98, 222] on li "Create plants" at bounding box center [116, 223] width 96 height 19
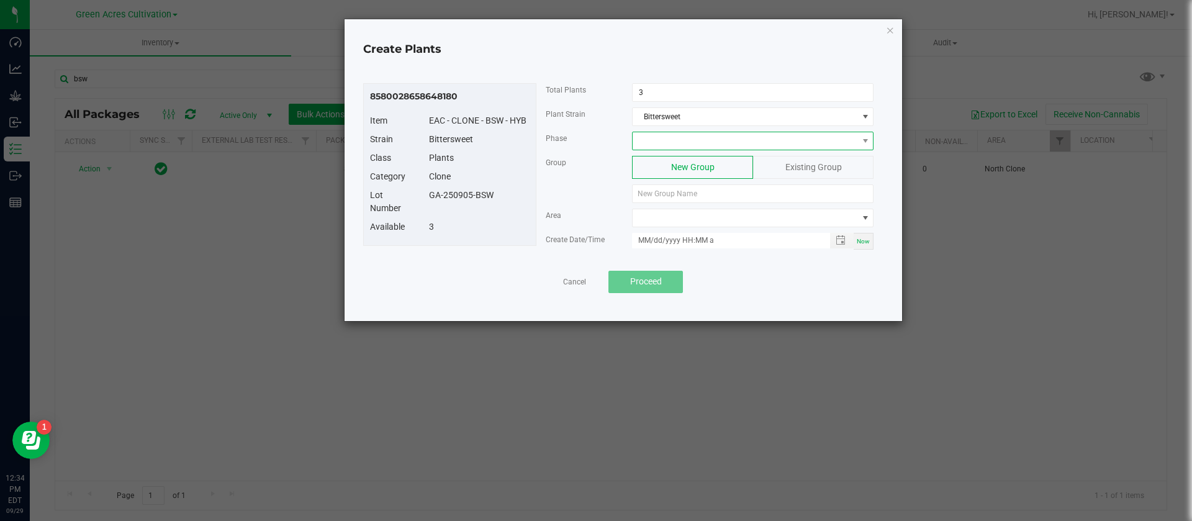
click at [668, 137] on span at bounding box center [745, 140] width 225 height 17
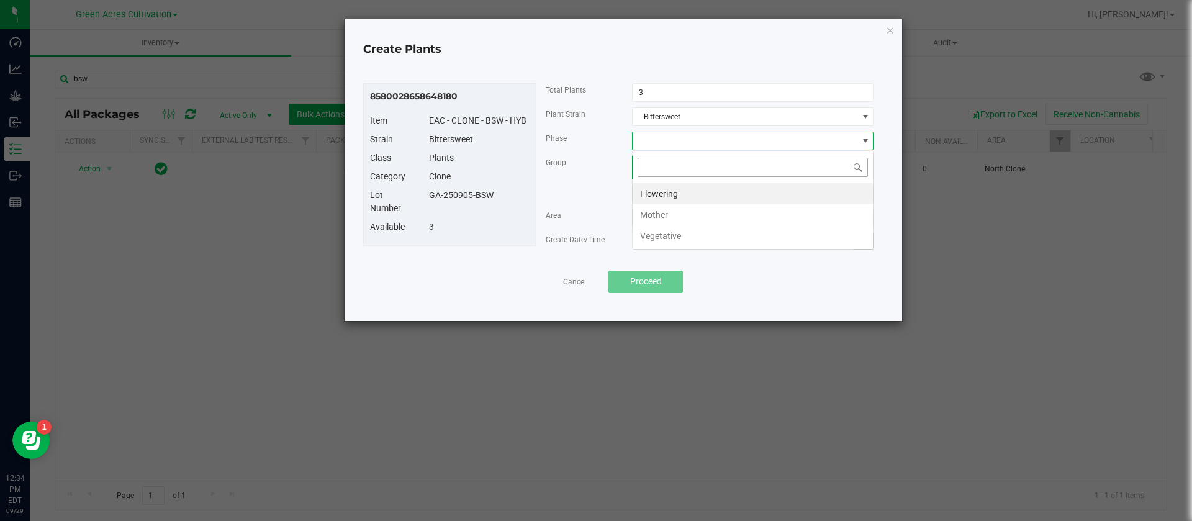
scroll to position [19, 242]
click at [660, 237] on li "Vegetative" at bounding box center [753, 235] width 240 height 21
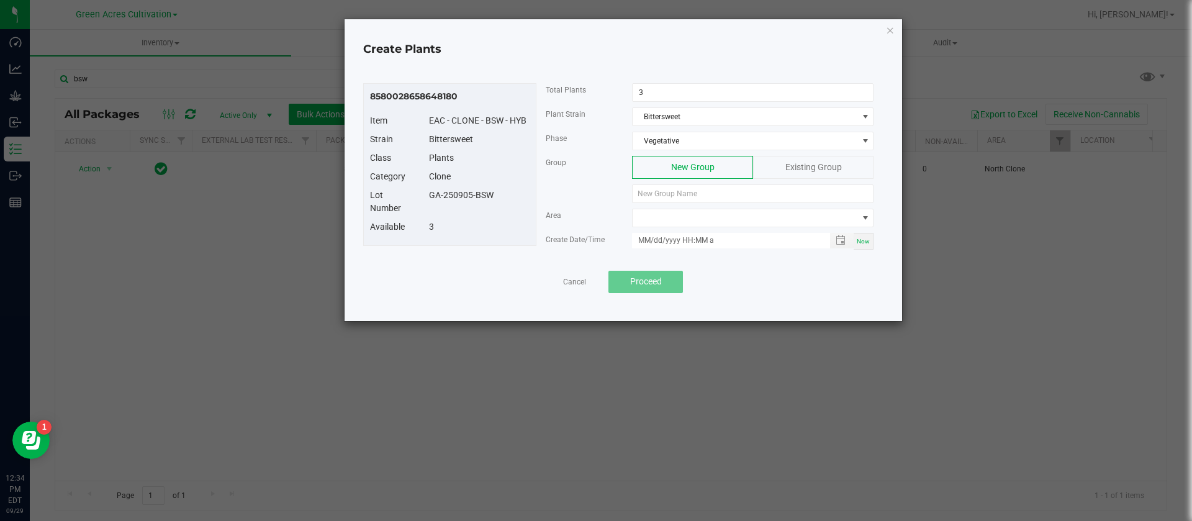
drag, startPoint x: 510, startPoint y: 199, endPoint x: 418, endPoint y: 192, distance: 92.1
click at [418, 192] on div "Lot Number GA-250905-BSW" at bounding box center [450, 205] width 178 height 32
drag, startPoint x: 426, startPoint y: 199, endPoint x: 422, endPoint y: 211, distance: 13.2
click at [422, 211] on div "Lot Number GA-250905-BSW" at bounding box center [450, 205] width 178 height 32
click at [436, 195] on div "GA-250905-BSW" at bounding box center [479, 195] width 119 height 13
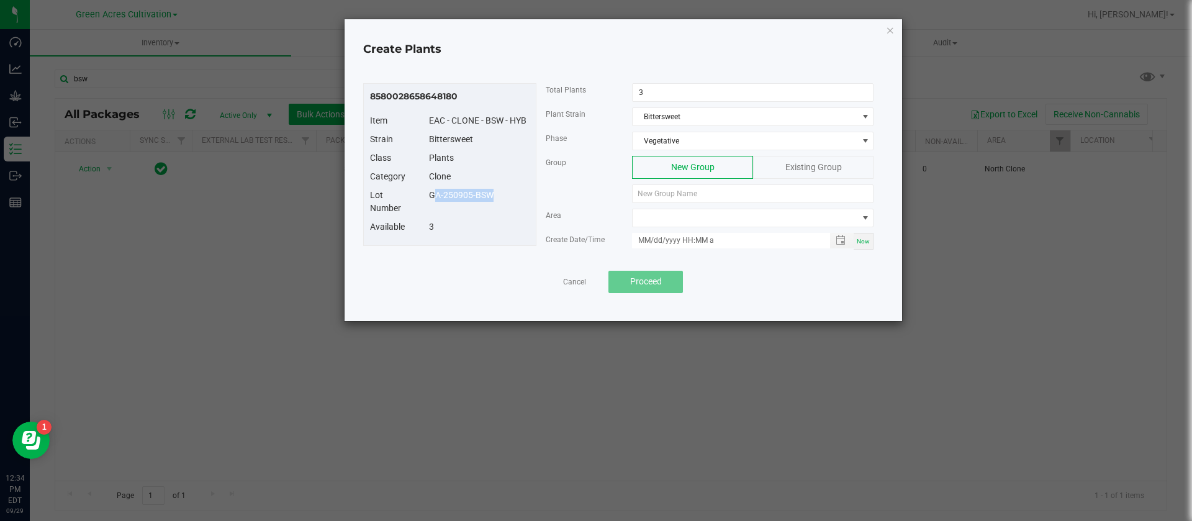
drag, startPoint x: 422, startPoint y: 198, endPoint x: 489, endPoint y: 197, distance: 67.7
click at [489, 197] on div "GA-250905-BSW" at bounding box center [479, 195] width 119 height 13
drag, startPoint x: 501, startPoint y: 195, endPoint x: 431, endPoint y: 196, distance: 70.2
click at [431, 196] on div "GA-250905-BSW" at bounding box center [479, 195] width 119 height 13
copy div "GA-250905-BSW"
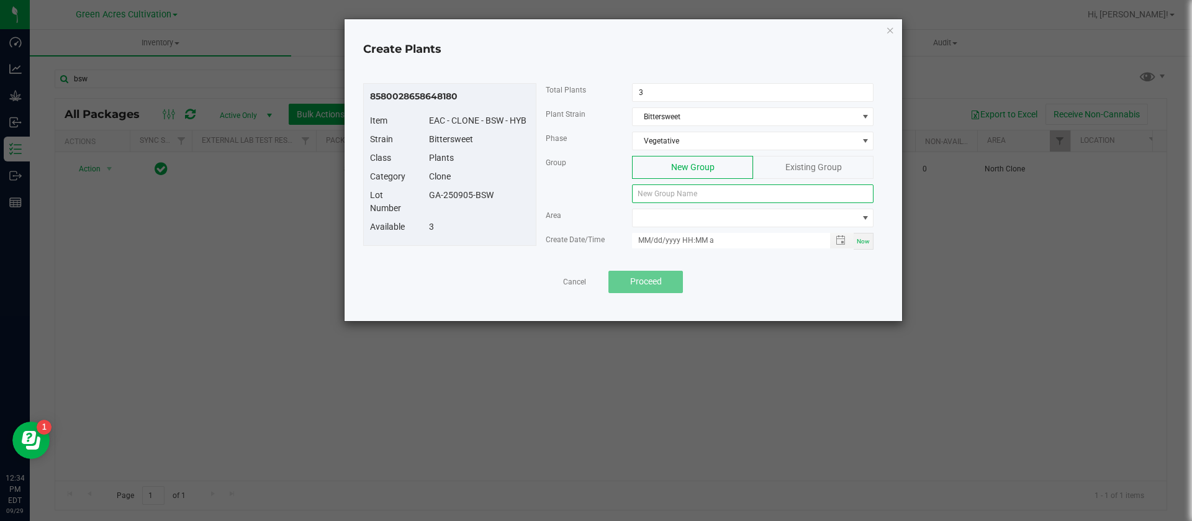
paste input "GA-250905-BSW"
type input "GA-250905-BSW"
click at [675, 221] on span at bounding box center [745, 217] width 225 height 17
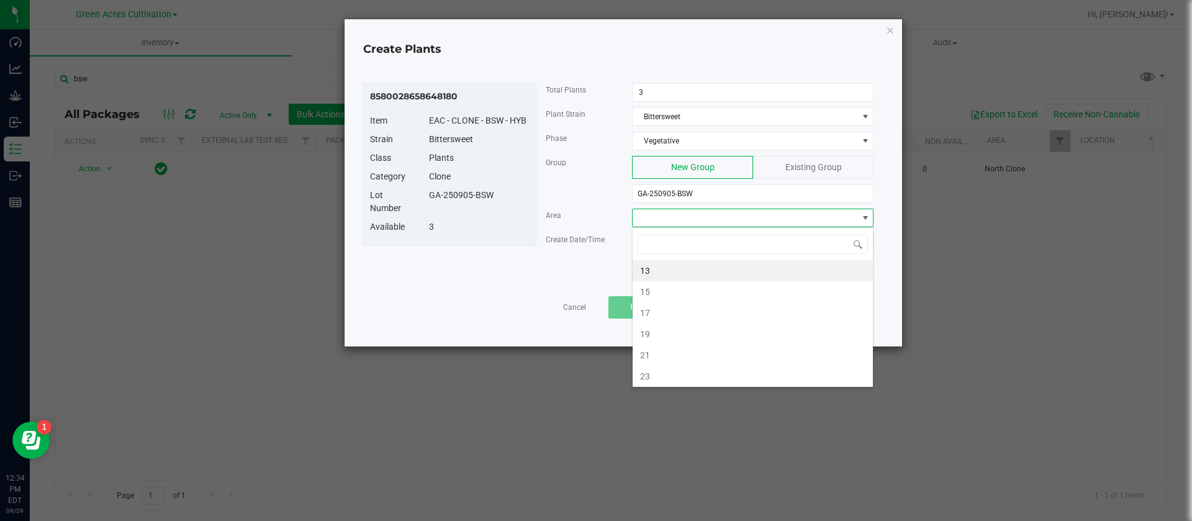
type input "n"
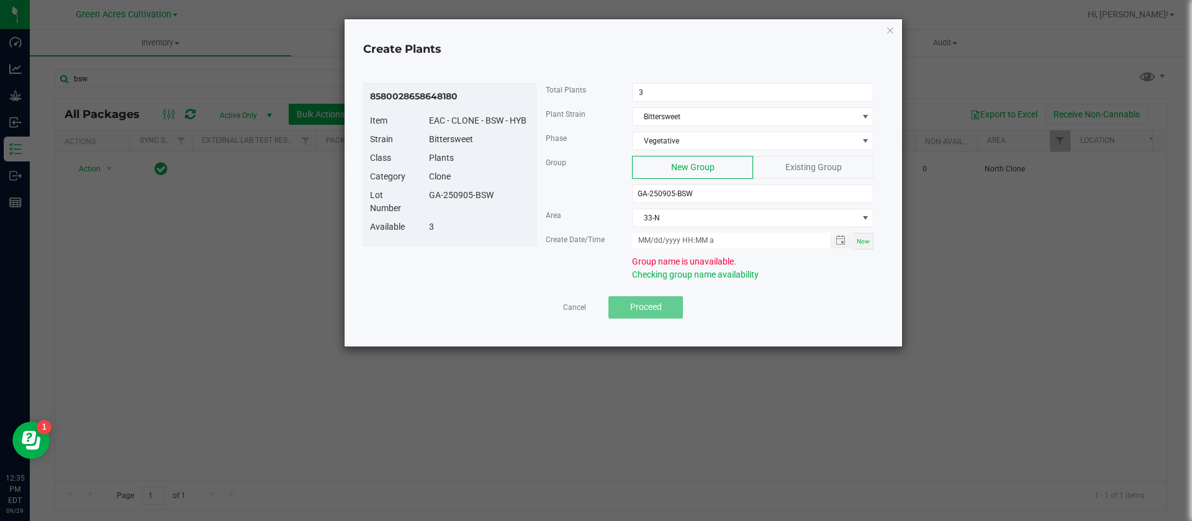
click at [578, 300] on app-cancel-button "Cancel" at bounding box center [574, 306] width 23 height 13
click at [561, 302] on div "Cancel Proceed" at bounding box center [623, 307] width 502 height 22
click at [569, 305] on link "Cancel" at bounding box center [574, 307] width 23 height 11
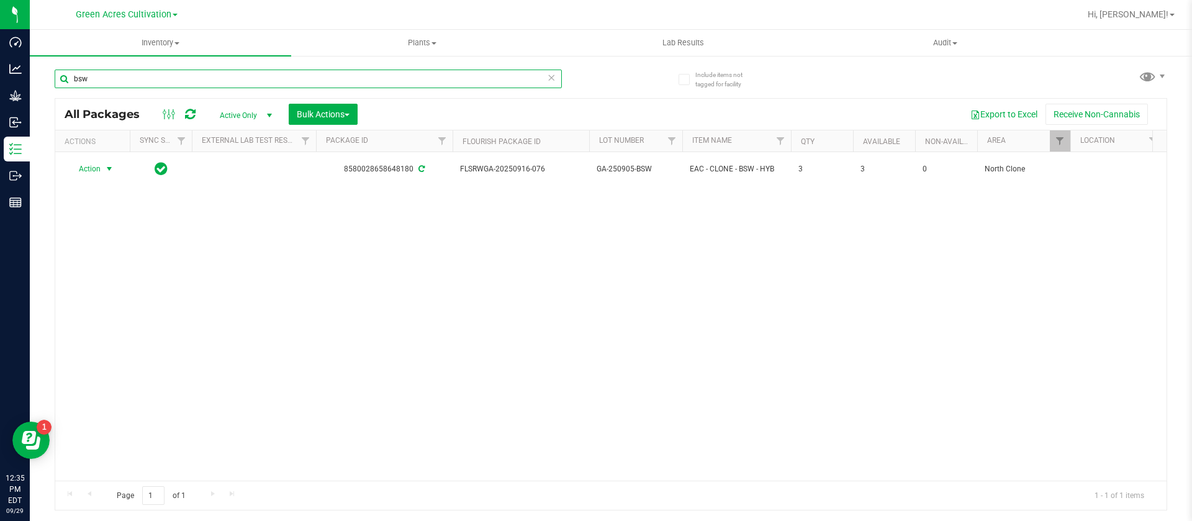
click at [100, 76] on input "bsw" at bounding box center [308, 79] width 507 height 19
type input "b"
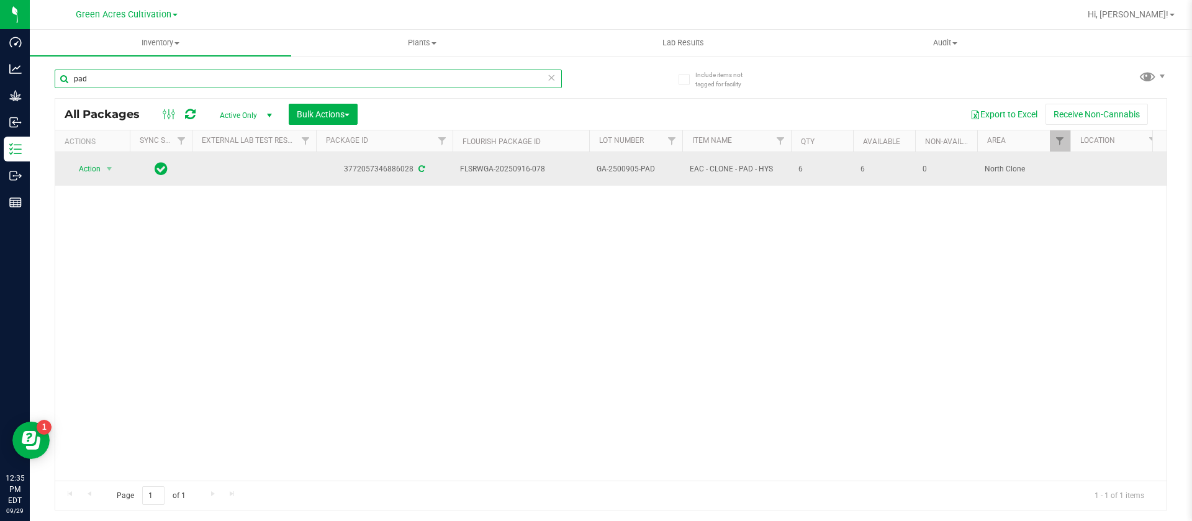
type input "pad"
click at [97, 166] on span "Action" at bounding box center [85, 168] width 34 height 17
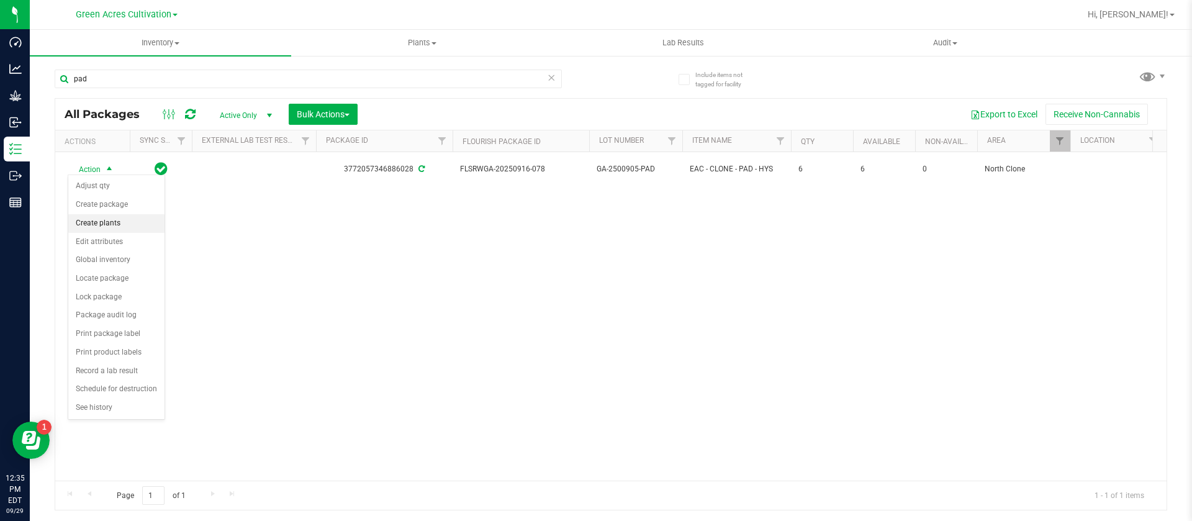
drag, startPoint x: 116, startPoint y: 225, endPoint x: 125, endPoint y: 225, distance: 8.7
click at [117, 225] on li "Create plants" at bounding box center [116, 223] width 96 height 19
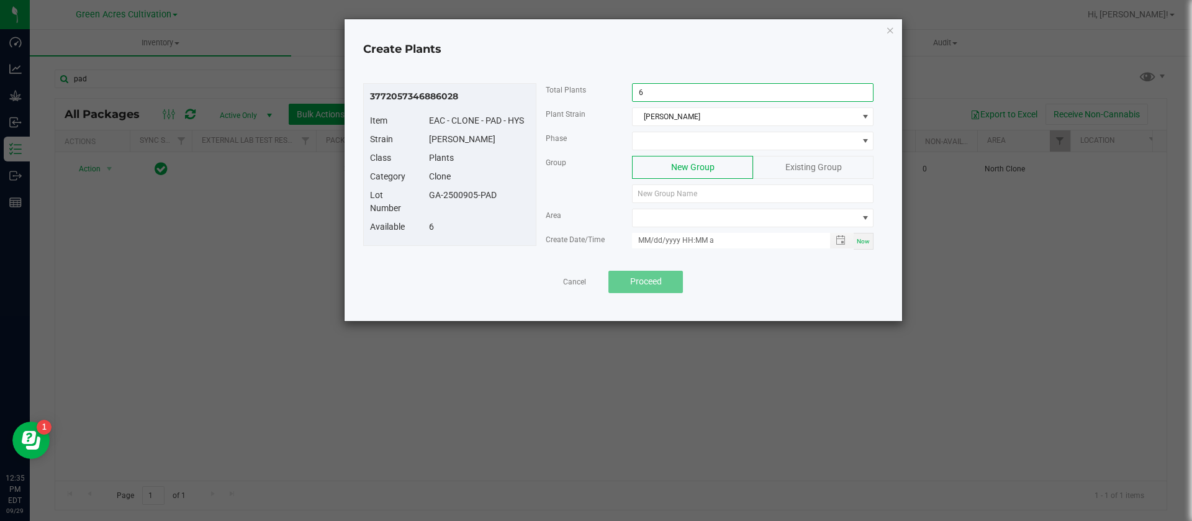
click at [681, 93] on input "6" at bounding box center [753, 92] width 240 height 17
type input "3"
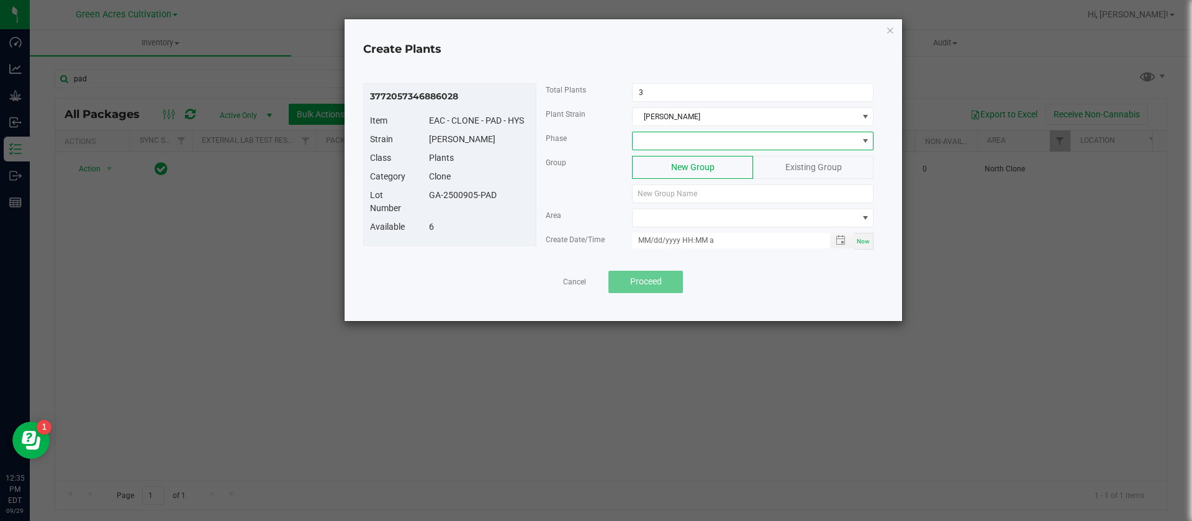
click at [680, 132] on span at bounding box center [753, 141] width 242 height 19
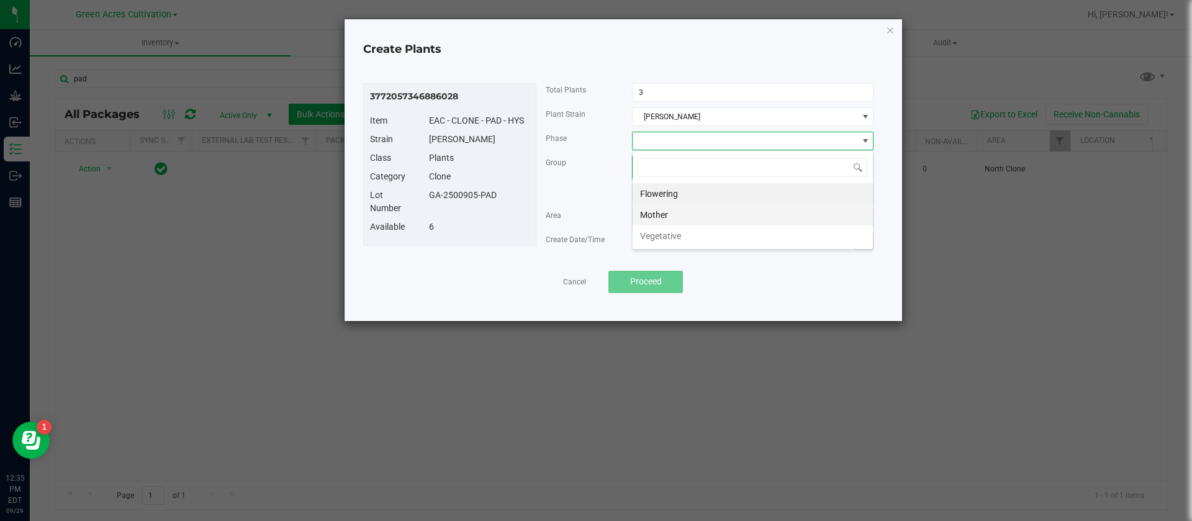
scroll to position [19, 242]
click at [652, 234] on li "Vegetative" at bounding box center [753, 235] width 240 height 21
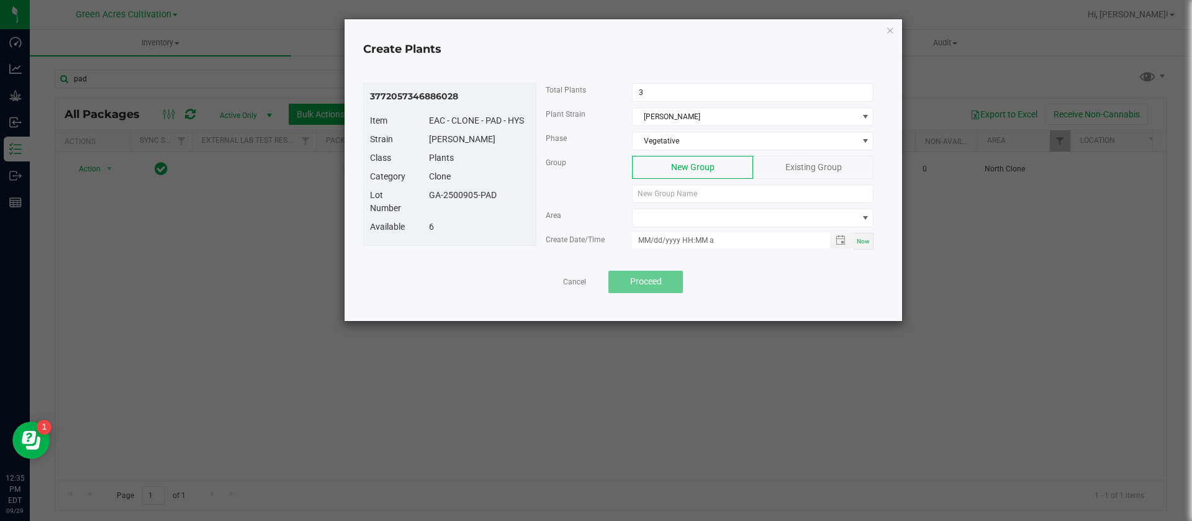
drag, startPoint x: 503, startPoint y: 201, endPoint x: 417, endPoint y: 200, distance: 86.3
click at [417, 200] on div "Lot Number GA-2500905-PAD" at bounding box center [450, 205] width 178 height 32
drag, startPoint x: 456, startPoint y: 194, endPoint x: 427, endPoint y: 209, distance: 33.6
click at [427, 209] on div "Lot Number GA-2500905-PAD" at bounding box center [450, 205] width 178 height 32
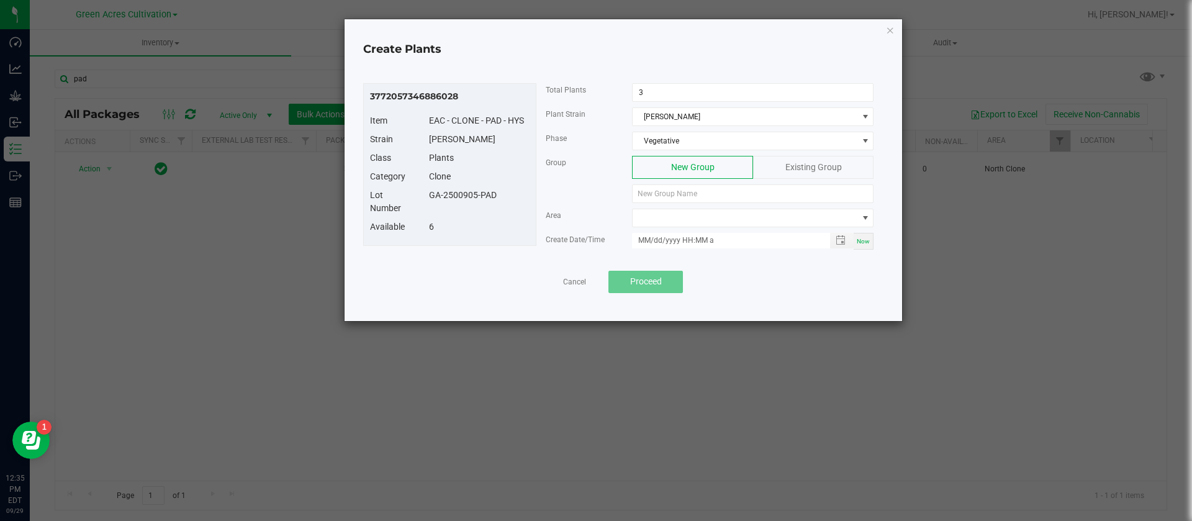
click at [423, 199] on div "GA-2500905-PAD" at bounding box center [479, 195] width 119 height 13
drag, startPoint x: 423, startPoint y: 197, endPoint x: 496, endPoint y: 199, distance: 73.3
click at [496, 199] on div "GA-2500905-PAD" at bounding box center [479, 195] width 119 height 13
click at [693, 192] on input at bounding box center [753, 193] width 242 height 19
drag, startPoint x: 685, startPoint y: 239, endPoint x: 651, endPoint y: 188, distance: 61.0
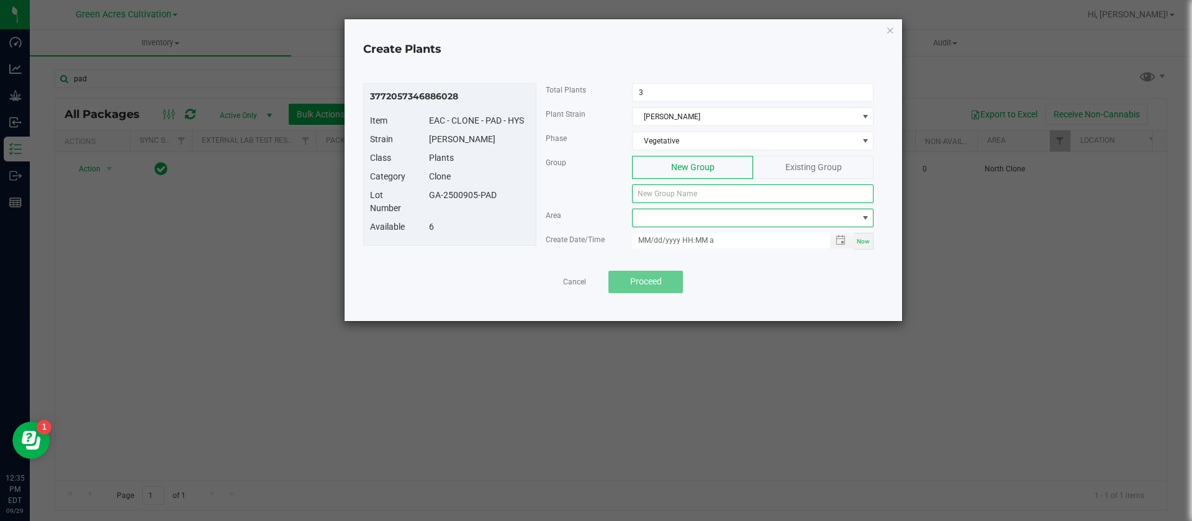
click at [651, 188] on input at bounding box center [753, 193] width 242 height 19
paste input "GA-2500905-PAD"
type input "GA-2500905-PAD"
click at [679, 221] on span at bounding box center [745, 217] width 225 height 17
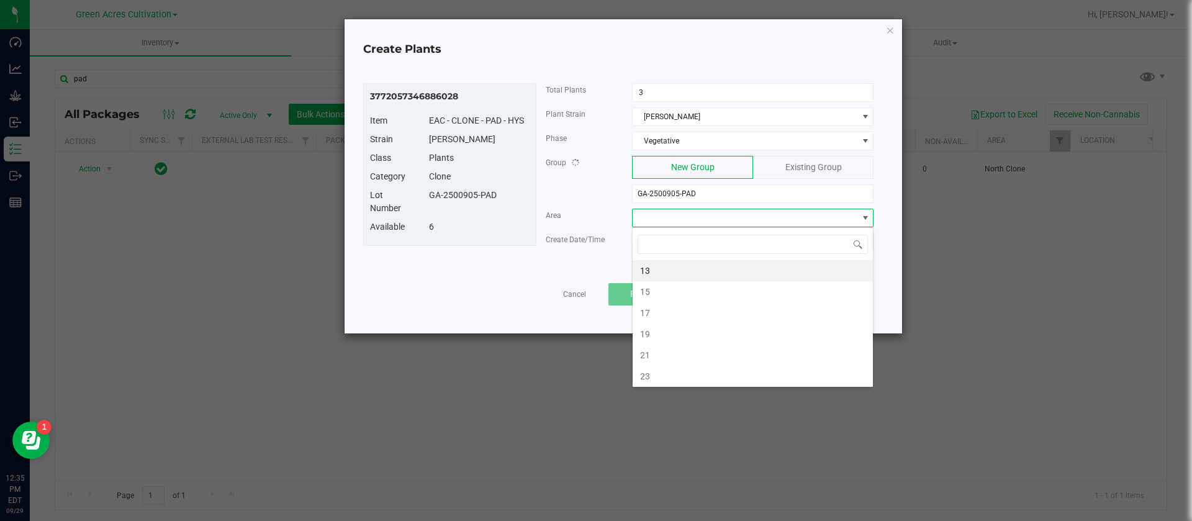
type input "n"
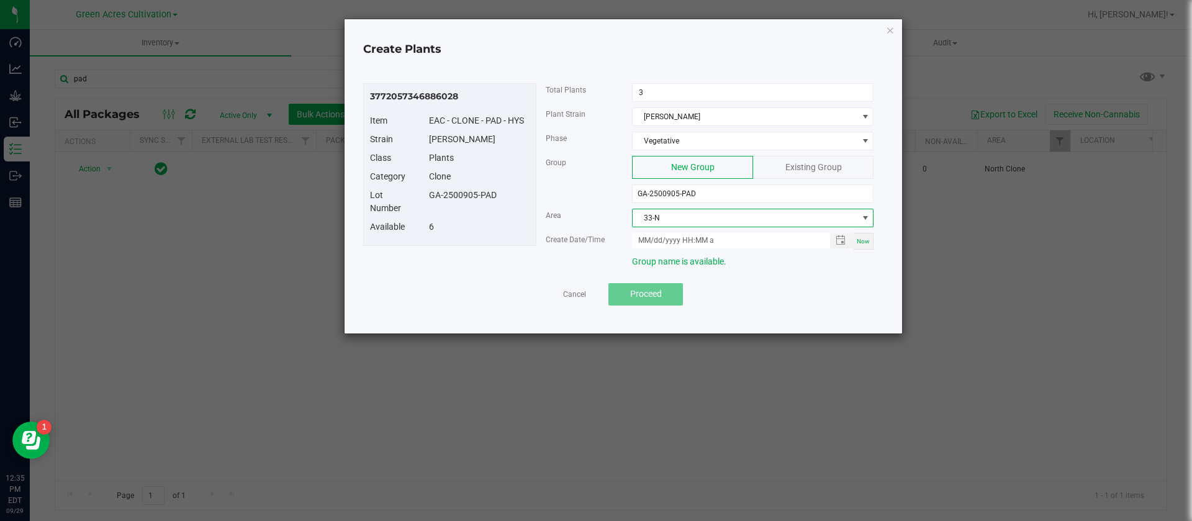
click at [862, 243] on span "Now" at bounding box center [863, 241] width 13 height 7
type input "[DATE] 12:35 PM"
click at [654, 284] on button "Proceed" at bounding box center [645, 294] width 74 height 22
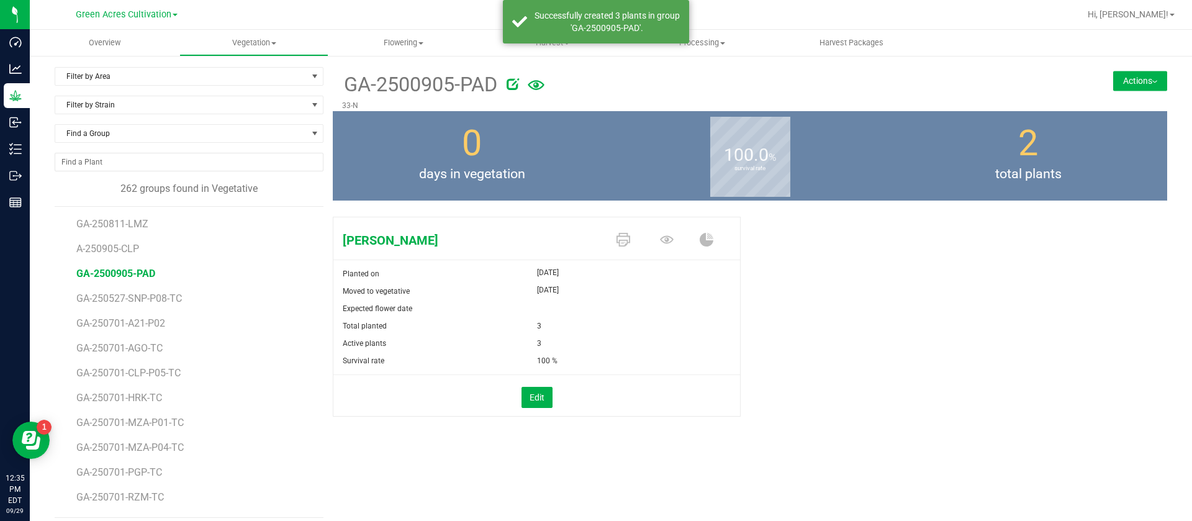
click at [624, 237] on span at bounding box center [625, 241] width 43 height 22
click at [618, 240] on icon at bounding box center [623, 240] width 14 height 14
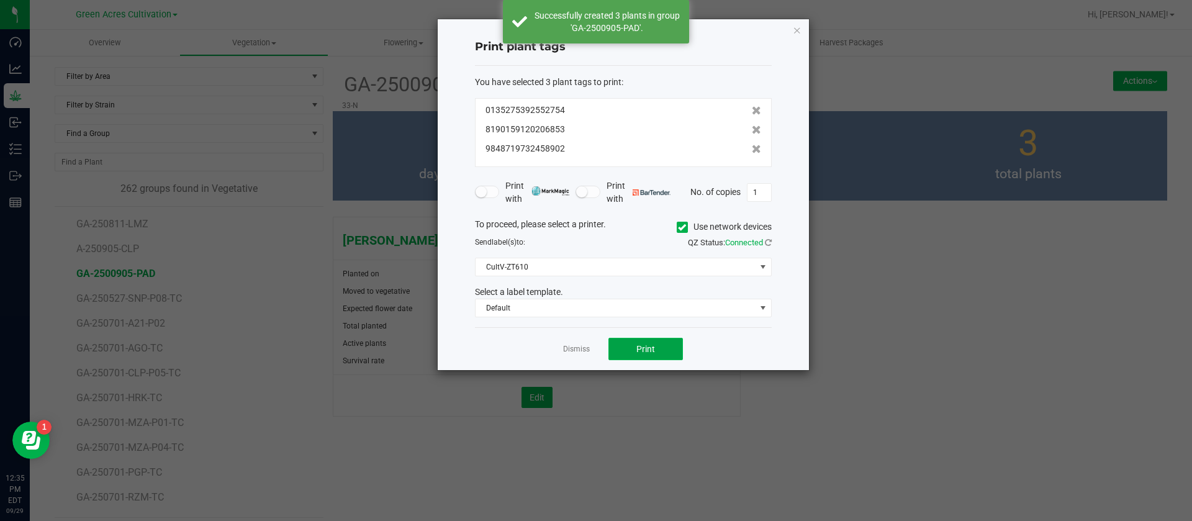
click at [637, 344] on span "Print" at bounding box center [645, 349] width 19 height 10
click at [580, 355] on app-cancel-button "Dismiss" at bounding box center [576, 349] width 27 height 13
click at [580, 351] on link "Dismiss" at bounding box center [576, 349] width 27 height 11
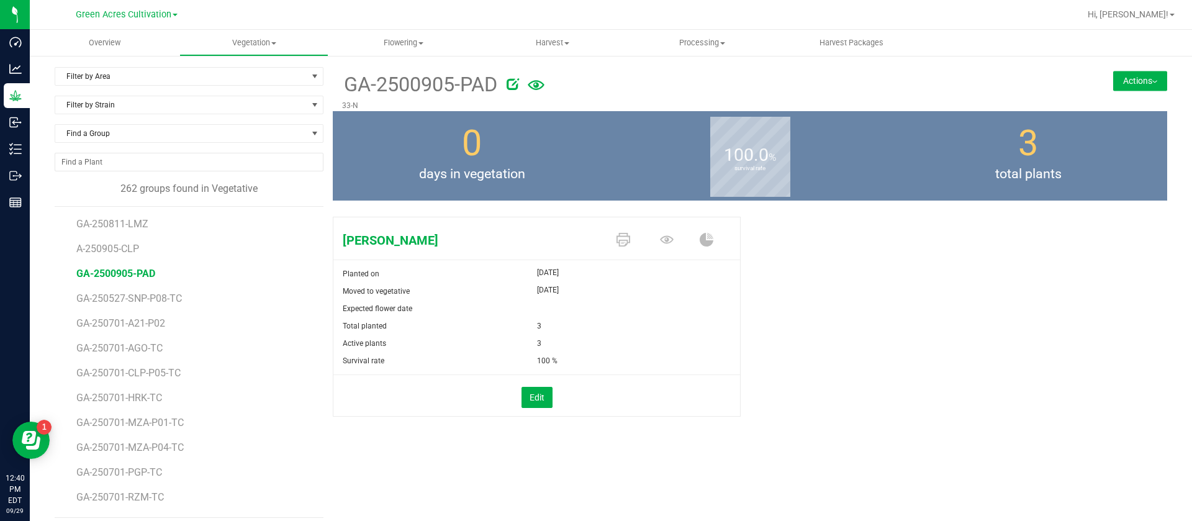
click at [1003, 397] on div "[PERSON_NAME] Planted on [DATE] Moved to vegetative [DATE] Expected flower date…" at bounding box center [750, 330] width 834 height 236
click at [167, 68] on span "Filter by Area" at bounding box center [181, 76] width 252 height 17
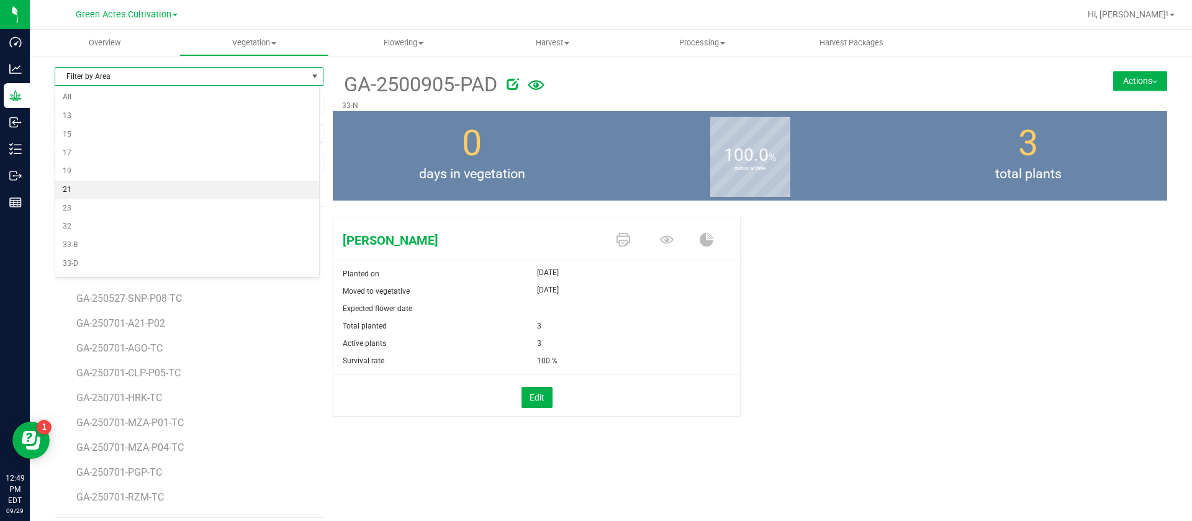
click at [92, 190] on li "21" at bounding box center [187, 190] width 264 height 19
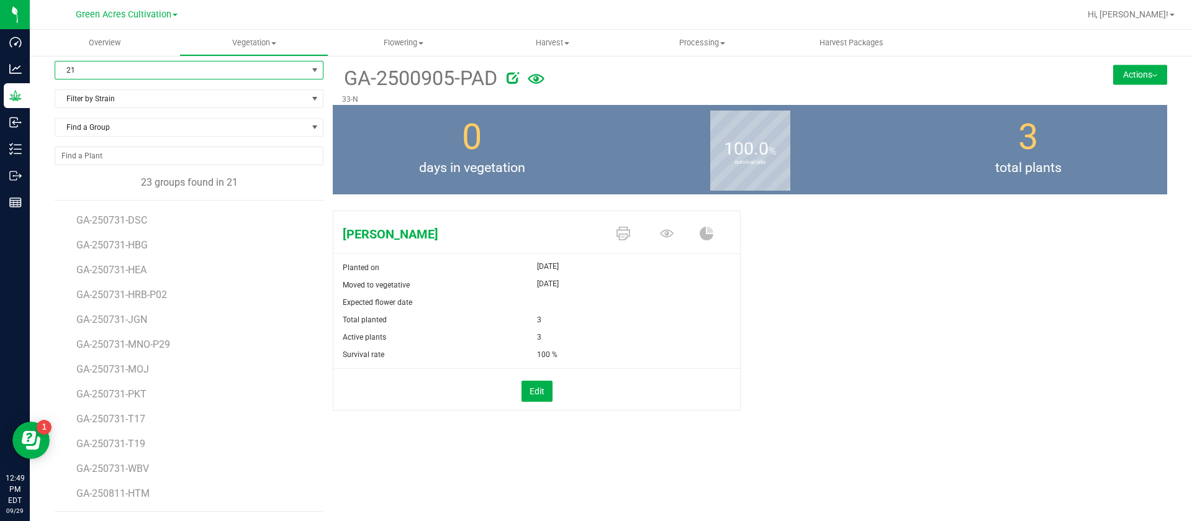
scroll to position [9, 0]
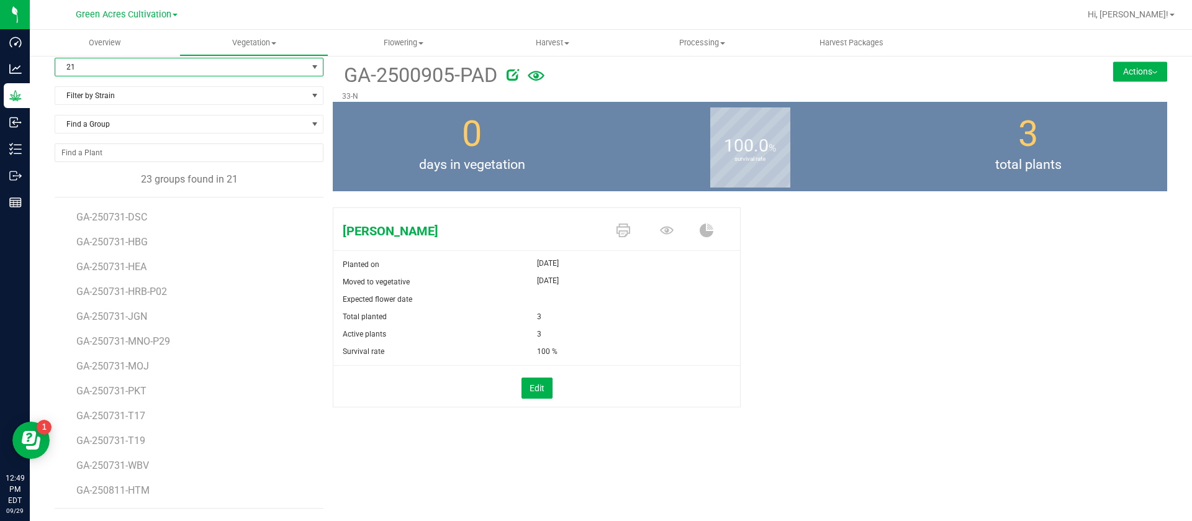
click at [129, 374] on li "GA-250731-PKT" at bounding box center [195, 386] width 238 height 25
click at [132, 365] on span "GA-250731-MOJ" at bounding box center [114, 366] width 76 height 12
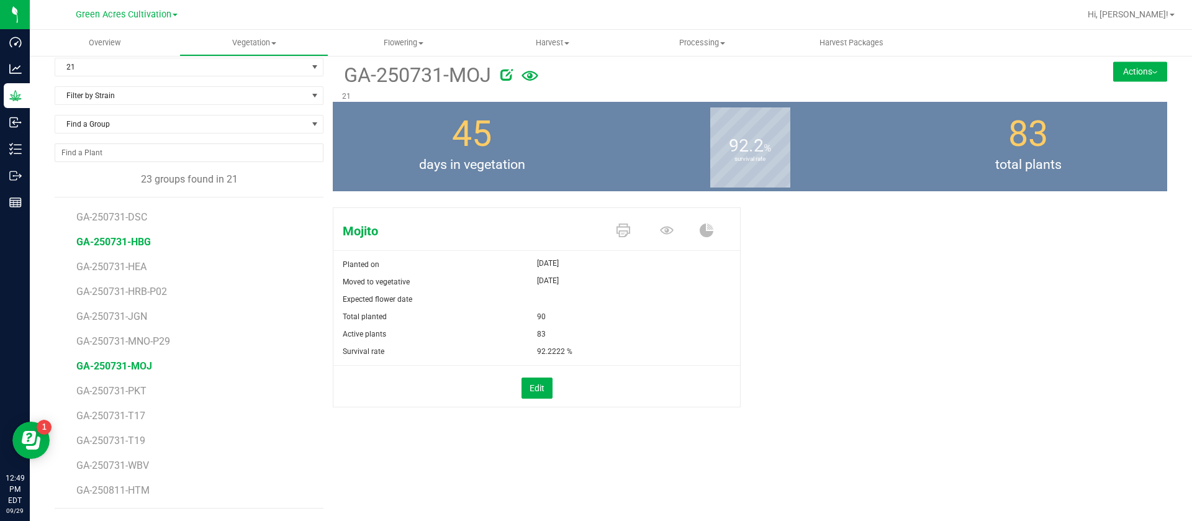
click at [127, 237] on span "GA-250731-HBG" at bounding box center [113, 242] width 74 height 12
click at [130, 237] on span "GA-250723- HTM" at bounding box center [115, 239] width 79 height 12
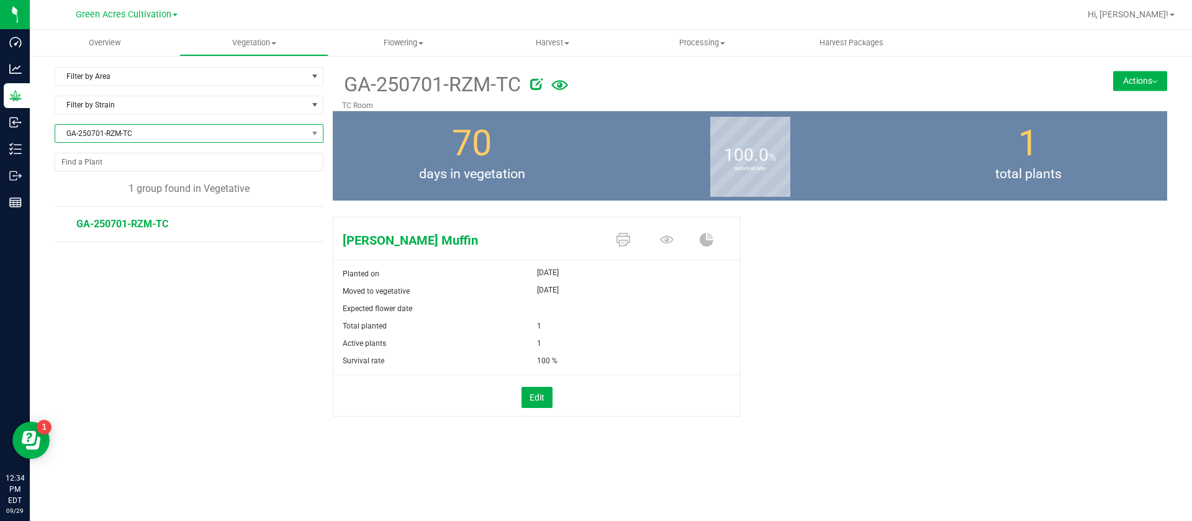
click at [148, 128] on span "GA-250701-RZM-TC" at bounding box center [181, 133] width 252 height 17
type input "bsw"
click at [115, 135] on span "GA-250701-RZM-TC" at bounding box center [181, 133] width 252 height 17
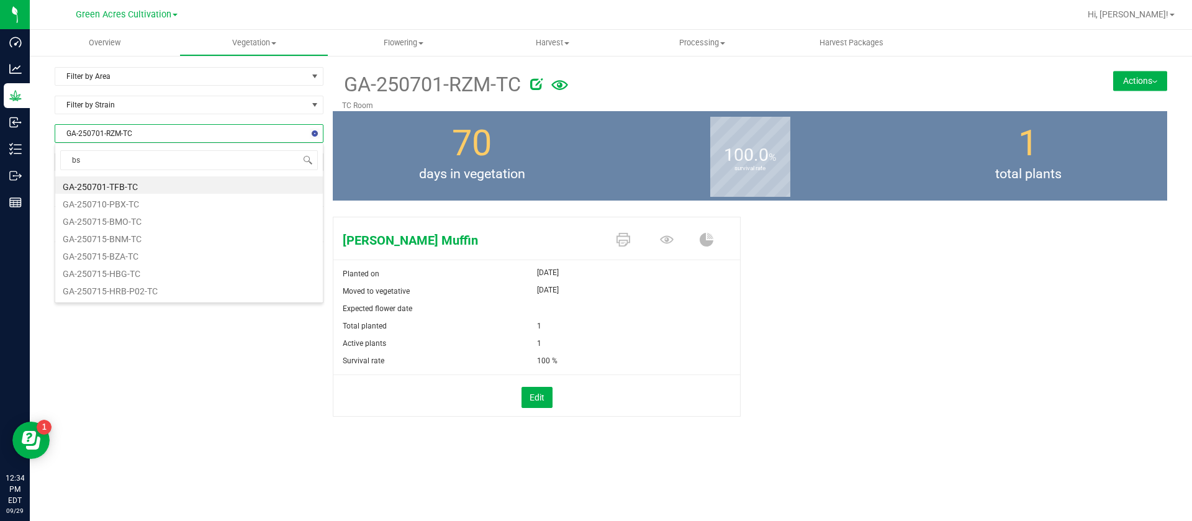
type input "bsw"
click at [271, 33] on uib-tab-heading "Vegetation Veg groups Veg plants Mother groups Mother plants Apply to plants Cr…" at bounding box center [254, 42] width 148 height 25
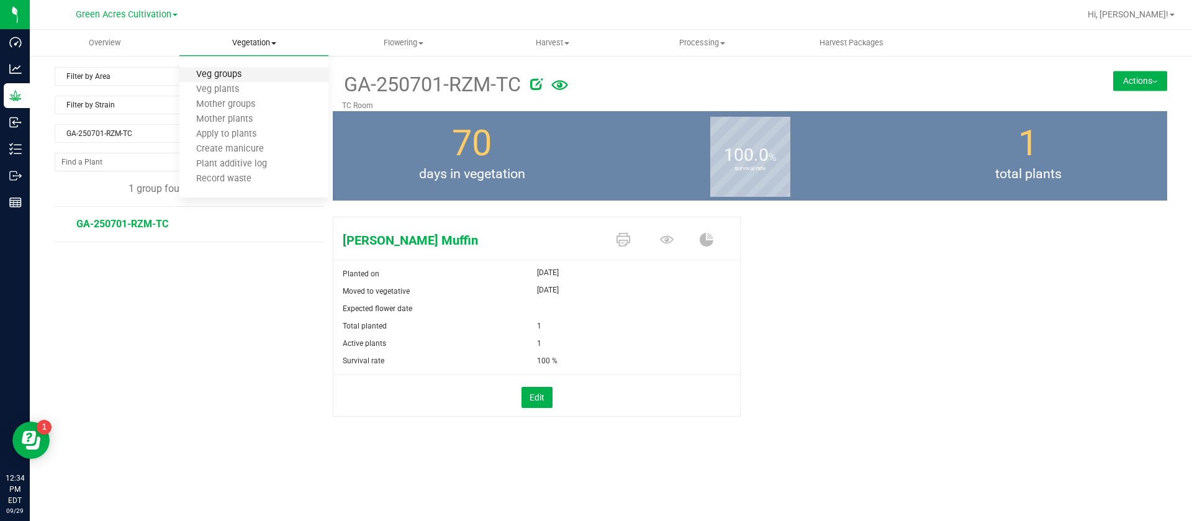
click at [242, 71] on span "Veg groups" at bounding box center [218, 75] width 79 height 11
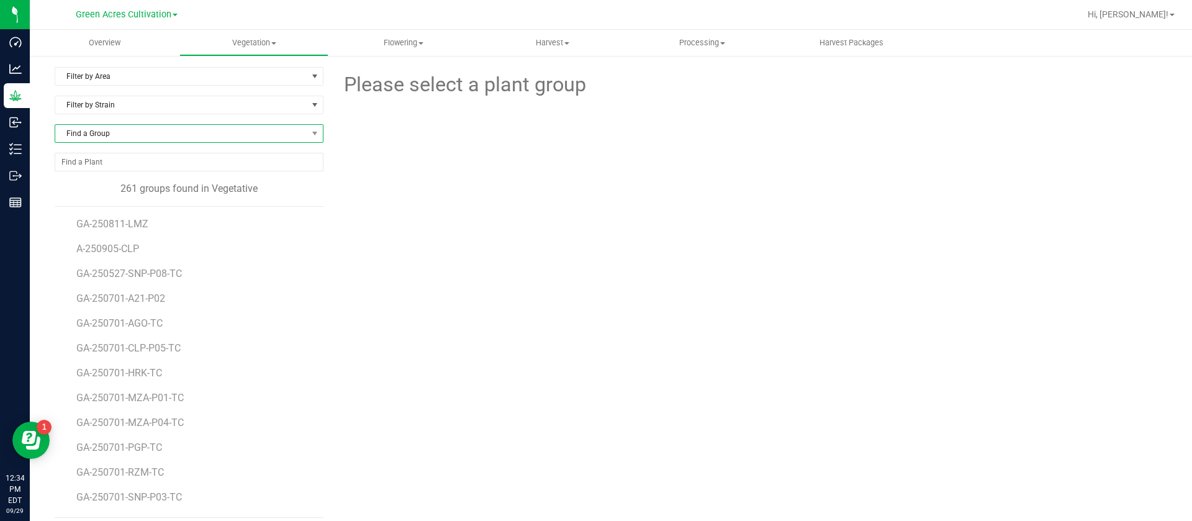
click at [105, 132] on span "Find a Group" at bounding box center [181, 133] width 252 height 17
type input "bsw"
click at [111, 201] on li "GA-250905-BSW" at bounding box center [187, 202] width 264 height 17
